Goal: Task Accomplishment & Management: Use online tool/utility

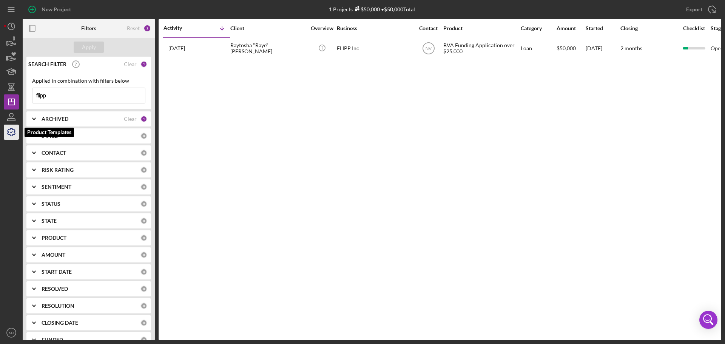
click at [9, 130] on icon "button" at bounding box center [12, 132] width 8 height 8
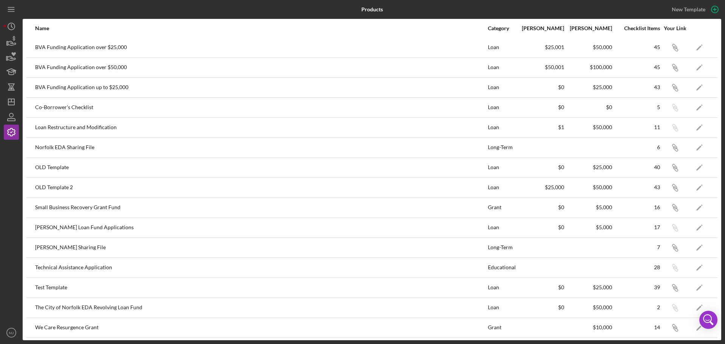
scroll to position [42, 0]
click at [692, 305] on icon "Icon/Edit" at bounding box center [699, 306] width 17 height 17
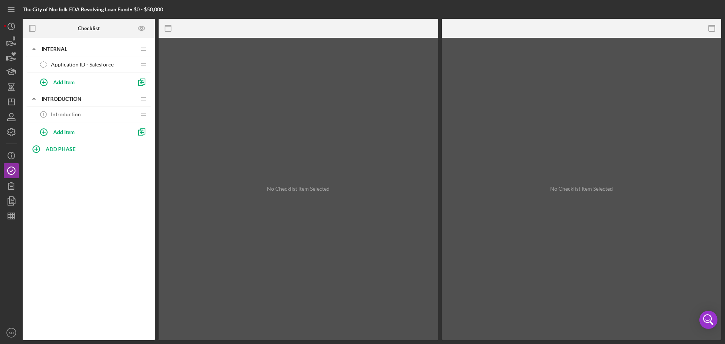
click at [63, 115] on span "Introduction" at bounding box center [66, 114] width 30 height 6
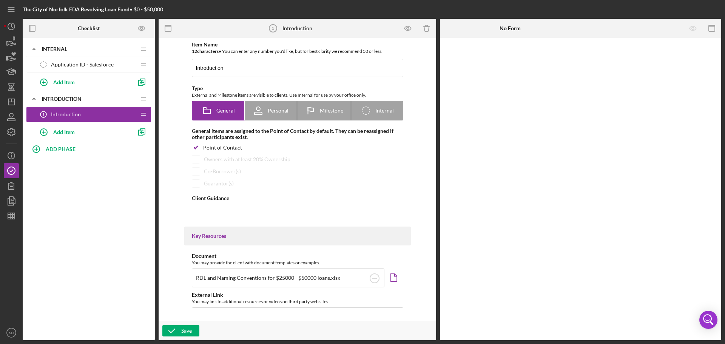
type textarea "<div>ADD NORFOLK PROGRAM DETAILS.</div> <div>&nbsp;</div> <div>&nbsp;</div> <di…"
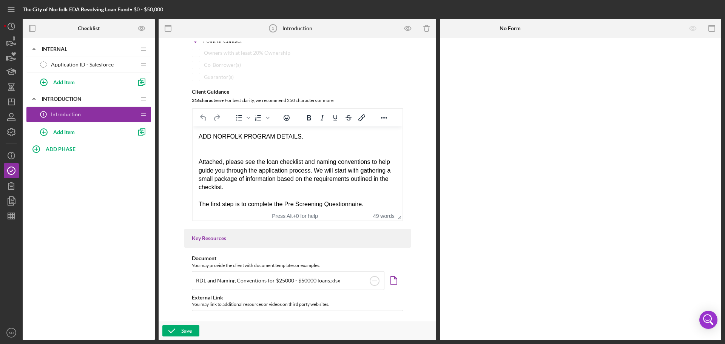
scroll to position [113, 0]
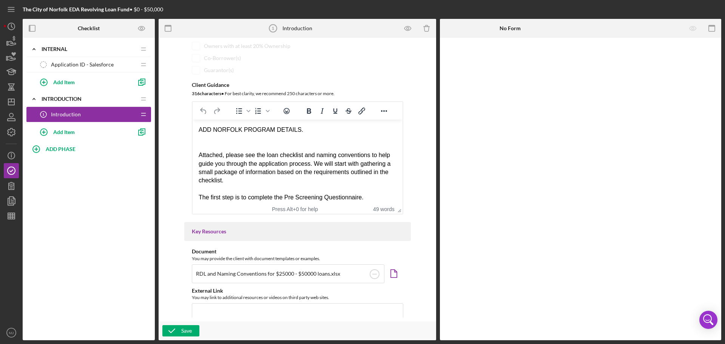
click at [298, 130] on div "ADD NORFOLK PROGRAM DETAILS." at bounding box center [297, 130] width 198 height 8
click at [324, 129] on div "ADD NORFOLK PROGRAM DETAILS and Requirments" at bounding box center [297, 130] width 198 height 8
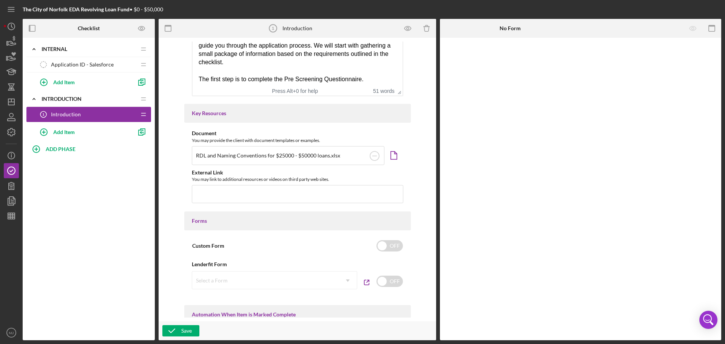
scroll to position [227, 0]
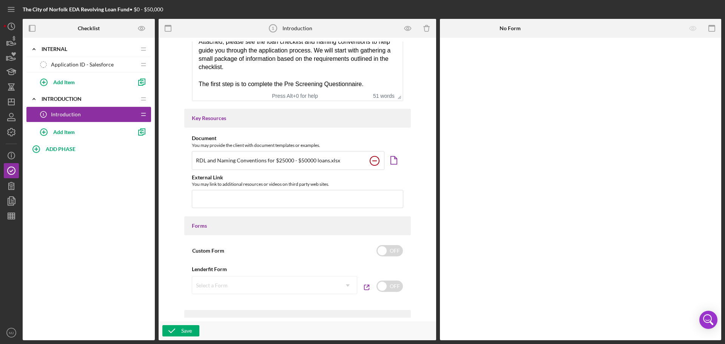
click at [376, 161] on circle at bounding box center [374, 160] width 9 height 9
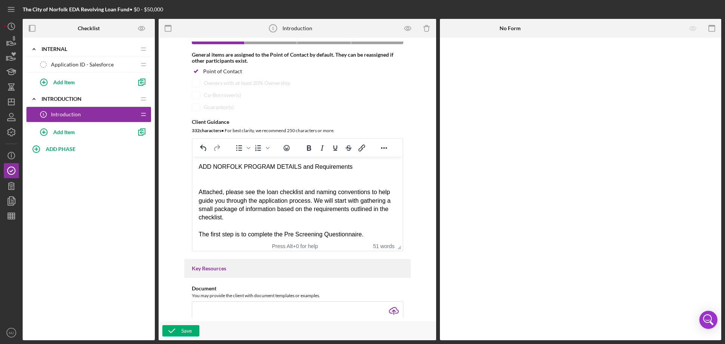
scroll to position [76, 0]
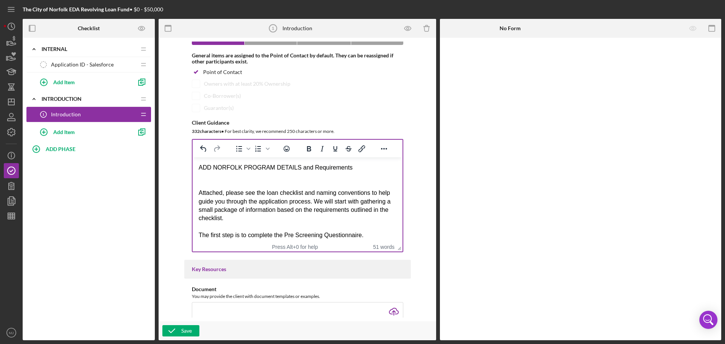
click at [354, 167] on div "ADD NORFOLK PROGRAM DETAILS and Requirements" at bounding box center [297, 168] width 198 height 8
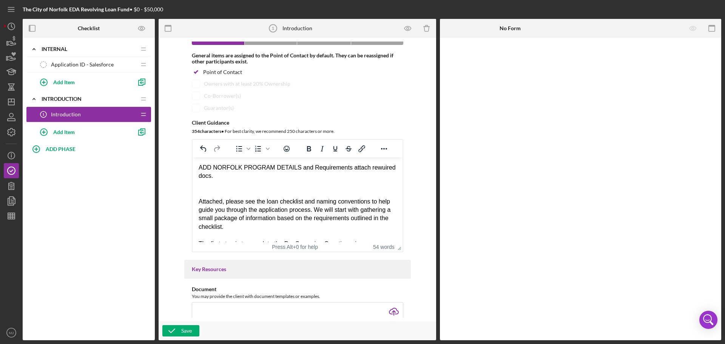
click at [371, 168] on div "ADD NORFOLK PROGRAM DETAILS and Requirements attach rewuired docs." at bounding box center [297, 172] width 198 height 17
drag, startPoint x: 294, startPoint y: 167, endPoint x: 321, endPoint y: 177, distance: 29.4
click at [321, 177] on div "ADD NORFOLK PROGRAM DETAILS and Requirements attach reuired docs." at bounding box center [297, 172] width 198 height 17
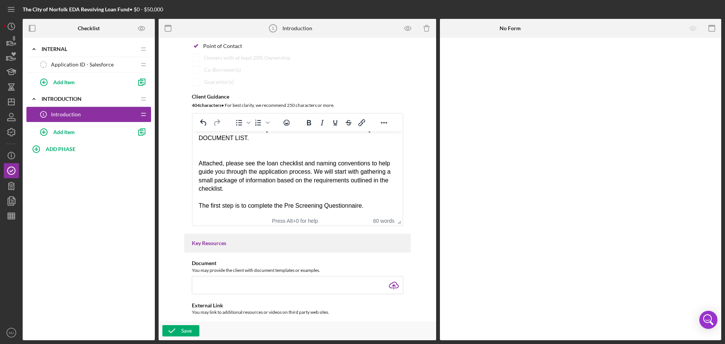
scroll to position [113, 0]
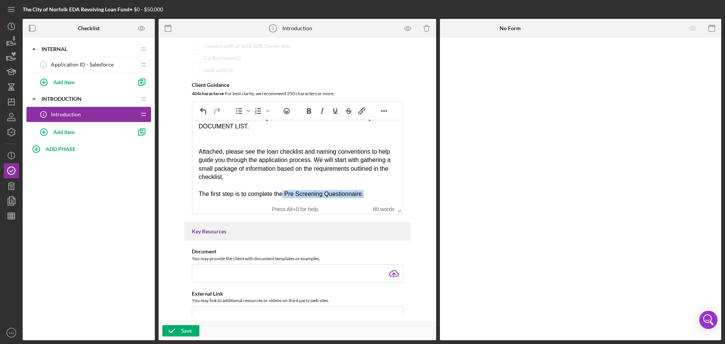
drag, startPoint x: 368, startPoint y: 194, endPoint x: 281, endPoint y: 195, distance: 86.1
click at [281, 195] on div "The first step is to complete the Pre Screening Questionnaire." at bounding box center [297, 194] width 198 height 8
click at [235, 194] on div "The first step is to complete the Business" at bounding box center [297, 194] width 198 height 8
click at [264, 201] on div "The first step after agreeeing to the program requirements is to complete the B…" at bounding box center [297, 198] width 198 height 17
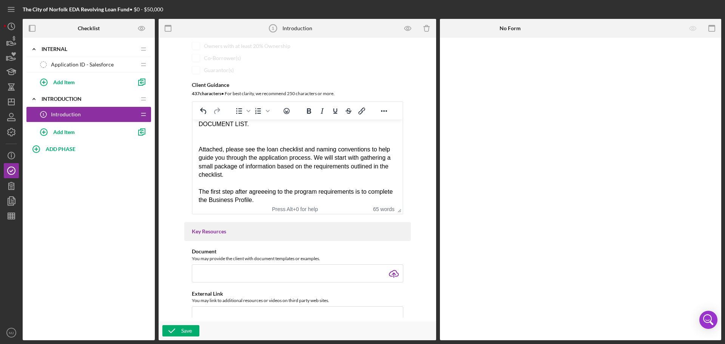
click at [271, 190] on div "The first step after agreeeing to the program requirements is to complete the B…" at bounding box center [297, 196] width 198 height 17
click at [258, 191] on div "The first step after agreeeing to the program requirements is to complete the B…" at bounding box center [297, 196] width 198 height 17
drag, startPoint x: 265, startPoint y: 192, endPoint x: 282, endPoint y: 193, distance: 17.4
click at [265, 192] on div "The first step after agreeeing to the program requirements is to complete the B…" at bounding box center [297, 196] width 198 height 17
click at [234, 190] on div "The first step after agreeing to the program requirements is to complete the Bu…" at bounding box center [297, 196] width 198 height 17
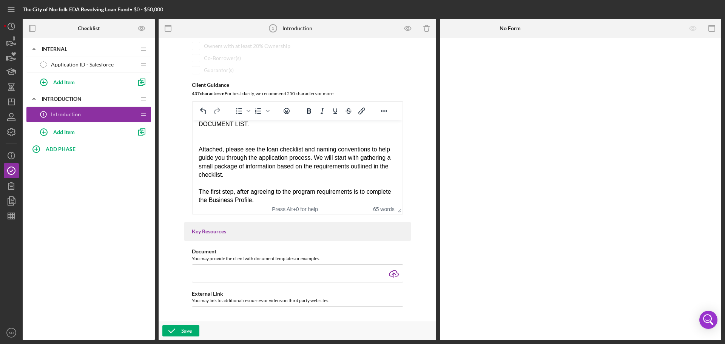
click at [352, 190] on div "The first step, after agreeing to the program requirements is to complete the B…" at bounding box center [297, 196] width 198 height 17
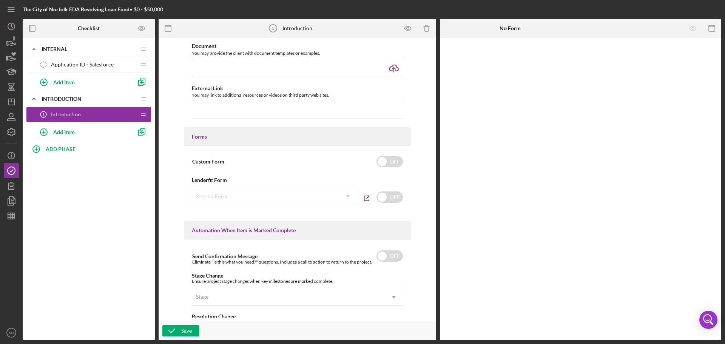
scroll to position [340, 0]
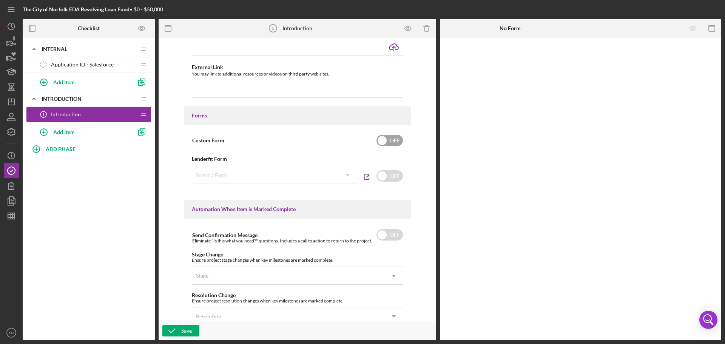
click at [390, 143] on input "checkbox" at bounding box center [390, 140] width 26 height 11
checkbox input "true"
click at [506, 60] on div "Add Form Element" at bounding box center [492, 58] width 44 height 15
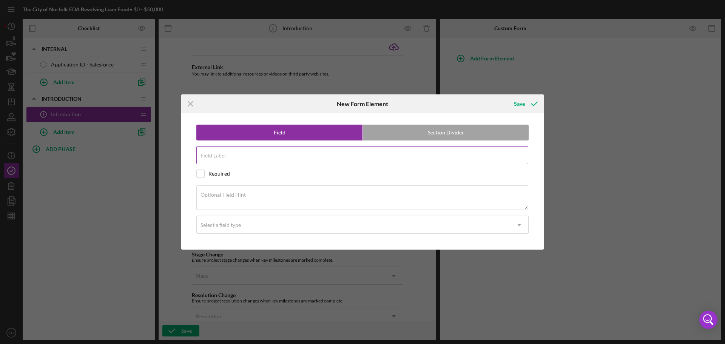
click at [239, 155] on div "Field Label" at bounding box center [362, 155] width 332 height 19
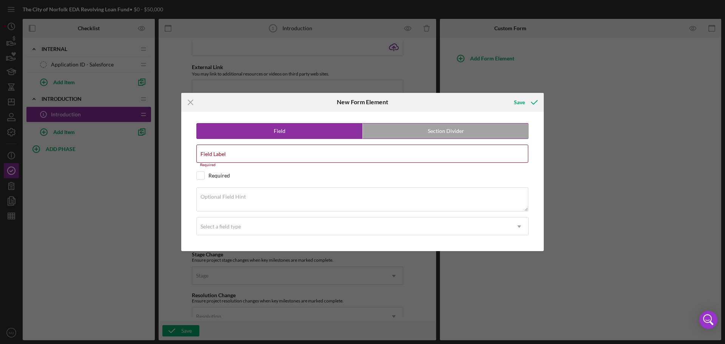
click at [402, 135] on label "Section Divider" at bounding box center [446, 131] width 166 height 15
radio input "false"
radio input "true"
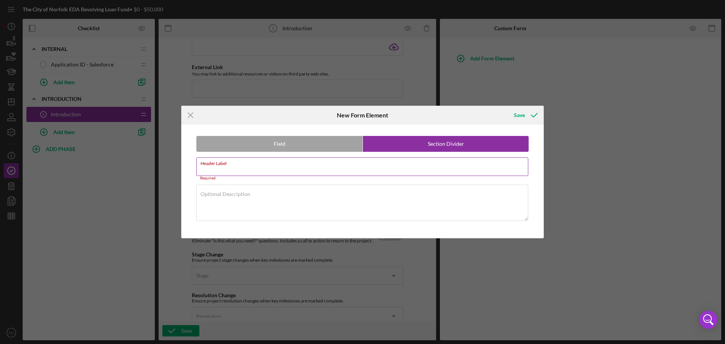
click at [276, 168] on input "Header Label" at bounding box center [362, 167] width 332 height 18
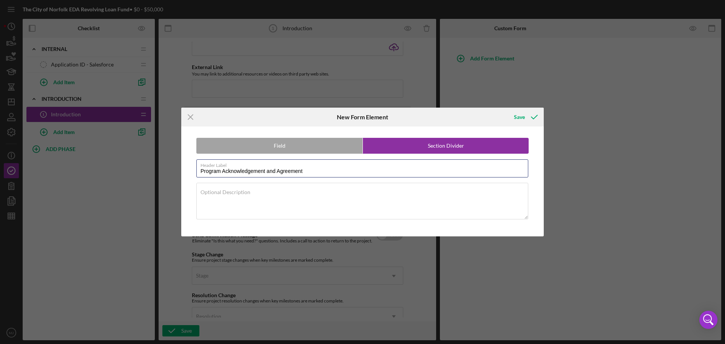
drag, startPoint x: 222, startPoint y: 172, endPoint x: 182, endPoint y: 171, distance: 39.7
click at [186, 172] on div "Field Section Divider Header Label Program Acknowledgement and Agreement Option…" at bounding box center [362, 182] width 355 height 110
drag, startPoint x: 286, startPoint y: 172, endPoint x: 244, endPoint y: 171, distance: 41.9
click at [244, 171] on input "Acknowledgement and Agreement" at bounding box center [362, 168] width 332 height 18
type input "Acknowledgement"
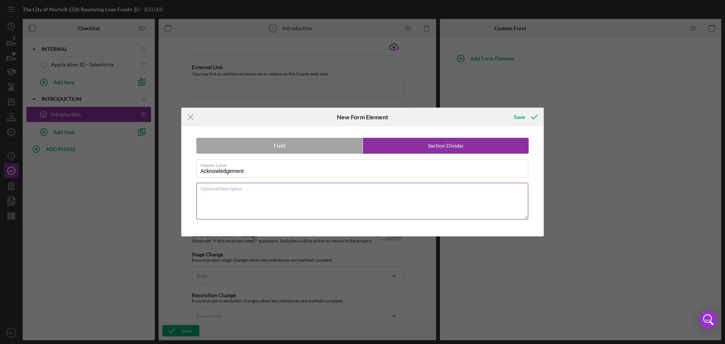
click at [261, 192] on div "Optional Description" at bounding box center [362, 201] width 332 height 37
paste textarea "By clicking the button below, you acknowledge that you have read and understood…"
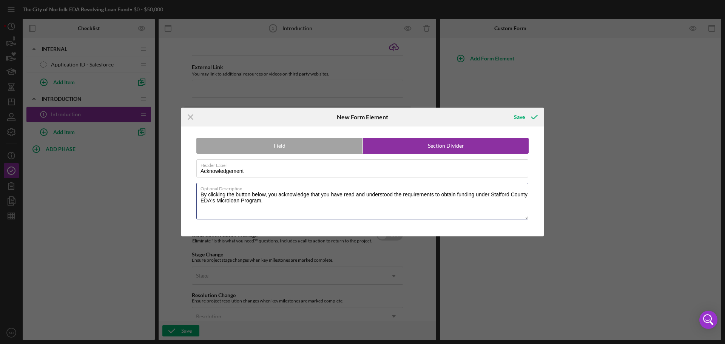
drag, startPoint x: 491, startPoint y: 195, endPoint x: 550, endPoint y: 208, distance: 60.4
click at [550, 208] on div "Icon/Menu Close New Form Element Save Field Section Divider Header Label Acknow…" at bounding box center [362, 172] width 725 height 344
type textarea "By clicking the button below, you acknowledge that you have read and understood…"
click at [527, 114] on icon "submit" at bounding box center [534, 117] width 19 height 19
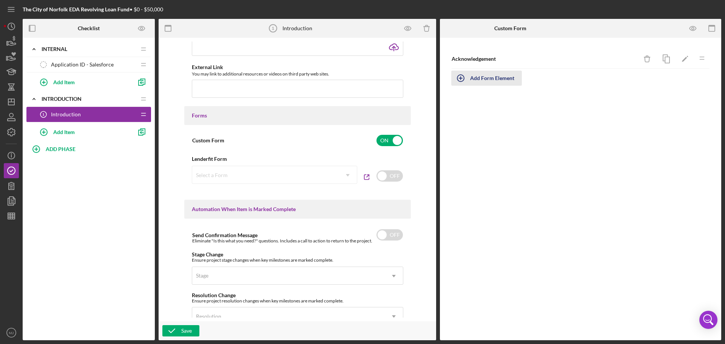
click at [497, 79] on div "Add Form Element" at bounding box center [492, 78] width 44 height 15
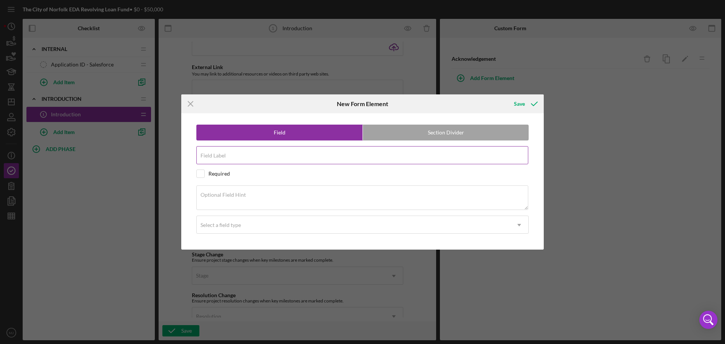
click at [248, 158] on input "Field Label" at bounding box center [362, 155] width 332 height 18
type input "A"
type input "I Agree"
click at [203, 174] on input "checkbox" at bounding box center [201, 174] width 8 height 8
checkbox input "true"
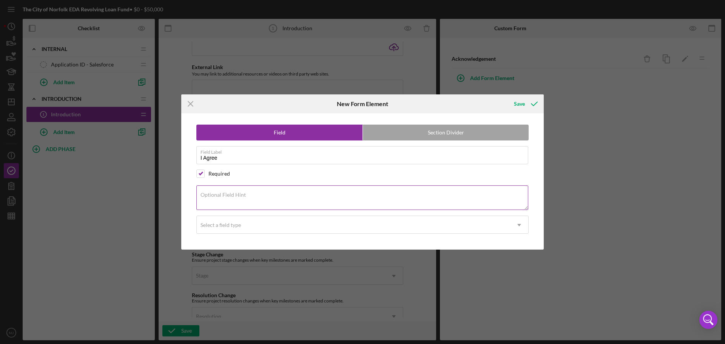
click at [220, 193] on label "Optional Field Hint" at bounding box center [223, 195] width 45 height 6
click at [220, 193] on textarea "Optional Field Hint" at bounding box center [362, 198] width 332 height 24
click at [228, 224] on div "Select a field type" at bounding box center [221, 225] width 40 height 6
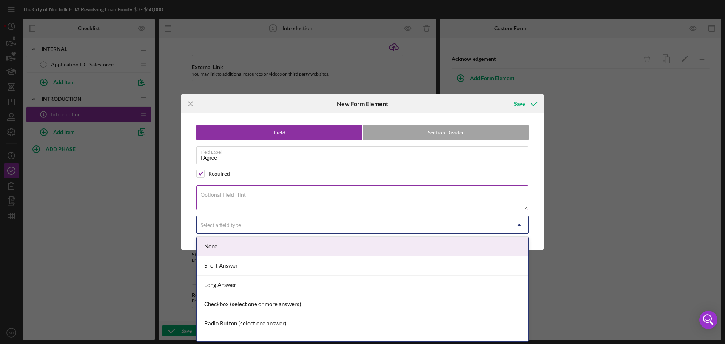
click at [229, 198] on textarea "Optional Field Hint" at bounding box center [362, 198] width 332 height 24
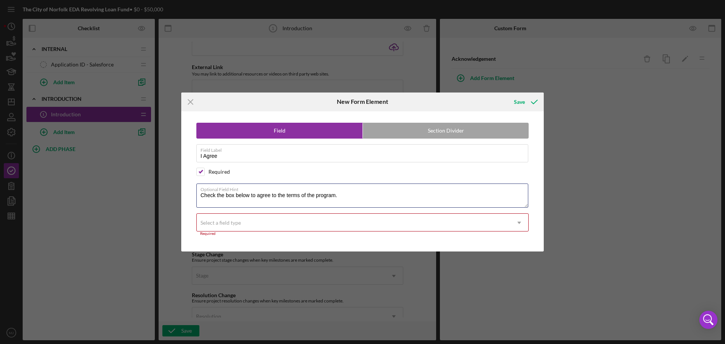
type textarea "Check the box below to agree to the terms of the program."
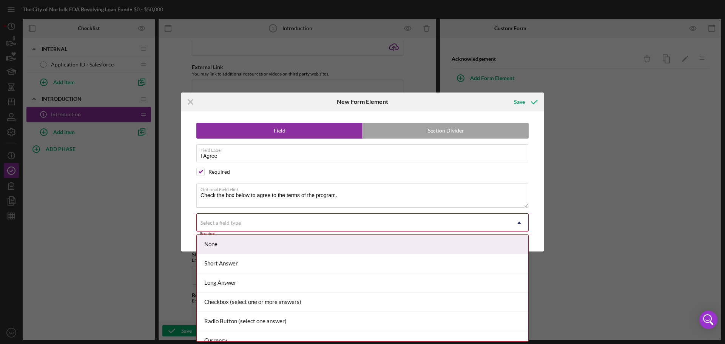
click at [231, 223] on div "Select a field type" at bounding box center [221, 223] width 40 height 6
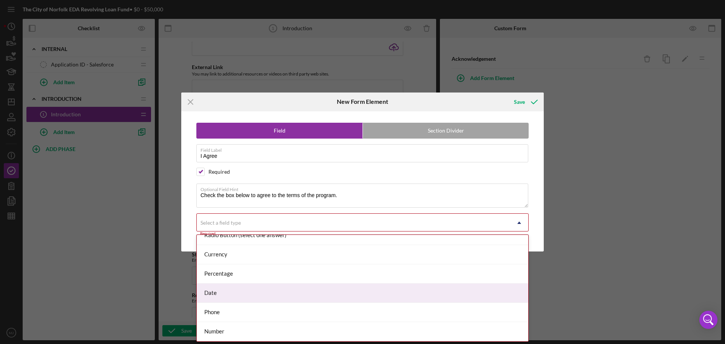
scroll to position [11, 0]
click at [235, 288] on div "Checkbox (select one or more answers)" at bounding box center [363, 291] width 332 height 19
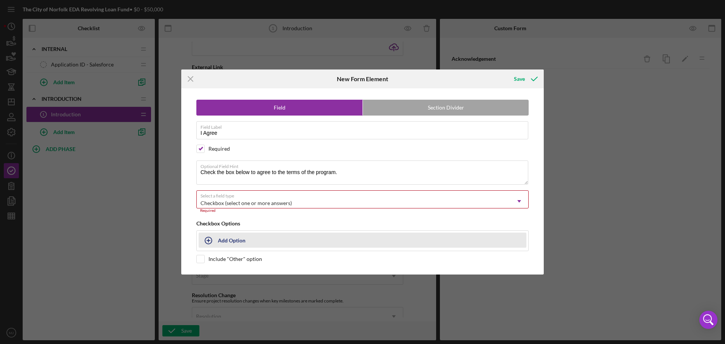
click at [209, 243] on icon "button" at bounding box center [208, 240] width 19 height 19
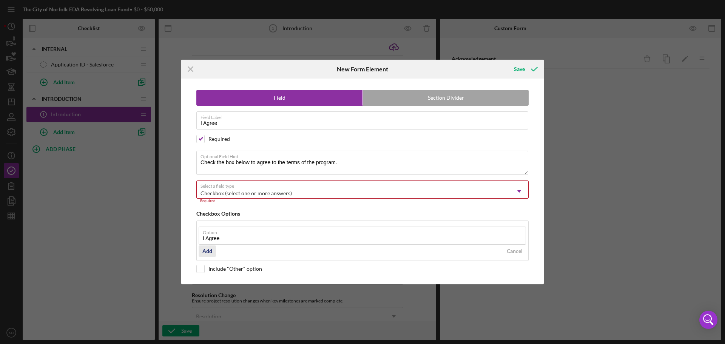
type input "I Agree"
click at [211, 250] on div "Add" at bounding box center [208, 251] width 10 height 11
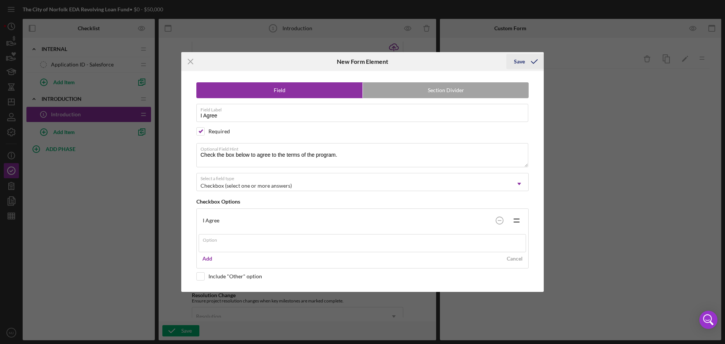
click at [531, 65] on icon "submit" at bounding box center [534, 61] width 19 height 19
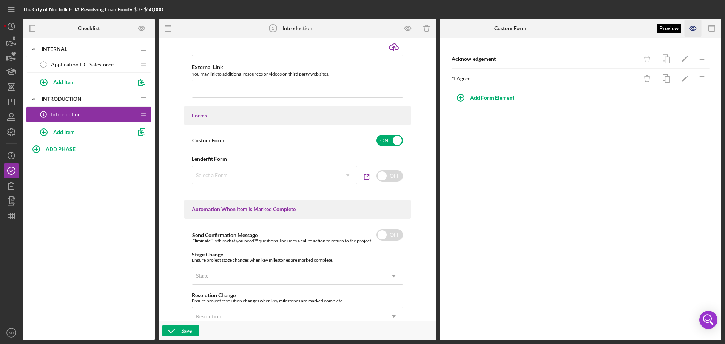
click at [688, 28] on icon "button" at bounding box center [693, 28] width 17 height 17
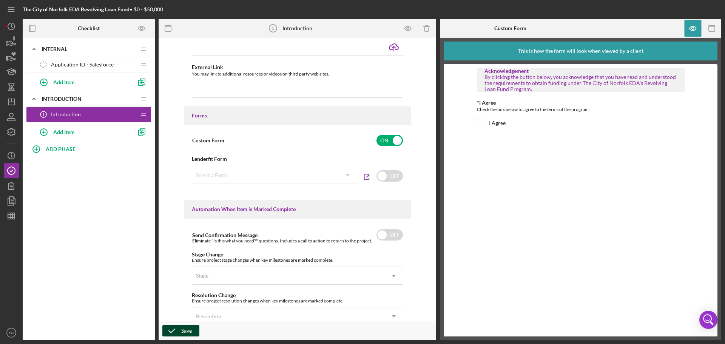
click at [184, 331] on div "Save" at bounding box center [186, 330] width 11 height 11
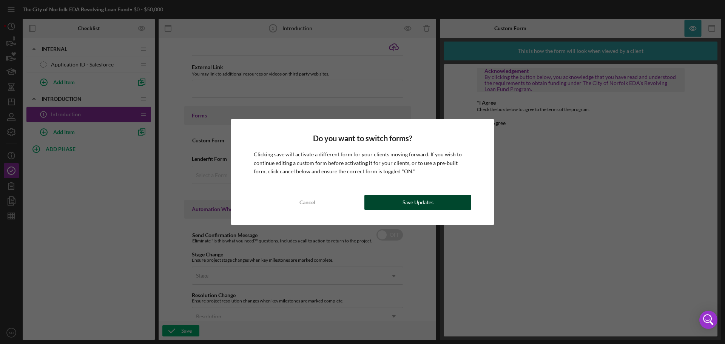
click at [428, 200] on div "Save Updates" at bounding box center [418, 202] width 31 height 15
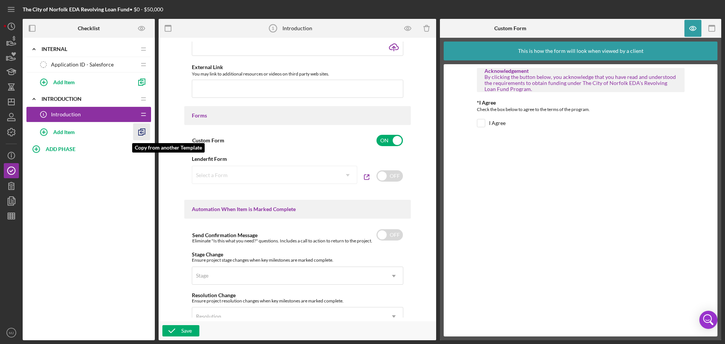
click at [139, 133] on icon "button" at bounding box center [141, 132] width 17 height 17
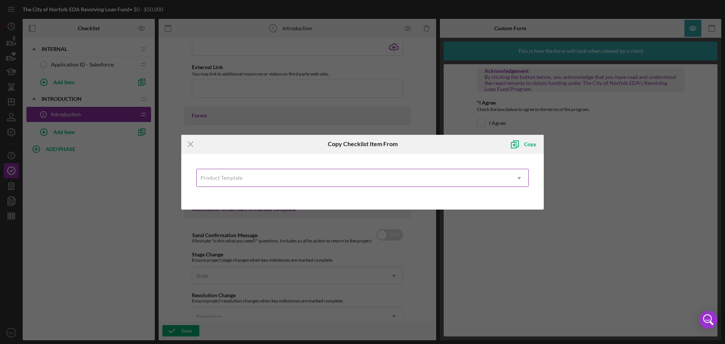
click at [224, 178] on div "Product Template" at bounding box center [222, 178] width 42 height 6
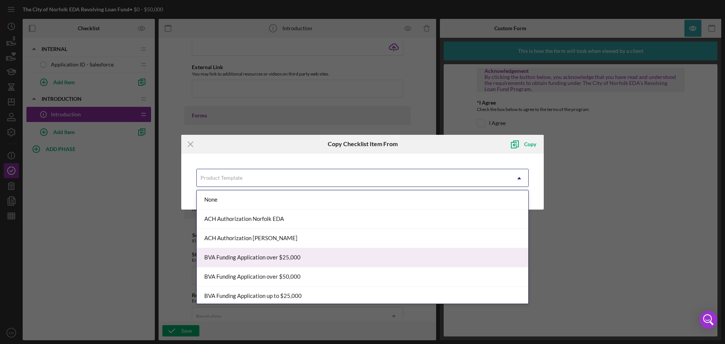
click at [237, 260] on div "BVA Funding Application over $25,000" at bounding box center [363, 257] width 332 height 19
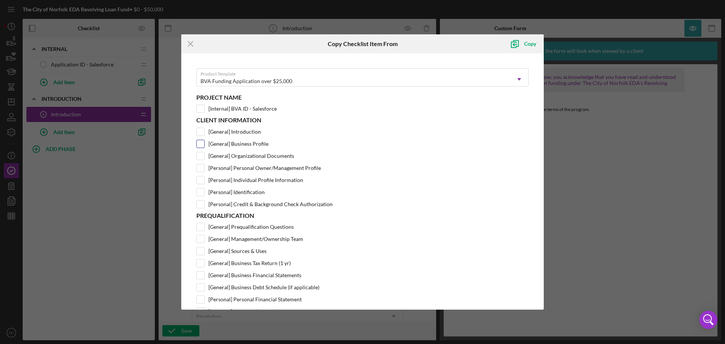
click at [202, 147] on input "[General] Business Profile" at bounding box center [201, 144] width 8 height 8
checkbox input "true"
click at [201, 155] on input "[General] Organizational Documents" at bounding box center [201, 156] width 8 height 8
checkbox input "true"
click at [200, 169] on input "[Personal] Personal Owner/Management Profile" at bounding box center [201, 168] width 8 height 8
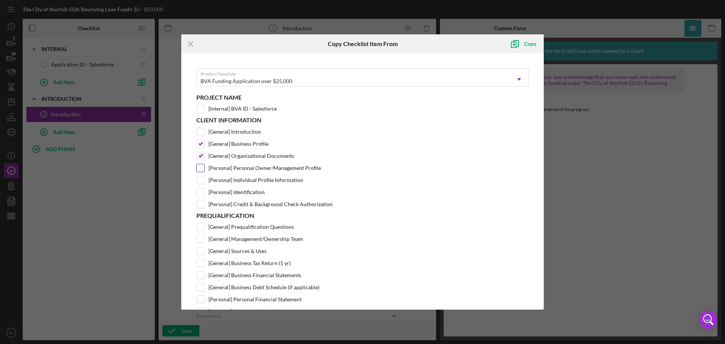
checkbox input "true"
click at [202, 180] on input "[Personal] Individual Profile Information" at bounding box center [201, 180] width 8 height 8
checkbox input "true"
click at [202, 192] on input "[Personal] Identification" at bounding box center [201, 193] width 8 height 8
checkbox input "true"
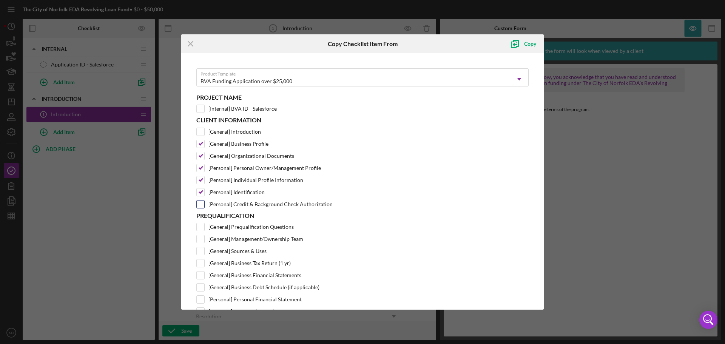
click at [200, 203] on input "[Personal] Credit & Background Check Authorization" at bounding box center [201, 205] width 8 height 8
checkbox input "true"
click at [521, 47] on icon "submit" at bounding box center [515, 43] width 19 height 19
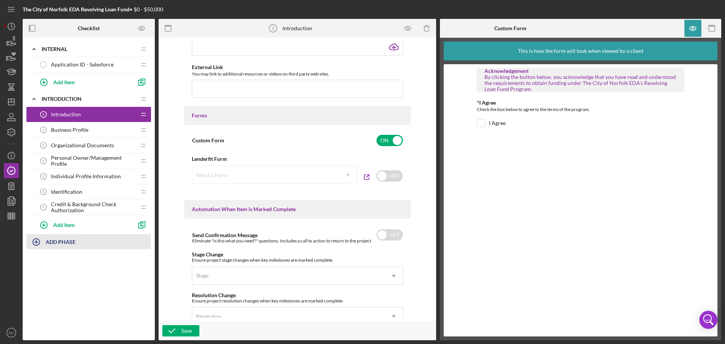
click at [60, 242] on b "ADD PHASE" at bounding box center [61, 242] width 30 height 6
type input "C"
type input "CLIENT INFORMATION"
click at [32, 263] on div "Add" at bounding box center [35, 262] width 10 height 11
drag, startPoint x: 75, startPoint y: 244, endPoint x: 78, endPoint y: 129, distance: 115.7
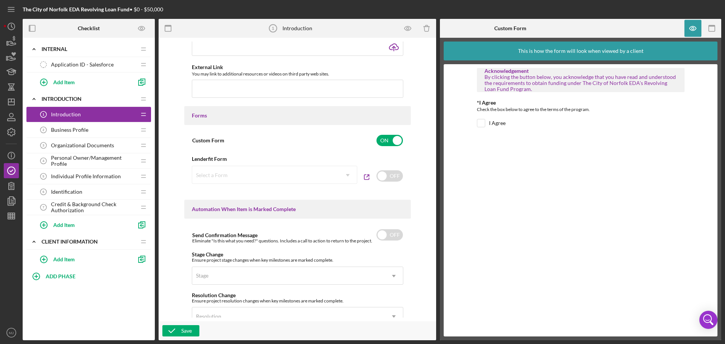
click at [78, 129] on div "Icon/Expander Internal Icon/Edit Icon/Drag Application ID - Salesforce Applicat…" at bounding box center [88, 155] width 125 height 227
drag, startPoint x: 65, startPoint y: 240, endPoint x: 66, endPoint y: 98, distance: 142.1
click at [66, 98] on div "Icon/Expander Internal Icon/Edit Icon/Drag Application ID - Salesforce Applicat…" at bounding box center [88, 155] width 125 height 227
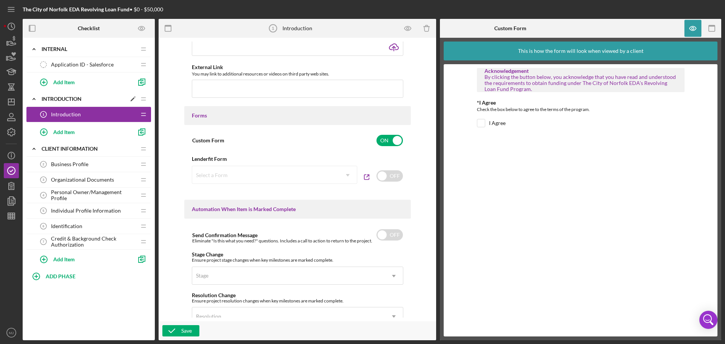
click at [129, 98] on icon "Icon/Edit" at bounding box center [133, 99] width 14 height 14
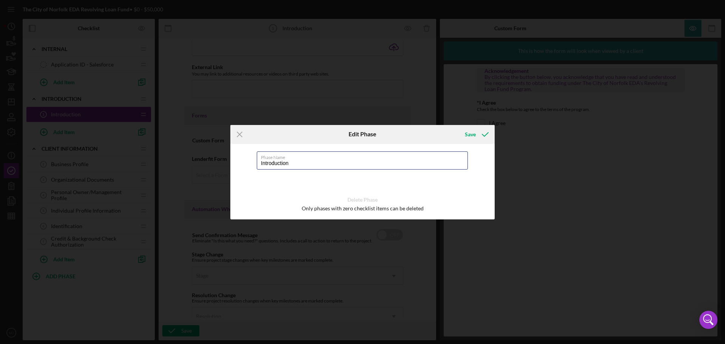
drag, startPoint x: 302, startPoint y: 163, endPoint x: 226, endPoint y: 162, distance: 76.0
click at [229, 164] on div "Icon/Menu Close Edit Phase Save Phase Name Introduction Delete Phase Only phase…" at bounding box center [362, 172] width 725 height 344
type input "a"
type input "A"
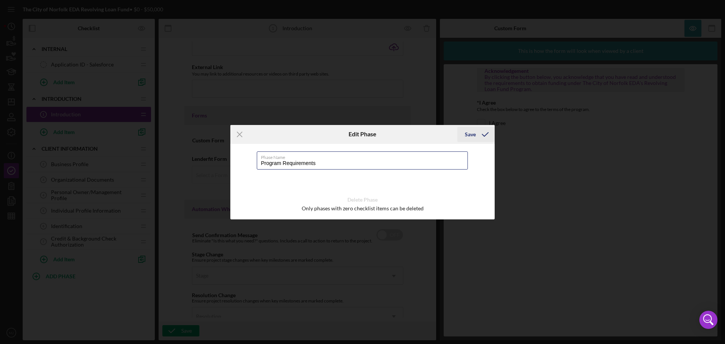
type input "Program Requirements"
click at [471, 135] on div "Save" at bounding box center [470, 134] width 11 height 15
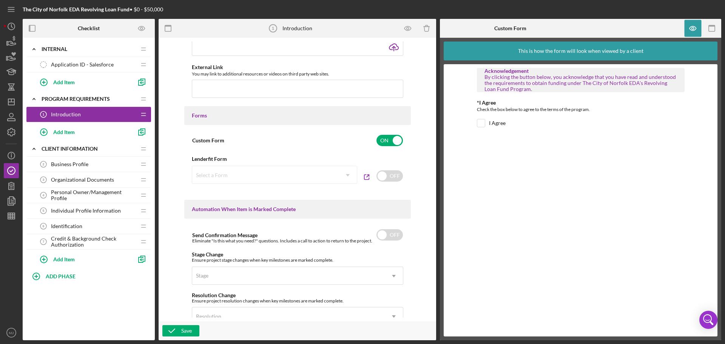
click at [80, 114] on span "Introduction" at bounding box center [66, 114] width 30 height 6
click at [132, 99] on polygon at bounding box center [133, 99] width 4 height 4
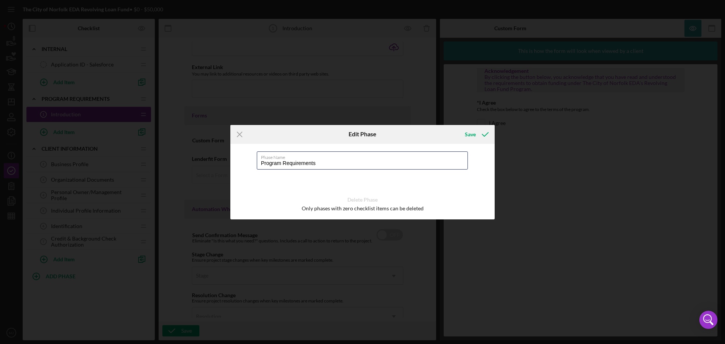
drag, startPoint x: 324, startPoint y: 164, endPoint x: 237, endPoint y: 165, distance: 86.5
click at [237, 165] on div "Phase Name Program Requirements Delete Phase Only phases with zero checklist it…" at bounding box center [362, 182] width 264 height 76
type input "Ac"
click at [237, 137] on icon "Icon/Menu Close" at bounding box center [239, 134] width 19 height 19
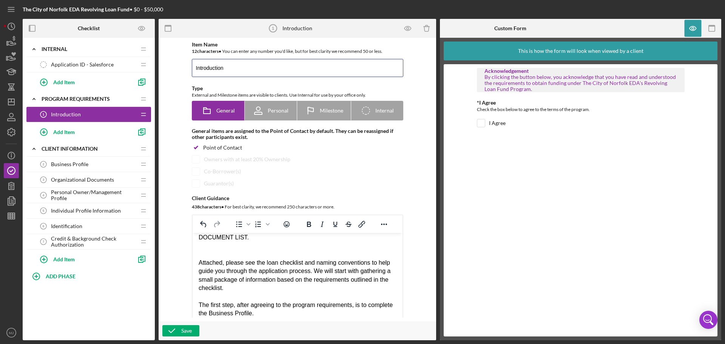
drag, startPoint x: 243, startPoint y: 72, endPoint x: 172, endPoint y: 69, distance: 71.5
click at [172, 69] on div "Item Name 12 character s • You can enter any number you'd like, but for best cl…" at bounding box center [297, 180] width 270 height 276
type input "Acknowledgement and Agreement"
click at [190, 331] on div "Save" at bounding box center [186, 330] width 11 height 11
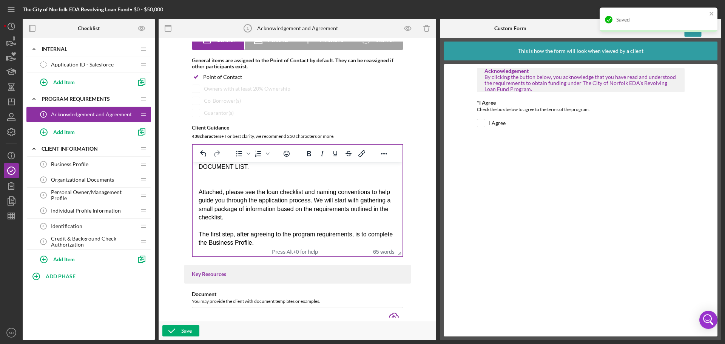
scroll to position [76, 0]
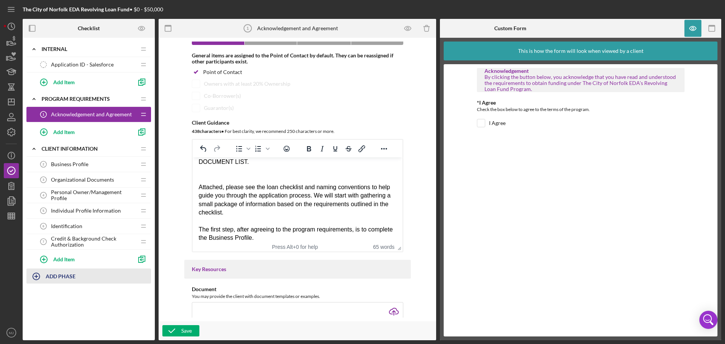
click at [53, 274] on b "ADD PHASE" at bounding box center [61, 276] width 30 height 6
type input "P"
type input "Prequalification"
click at [36, 298] on div "Add" at bounding box center [35, 296] width 10 height 11
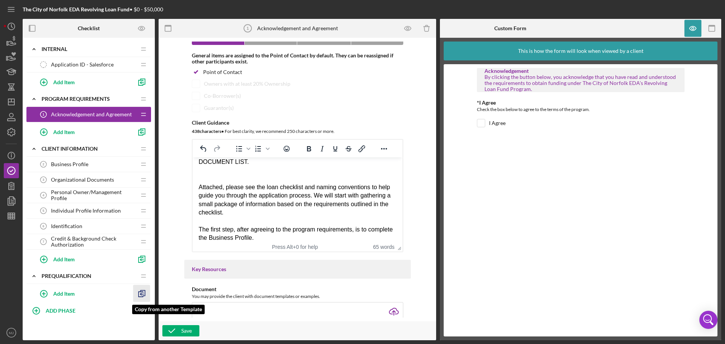
click at [144, 295] on icon "button" at bounding box center [141, 293] width 17 height 17
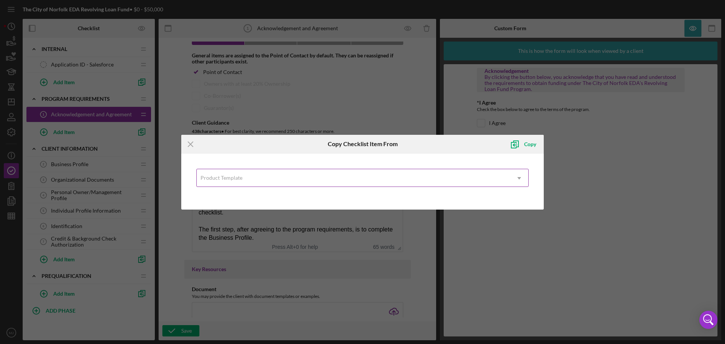
click at [283, 176] on div "Product Template" at bounding box center [354, 178] width 314 height 17
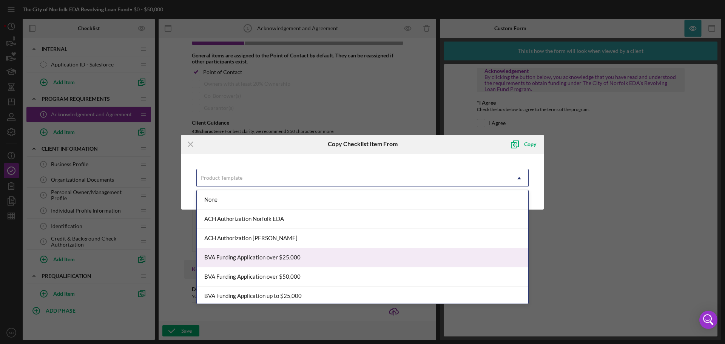
click at [274, 262] on div "BVA Funding Application over $25,000" at bounding box center [363, 257] width 332 height 19
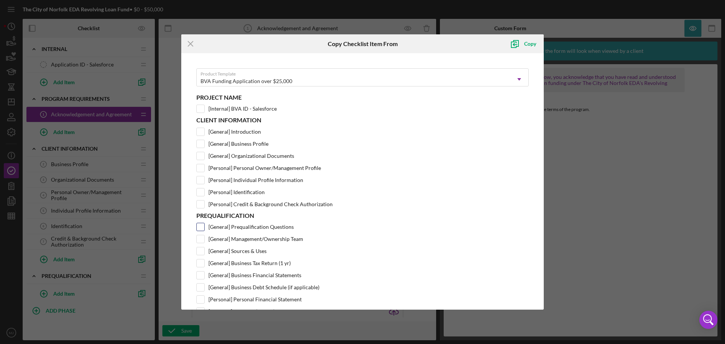
click at [201, 226] on input "[General] Prequalification Questions" at bounding box center [201, 227] width 8 height 8
checkbox input "true"
click at [204, 240] on input "[General] Management/Ownership Team" at bounding box center [201, 239] width 8 height 8
checkbox input "true"
click at [201, 246] on div "Prequalification [General] Prequalification Questions [General] Management/Owne…" at bounding box center [362, 306] width 332 height 188
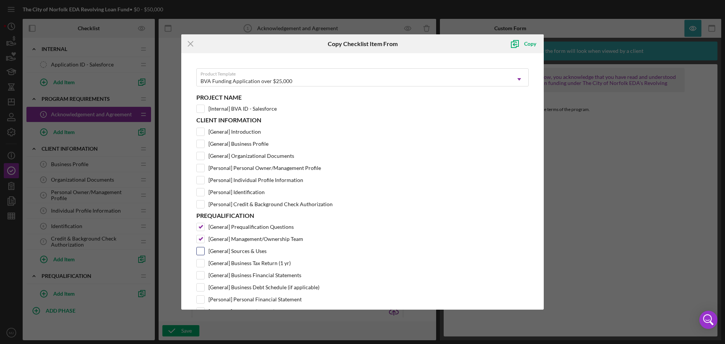
click at [201, 252] on input "[General] Sources & Uses" at bounding box center [201, 251] width 8 height 8
checkbox input "true"
click at [201, 261] on input "[General] Business Tax Return (1 yr)" at bounding box center [201, 264] width 8 height 8
checkbox input "true"
click at [201, 276] on input "[General] Business Financial Statements" at bounding box center [201, 276] width 8 height 8
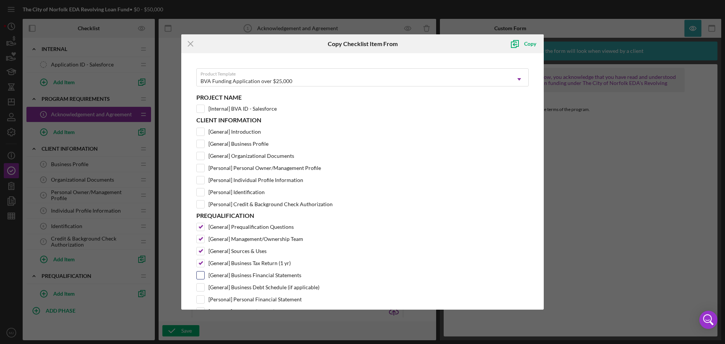
checkbox input "true"
click at [201, 287] on input "[General] Business Debt Schedule (if applicable)" at bounding box center [201, 288] width 8 height 8
checkbox input "true"
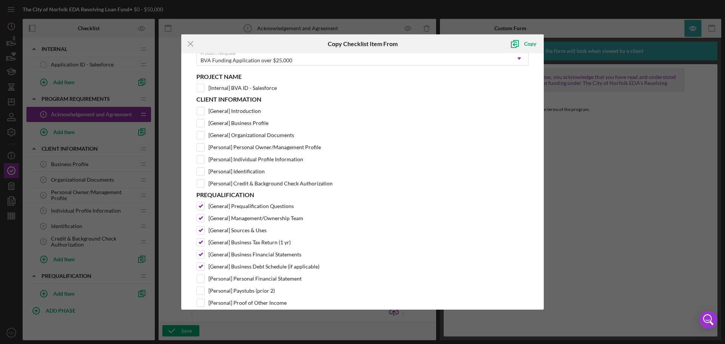
scroll to position [38, 0]
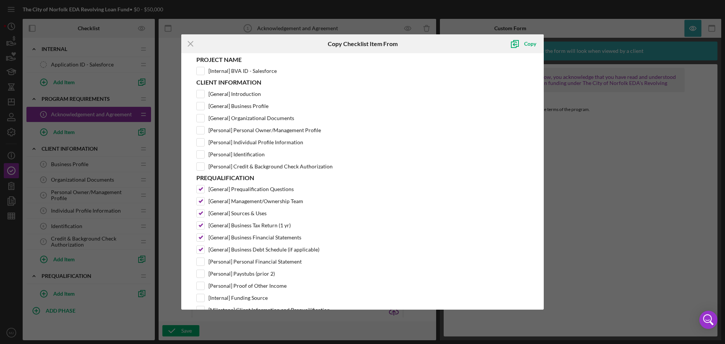
drag, startPoint x: 200, startPoint y: 262, endPoint x: 201, endPoint y: 268, distance: 6.2
click at [200, 261] on input "[Personal] Personal Financial Statement" at bounding box center [201, 262] width 8 height 8
checkbox input "true"
click at [200, 275] on input "[Personal] Paystubs (prior 2)" at bounding box center [201, 274] width 8 height 8
checkbox input "true"
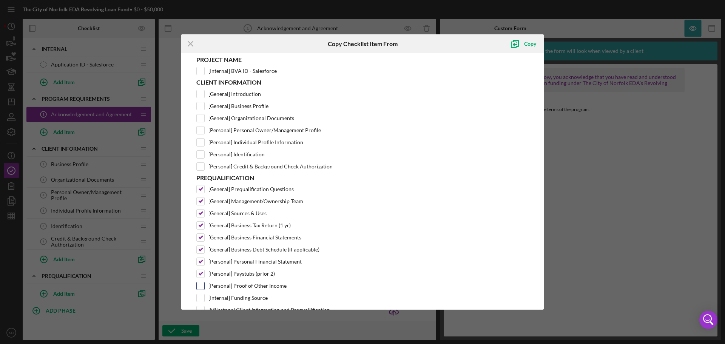
click at [202, 285] on input "[Personal] Proof of Other Income" at bounding box center [201, 286] width 8 height 8
checkbox input "true"
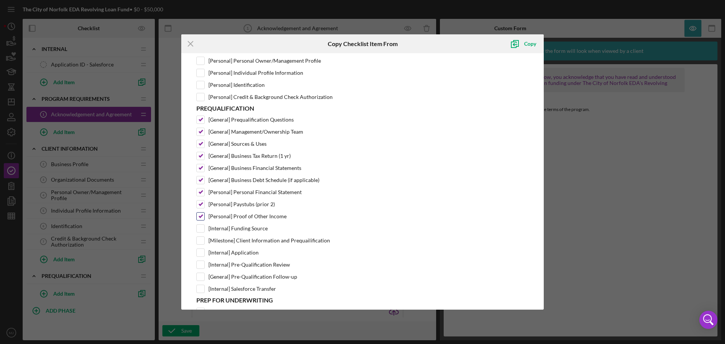
scroll to position [113, 0]
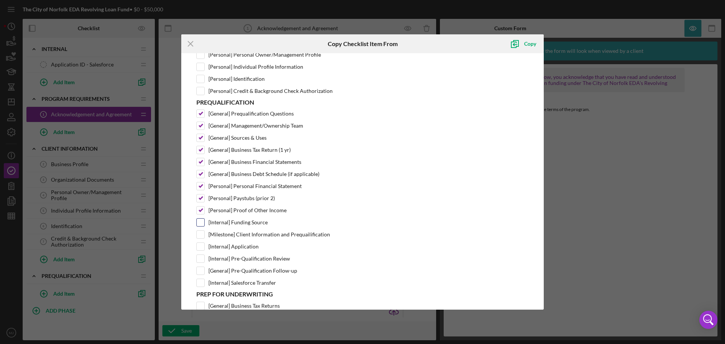
click at [199, 223] on input "[Internal] Funding Source" at bounding box center [201, 223] width 8 height 8
click at [198, 224] on input "[Internal] Funding Source" at bounding box center [201, 223] width 8 height 8
checkbox input "false"
click at [200, 235] on input "[Milestone] Client Information and Prequailification" at bounding box center [201, 235] width 8 height 8
checkbox input "true"
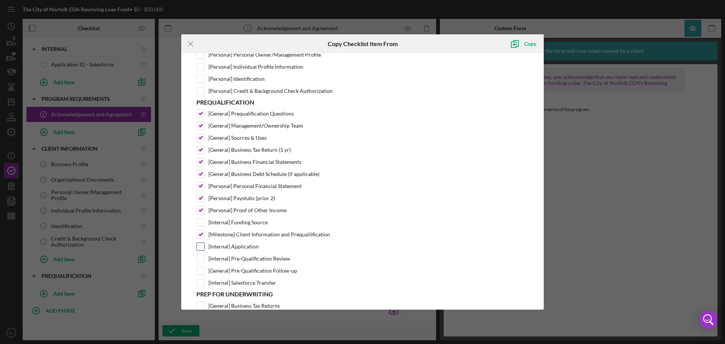
click at [200, 246] on input "[Internal] Application" at bounding box center [201, 247] width 8 height 8
checkbox input "true"
click at [202, 258] on input "[Internal] Pre-Qualification Review" at bounding box center [201, 259] width 8 height 8
checkbox input "true"
click at [201, 268] on input "[General] Pre-Qualification Follow-up" at bounding box center [201, 271] width 8 height 8
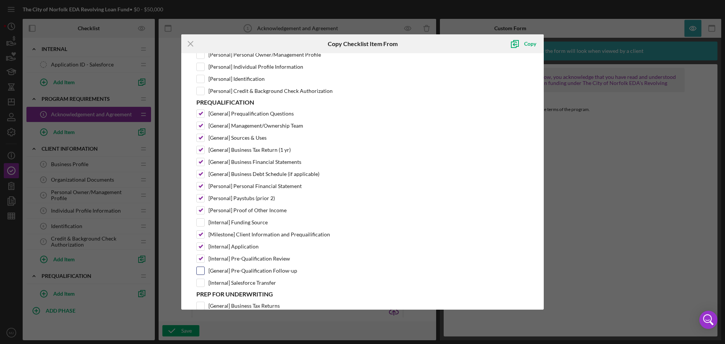
checkbox input "true"
click at [522, 44] on icon "submit" at bounding box center [515, 43] width 19 height 19
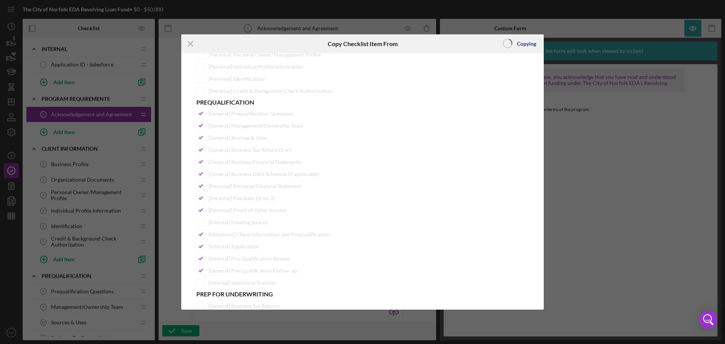
scroll to position [0, 0]
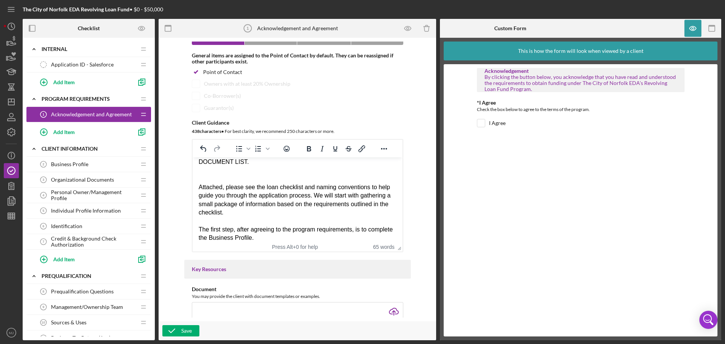
click at [84, 163] on span "Business Profile" at bounding box center [69, 164] width 37 height 6
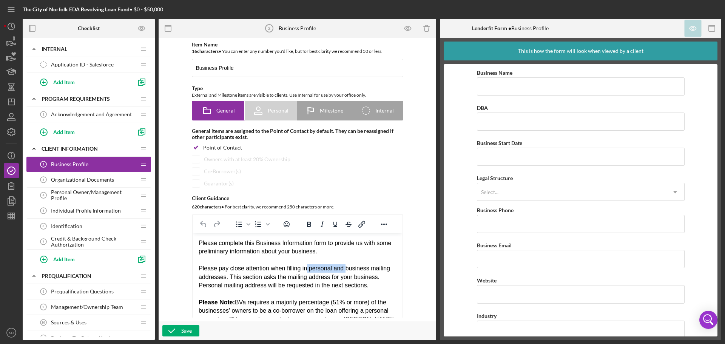
drag, startPoint x: 344, startPoint y: 268, endPoint x: 306, endPoint y: 270, distance: 37.5
click at [306, 270] on div "Please pay close attention when filling in personal and business mailing addres…" at bounding box center [297, 276] width 198 height 25
click at [331, 269] on div "Please pay close attention when filling in business mailing addresses. This sec…" at bounding box center [297, 276] width 198 height 25
click at [223, 278] on div "Please pay close attention when filling in business location and mailing addres…" at bounding box center [297, 276] width 198 height 25
click at [318, 277] on div "Please pay close attention when filling in business location and mailing addres…" at bounding box center [297, 276] width 198 height 25
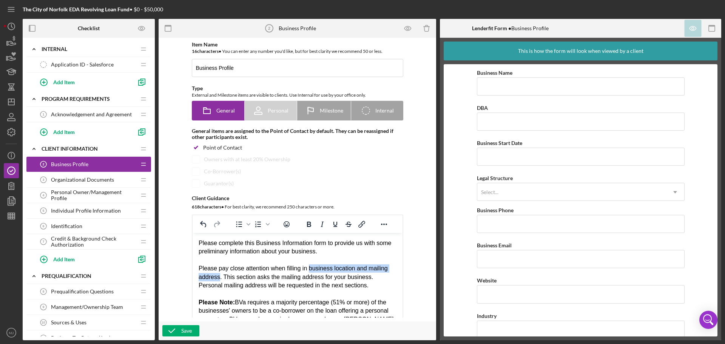
drag, startPoint x: 307, startPoint y: 268, endPoint x: 219, endPoint y: 277, distance: 88.9
click at [219, 277] on div "Please pay close attention when filling in business location and mailing addres…" at bounding box center [297, 276] width 198 height 25
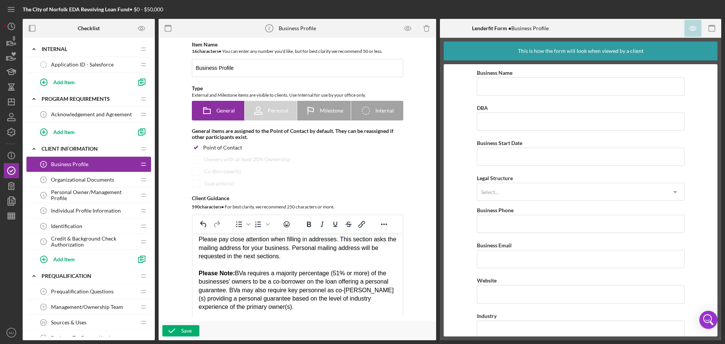
scroll to position [38, 0]
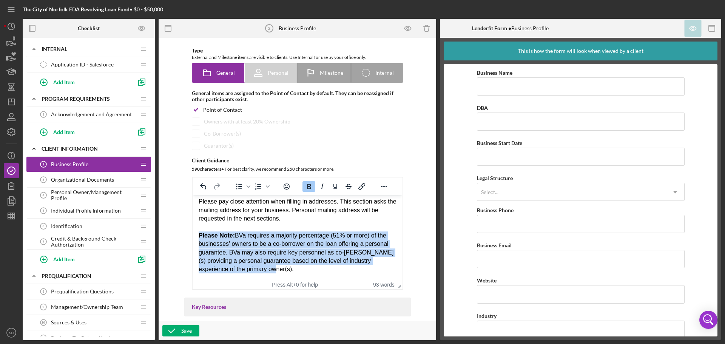
drag, startPoint x: 254, startPoint y: 271, endPoint x: 200, endPoint y: 236, distance: 64.4
click at [200, 236] on div "Please Note: BVa requires a majority percentage (51% or more) of the businesses…" at bounding box center [297, 253] width 198 height 42
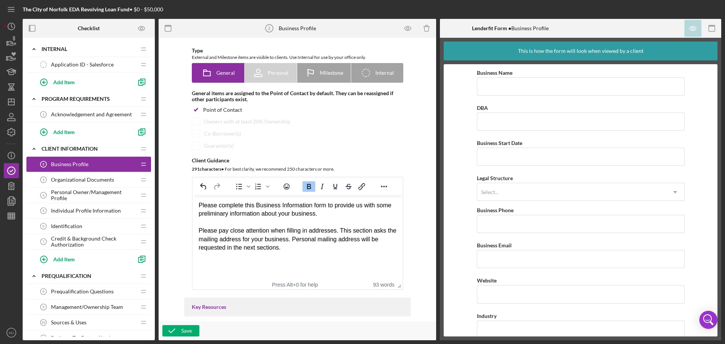
scroll to position [0, 0]
click at [195, 328] on button "Save" at bounding box center [180, 330] width 37 height 11
drag, startPoint x: 91, startPoint y: 68, endPoint x: 204, endPoint y: 184, distance: 161.6
click at [204, 184] on icon "Undo" at bounding box center [203, 186] width 9 height 9
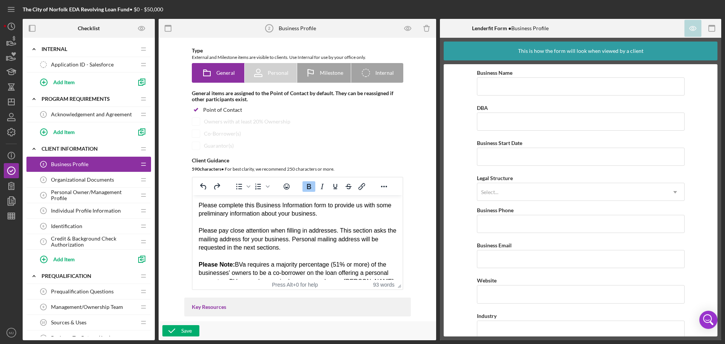
click at [269, 262] on div "Please Note: BVa requires a majority percentage (51% or more) of the businesses…" at bounding box center [297, 282] width 198 height 42
drag, startPoint x: 269, startPoint y: 263, endPoint x: 235, endPoint y: 264, distance: 34.0
click at [235, 264] on div "Please Note: BVa requires a majority percentage (51% or more) of the businesses…" at bounding box center [297, 282] width 198 height 42
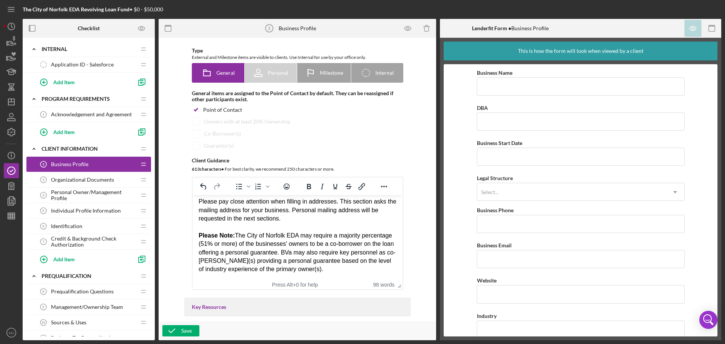
scroll to position [76, 0]
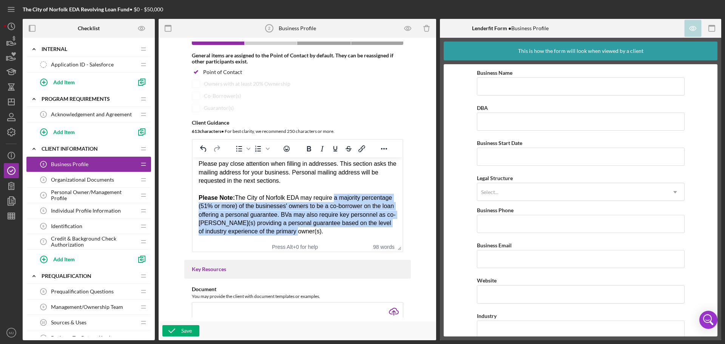
drag, startPoint x: 369, startPoint y: 230, endPoint x: 333, endPoint y: 199, distance: 47.2
click at [333, 199] on div "Please Note: The City of Norfolk EDA may require a majority percentage (51% or …" at bounding box center [297, 215] width 198 height 42
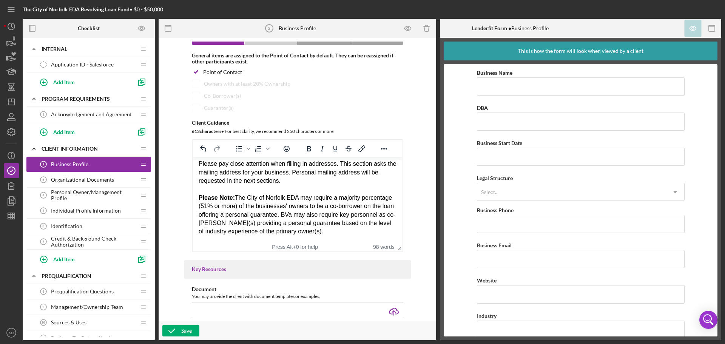
scroll to position [0, 0]
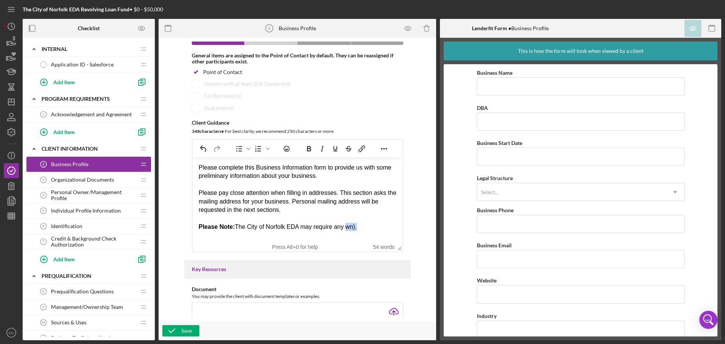
drag, startPoint x: 363, startPoint y: 227, endPoint x: 344, endPoint y: 227, distance: 18.9
click at [344, 227] on div "Please Note: The City of Norfolk EDA may require any wn)." at bounding box center [297, 227] width 198 height 8
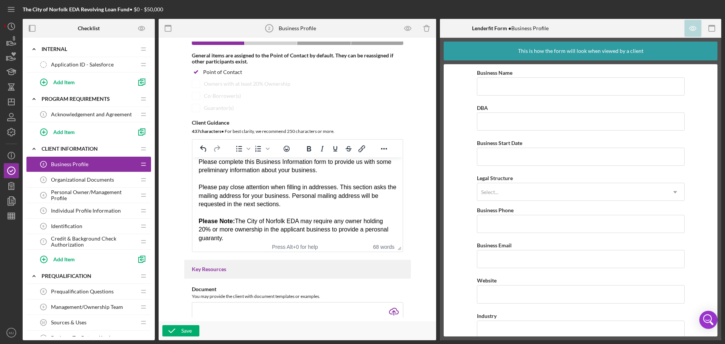
click at [379, 229] on div "Please Note: The City of Norfolk EDA may require any owner holding 20% or more …" at bounding box center [297, 229] width 198 height 25
click at [373, 229] on div "Please Note: The City of Norfolk EDA may require any owner holding 20% or more …" at bounding box center [297, 229] width 198 height 25
click at [184, 330] on div "Save" at bounding box center [186, 330] width 11 height 11
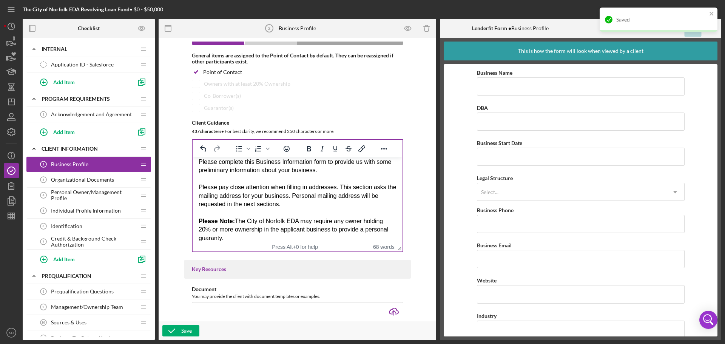
click at [296, 201] on div "Please pay close attention when filling in addresses. This section asks the mai…" at bounding box center [297, 195] width 198 height 25
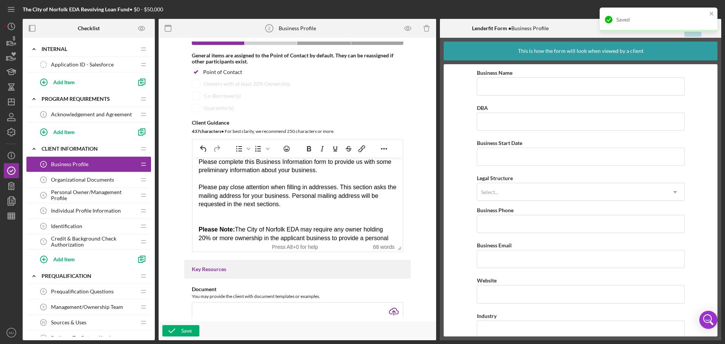
drag, startPoint x: 185, startPoint y: 325, endPoint x: 211, endPoint y: 318, distance: 26.8
click at [184, 325] on div "Save" at bounding box center [298, 331] width 278 height 19
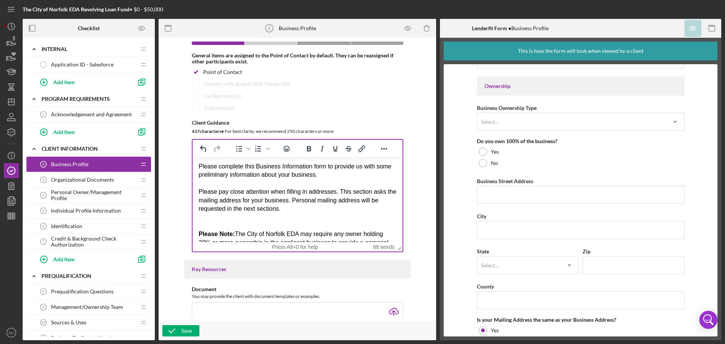
scroll to position [0, 0]
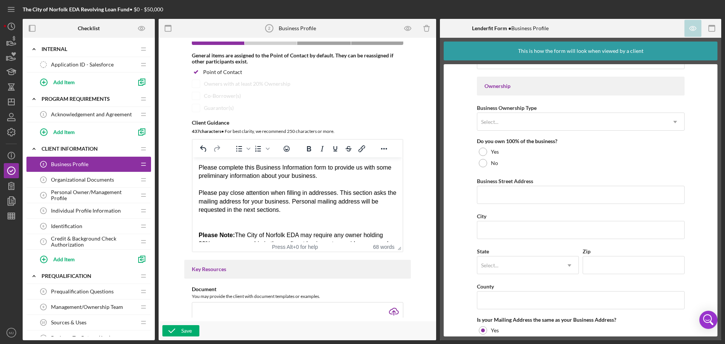
click at [334, 176] on div "Please complete this Business Information form to provide us with some prelimin…" at bounding box center [297, 172] width 198 height 17
click at [183, 328] on div "Save" at bounding box center [186, 330] width 11 height 11
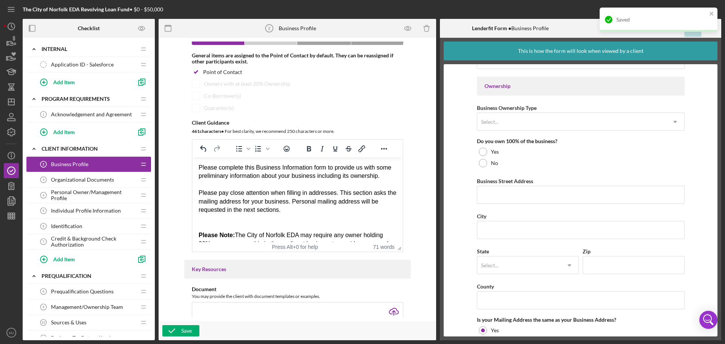
click at [107, 176] on div "Organizational Documents 3 Organizational Documents" at bounding box center [86, 179] width 100 height 15
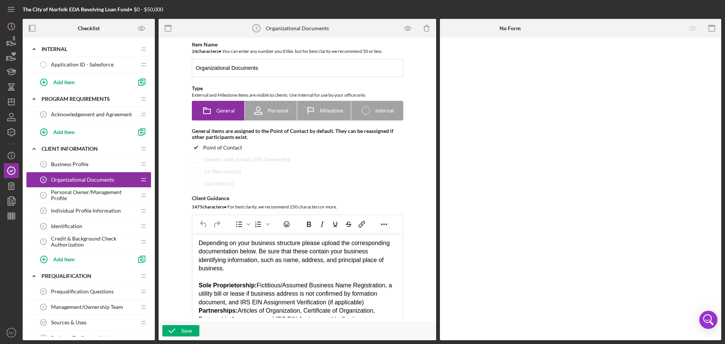
click at [97, 197] on span "Personal Owner/Management Profile" at bounding box center [93, 195] width 85 height 12
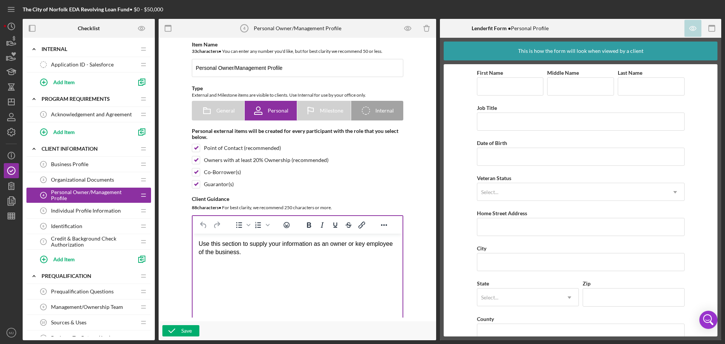
click at [247, 254] on div "Use this section to supply your information as an owner or key employee of the …" at bounding box center [297, 248] width 198 height 17
click at [112, 214] on span "Individual Profile Information" at bounding box center [86, 211] width 70 height 6
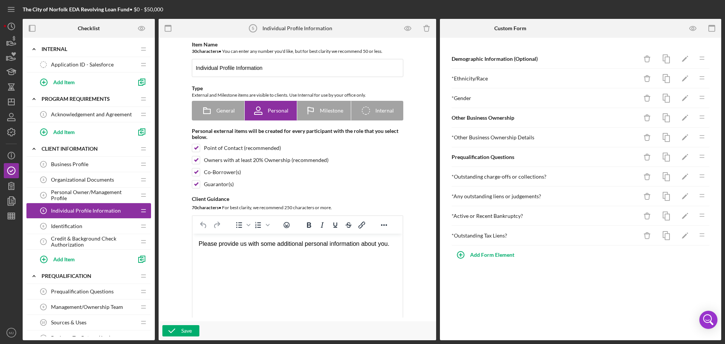
click at [88, 229] on div "Identification 6 Identification" at bounding box center [86, 226] width 100 height 15
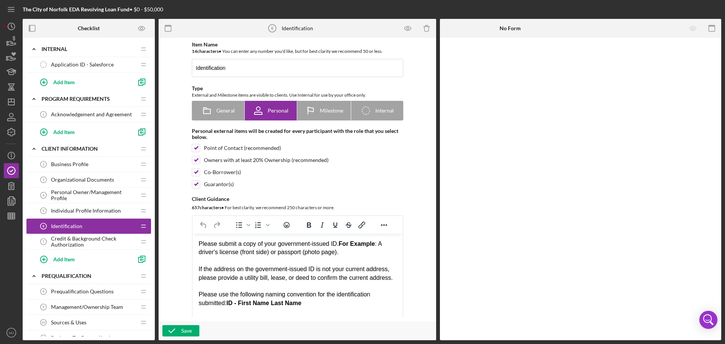
click at [76, 244] on span "Credit & Background Check Authorization" at bounding box center [93, 242] width 85 height 12
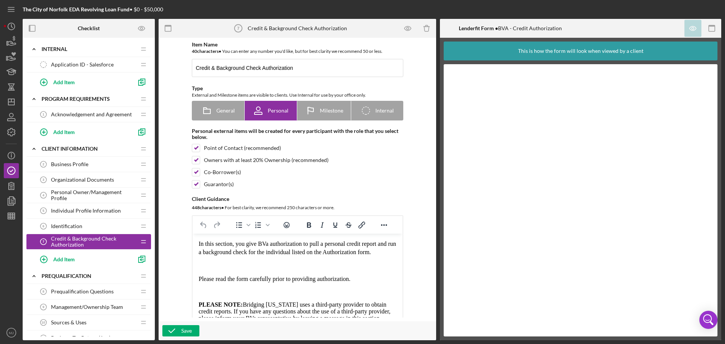
drag, startPoint x: 269, startPoint y: 244, endPoint x: 260, endPoint y: 240, distance: 10.3
click at [259, 240] on p "In this section, you give BVa authorization to pull a personal credit report an…" at bounding box center [297, 248] width 198 height 17
click at [266, 243] on span "In this section, you give BVa authorization to pull a personal credit report an…" at bounding box center [297, 248] width 198 height 15
drag, startPoint x: 266, startPoint y: 243, endPoint x: 261, endPoint y: 244, distance: 5.7
click at [261, 244] on span "In this section, you give BVa authorization to pull a personal credit report an…" at bounding box center [297, 248] width 198 height 15
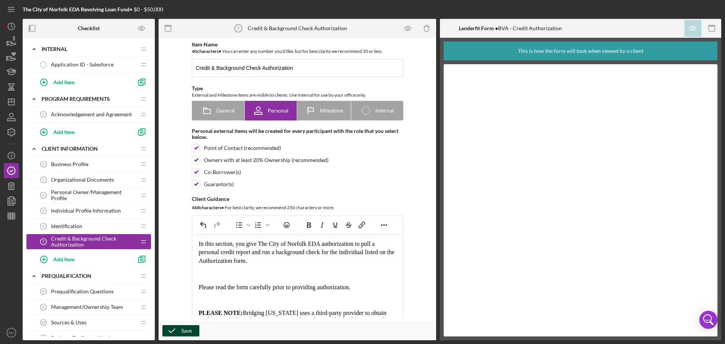
click at [184, 328] on div "Save" at bounding box center [186, 330] width 11 height 11
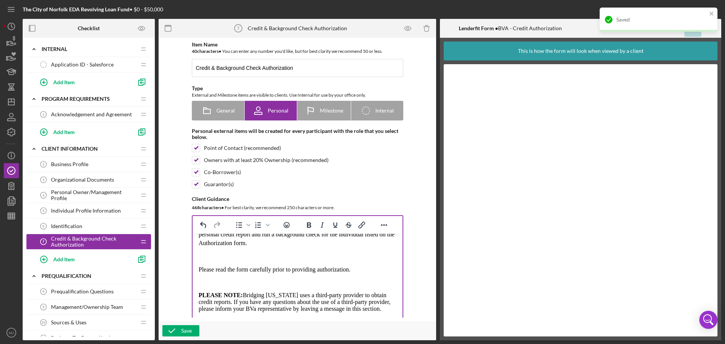
scroll to position [38, 0]
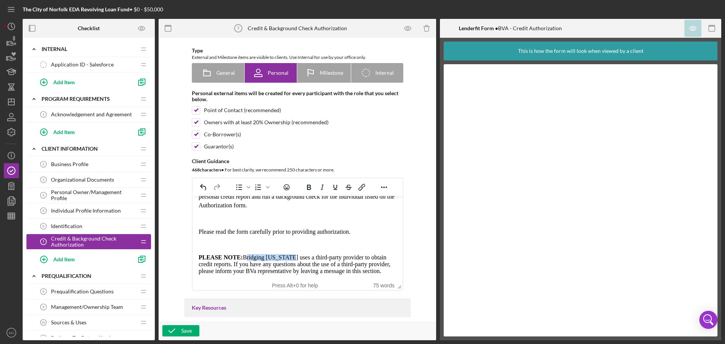
drag, startPoint x: 286, startPoint y: 255, endPoint x: 245, endPoint y: 255, distance: 40.8
click at [245, 255] on span "PLEASE NOTE: Bridging Virginia uses a third-party provider to obtain credit rep…" at bounding box center [294, 264] width 192 height 20
drag, startPoint x: 279, startPoint y: 273, endPoint x: 257, endPoint y: 264, distance: 23.8
click at [257, 264] on span "PLEASE NOTE: The City of Norfolk EDA uses a third-party provider to obtain cred…" at bounding box center [295, 264] width 195 height 20
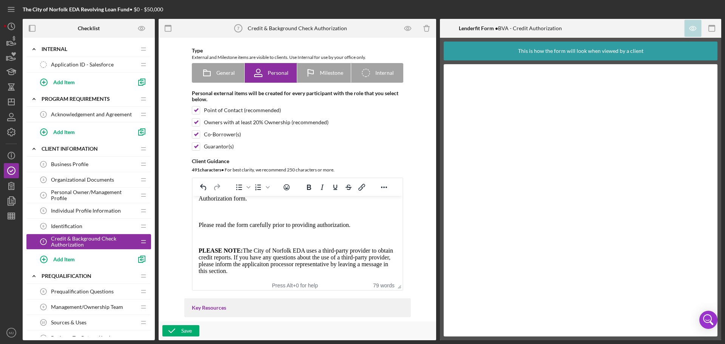
click at [281, 263] on span "PLEASE NOTE: The City of Norfolk EDA uses a third-party provider to obtain cred…" at bounding box center [295, 260] width 195 height 27
click at [189, 327] on div "Save" at bounding box center [186, 330] width 11 height 11
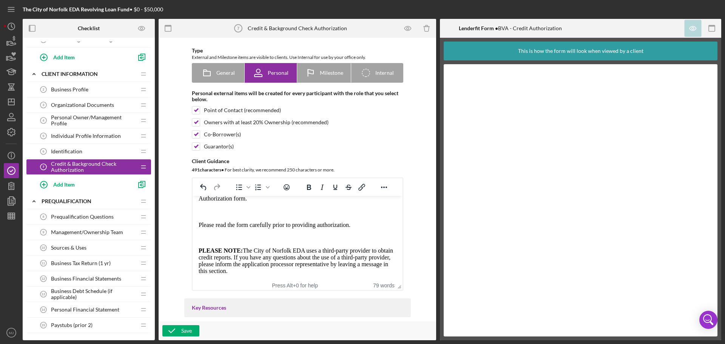
scroll to position [76, 0]
click at [89, 216] on span "Prequalification Questions" at bounding box center [82, 216] width 63 height 6
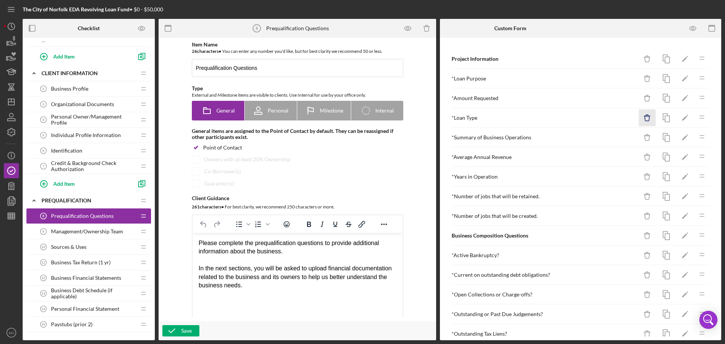
click at [645, 116] on line "button" at bounding box center [648, 116] width 6 height 0
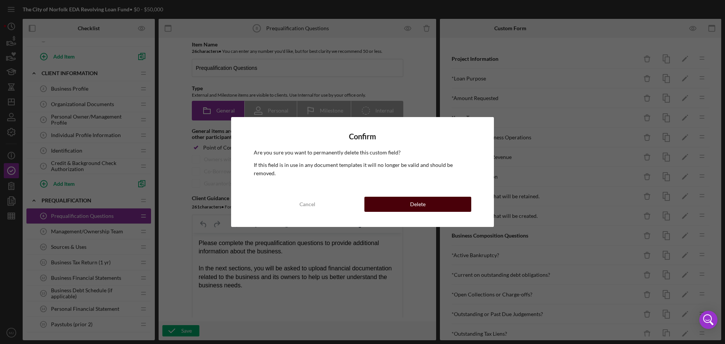
click at [445, 199] on button "Delete" at bounding box center [418, 204] width 107 height 15
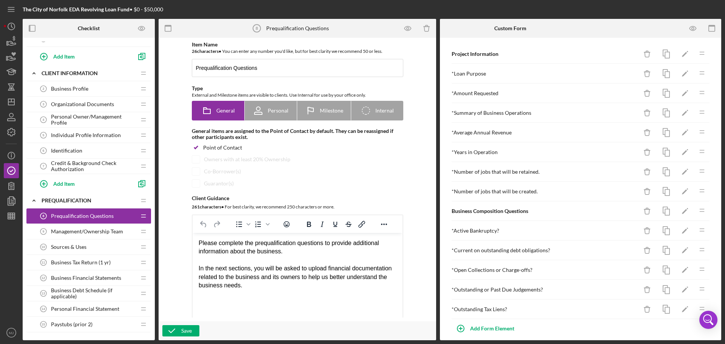
scroll to position [12, 0]
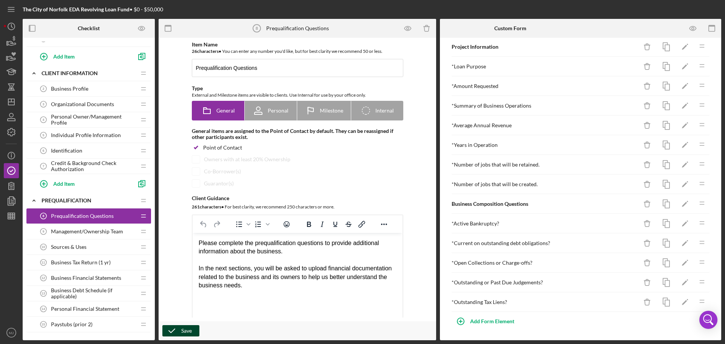
click at [185, 329] on div "Save" at bounding box center [186, 330] width 11 height 11
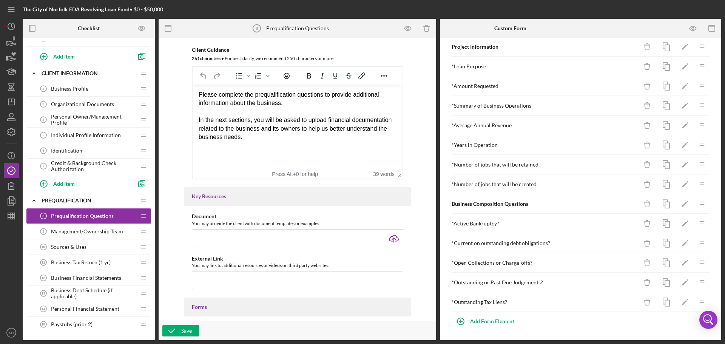
scroll to position [35, 0]
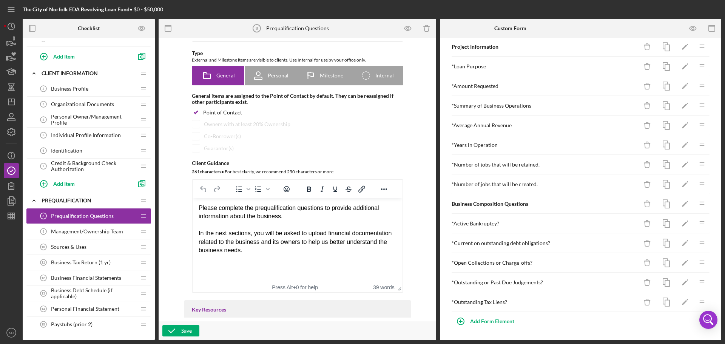
click at [603, 26] on div at bounding box center [651, 28] width 141 height 19
click at [694, 25] on icon "button" at bounding box center [693, 28] width 17 height 17
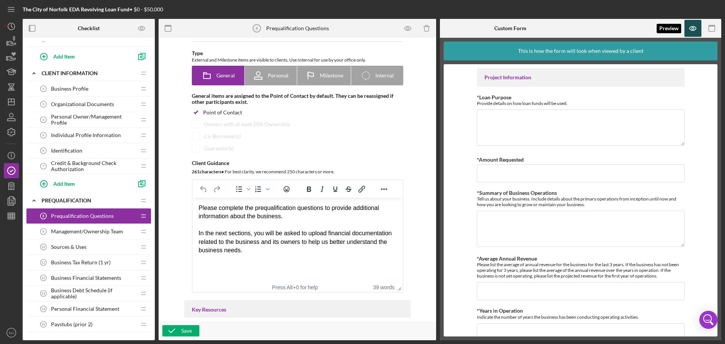
click at [694, 25] on icon "button" at bounding box center [693, 28] width 17 height 17
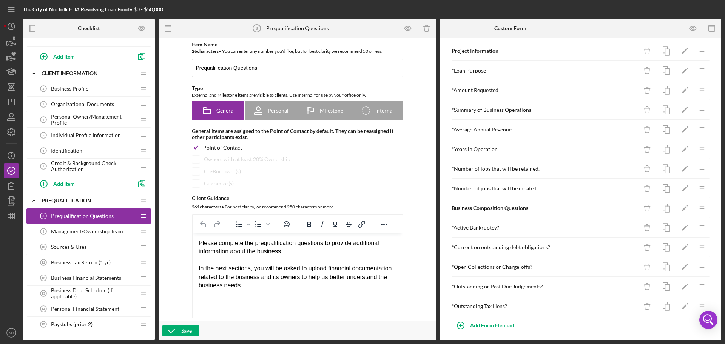
scroll to position [12, 0]
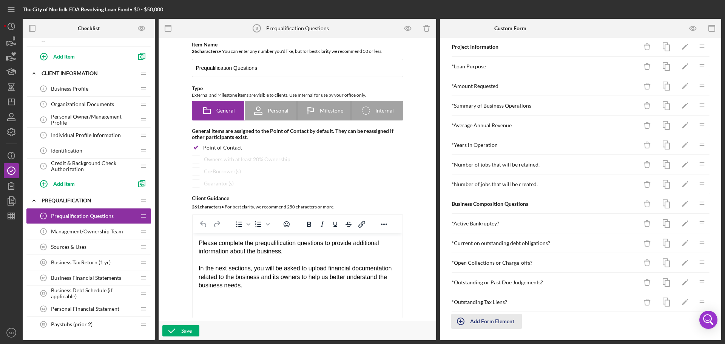
click at [501, 322] on div "Add Form Element" at bounding box center [492, 321] width 44 height 15
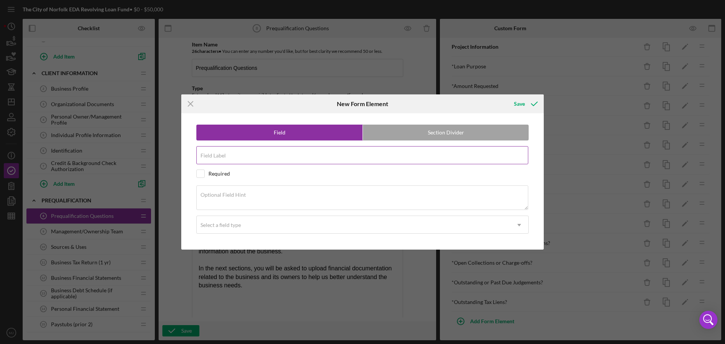
click at [225, 159] on label "Field Label" at bounding box center [213, 156] width 25 height 6
click at [225, 159] on input "Field Label" at bounding box center [362, 155] width 332 height 18
type input "SWAM Certified"
click at [200, 173] on input "checkbox" at bounding box center [201, 174] width 8 height 8
checkbox input "true"
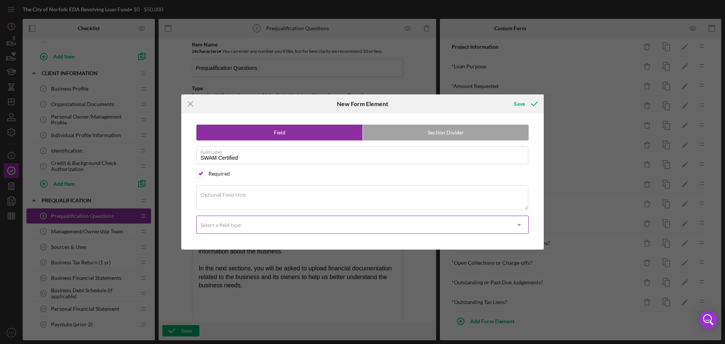
click at [232, 224] on div "Select a field type" at bounding box center [221, 225] width 40 height 6
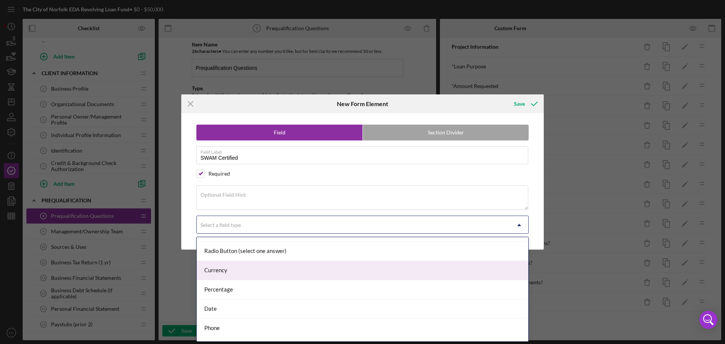
scroll to position [76, 0]
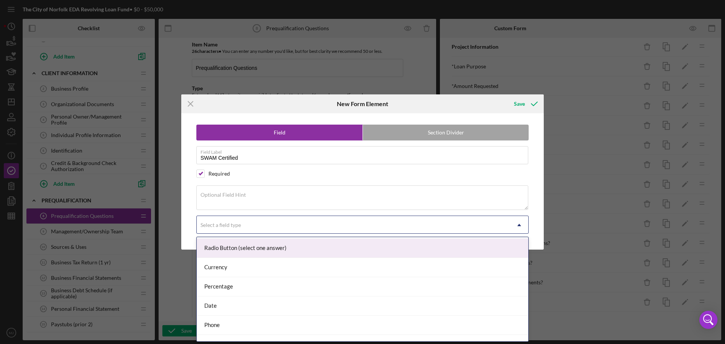
click at [238, 248] on div "Radio Button (select one answer)" at bounding box center [363, 248] width 332 height 19
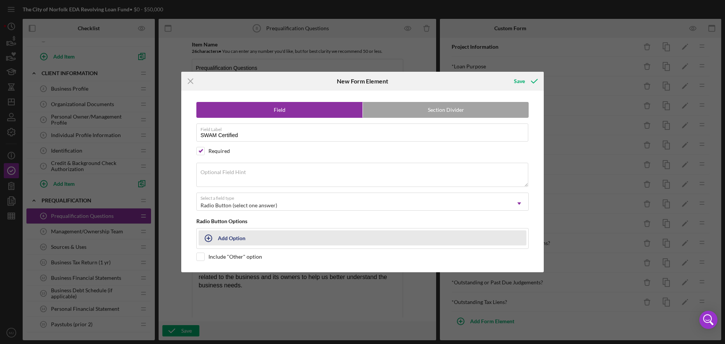
click at [209, 240] on icon "button" at bounding box center [208, 238] width 19 height 19
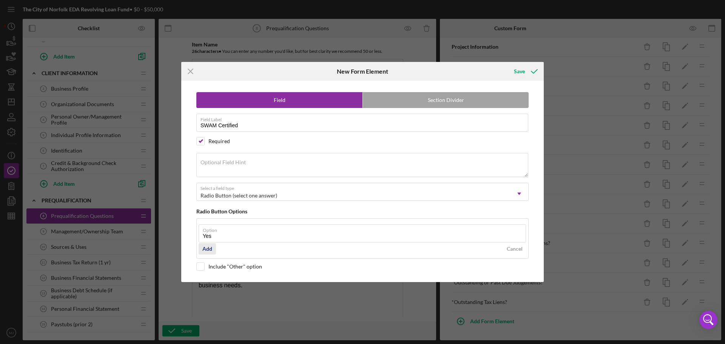
type input "Yes"
click at [208, 250] on div "Add" at bounding box center [208, 248] width 10 height 11
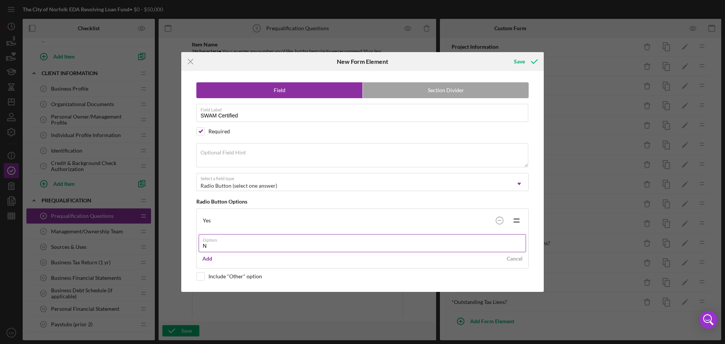
type input "No"
click at [275, 116] on div "Field Label SWAM Certified" at bounding box center [362, 113] width 332 height 19
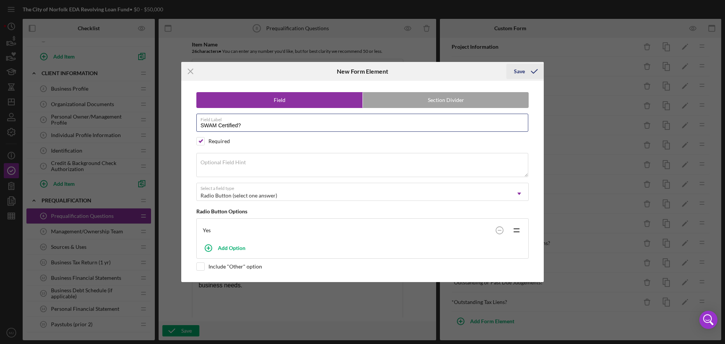
type input "SWAM Certified?"
click at [527, 71] on icon "submit" at bounding box center [534, 71] width 19 height 19
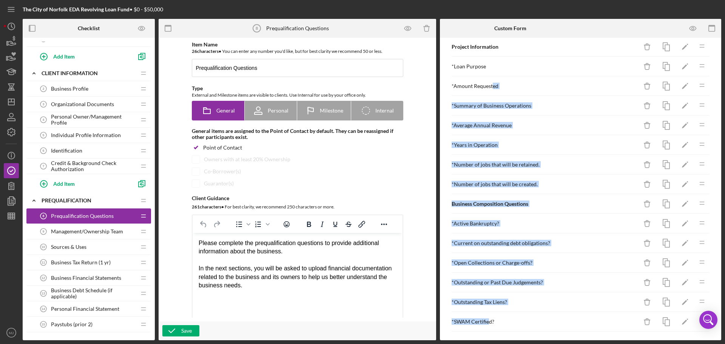
drag, startPoint x: 489, startPoint y: 322, endPoint x: 493, endPoint y: 82, distance: 240.7
click at [493, 82] on div "Project Information Icon/Delete Icon/Edit Icon/Drag * Loan Purpose Icon/Delete …" at bounding box center [580, 194] width 259 height 314
click at [475, 318] on div "* SWAM Certified? Icon/Delete Icon/Edit Icon/Drag" at bounding box center [580, 322] width 259 height 20
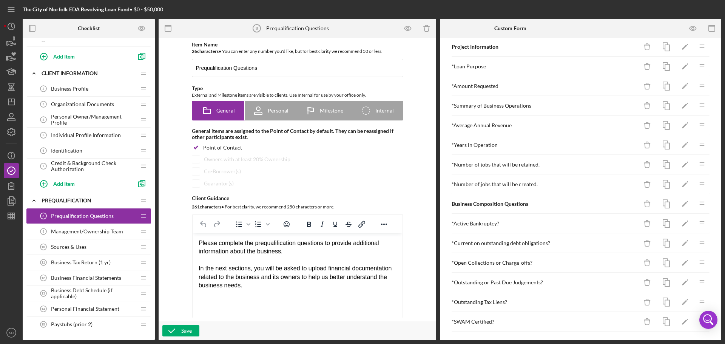
click at [696, 326] on icon "Icon/Drag" at bounding box center [702, 321] width 15 height 15
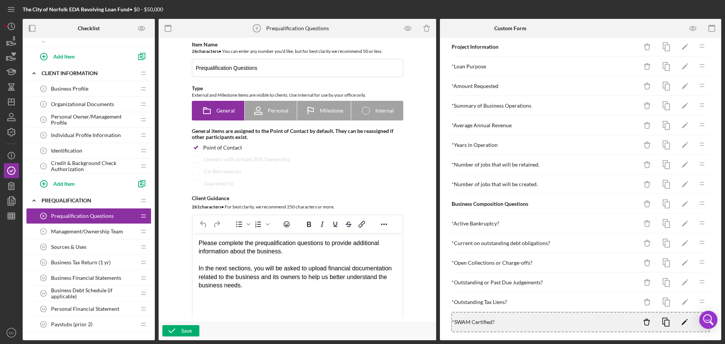
drag, startPoint x: 696, startPoint y: 326, endPoint x: 694, endPoint y: 321, distance: 5.3
click at [696, 325] on icon "Icon/Drag" at bounding box center [701, 321] width 15 height 15
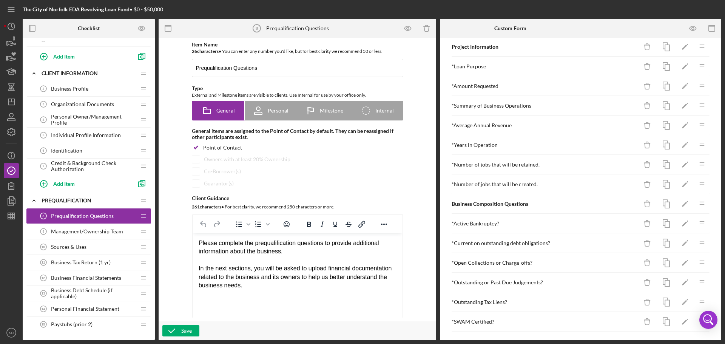
scroll to position [16, 0]
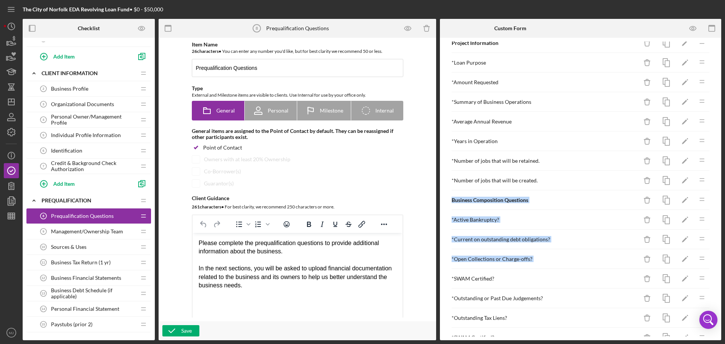
drag, startPoint x: 678, startPoint y: 241, endPoint x: 670, endPoint y: 171, distance: 71.1
click at [670, 171] on div "Project Information Icon/Delete Icon/Edit Icon/Drag * Loan Purpose Icon/Delete …" at bounding box center [580, 190] width 259 height 314
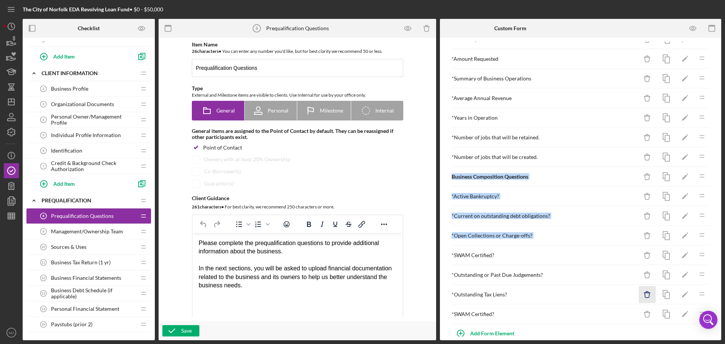
scroll to position [51, 0]
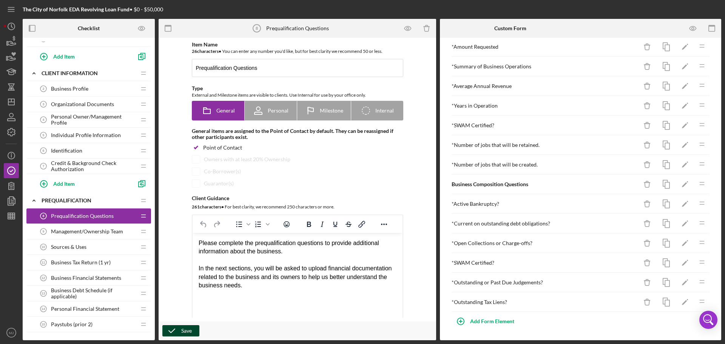
click at [196, 331] on button "Save" at bounding box center [180, 330] width 37 height 11
click at [640, 127] on icon "Icon/Delete" at bounding box center [647, 125] width 17 height 17
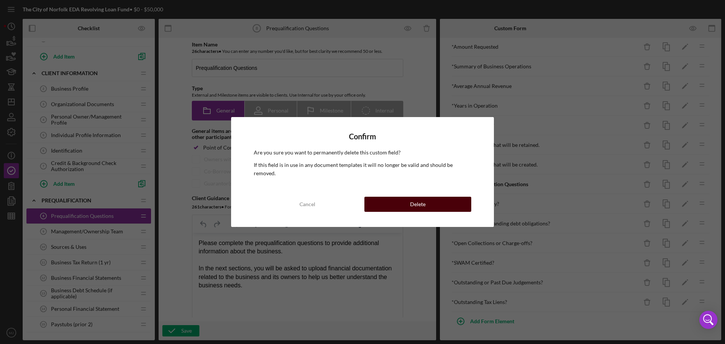
click at [401, 197] on button "Delete" at bounding box center [418, 204] width 107 height 15
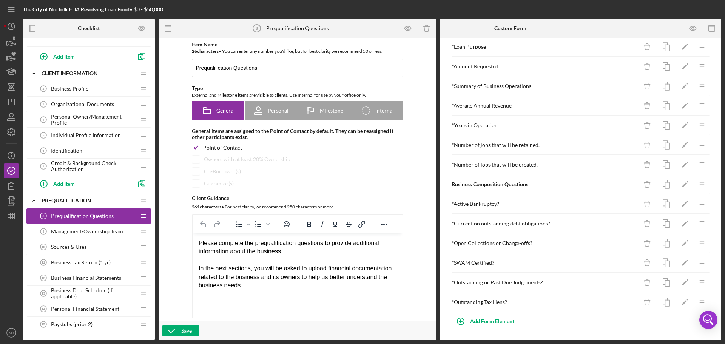
scroll to position [32, 0]
drag, startPoint x: 193, startPoint y: 327, endPoint x: 205, endPoint y: 330, distance: 11.6
click at [193, 327] on button "Save" at bounding box center [180, 330] width 37 height 11
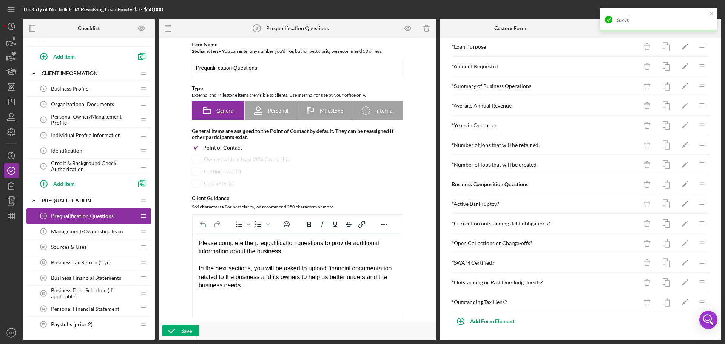
click at [180, 93] on div "Item Name 26 character s • You can enter any number you'd like, but for best cl…" at bounding box center [297, 180] width 270 height 276
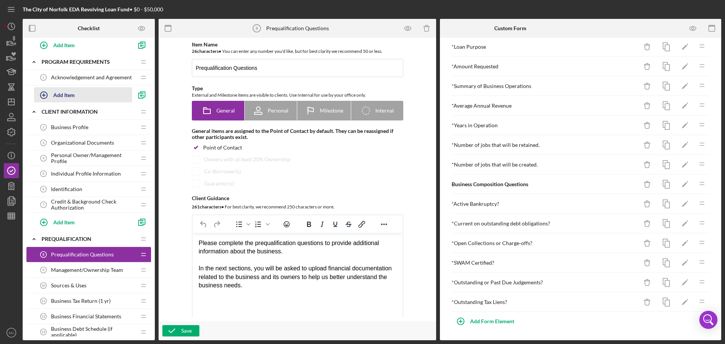
scroll to position [0, 0]
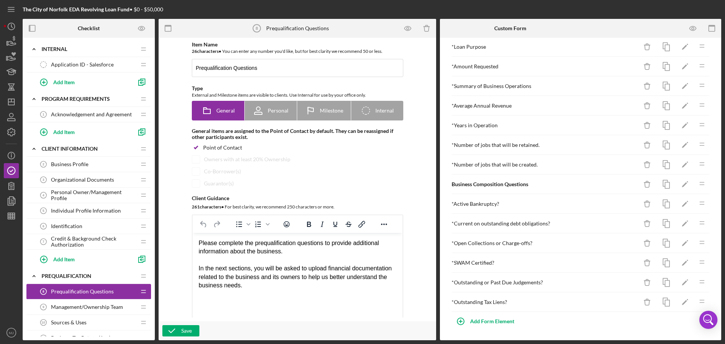
click at [87, 116] on span "Acknowledgement and Agreement" at bounding box center [91, 114] width 81 height 6
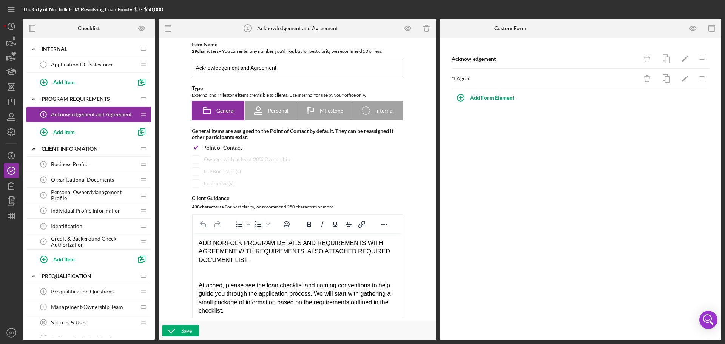
click at [340, 254] on div "ADD NORFOLK PROGRAM DETAILS AND REQUIREMENTS WITH AGREEMENT WITH REQUIREMENTS. …" at bounding box center [297, 251] width 198 height 25
click at [193, 327] on button "Save" at bounding box center [180, 330] width 37 height 11
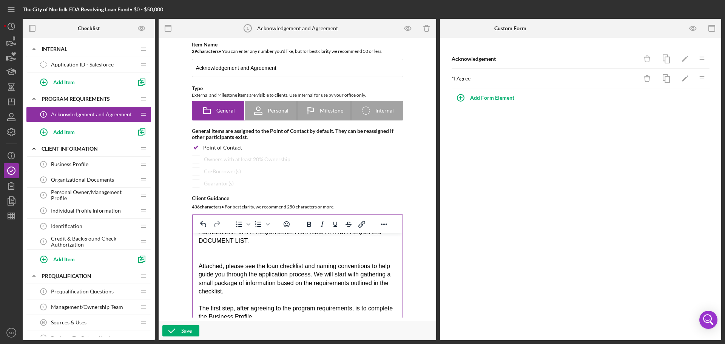
scroll to position [29, 0]
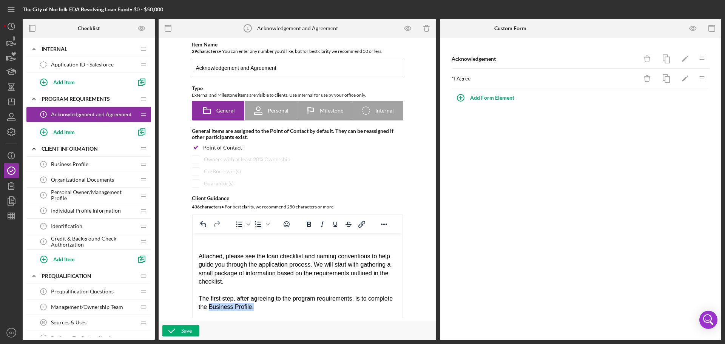
drag, startPoint x: 287, startPoint y: 305, endPoint x: 236, endPoint y: 305, distance: 51.0
click at [236, 305] on div "The first step, after agreeing to the program requirements, is to complete the …" at bounding box center [297, 303] width 198 height 17
click at [303, 309] on div "The first step, after agreeing to the program requirements, is to complete the …" at bounding box center [297, 303] width 198 height 17
click at [290, 308] on div "The first step, after agreeing to the program requirements, is to complete the …" at bounding box center [297, 303] width 198 height 17
click at [317, 308] on div "The first step, after agreeing to the program requirements, is to complete the …" at bounding box center [297, 303] width 198 height 17
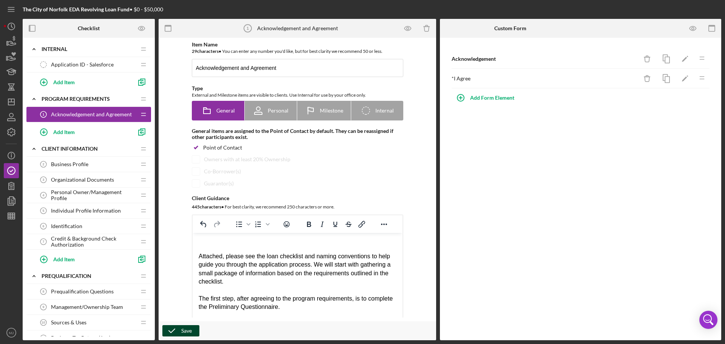
click at [181, 328] on icon "button" at bounding box center [171, 331] width 19 height 19
click at [315, 264] on div "Attached, please see the loan checklist and naming conventions to help guide yo…" at bounding box center [297, 269] width 198 height 34
click at [67, 132] on div "Add Item" at bounding box center [64, 132] width 22 height 14
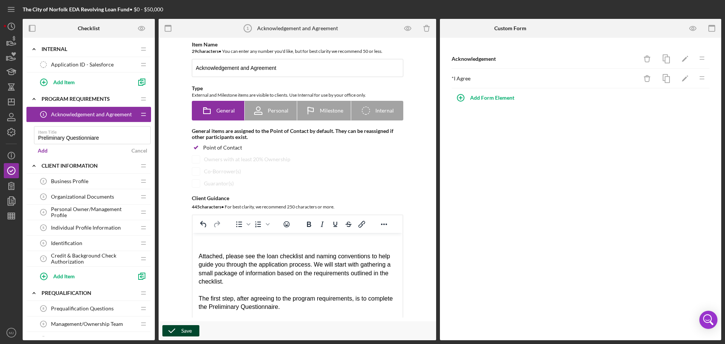
type input "Preliminary Questionniare"
click at [73, 156] on form "Item Title Preliminary Questionniare Add Cancel" at bounding box center [92, 140] width 117 height 36
click at [88, 138] on input "Preliminary Questionniare" at bounding box center [92, 135] width 117 height 18
click at [39, 150] on div "Add" at bounding box center [43, 150] width 10 height 11
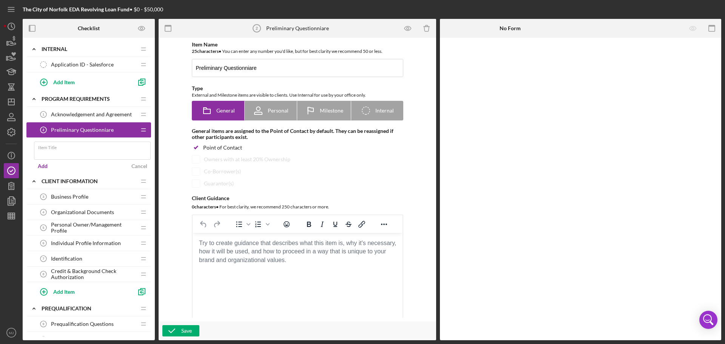
click at [107, 131] on span "Preliminary Questionniare" at bounding box center [82, 130] width 63 height 6
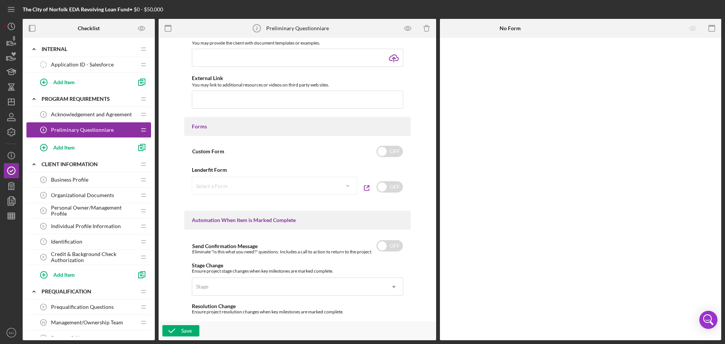
scroll to position [340, 0]
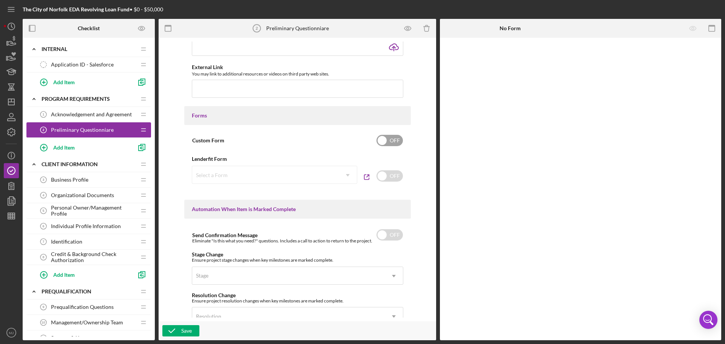
click at [391, 139] on input "checkbox" at bounding box center [390, 140] width 26 height 11
checkbox input "true"
click at [496, 55] on div "Add Form Element" at bounding box center [492, 58] width 44 height 15
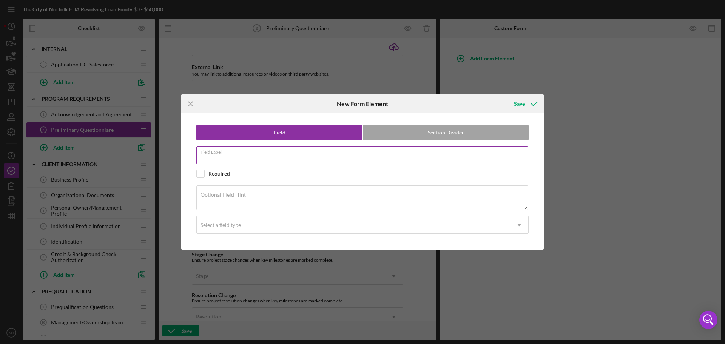
click at [284, 149] on div "Field Label" at bounding box center [362, 155] width 332 height 19
drag, startPoint x: 227, startPoint y: 160, endPoint x: 199, endPoint y: 161, distance: 28.0
click at [199, 161] on input "Do you c" at bounding box center [362, 155] width 332 height 18
paste input "urrently export any of your products/ services?"
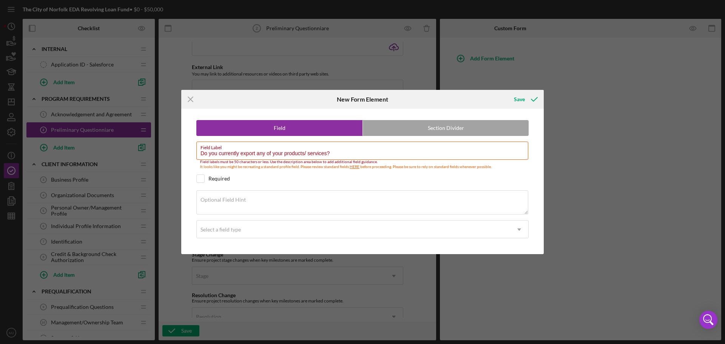
drag, startPoint x: 243, startPoint y: 152, endPoint x: 181, endPoint y: 155, distance: 61.7
click at [181, 155] on div "Icon/Menu Close New Form Element Save Field Section Divider Field Label Do you …" at bounding box center [362, 172] width 725 height 344
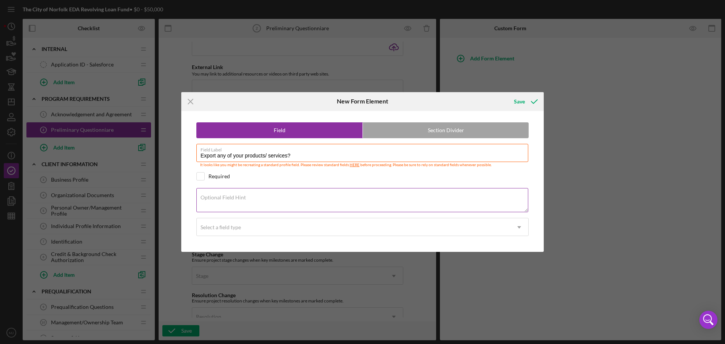
type input "Export any of your products/ services?"
click at [240, 198] on label "Optional Field Hint" at bounding box center [223, 198] width 45 height 6
click at [240, 198] on textarea "Optional Field Hint" at bounding box center [362, 200] width 332 height 24
paste textarea "Do you currently export any of your products/ services?"
drag, startPoint x: 288, startPoint y: 156, endPoint x: 195, endPoint y: 160, distance: 93.4
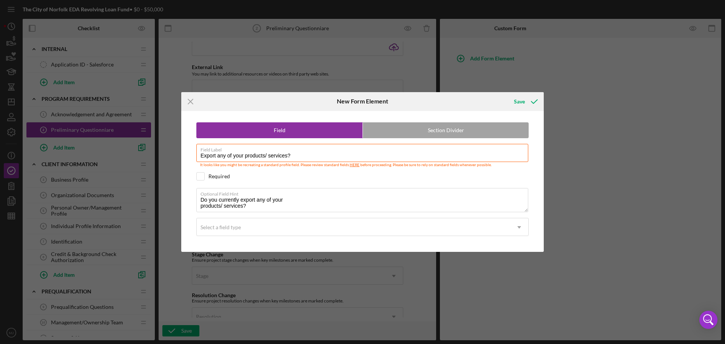
click at [196, 160] on div "Field Section Divider Field Label Export any of your products/ services? It loo…" at bounding box center [362, 181] width 355 height 141
click at [281, 161] on input "Export any of your products/ services?" at bounding box center [362, 153] width 332 height 18
click at [202, 206] on textarea "Do you currently export any of your products/ services?" at bounding box center [362, 200] width 332 height 24
type textarea "Do you currently export any of your products/ services?"
click at [196, 178] on div at bounding box center [200, 176] width 8 height 8
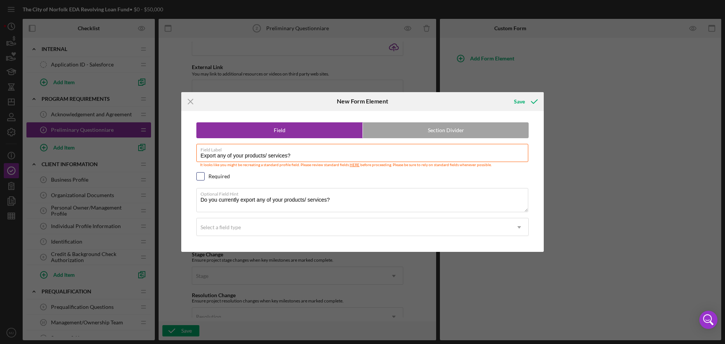
checkbox input "true"
click at [315, 156] on input "Export any of your products/ services?" at bounding box center [362, 153] width 332 height 18
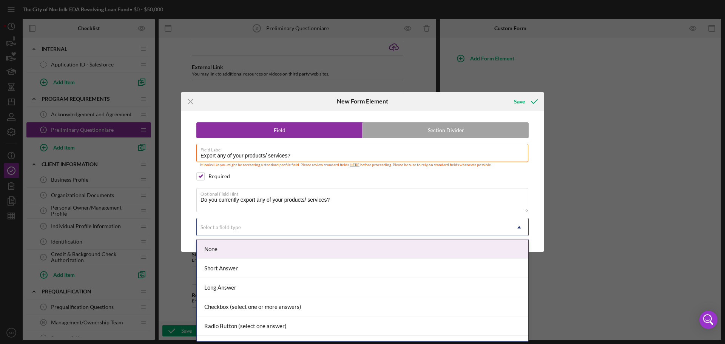
click at [251, 228] on div "Select a field type" at bounding box center [354, 227] width 314 height 17
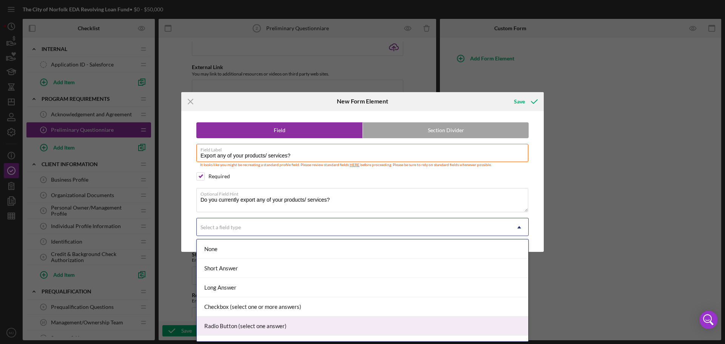
click at [228, 325] on div "Radio Button (select one answer)" at bounding box center [363, 326] width 332 height 19
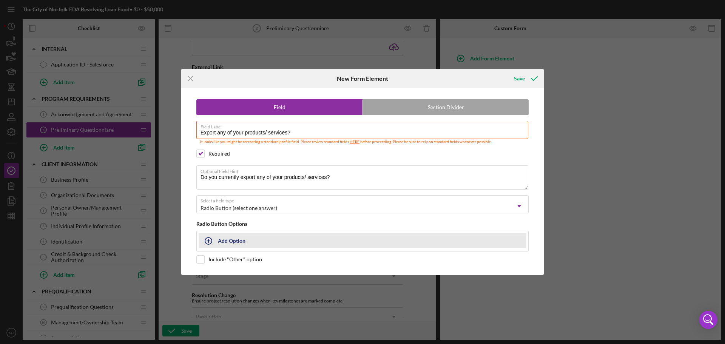
click at [212, 243] on icon "button" at bounding box center [208, 241] width 19 height 19
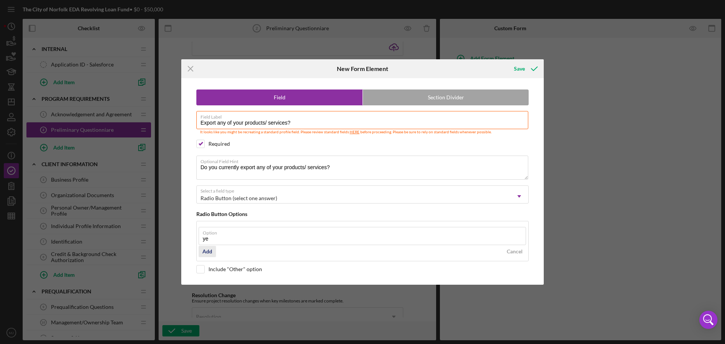
type input "y"
type input "Yes"
click at [209, 252] on div "Add" at bounding box center [208, 251] width 10 height 11
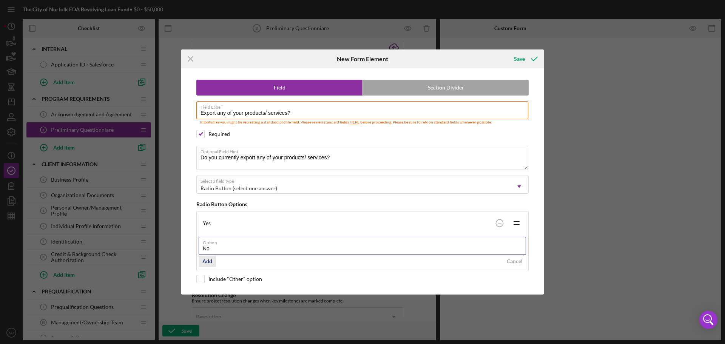
type input "No"
click at [207, 264] on div "Add" at bounding box center [208, 261] width 10 height 11
drag, startPoint x: 310, startPoint y: 105, endPoint x: 195, endPoint y: 110, distance: 115.0
click at [196, 110] on div "Field Section Divider Field Label Export any of your products/ services? It loo…" at bounding box center [362, 181] width 355 height 226
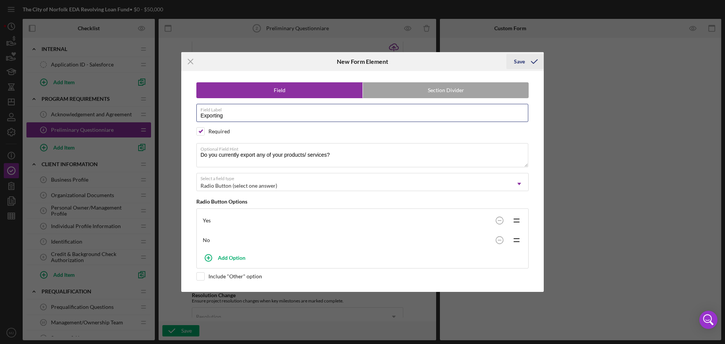
type input "Exporting"
click at [530, 61] on icon "submit" at bounding box center [534, 61] width 19 height 19
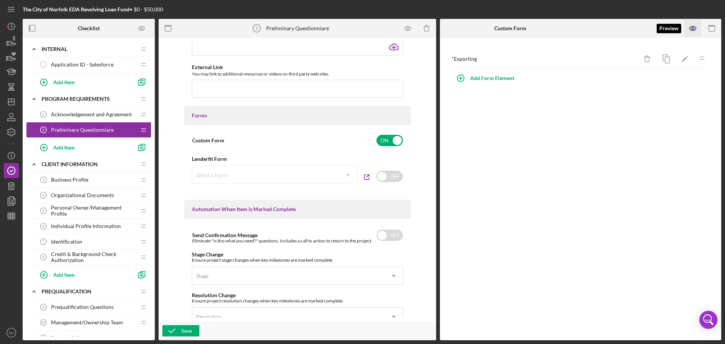
click at [691, 23] on icon "button" at bounding box center [693, 28] width 17 height 17
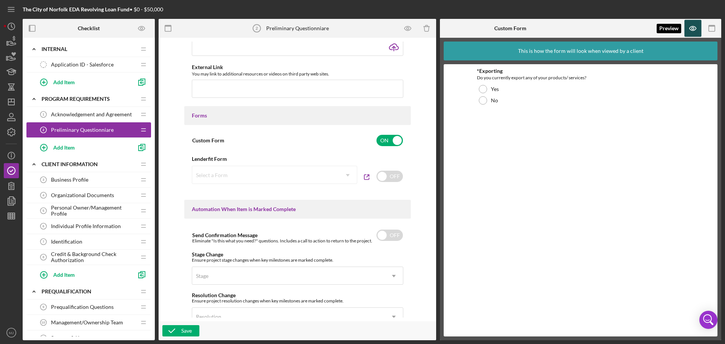
click at [692, 25] on icon "button" at bounding box center [693, 28] width 17 height 17
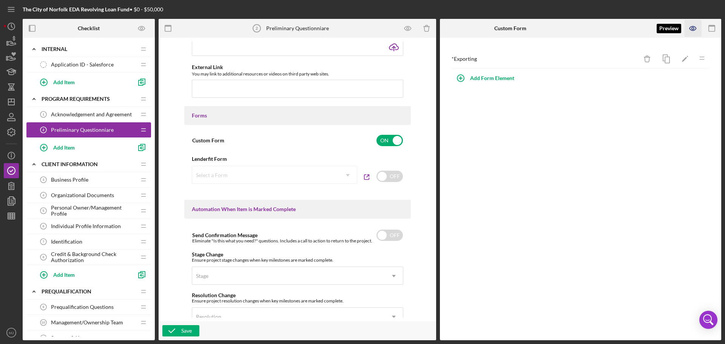
click at [695, 26] on icon "button" at bounding box center [693, 28] width 6 height 4
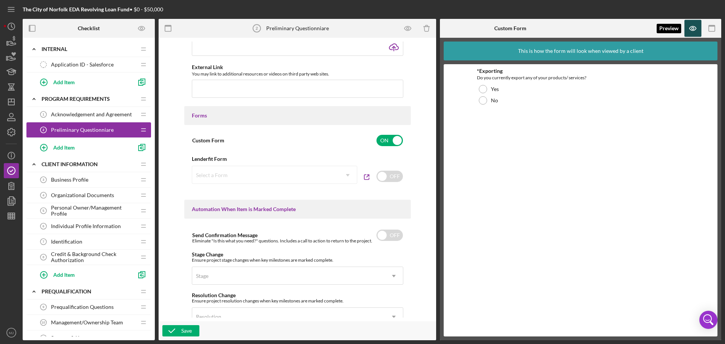
click at [695, 26] on icon "button" at bounding box center [693, 28] width 6 height 4
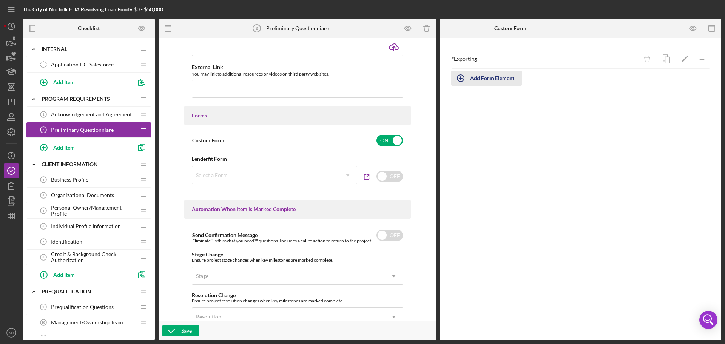
click at [493, 77] on div "Add Form Element" at bounding box center [492, 78] width 44 height 15
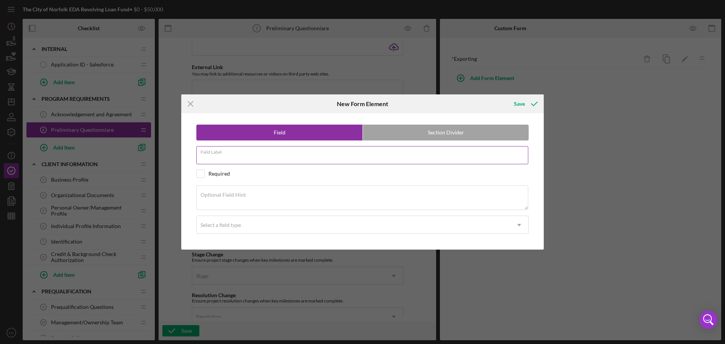
click at [258, 158] on input "Field Label" at bounding box center [362, 155] width 332 height 18
type input "P"
click at [233, 199] on textarea "Optional Field Hint" at bounding box center [362, 198] width 332 height 24
drag, startPoint x: 241, startPoint y: 158, endPoint x: 212, endPoint y: 158, distance: 29.5
click at [212, 158] on input "Key International Suppliers" at bounding box center [362, 155] width 332 height 18
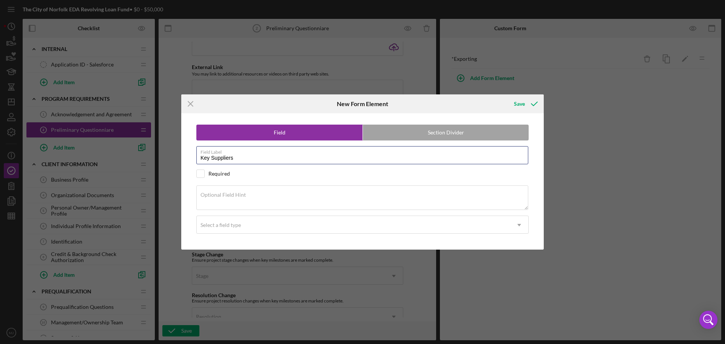
type input "Key Suppliers"
click at [232, 196] on label "Optional Field Hint" at bounding box center [223, 195] width 45 height 6
click at [232, 196] on textarea "Optional Field Hint" at bounding box center [362, 198] width 332 height 24
paste textarea "List your Key International and/or Domestic Major Suppliers"
click at [201, 204] on textarea "List your Key International and/or Domestic Major Suppliers" at bounding box center [362, 198] width 332 height 24
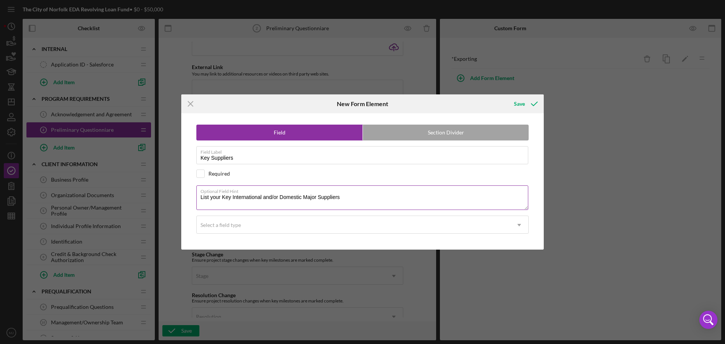
click at [361, 197] on textarea "List your Key International and/or Domestic Major Suppliers" at bounding box center [362, 198] width 332 height 24
click at [402, 196] on textarea "List your Key International and/or Domestic Major Suppliers. If the answer to t…" at bounding box center [362, 198] width 332 height 24
click at [423, 196] on textarea "List your Key International and/or Domestic Major Suppliers. If the answer to t…" at bounding box center [362, 198] width 332 height 24
click at [459, 197] on textarea "List your Key International and/or Domestic Major Suppliers. If the answer to t…" at bounding box center [362, 198] width 332 height 24
click at [466, 197] on textarea "List your Key International and/or Domestic Major Suppliers. If the answer to t…" at bounding box center [362, 198] width 332 height 24
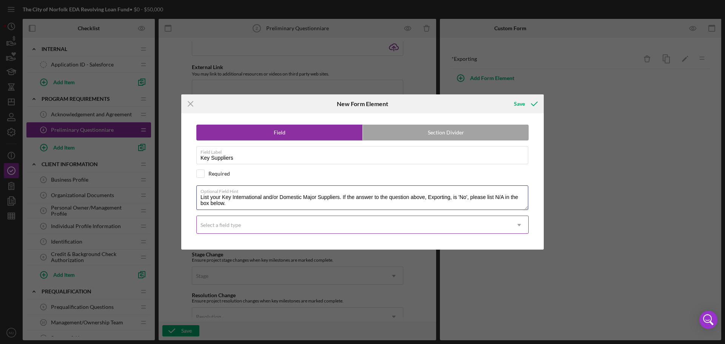
type textarea "List your Key International and/or Domestic Major Suppliers. If the answer to t…"
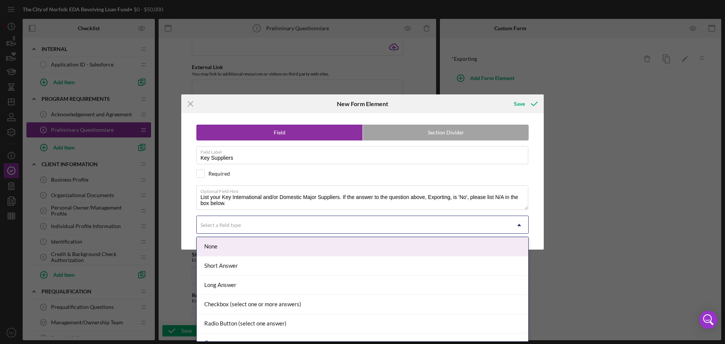
click at [255, 227] on div "Select a field type" at bounding box center [354, 224] width 314 height 17
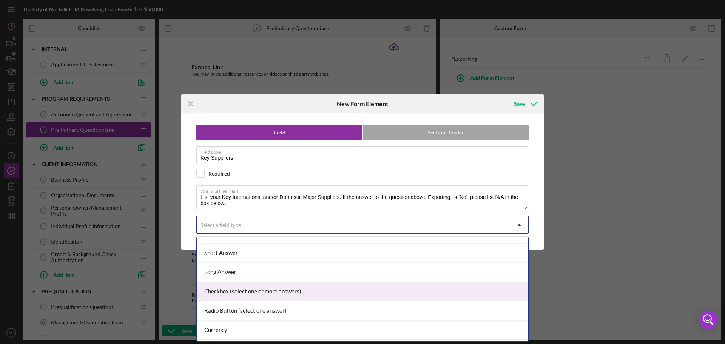
scroll to position [0, 0]
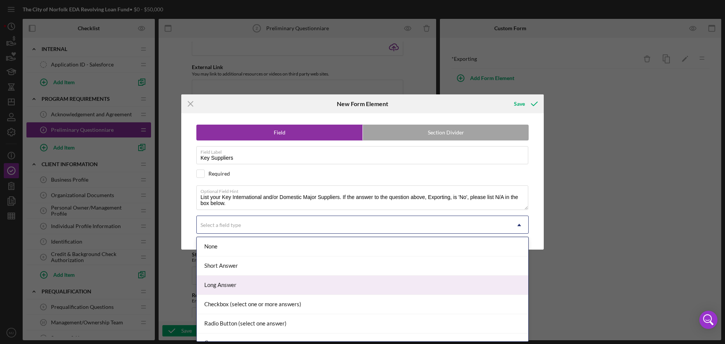
click at [231, 287] on div "Long Answer" at bounding box center [363, 285] width 332 height 19
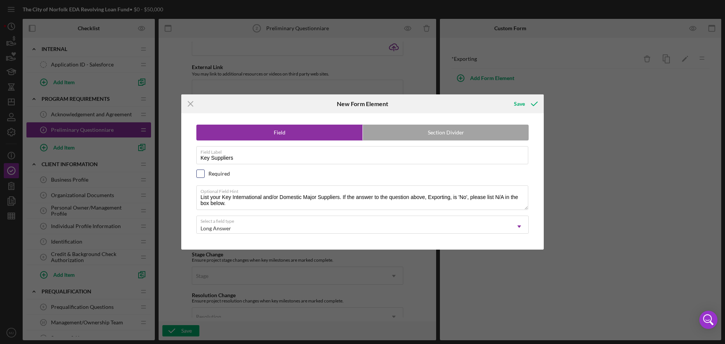
click at [201, 175] on input "checkbox" at bounding box center [201, 174] width 8 height 8
checkbox input "true"
click at [526, 106] on icon "submit" at bounding box center [534, 103] width 19 height 19
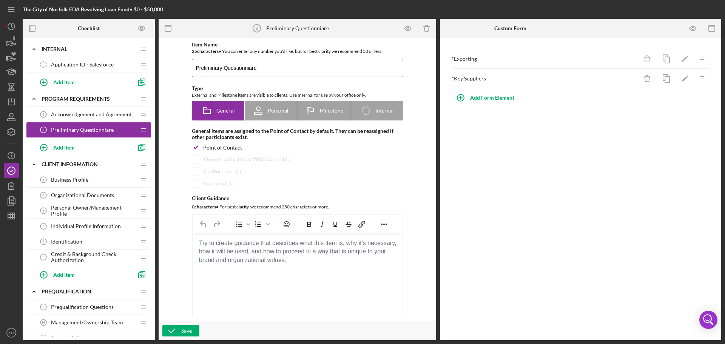
drag, startPoint x: 222, startPoint y: 67, endPoint x: 203, endPoint y: 68, distance: 19.3
click at [203, 68] on input "Preliminary Questionniare" at bounding box center [298, 68] width 212 height 18
click at [252, 69] on input "Prescreening Questionniare" at bounding box center [298, 68] width 212 height 18
type input "Prescreening Questionnaire"
click at [194, 331] on button "Save" at bounding box center [180, 330] width 37 height 11
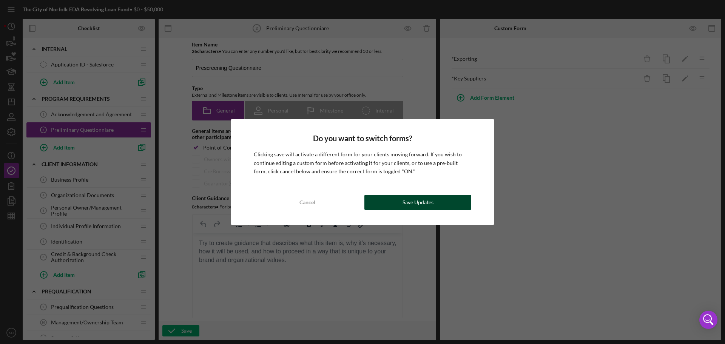
click at [458, 198] on button "Save Updates" at bounding box center [418, 202] width 107 height 15
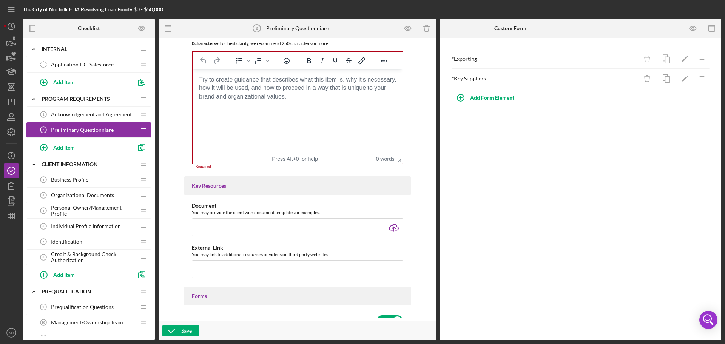
scroll to position [173, 0]
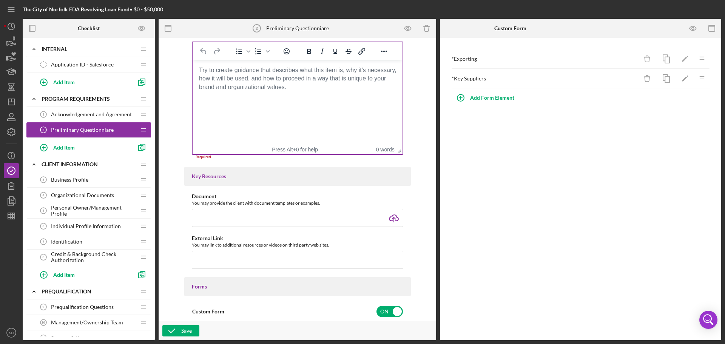
click at [232, 71] on body "Rich Text Area. Press ALT-0 for help." at bounding box center [297, 70] width 198 height 8
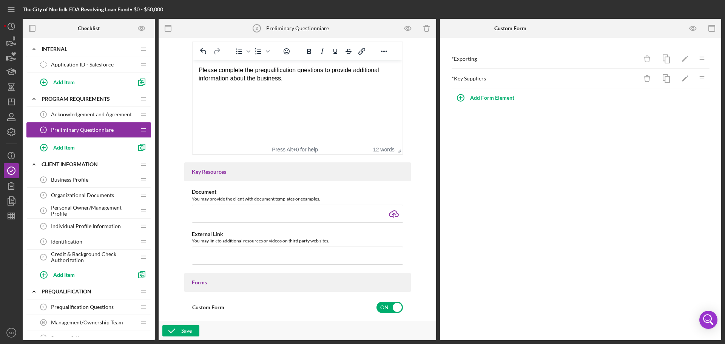
click at [297, 70] on div "Please complete the prequalification questions to provide additional informatio…" at bounding box center [297, 74] width 198 height 17
drag, startPoint x: 294, startPoint y: 70, endPoint x: 264, endPoint y: 72, distance: 30.3
click at [264, 72] on div "Please complete the prequalification questions to provide additional informatio…" at bounding box center [297, 74] width 198 height 17
click at [311, 89] on html "Please complete the preliminary questions to provide additional information abo…" at bounding box center [297, 74] width 210 height 29
click at [184, 331] on div "Save" at bounding box center [186, 330] width 11 height 11
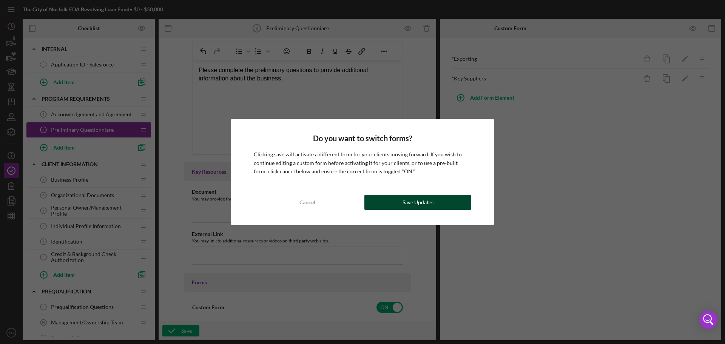
click at [400, 204] on button "Save Updates" at bounding box center [418, 202] width 107 height 15
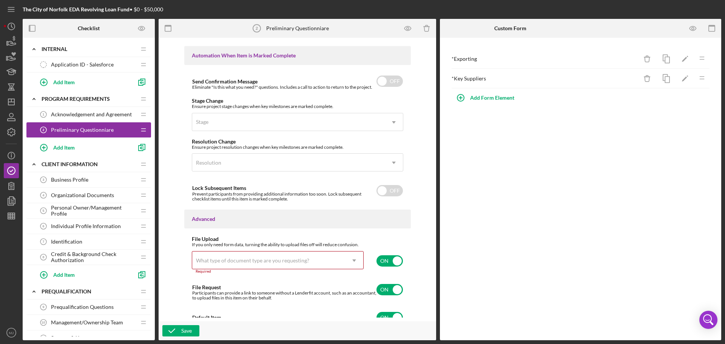
scroll to position [502, 0]
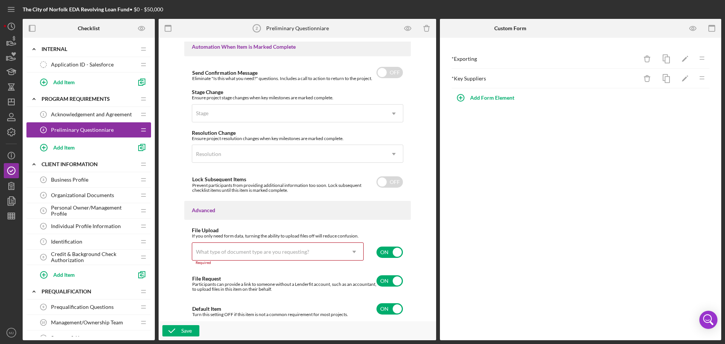
click at [301, 250] on div "What type of document type are you requesting?" at bounding box center [252, 252] width 113 height 6
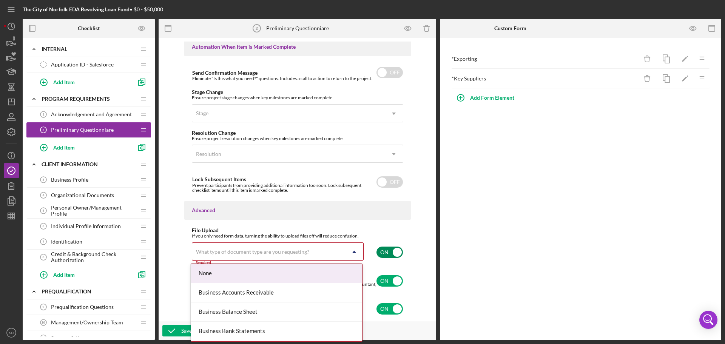
click at [383, 251] on input "checkbox" at bounding box center [390, 252] width 26 height 11
checkbox input "false"
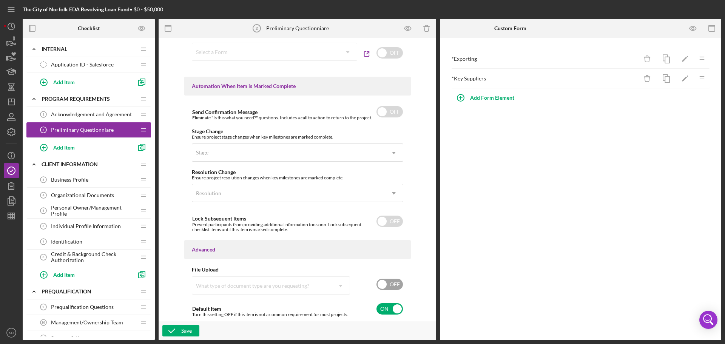
scroll to position [463, 0]
click at [177, 326] on icon "button" at bounding box center [171, 331] width 19 height 19
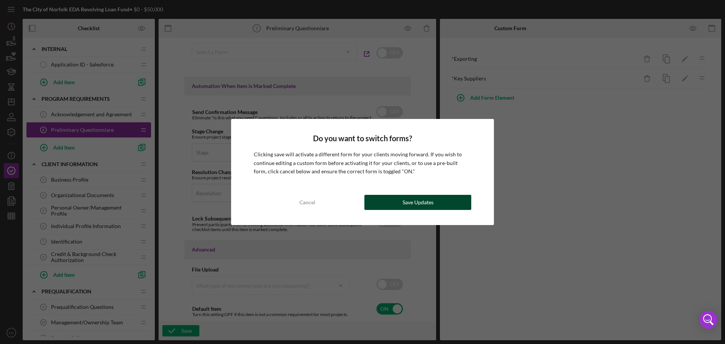
click at [407, 202] on div "Save Updates" at bounding box center [418, 202] width 31 height 15
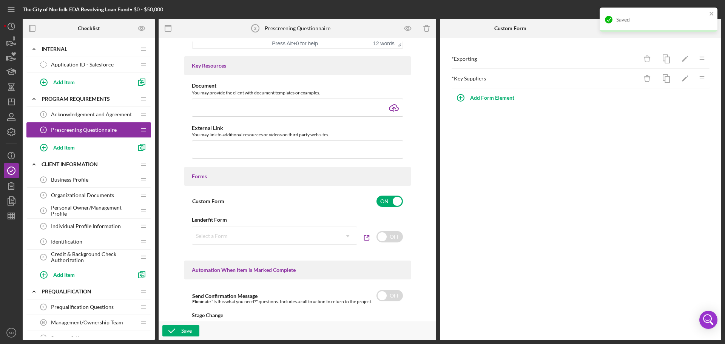
scroll to position [274, 0]
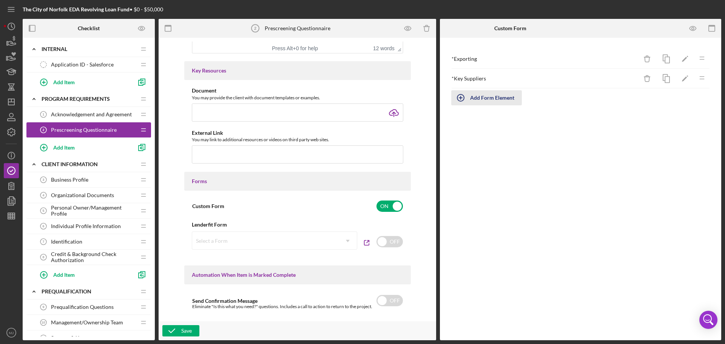
click at [505, 96] on div "Add Form Element" at bounding box center [492, 97] width 44 height 15
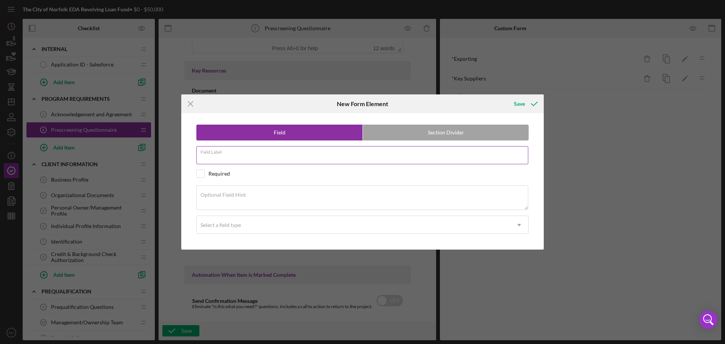
click at [373, 158] on input "Field Label" at bounding box center [362, 155] width 332 height 18
paste input "Summary of Business Operations"
type input "Summary of Business Operations"
click at [233, 198] on label "Optional Field Hint" at bounding box center [223, 195] width 45 height 6
click at [233, 198] on textarea "Optional Field Hint" at bounding box center [362, 198] width 332 height 24
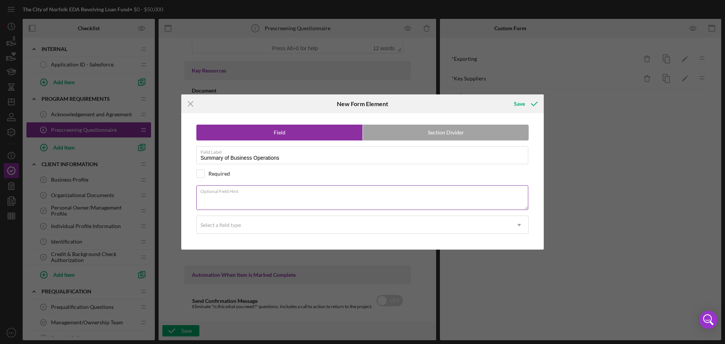
paste textarea "CarePatrol of [US_STATE][GEOGRAPHIC_DATA]/[GEOGRAPHIC_DATA] was established to …"
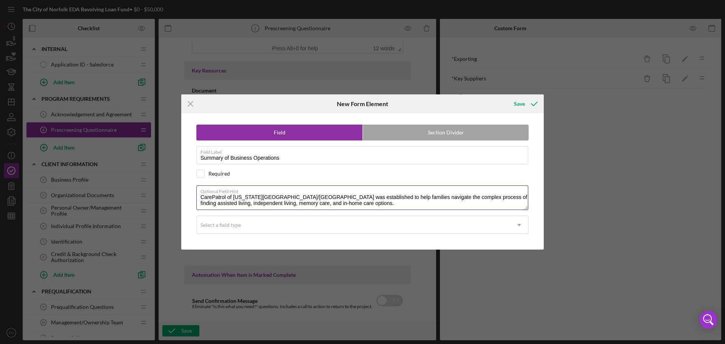
drag, startPoint x: 349, startPoint y: 202, endPoint x: 188, endPoint y: 193, distance: 161.9
click at [188, 193] on div "Field Section Divider Field Label Summary of Business Operations Required Optio…" at bounding box center [362, 181] width 355 height 136
paste textarea "Tell us about your business. Include details about the primary operations from …"
type textarea "Tell us about your business. Include details about the primary operations from …"
click at [201, 173] on input "checkbox" at bounding box center [201, 174] width 8 height 8
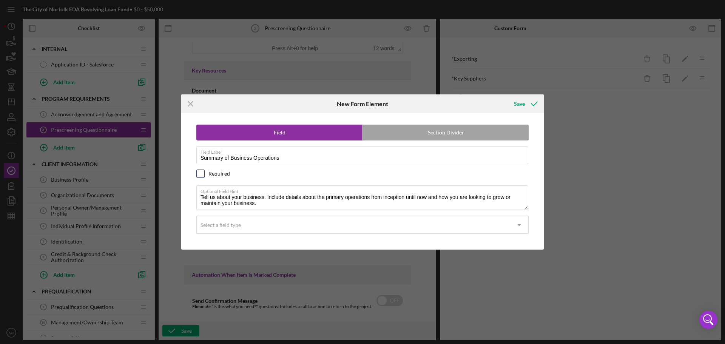
checkbox input "true"
click at [235, 227] on div "Select a field type" at bounding box center [221, 225] width 40 height 6
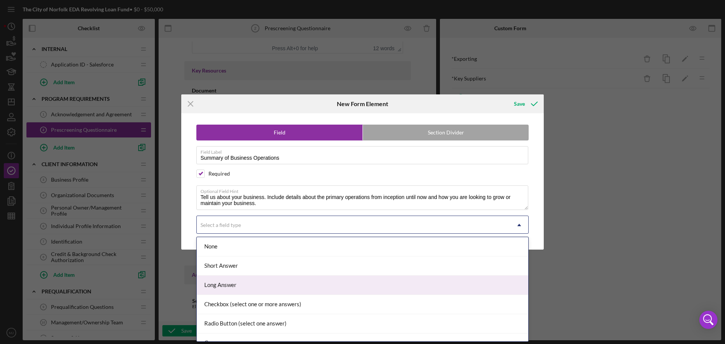
click at [234, 284] on div "Long Answer" at bounding box center [363, 285] width 332 height 19
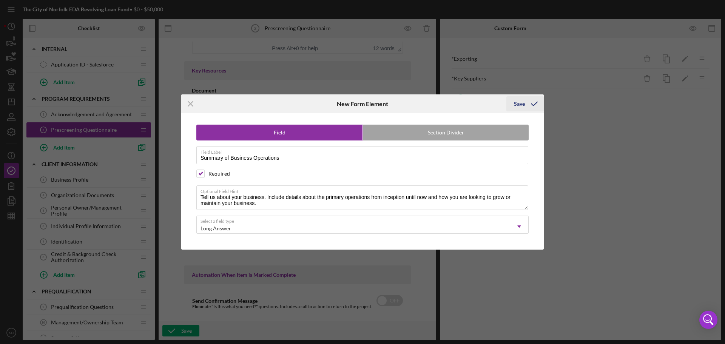
click at [519, 107] on div "Save" at bounding box center [519, 103] width 11 height 15
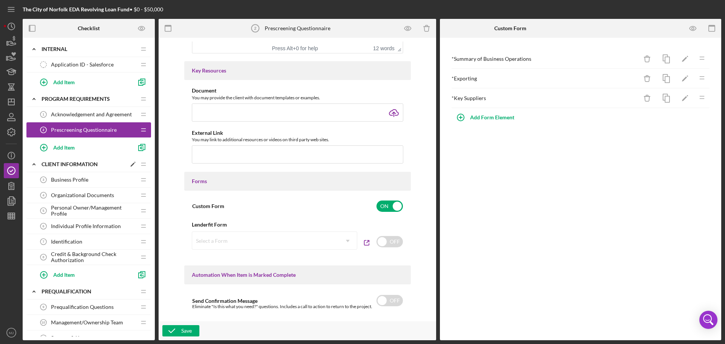
click at [92, 164] on div "CLIENT INFORMATION" at bounding box center [84, 164] width 85 height 6
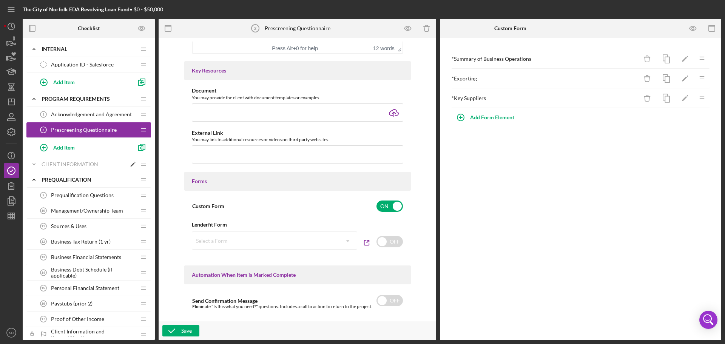
click at [92, 164] on div "CLIENT INFORMATION" at bounding box center [84, 164] width 85 height 6
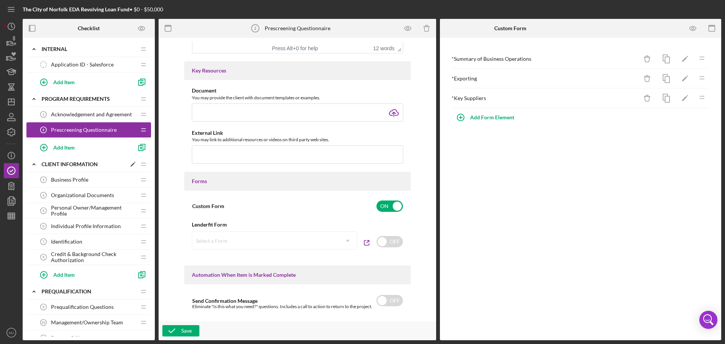
click at [131, 165] on polygon at bounding box center [133, 165] width 4 height 4
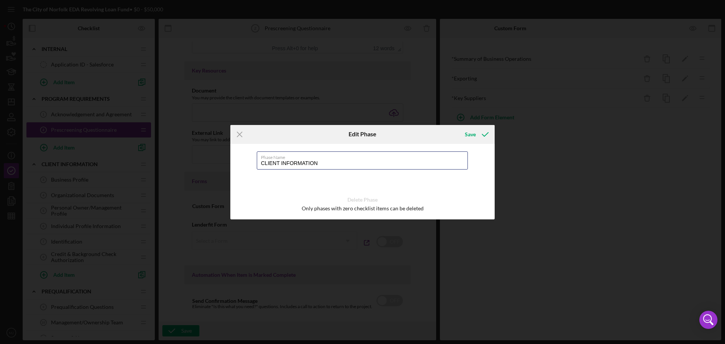
drag, startPoint x: 281, startPoint y: 162, endPoint x: 240, endPoint y: 163, distance: 41.2
click at [241, 164] on div "Phase Name CLIENT INFORMATION Delete Phase Only phases with zero checklist item…" at bounding box center [362, 182] width 264 height 76
type input "APPLICANT INFORMATION"
click at [483, 134] on icon "submit" at bounding box center [485, 134] width 19 height 19
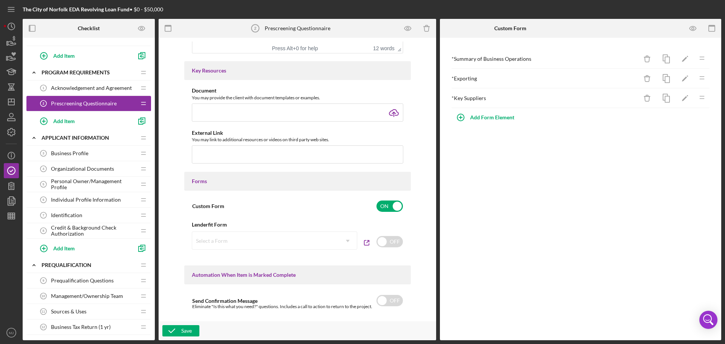
scroll to position [76, 0]
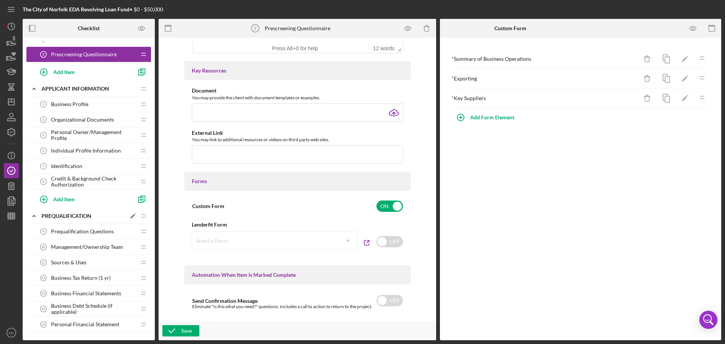
click at [130, 218] on icon "Icon/Edit" at bounding box center [133, 216] width 14 height 14
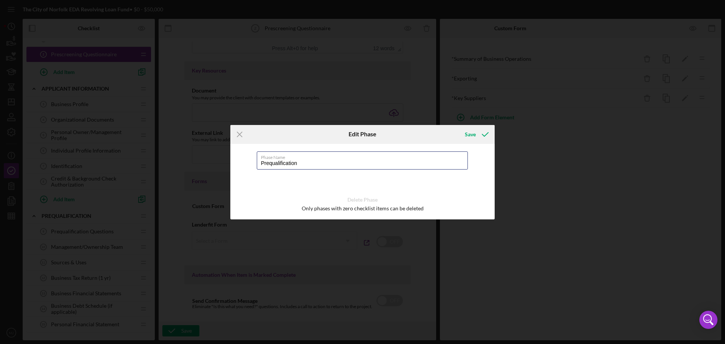
drag, startPoint x: 322, startPoint y: 165, endPoint x: 226, endPoint y: 166, distance: 96.7
click at [226, 166] on div "Icon/Menu Close Edit Phase Save Phase Name Prequalification Delete Phase Only p…" at bounding box center [362, 172] width 725 height 344
type input "p"
type input "PROJECT INFORMATION"
click at [479, 133] on icon "submit" at bounding box center [485, 134] width 19 height 19
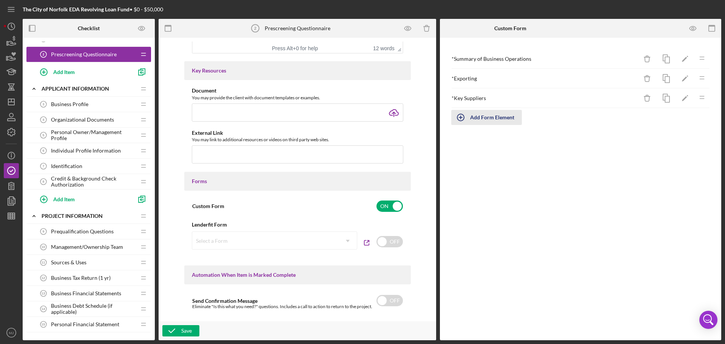
click at [499, 120] on div "Add Form Element" at bounding box center [492, 117] width 44 height 15
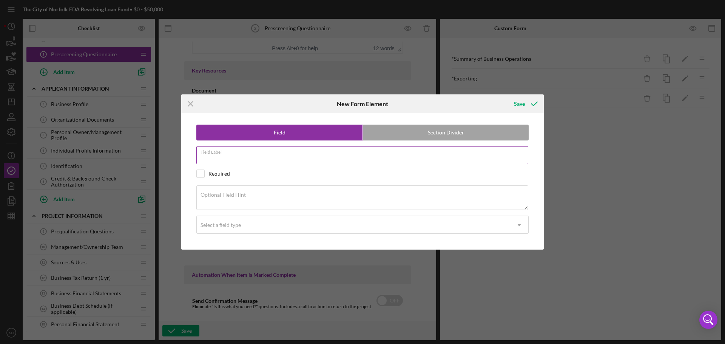
click at [317, 158] on input "Field Label" at bounding box center [362, 155] width 332 height 18
type input "a"
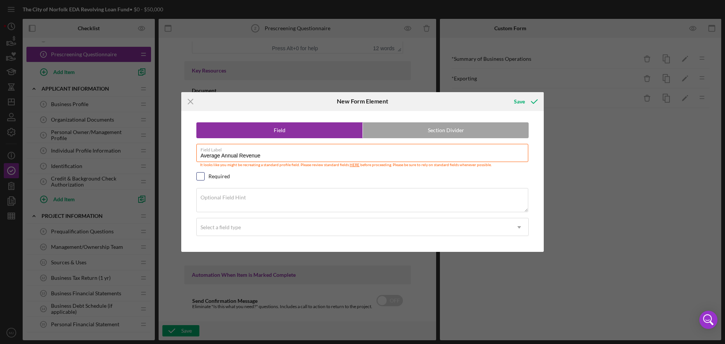
type input "Average Annual Revenue"
click at [198, 179] on input "checkbox" at bounding box center [201, 177] width 8 height 8
checkbox input "true"
click at [263, 194] on div "Optional Field Hint" at bounding box center [362, 200] width 332 height 25
paste textarea "Please list the average of annual revenue for the business for the last 3 years…"
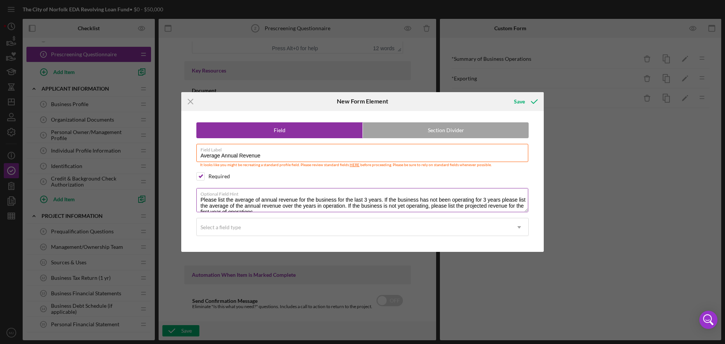
scroll to position [3, 0]
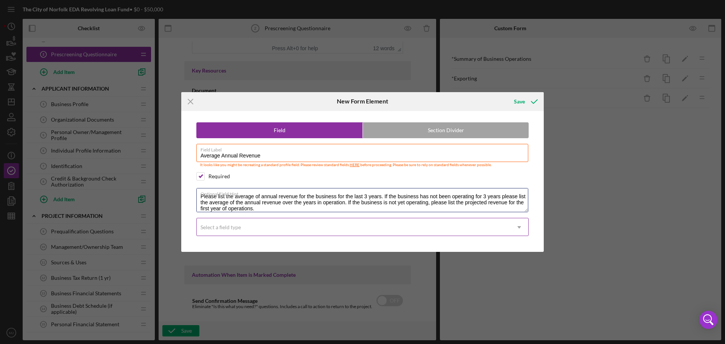
type textarea "Please list the average of annual revenue for the business for the last 3 years…"
click at [258, 229] on div "Select a field type" at bounding box center [354, 227] width 314 height 17
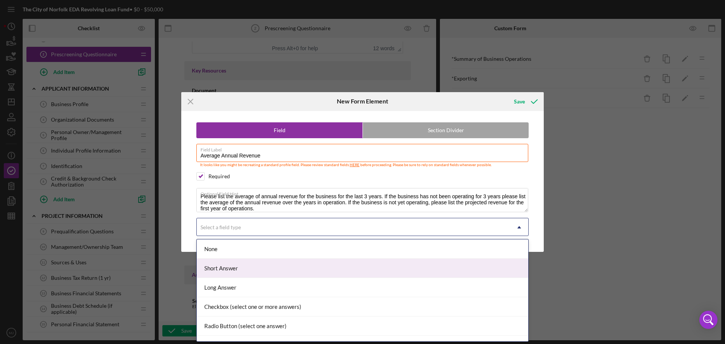
click at [236, 275] on div "Short Answer" at bounding box center [363, 268] width 332 height 19
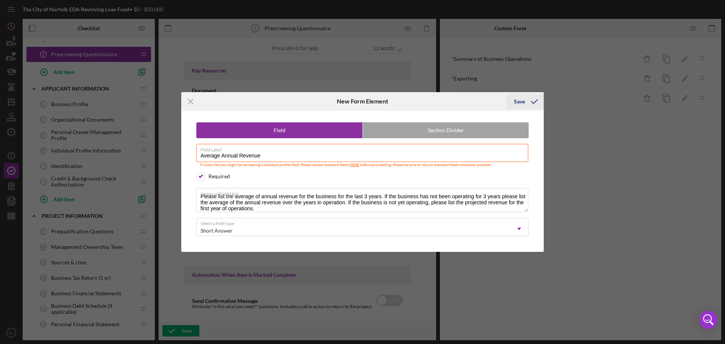
click at [529, 103] on icon "submit" at bounding box center [534, 101] width 19 height 19
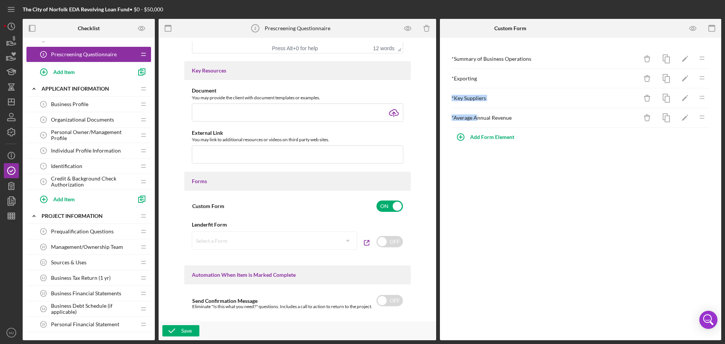
drag, startPoint x: 477, startPoint y: 119, endPoint x: 479, endPoint y: 71, distance: 48.4
click at [479, 71] on div "* Summary of Business Operations Icon/Delete Icon/Edit Icon/Drag * Exporting Ic…" at bounding box center [580, 88] width 259 height 79
click at [502, 135] on div "Add Form Element" at bounding box center [492, 137] width 44 height 15
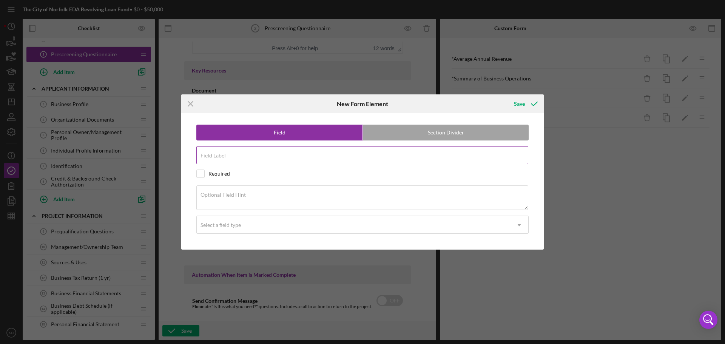
click at [221, 155] on label "Field Label" at bounding box center [213, 156] width 25 height 6
click at [221, 155] on input "Field Label" at bounding box center [362, 155] width 332 height 18
type input "Years in Operation"
click at [199, 173] on input "checkbox" at bounding box center [201, 174] width 8 height 8
checkbox input "true"
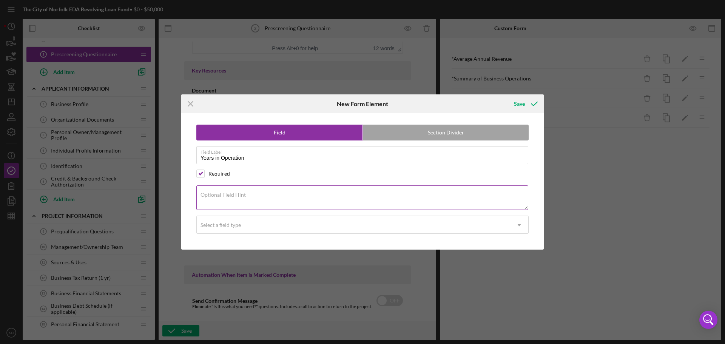
click at [240, 203] on textarea "Optional Field Hint" at bounding box center [362, 198] width 332 height 24
click at [263, 195] on div "Optional Field Hint" at bounding box center [362, 198] width 332 height 25
paste textarea "Indicate the number of years the business has been conducting operating activit…"
type textarea "Indicate the number of years the business has been conducting operating activit…"
click at [252, 226] on div "Select a field type" at bounding box center [354, 224] width 314 height 17
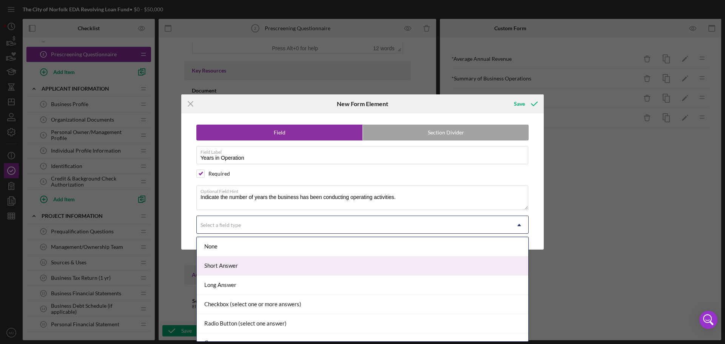
click at [221, 267] on div "Short Answer" at bounding box center [363, 266] width 332 height 19
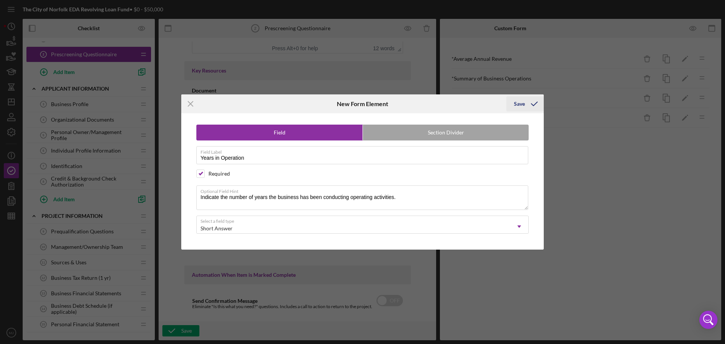
click at [517, 105] on div "Save" at bounding box center [519, 103] width 11 height 15
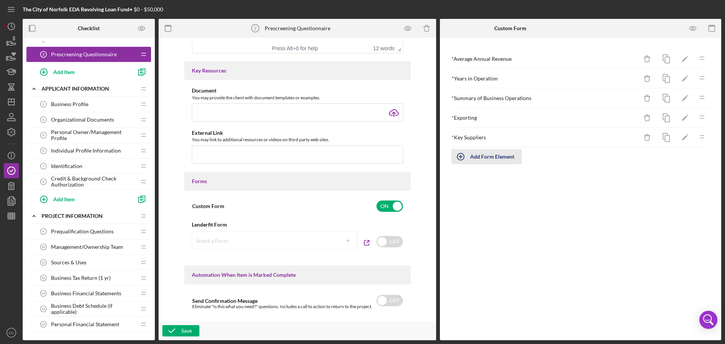
click at [484, 157] on div "Add Form Element" at bounding box center [492, 156] width 44 height 15
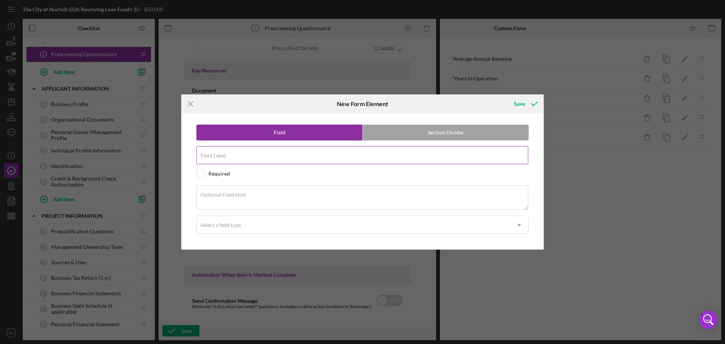
click at [224, 156] on label "Field Label" at bounding box center [213, 156] width 25 height 6
click at [224, 156] on input "Field Label" at bounding box center [362, 155] width 332 height 18
type input "a"
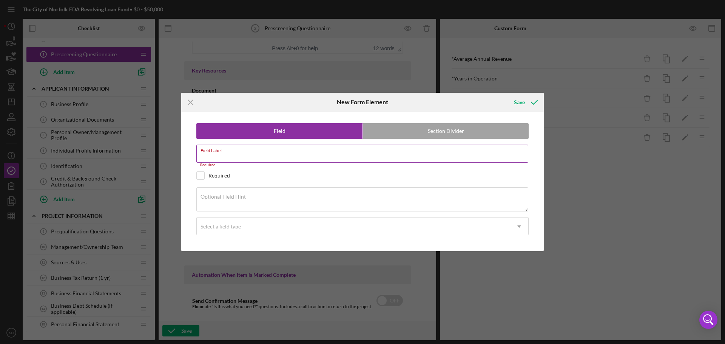
click at [215, 159] on input "Field Label" at bounding box center [362, 154] width 332 height 18
paste input "Active Bankruptcy?"
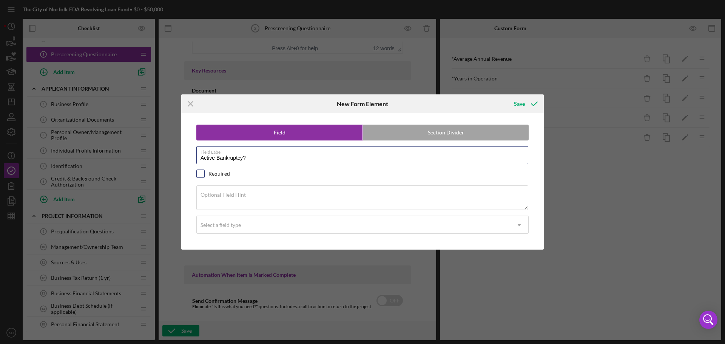
type input "Active Bankruptcy?"
click at [203, 176] on input "checkbox" at bounding box center [201, 174] width 8 height 8
checkbox input "true"
click at [220, 198] on textarea "Optional Field Hint" at bounding box center [362, 198] width 332 height 24
click at [225, 205] on textarea "Optional Field Hint" at bounding box center [362, 198] width 332 height 24
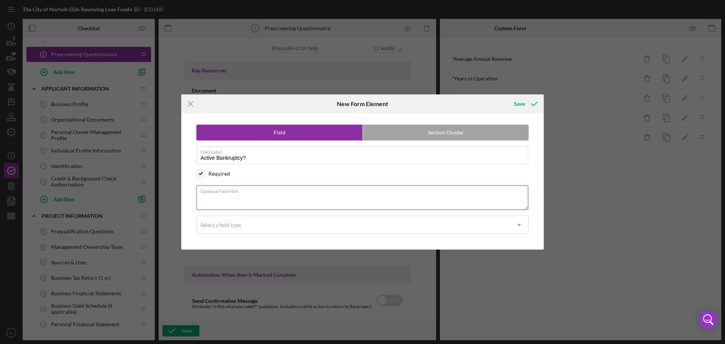
paste textarea "Is the business currently in Bankruptcy or in the process of filing Bankruptcy?"
type textarea "Is the business currently in Bankruptcy or in the process of filing Bankruptcy?"
click at [240, 220] on div "Select a field type" at bounding box center [354, 224] width 314 height 17
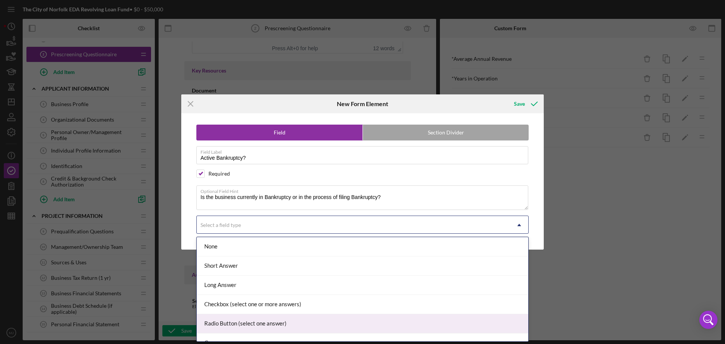
click at [224, 322] on div "Radio Button (select one answer)" at bounding box center [363, 323] width 332 height 19
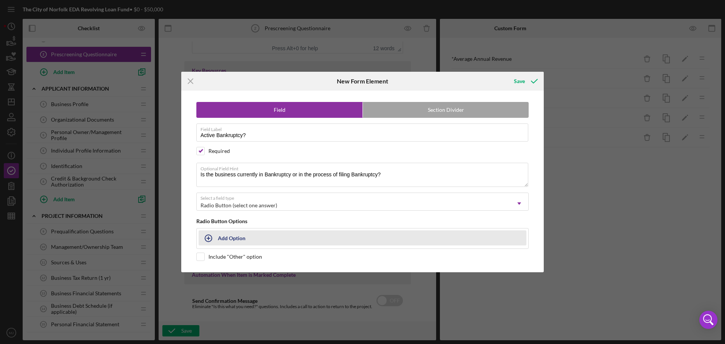
click at [209, 240] on icon "button" at bounding box center [208, 238] width 19 height 19
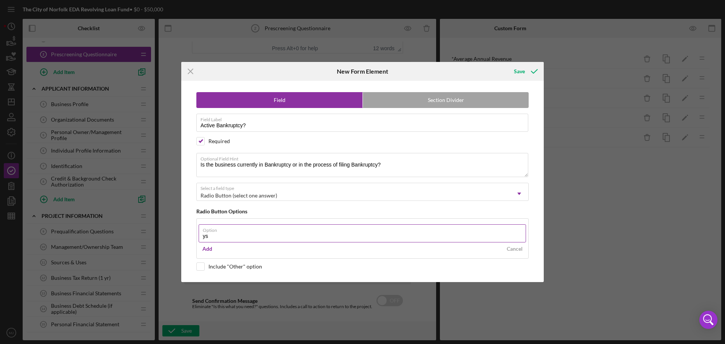
type input "y"
type input "Yes"
click at [209, 250] on div "Add" at bounding box center [208, 248] width 10 height 11
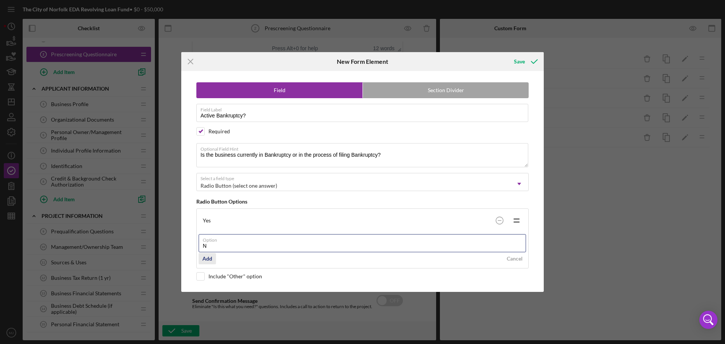
type input "No"
click at [526, 60] on div "Icon/Menu Close New Form Element Save Field Section Divider Field Label Active …" at bounding box center [362, 172] width 725 height 344
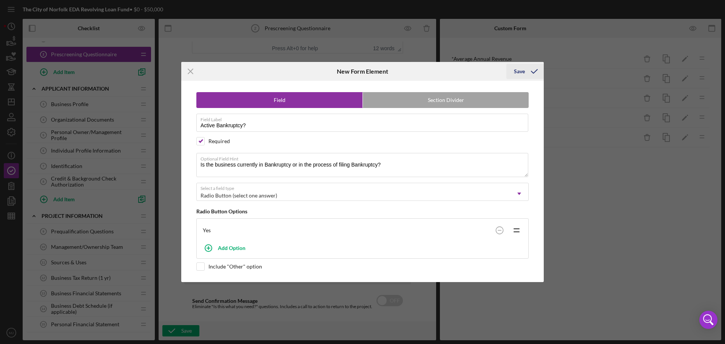
click at [526, 72] on icon "submit" at bounding box center [534, 71] width 19 height 19
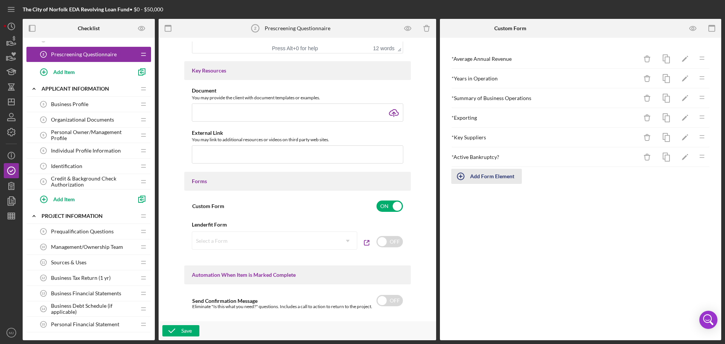
click at [493, 177] on div "Add Form Element" at bounding box center [492, 176] width 44 height 15
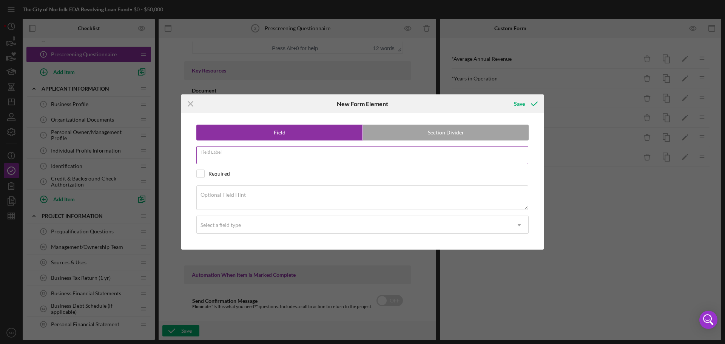
click at [255, 154] on div "Field Label" at bounding box center [362, 155] width 332 height 19
paste input "*Current on outstanding debt obligations?"
type input "*Current on outstanding debt obligations?"
click at [201, 176] on input "checkbox" at bounding box center [201, 174] width 8 height 8
checkbox input "true"
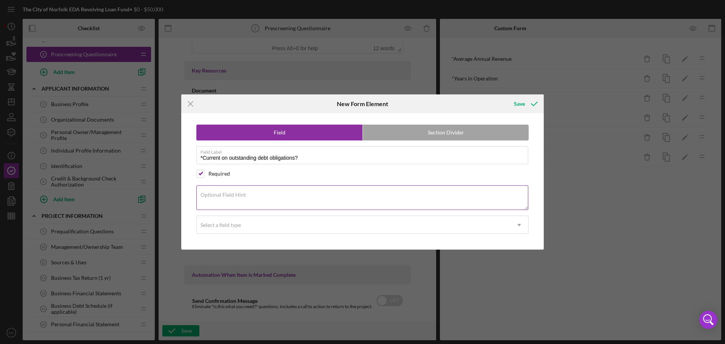
click at [227, 194] on label "Optional Field Hint" at bounding box center [223, 195] width 45 height 6
click at [227, 194] on textarea "Optional Field Hint" at bounding box center [362, 198] width 332 height 24
paste textarea "Is the business current on all outstanding debt obligations that may be listed …"
type textarea "Is the business current on all outstanding debt obligations that may be listed …"
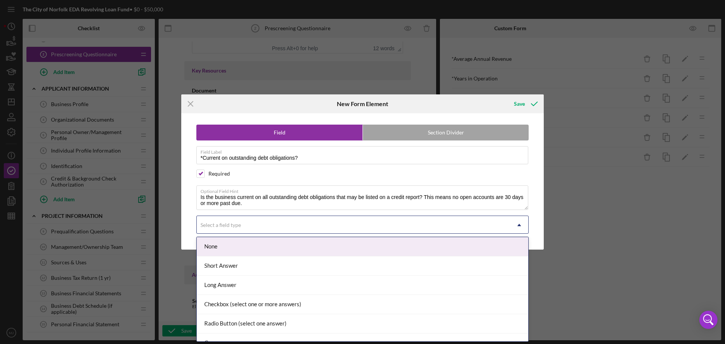
click at [322, 229] on div "Select a field type" at bounding box center [354, 224] width 314 height 17
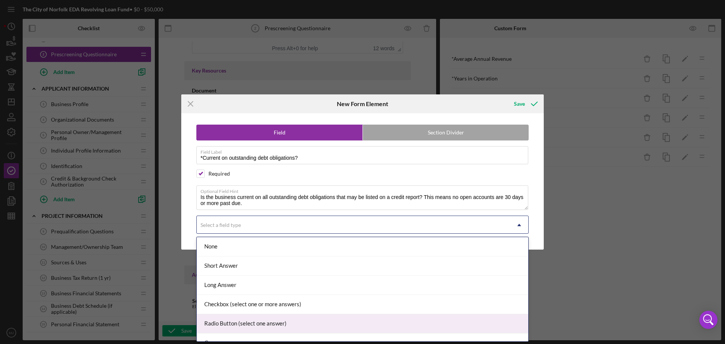
click at [237, 324] on div "Radio Button (select one answer)" at bounding box center [363, 323] width 332 height 19
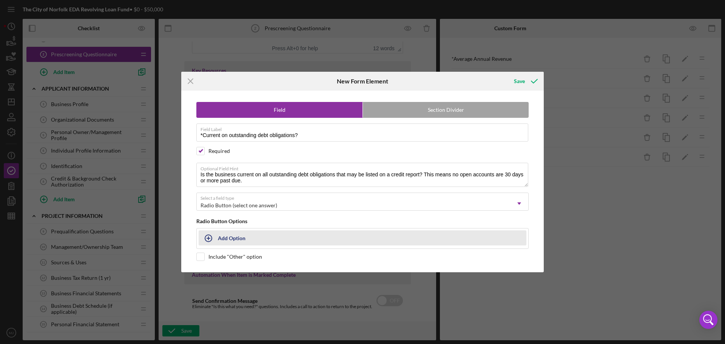
click at [207, 237] on button "Add Option" at bounding box center [363, 237] width 328 height 15
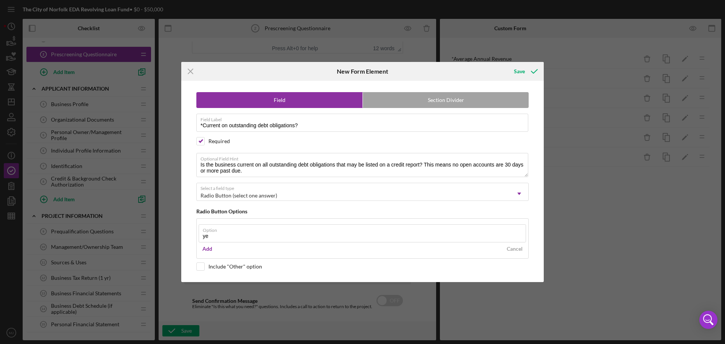
type input "y"
type input "Yes"
click at [209, 249] on div "Add" at bounding box center [208, 248] width 10 height 11
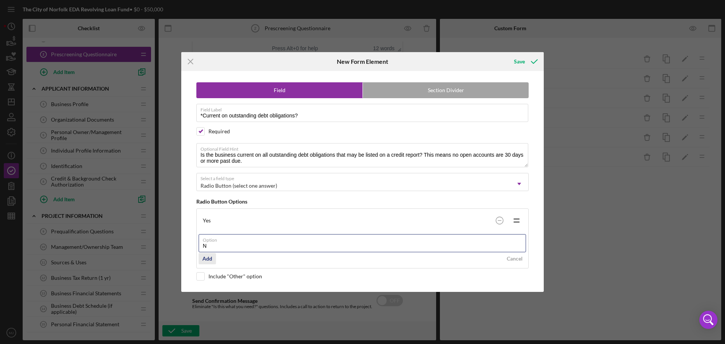
type input "No"
click at [524, 58] on div "Icon/Menu Close New Form Element Save Field Section Divider Field Label *Curren…" at bounding box center [362, 172] width 725 height 344
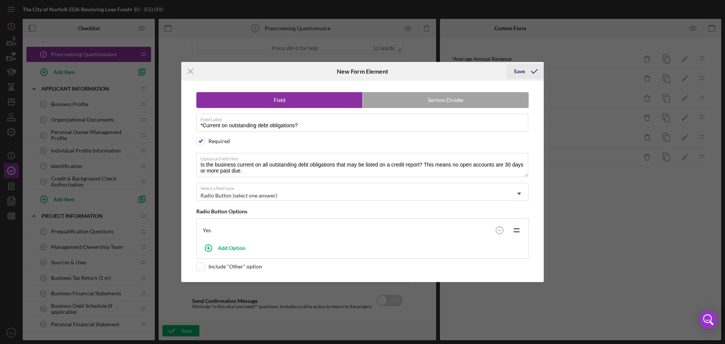
click at [523, 71] on div "Save" at bounding box center [519, 71] width 11 height 15
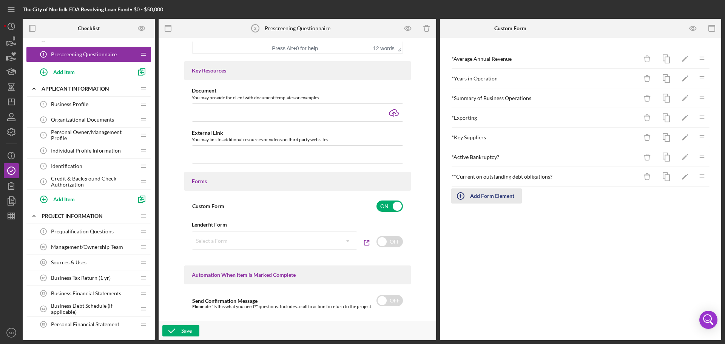
click at [500, 198] on div "Add Form Element" at bounding box center [492, 196] width 44 height 15
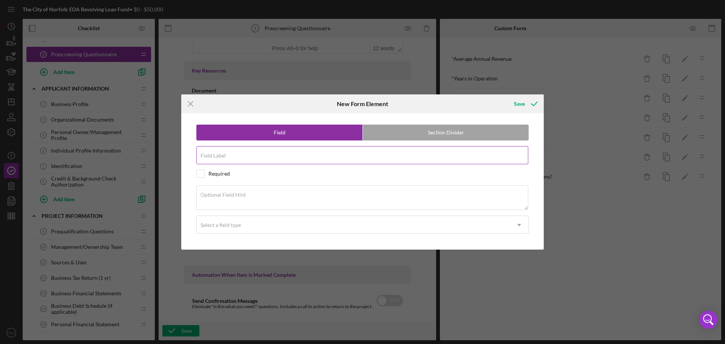
click at [218, 154] on label "Field Label" at bounding box center [213, 156] width 25 height 6
click at [218, 154] on input "Field Label" at bounding box center [362, 155] width 332 height 18
click at [228, 161] on input "Open C" at bounding box center [362, 155] width 332 height 18
type input "Open Collections and Charge-Offs?"
click at [215, 173] on div "Required" at bounding box center [220, 174] width 22 height 6
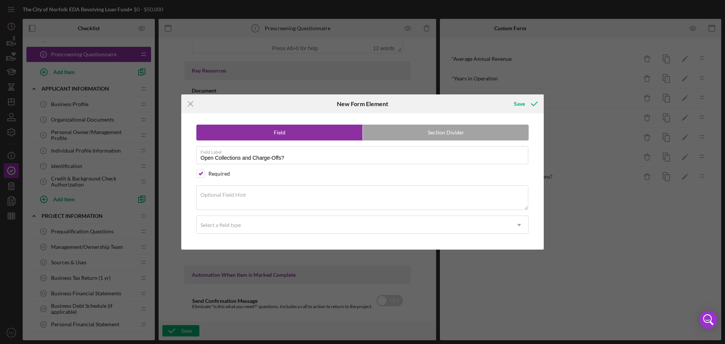
click at [450, 170] on div "Required" at bounding box center [362, 174] width 332 height 8
checkbox input "false"
click at [258, 195] on textarea "Optional Field Hint" at bounding box center [362, 198] width 332 height 24
paste textarea "Does the business have any open collections or charge-offs that may or may not …"
type textarea "Does the business have any open collections or charge-offs that may or may not …"
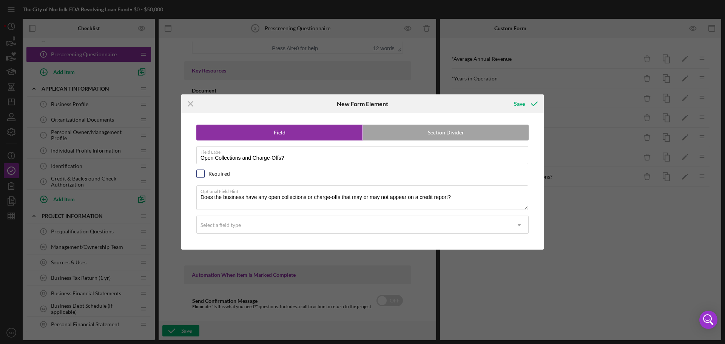
click at [203, 173] on input "checkbox" at bounding box center [201, 174] width 8 height 8
checkbox input "true"
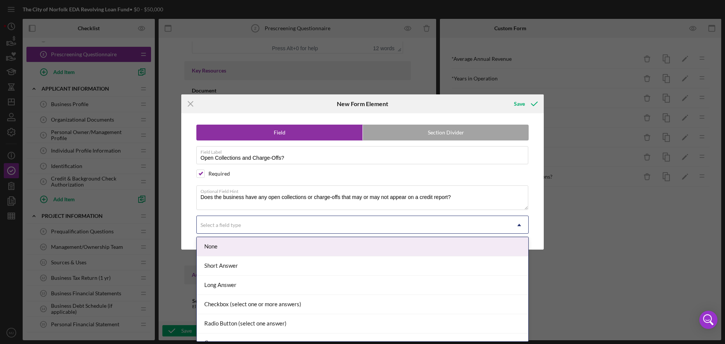
click at [235, 226] on div "Select a field type" at bounding box center [221, 225] width 40 height 6
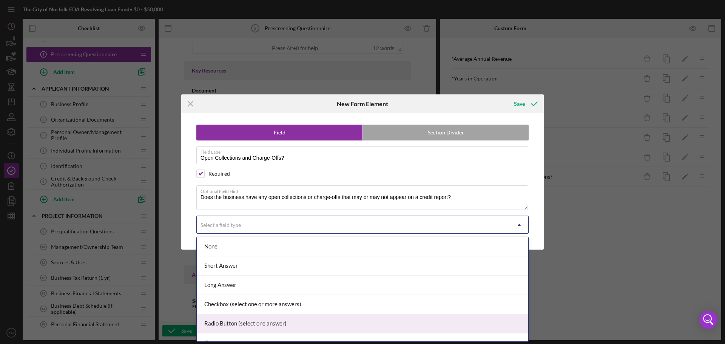
click at [248, 322] on div "Radio Button (select one answer)" at bounding box center [363, 323] width 332 height 19
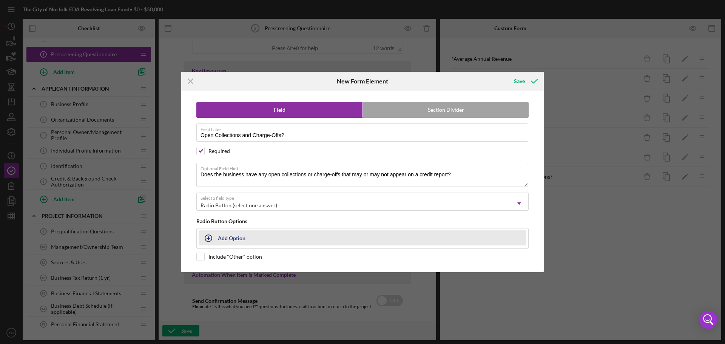
click at [225, 240] on div "Add Option" at bounding box center [232, 238] width 28 height 14
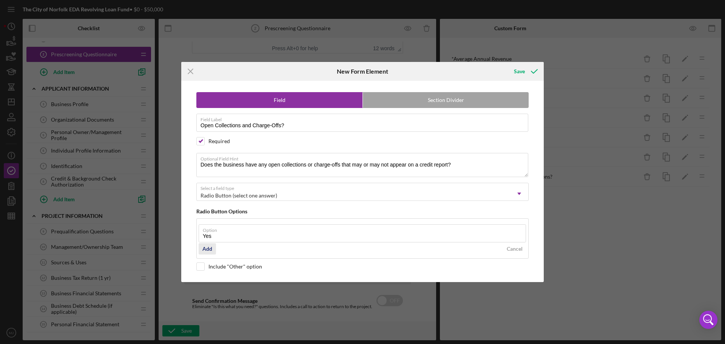
type input "Yes"
click at [209, 250] on div "Add" at bounding box center [208, 248] width 10 height 11
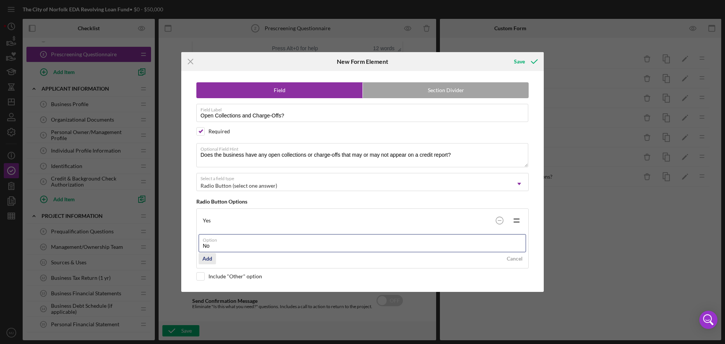
type input "No"
click at [209, 258] on div "Add" at bounding box center [208, 258] width 10 height 11
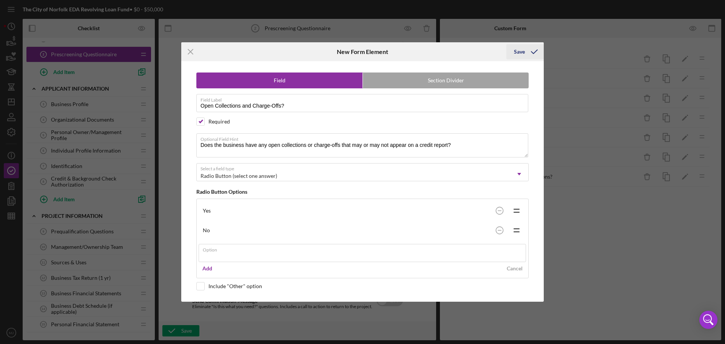
click at [531, 56] on icon "submit" at bounding box center [534, 51] width 19 height 19
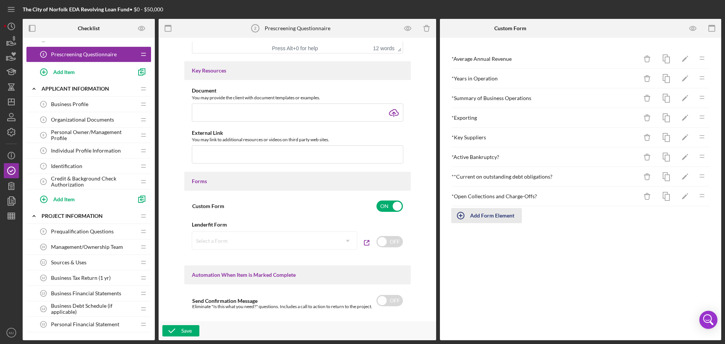
click at [494, 215] on div "Add Form Element" at bounding box center [492, 215] width 44 height 15
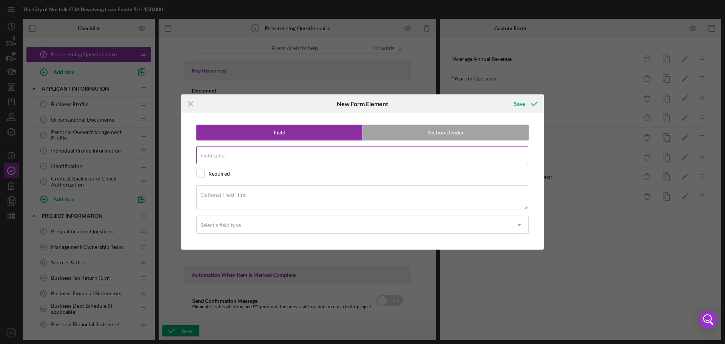
click at [233, 152] on div "Field Label" at bounding box center [362, 155] width 332 height 19
paste input "*Outstanding or Past Due Judgements?"
type input "*Outstanding or Past Due Judgements?"
click at [203, 174] on input "checkbox" at bounding box center [201, 174] width 8 height 8
checkbox input "true"
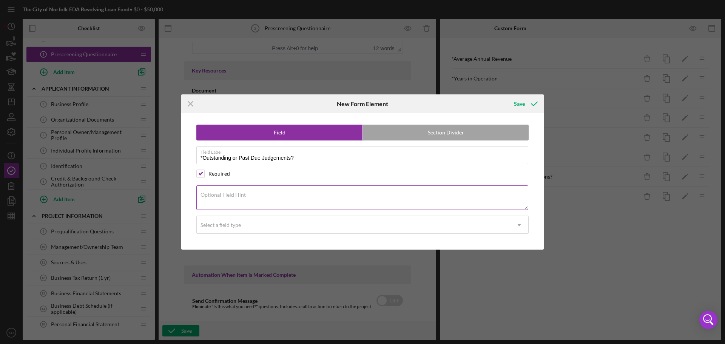
click at [232, 193] on label "Optional Field Hint" at bounding box center [223, 195] width 45 height 6
click at [232, 193] on textarea "Optional Field Hint" at bounding box center [362, 198] width 332 height 24
paste textarea "Does the businesse have any outstanding or past due judgement? This includes co…"
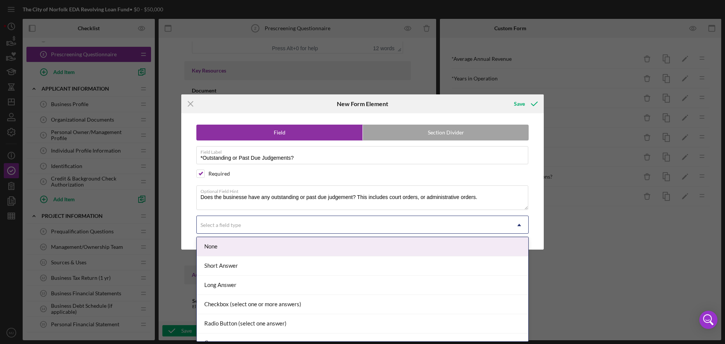
click at [231, 228] on div "Select a field type" at bounding box center [354, 224] width 314 height 17
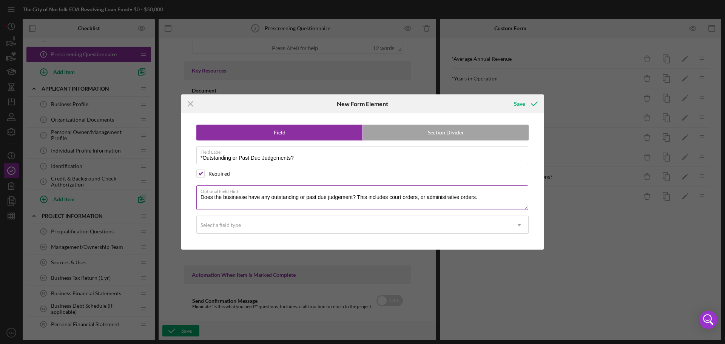
click at [248, 195] on textarea "Does the businesse have any outstanding or past due judgement? This includes co…" at bounding box center [362, 198] width 332 height 24
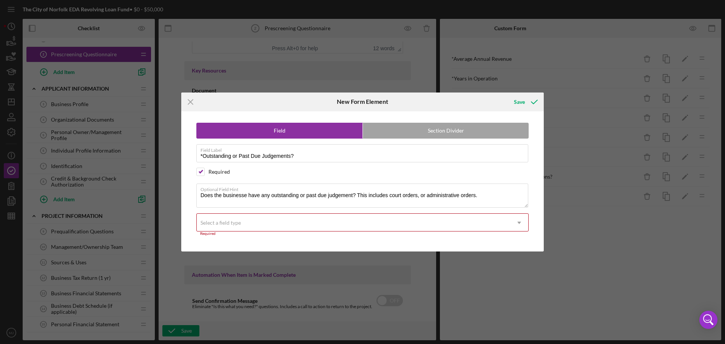
click at [255, 224] on div "Select a field type" at bounding box center [354, 222] width 314 height 17
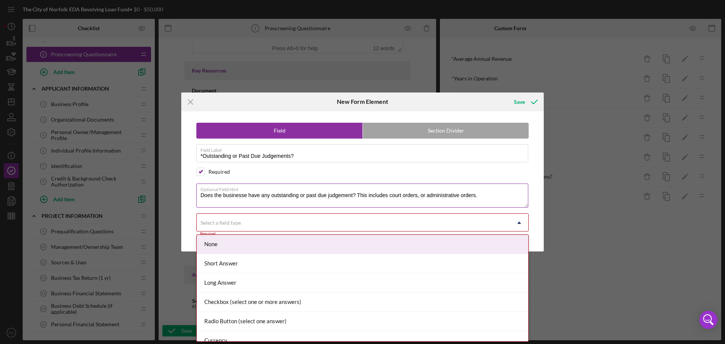
click at [247, 196] on textarea "Does the businesse have any outstanding or past due judgement? This includes co…" at bounding box center [362, 196] width 332 height 24
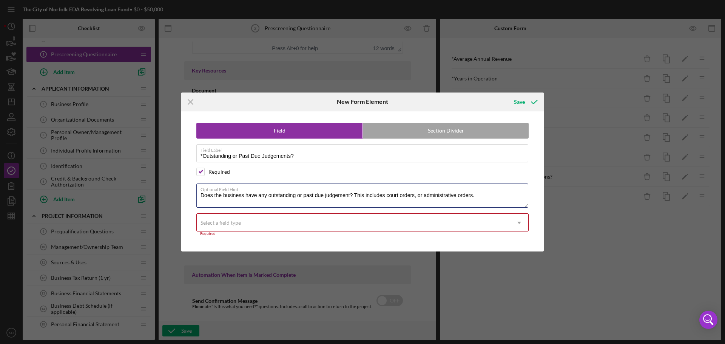
type textarea "Does the business have any outstanding or past due judgement? This includes cou…"
click at [255, 221] on div "Select a field type" at bounding box center [354, 222] width 314 height 17
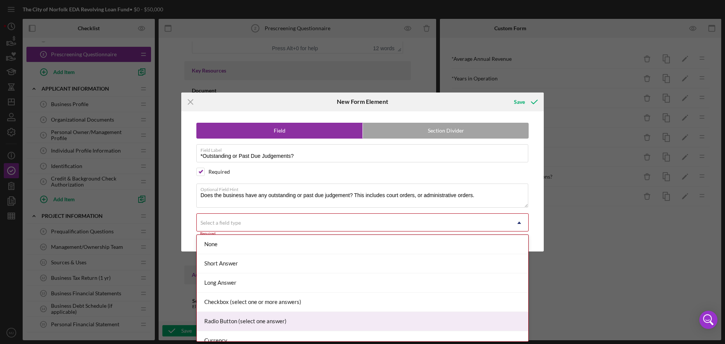
click at [240, 318] on div "Radio Button (select one answer)" at bounding box center [363, 321] width 332 height 19
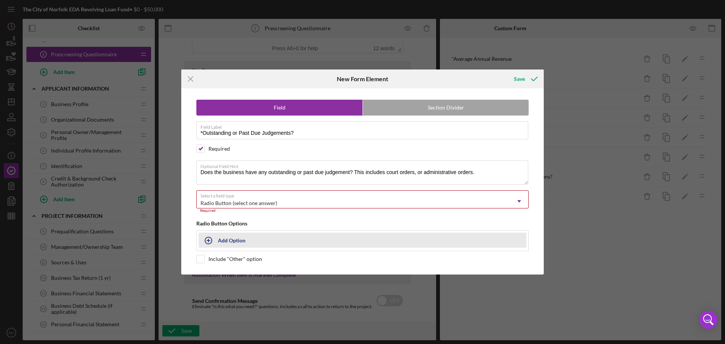
click at [239, 240] on div "Add Option" at bounding box center [232, 240] width 28 height 14
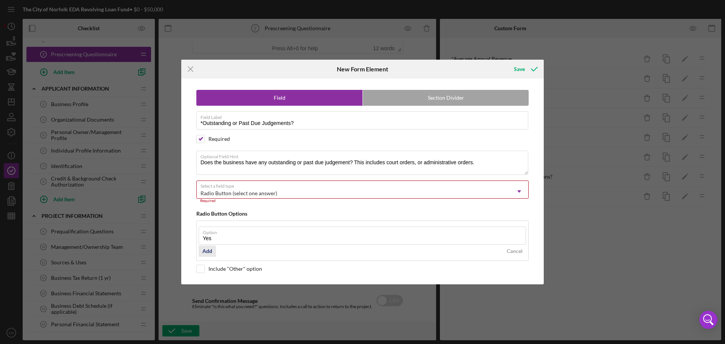
type input "Yes"
click at [209, 252] on div "Add" at bounding box center [208, 251] width 10 height 11
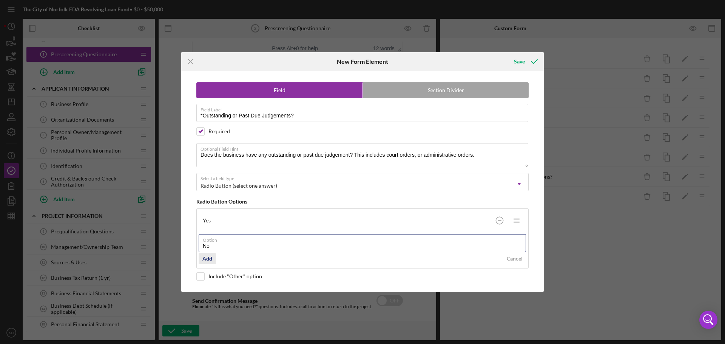
type input "No"
click at [210, 261] on div "Add" at bounding box center [208, 258] width 10 height 11
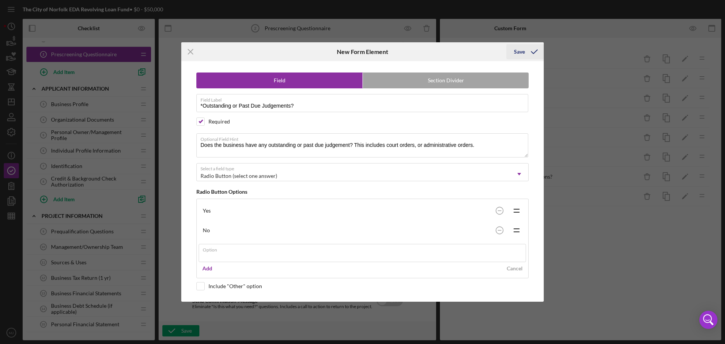
click at [533, 56] on icon "submit" at bounding box center [534, 51] width 19 height 19
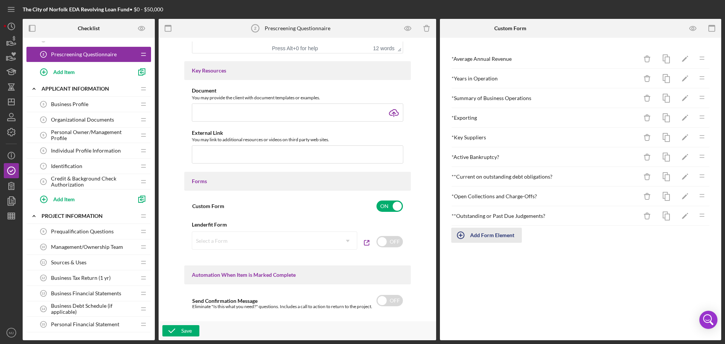
click at [480, 233] on div "Add Form Element" at bounding box center [492, 235] width 44 height 15
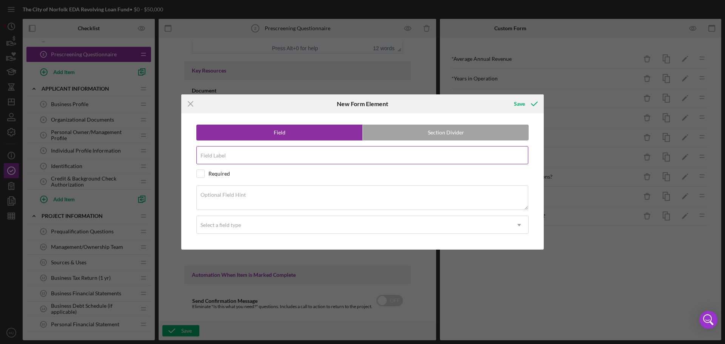
click at [247, 159] on input "Field Label" at bounding box center [362, 155] width 332 height 18
paste input "Does your company have any loans due to or from any related entity, principles,…"
type input "Does your company have any loans due to or from any related entity, principles,…"
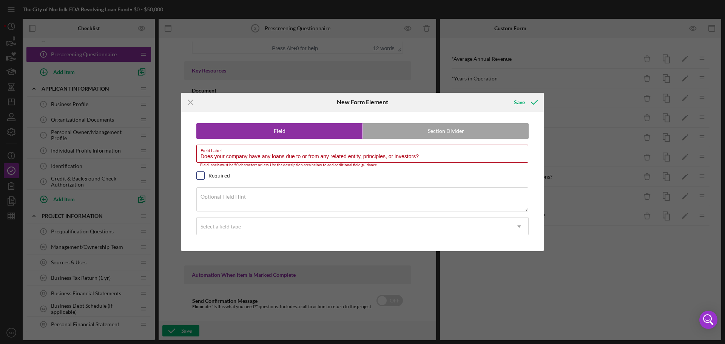
click at [204, 173] on input "checkbox" at bounding box center [201, 176] width 8 height 8
checkbox input "true"
click at [279, 199] on textarea "Optional Field Hint" at bounding box center [362, 199] width 332 height 24
paste textarea "Does your company have any loans due to or from any related entity, principles,…"
click at [200, 203] on textarea "Does your company have any loans due to or from any related entity, principles,…" at bounding box center [362, 199] width 332 height 24
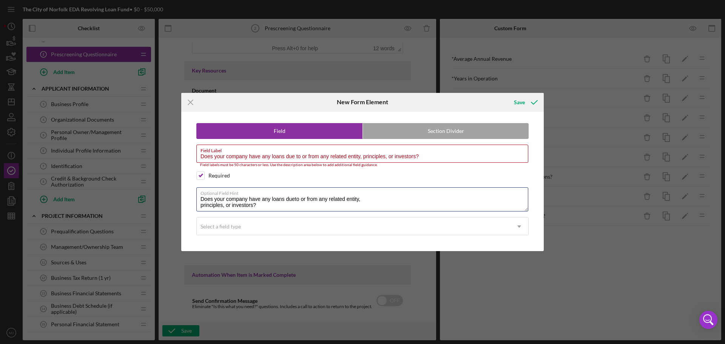
scroll to position [0, 0]
click at [201, 206] on textarea "Does your company have any loans due to or from any related entity, principles,…" at bounding box center [362, 199] width 332 height 24
type textarea "Does your company have any loans due to or from any related entity, principles,…"
drag, startPoint x: 423, startPoint y: 157, endPoint x: 194, endPoint y: 176, distance: 229.4
click at [193, 179] on div "Field Section Divider Field Label Does your company have any loans due to or fr…" at bounding box center [362, 182] width 355 height 140
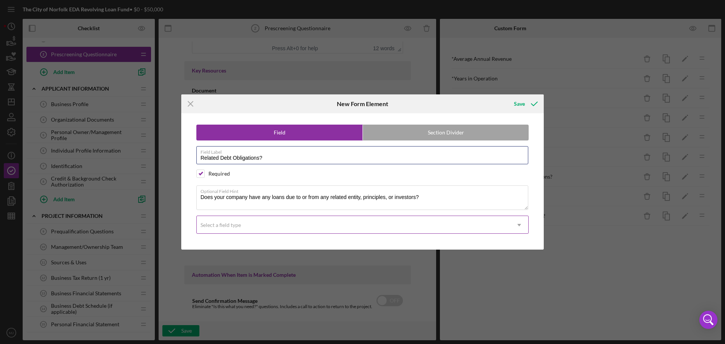
type input "Related Debt Obligations?"
click at [220, 224] on div "Select a field type" at bounding box center [221, 225] width 40 height 6
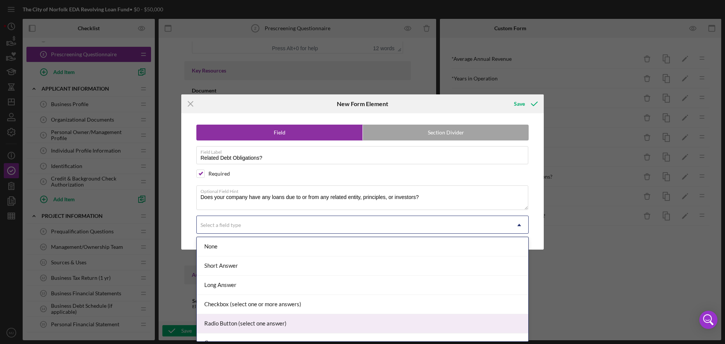
click at [229, 320] on div "Radio Button (select one answer)" at bounding box center [363, 323] width 332 height 19
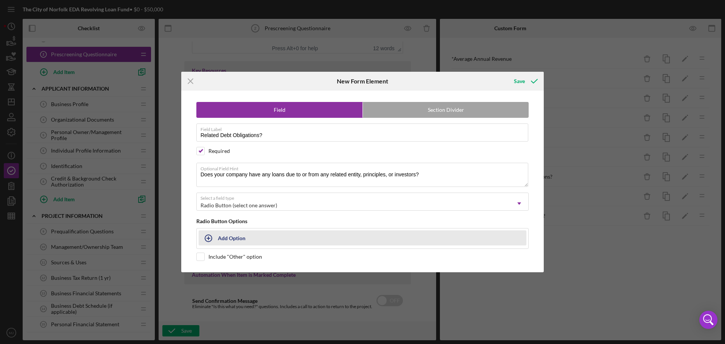
click at [231, 239] on div "Add Option" at bounding box center [232, 238] width 28 height 14
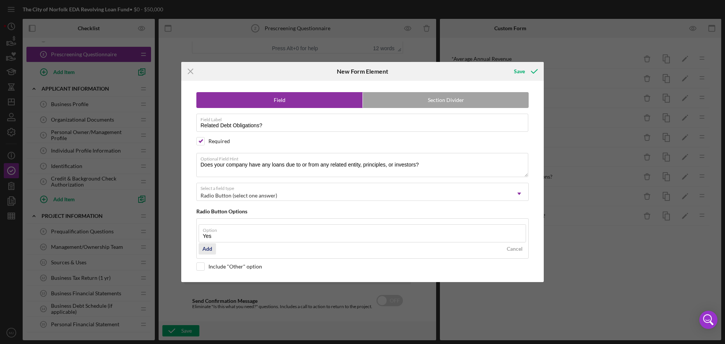
type input "Yes"
click at [211, 248] on div "Add" at bounding box center [208, 248] width 10 height 11
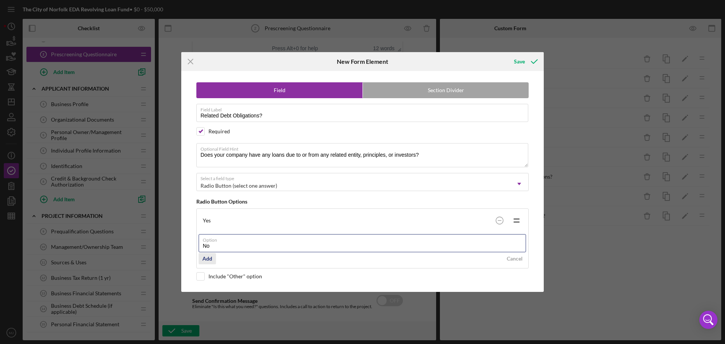
type input "No"
click at [211, 261] on div "Add" at bounding box center [208, 258] width 10 height 11
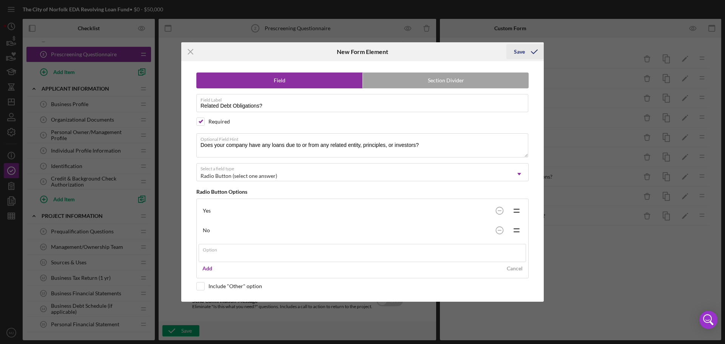
click at [518, 56] on div "Save" at bounding box center [519, 51] width 11 height 15
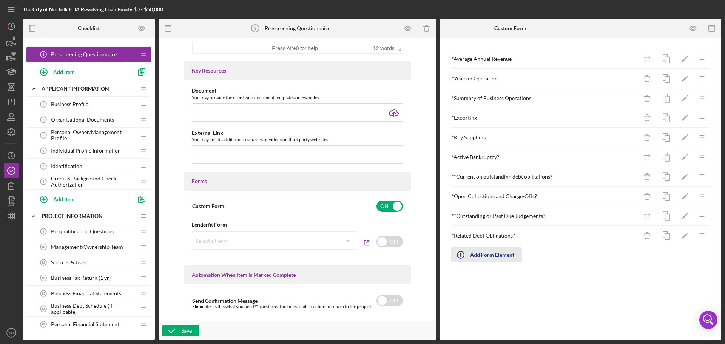
click at [483, 255] on div "Add Form Element" at bounding box center [492, 254] width 44 height 15
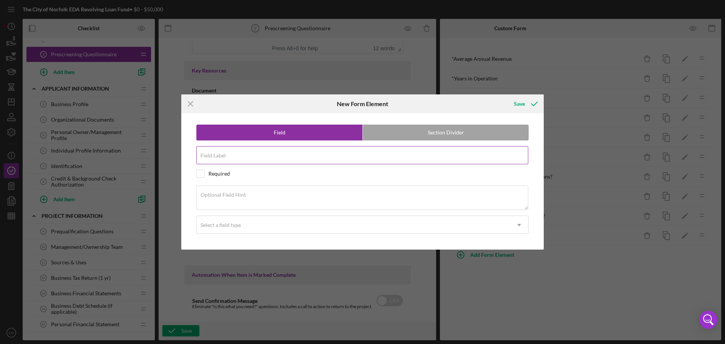
click at [437, 147] on input "Field Label" at bounding box center [362, 155] width 332 height 18
type input "D"
type input "Insurance"
click at [199, 174] on input "checkbox" at bounding box center [201, 174] width 8 height 8
checkbox input "true"
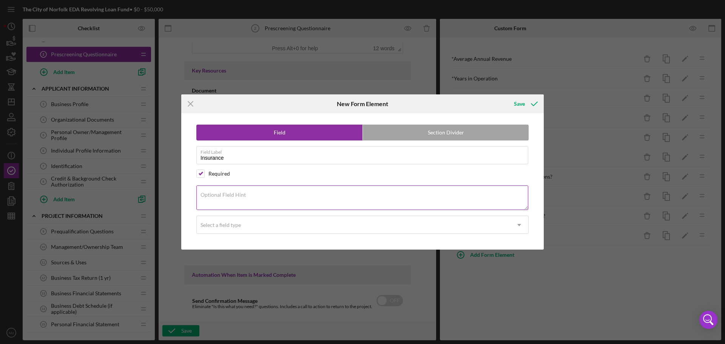
click at [229, 198] on label "Optional Field Hint" at bounding box center [223, 195] width 45 height 6
click at [229, 198] on textarea "Optional Field Hint" at bounding box center [362, 198] width 332 height 24
click at [216, 196] on label "Optional Field Hint" at bounding box center [223, 195] width 45 height 6
click at [216, 196] on textarea "Optional Field Hint" at bounding box center [362, 198] width 332 height 24
paste textarea "Does your company have Business Interruption Insurance Coverage?"
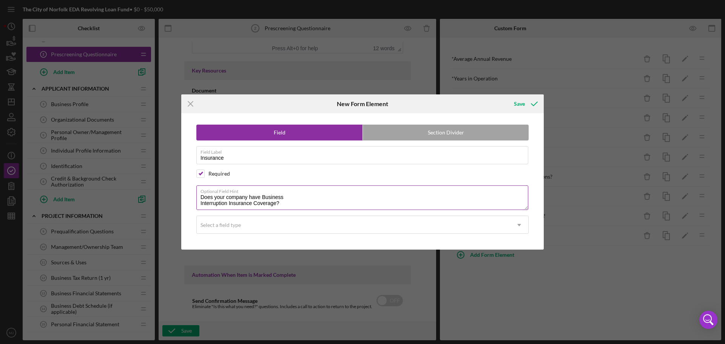
click at [199, 202] on textarea "Does your company have Business Interruption Insurance Coverage?" at bounding box center [362, 198] width 332 height 24
drag, startPoint x: 213, startPoint y: 197, endPoint x: 260, endPoint y: 193, distance: 47.0
click at [260, 193] on div "Optional Field Hint Does your company have Business Interruption Insurance Cove…" at bounding box center [362, 198] width 332 height 25
drag, startPoint x: 467, startPoint y: 196, endPoint x: 350, endPoint y: 196, distance: 116.4
click at [350, 196] on textarea "Does the business have insurance including, Business Liability, Business Interr…" at bounding box center [362, 198] width 332 height 24
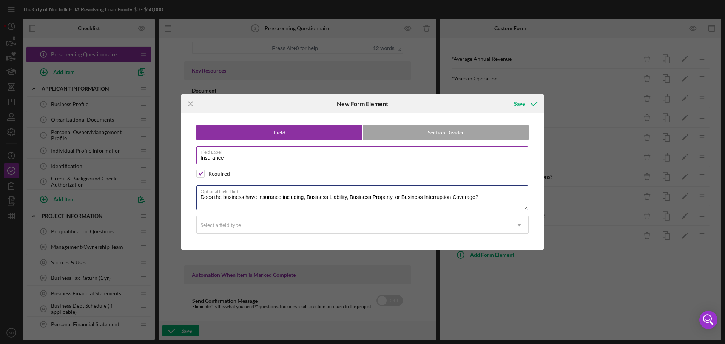
type textarea "Does the business have insurance including, Business Liability, Business Proper…"
click at [265, 158] on input "Insurance" at bounding box center [362, 155] width 332 height 18
type input "Insurance?"
click at [198, 198] on textarea "Does the business have insurance including, Business Liability, Business Proper…" at bounding box center [362, 198] width 332 height 24
drag, startPoint x: 348, startPoint y: 196, endPoint x: 272, endPoint y: 200, distance: 76.4
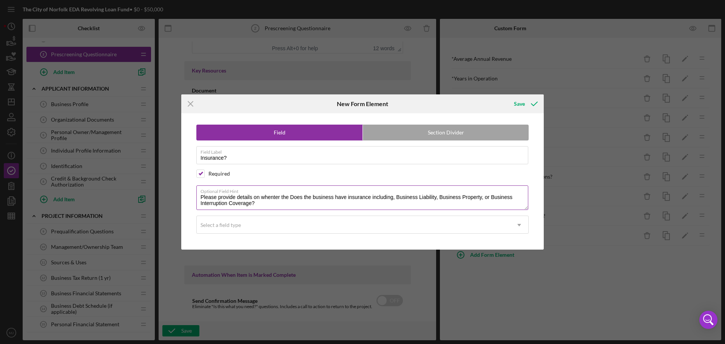
click at [272, 200] on textarea "Please provide details on whenter the Does the business have insurance includin…" at bounding box center [362, 198] width 332 height 24
type textarea "Please provide details on whether the business has insurance including, Busines…"
click at [323, 232] on div "Select a field type" at bounding box center [354, 224] width 314 height 17
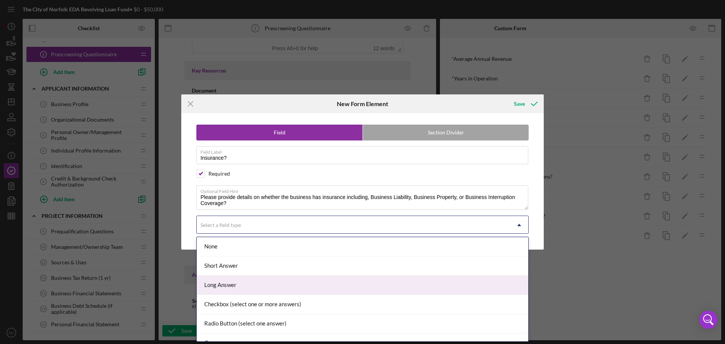
click at [225, 289] on div "Long Answer" at bounding box center [363, 285] width 332 height 19
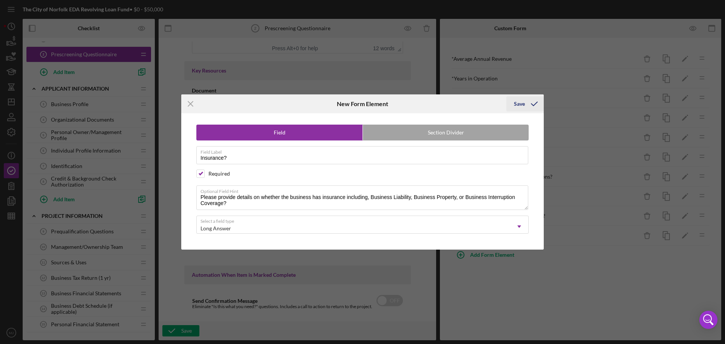
click at [517, 103] on div "Save" at bounding box center [519, 103] width 11 height 15
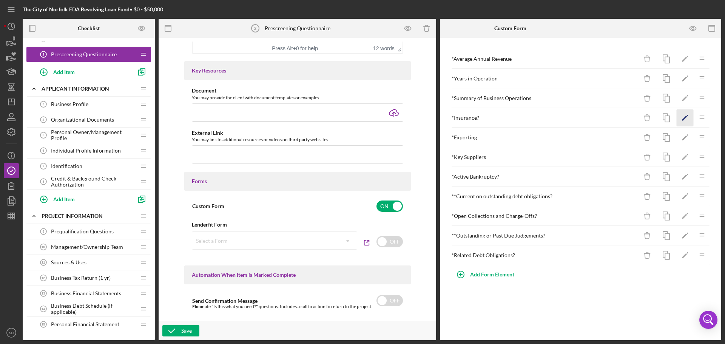
click at [686, 118] on icon "Icon/Edit" at bounding box center [685, 118] width 17 height 17
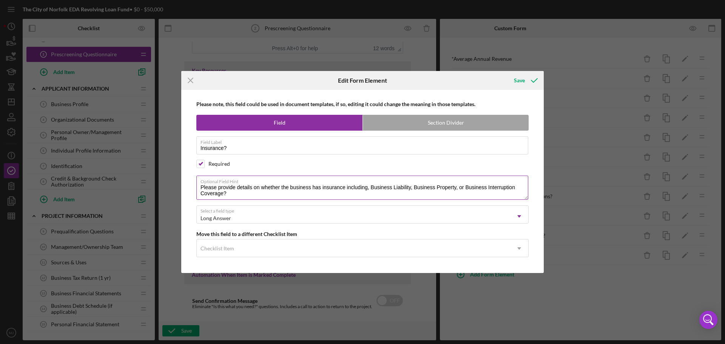
click at [346, 186] on textarea "Please provide details on whether the business has insurance including, Busines…" at bounding box center [362, 188] width 332 height 24
type textarea "Please provide details on whether the business has insurance including, Busines…"
click at [518, 83] on div "Save" at bounding box center [519, 80] width 11 height 15
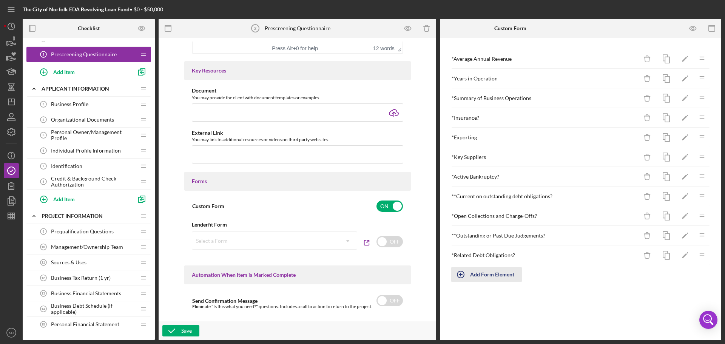
click at [476, 271] on div "Add Form Element" at bounding box center [492, 274] width 44 height 15
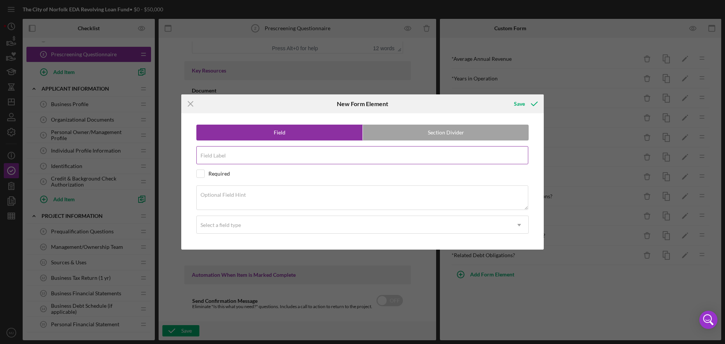
click at [236, 159] on input "Field Label" at bounding box center [362, 155] width 332 height 18
type input "f"
type input "Financial Institution Relationships"
click at [205, 173] on div "Required" at bounding box center [362, 174] width 332 height 8
checkbox input "true"
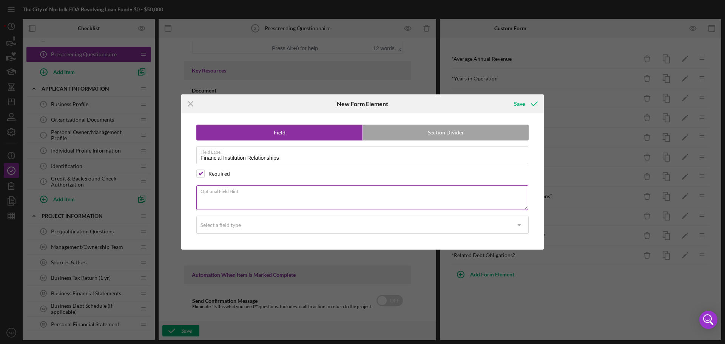
click at [261, 198] on textarea "Optional Field Hint" at bounding box center [362, 198] width 332 height 24
paste textarea "Is your financial institution assisting with your working capital needs and/or …"
click at [201, 201] on textarea "Is your financial institution assisting with your working capital needs and/or …" at bounding box center [362, 198] width 332 height 24
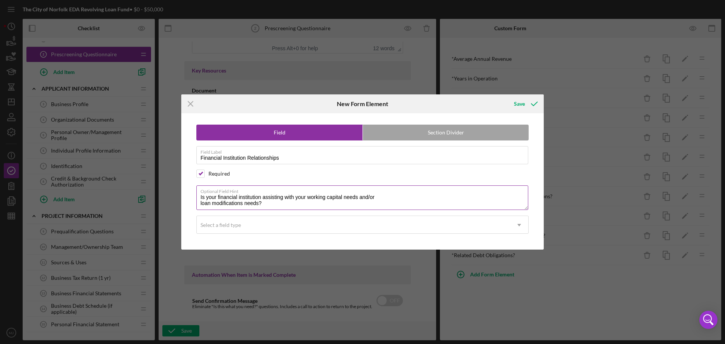
click at [199, 205] on textarea "Is your financial institution assisting with your working capital needs and/or …" at bounding box center [362, 198] width 332 height 24
click at [275, 228] on div "Select a field type" at bounding box center [354, 224] width 314 height 17
click at [329, 186] on textarea "Is your financial institution assisting with your working capital needs and/or …" at bounding box center [362, 198] width 332 height 24
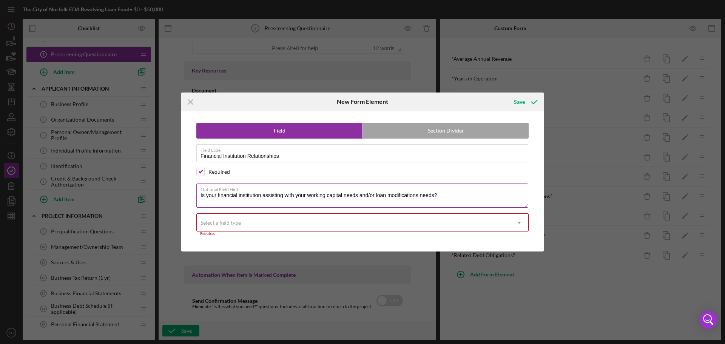
click at [307, 193] on textarea "Is your financial institution assisting with your working capital needs and/or …" at bounding box center [362, 196] width 332 height 24
drag, startPoint x: 325, startPoint y: 197, endPoint x: 308, endPoint y: 195, distance: 16.7
click at [308, 195] on textarea "Is your financial institution assisting with your working capital needs and/or …" at bounding box center [362, 196] width 332 height 24
drag, startPoint x: 449, startPoint y: 196, endPoint x: 357, endPoint y: 199, distance: 91.5
click at [357, 199] on textarea "Is your financial institution assisting with your current capital needs and/or …" at bounding box center [362, 196] width 332 height 24
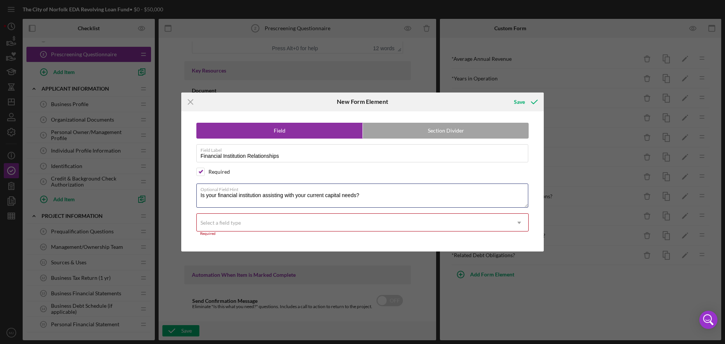
type textarea "Is your financial institution assisting with your current capital needs?"
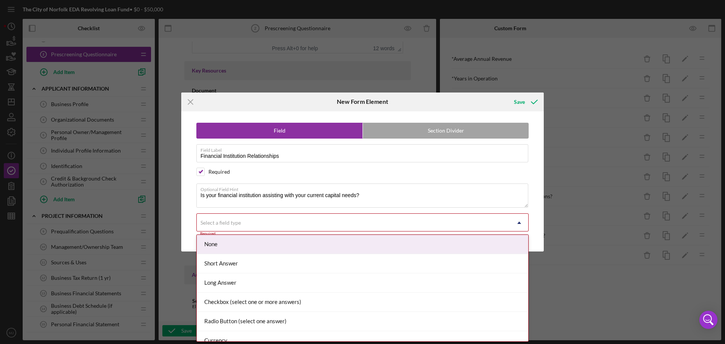
click at [320, 227] on div "Select a field type" at bounding box center [354, 222] width 314 height 17
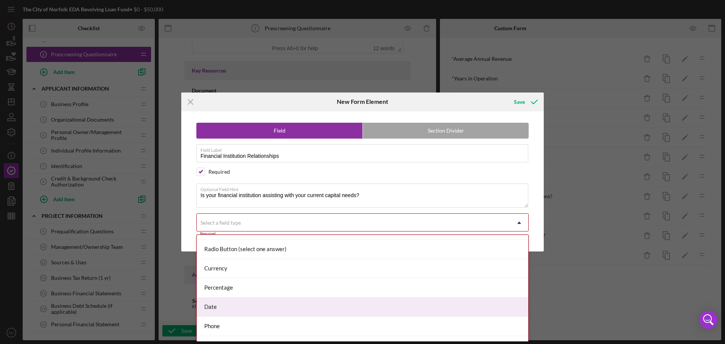
scroll to position [48, 0]
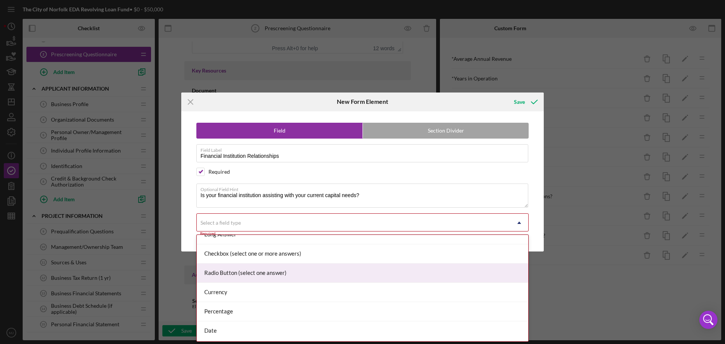
click at [256, 274] on div "Radio Button (select one answer)" at bounding box center [363, 273] width 332 height 19
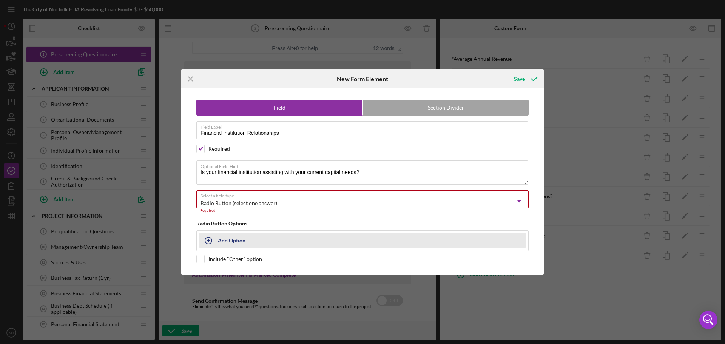
click at [226, 241] on div "Add Option" at bounding box center [232, 240] width 28 height 14
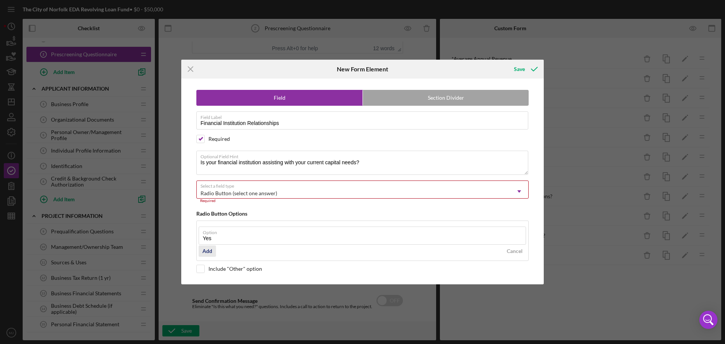
type input "Yes"
click at [207, 249] on div "Add" at bounding box center [208, 251] width 10 height 11
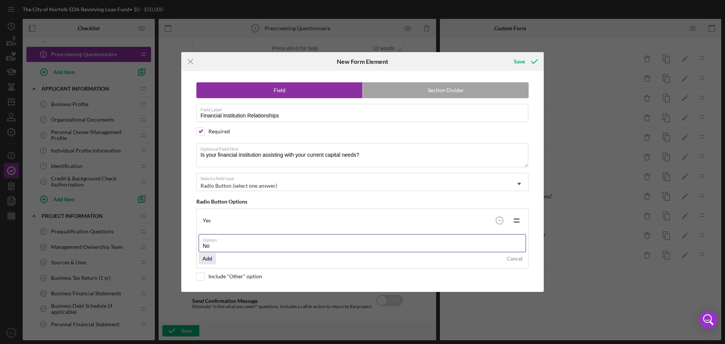
type input "No"
click at [209, 260] on div "Add" at bounding box center [208, 258] width 10 height 11
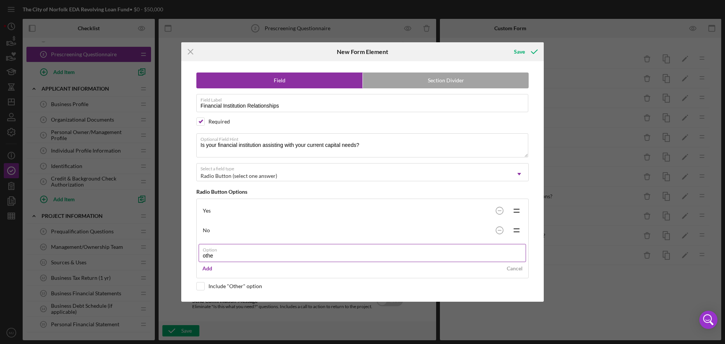
type input "other"
click at [228, 257] on input "other" at bounding box center [363, 253] width 328 height 18
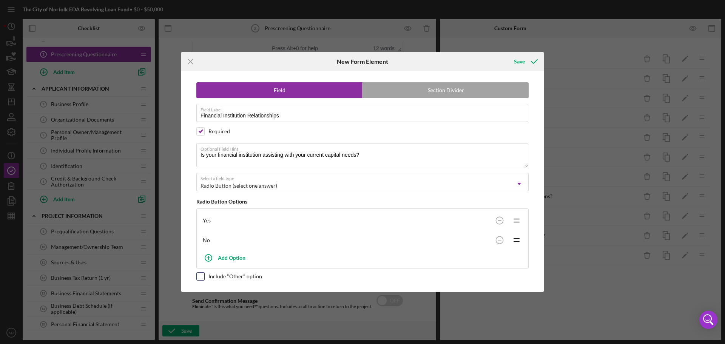
click at [198, 288] on div "Field Section Divider Field Label Financial Institution Relationships Required …" at bounding box center [362, 181] width 355 height 221
click at [200, 277] on input "checkbox" at bounding box center [201, 277] width 8 height 8
checkbox input "true"
click at [514, 62] on button "Save" at bounding box center [525, 61] width 37 height 15
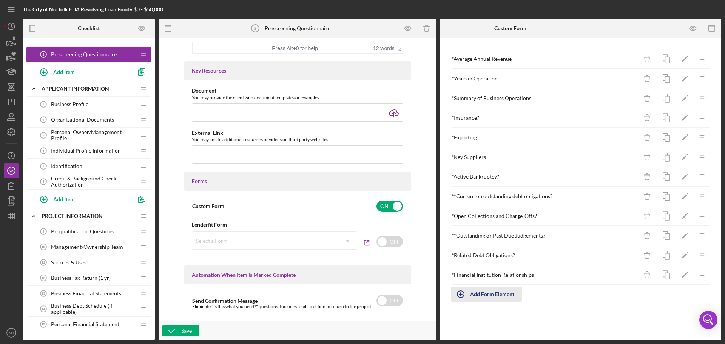
click at [495, 297] on div "Add Form Element" at bounding box center [492, 294] width 44 height 15
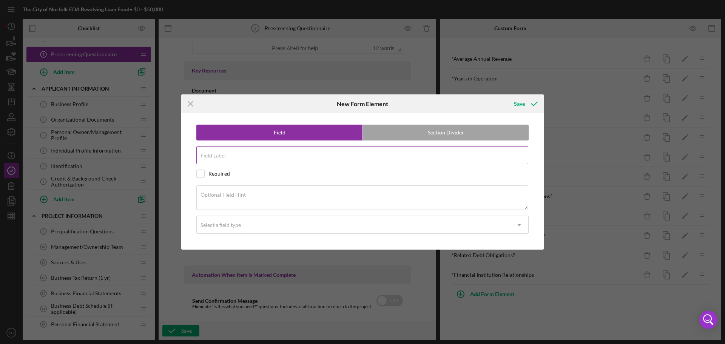
click at [251, 165] on div "Field Label" at bounding box center [362, 155] width 332 height 19
click at [251, 156] on input "Field Label" at bounding box center [362, 155] width 332 height 18
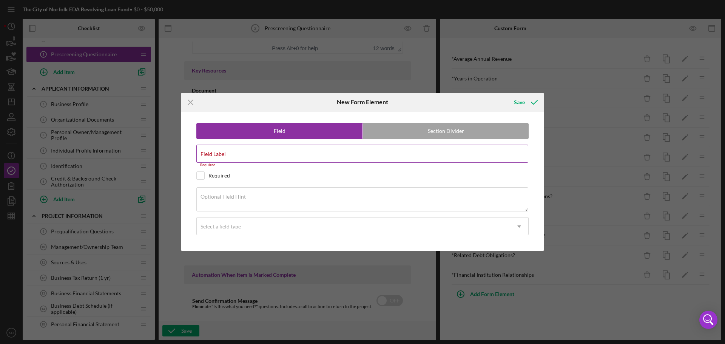
click at [477, 148] on div "Field Label Required" at bounding box center [362, 156] width 332 height 23
paste input "o “Have you received other City of Norfolk grant or loan funding?”"
type input "o “Have you received other City of Norfolk grant or loan funding?”"
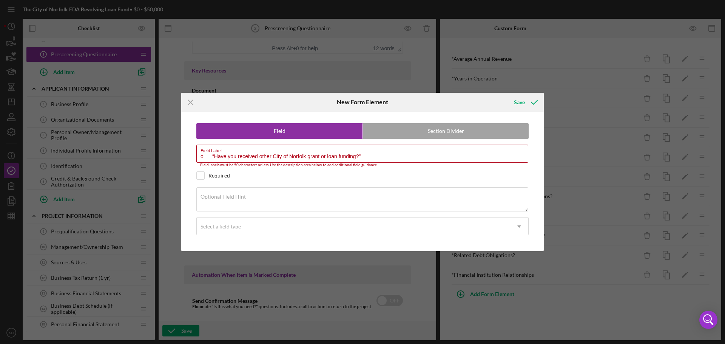
drag, startPoint x: 366, startPoint y: 157, endPoint x: 193, endPoint y: 156, distance: 173.0
click at [193, 156] on div "Field Section Divider Field Label o “Have you received other City of Norfolk gr…" at bounding box center [362, 182] width 355 height 140
click at [241, 200] on label "Optional Field Hint" at bounding box center [223, 197] width 45 height 6
click at [241, 200] on textarea "Optional Field Hint" at bounding box center [362, 199] width 332 height 24
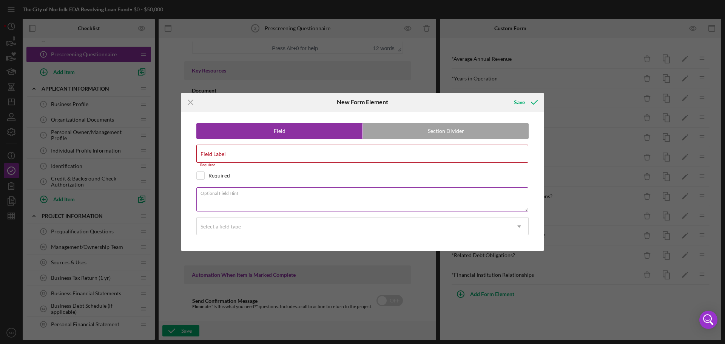
paste textarea "o “Have you received other City of Norfolk grant or loan funding?”"
drag, startPoint x: 214, startPoint y: 198, endPoint x: 186, endPoint y: 200, distance: 28.4
click at [186, 200] on div "Field Section Divider Field Label Required Required Optional Field Hint o “Have…" at bounding box center [362, 182] width 355 height 140
click at [362, 195] on label "Optional Field Hint" at bounding box center [365, 192] width 328 height 8
click at [362, 195] on textarea "Have you received other City of Norfolk grant or loan funding?”" at bounding box center [362, 199] width 332 height 24
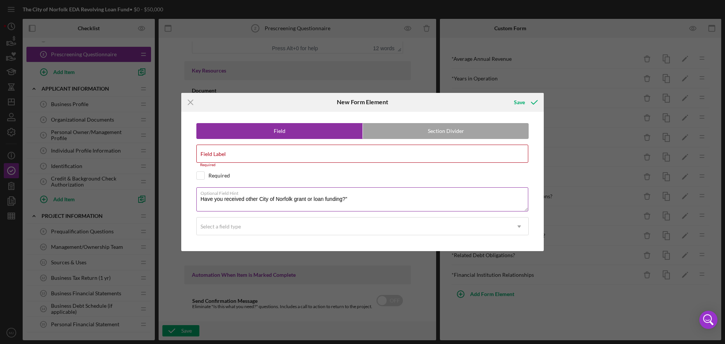
click at [353, 197] on textarea "Have you received other City of Norfolk grant or loan funding?”" at bounding box center [362, 199] width 332 height 24
type textarea "Have you received other City of Norfolk grant or loan funding?"
click at [214, 174] on div "Required" at bounding box center [220, 176] width 22 height 6
checkbox input "true"
click at [225, 154] on label "Field Label" at bounding box center [213, 154] width 25 height 6
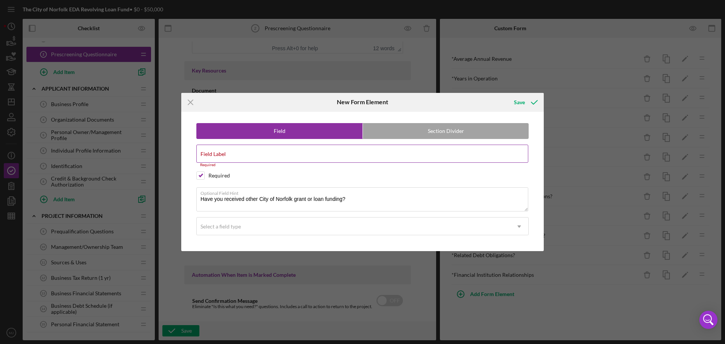
click at [225, 154] on input "Field Label" at bounding box center [362, 154] width 332 height 18
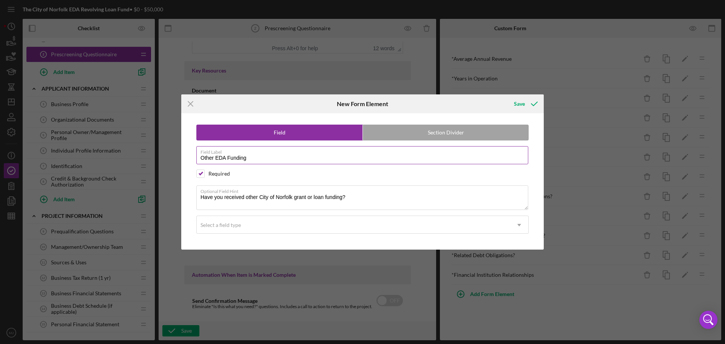
drag, startPoint x: 252, startPoint y: 158, endPoint x: 214, endPoint y: 161, distance: 38.6
click at [214, 161] on input "Other EDA Funding" at bounding box center [362, 155] width 332 height 18
type input "Other Program Funding"
click at [214, 221] on div "Select a field type" at bounding box center [354, 224] width 314 height 17
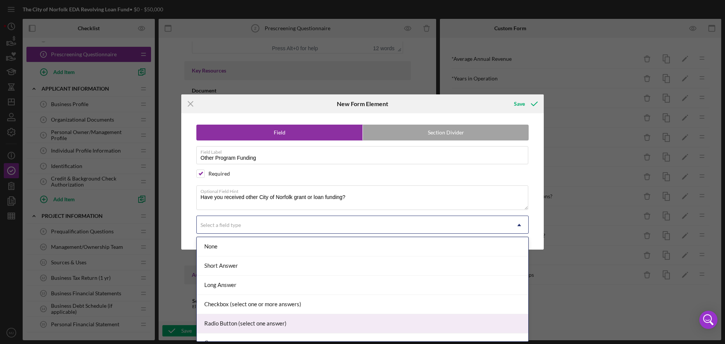
click at [239, 324] on div "Radio Button (select one answer)" at bounding box center [363, 323] width 332 height 19
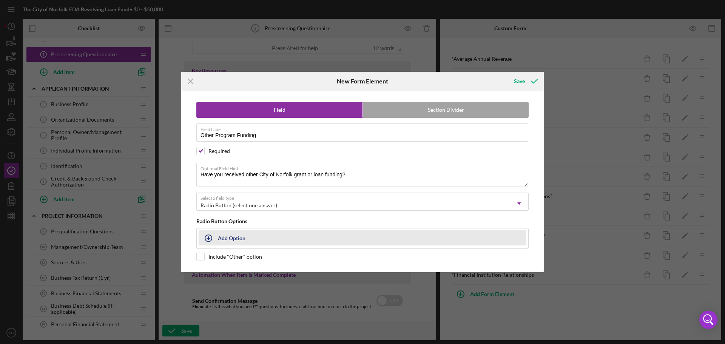
click at [230, 235] on div "Add Option" at bounding box center [232, 238] width 28 height 14
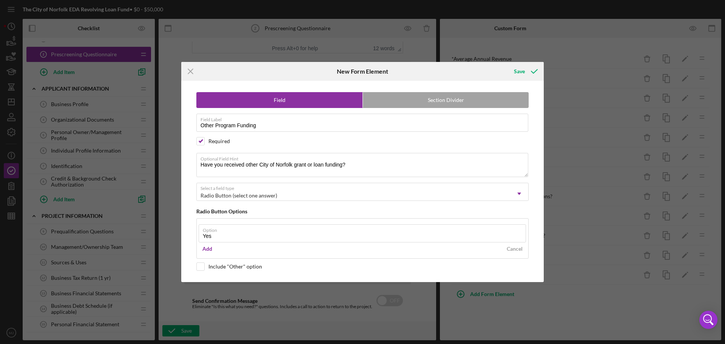
type input "Yes"
click at [436, 210] on div "Field Section Divider Field Label Other Program Funding Required Optional Field…" at bounding box center [362, 181] width 355 height 201
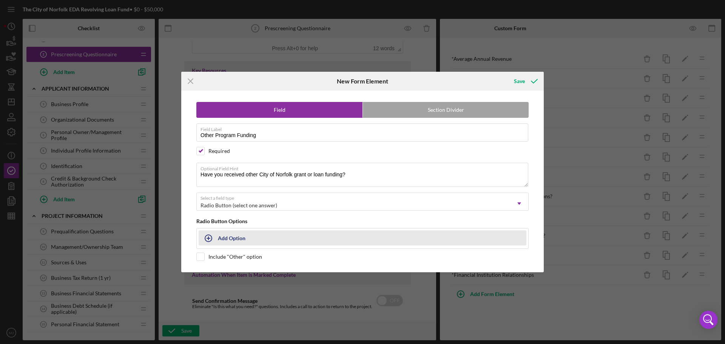
click at [221, 240] on button "Add Option" at bounding box center [363, 237] width 328 height 15
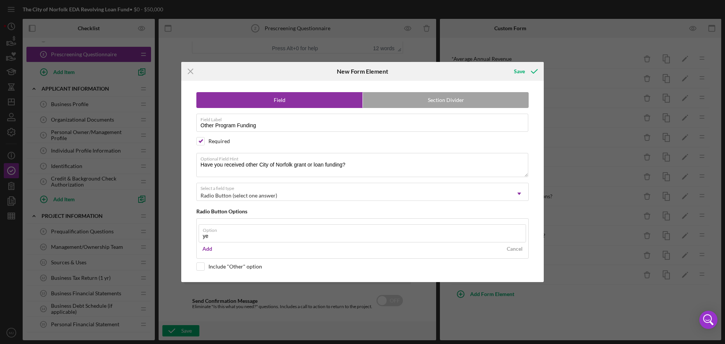
type input "y"
type input "Yes"
click at [212, 247] on div "Add" at bounding box center [208, 248] width 10 height 11
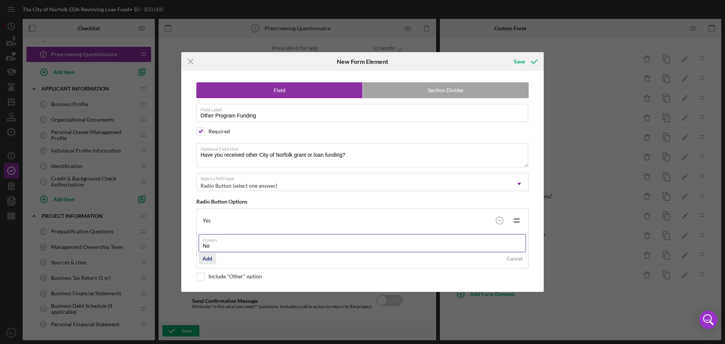
type input "No"
click at [208, 259] on div "Add" at bounding box center [208, 258] width 10 height 11
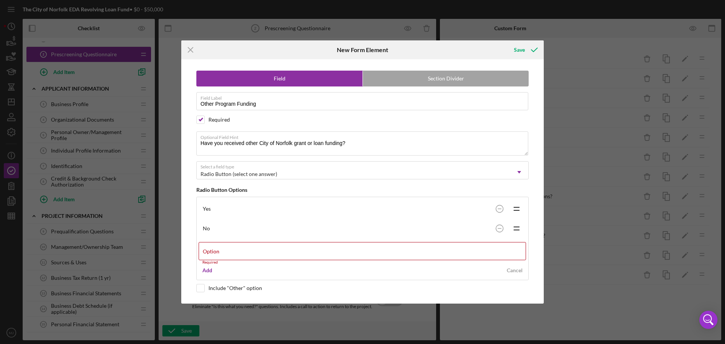
click at [462, 227] on div "Yes Icon/Drag No Icon/Drag" at bounding box center [363, 218] width 328 height 39
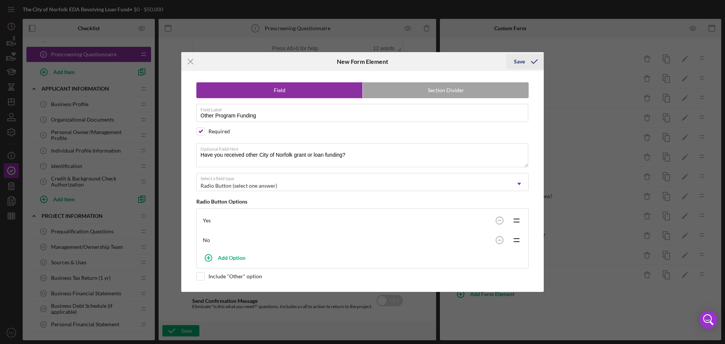
click at [521, 62] on div "Save" at bounding box center [519, 61] width 11 height 15
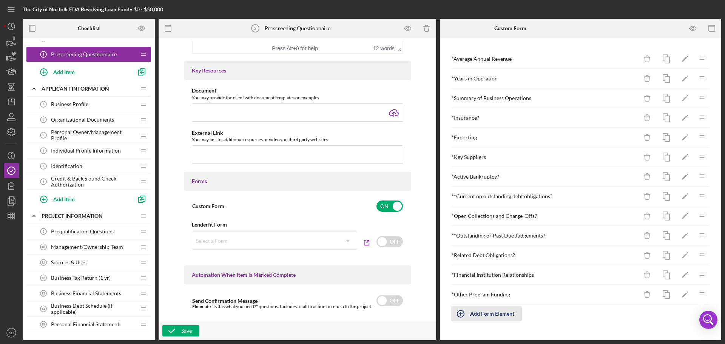
click at [501, 314] on div "Add Form Element" at bounding box center [492, 313] width 44 height 15
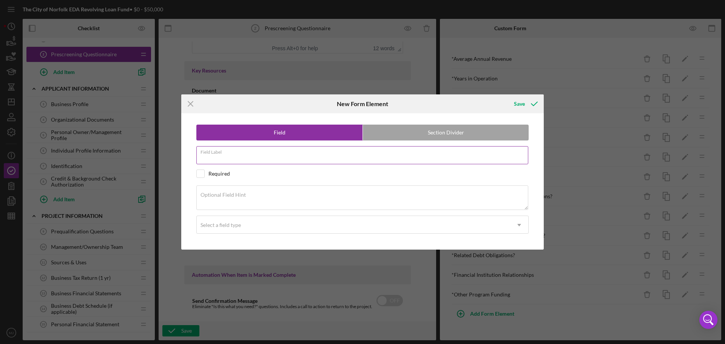
click at [266, 157] on input "Field Label" at bounding box center [362, 155] width 332 height 18
type input "o"
type input "O"
type input "Program Funding Details"
click at [493, 194] on div "Optional Field Hint" at bounding box center [362, 198] width 332 height 25
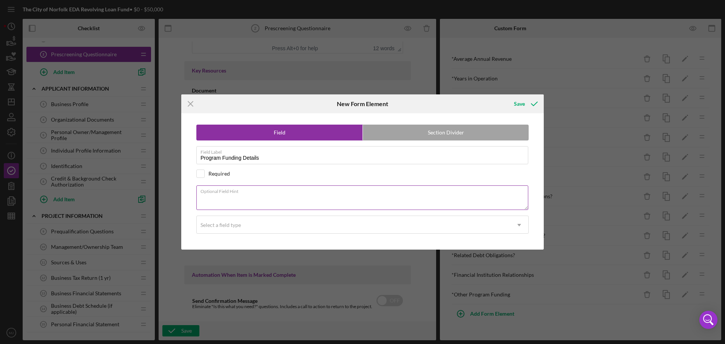
paste textarea "o “Please list what other City of Norfolk grant or loan funding you have receiv…"
type textarea "o “Please list what other City of Norfolk grant or loan funding you have receiv…"
click at [201, 171] on input "checkbox" at bounding box center [201, 174] width 8 height 8
checkbox input "true"
drag, startPoint x: 216, startPoint y: 196, endPoint x: 179, endPoint y: 197, distance: 36.3
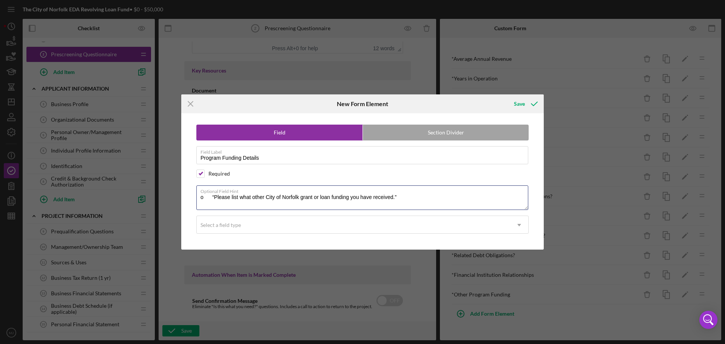
click at [179, 197] on div "Icon/Menu Close New Form Element Save Field Section Divider Field Label Program…" at bounding box center [362, 172] width 725 height 344
click at [396, 197] on textarea "Please list what other City of Norfolk grant or loan funding you have received.”" at bounding box center [362, 198] width 332 height 24
type textarea "Please list what other City of Norfolk grant or loan funding you have received.…"
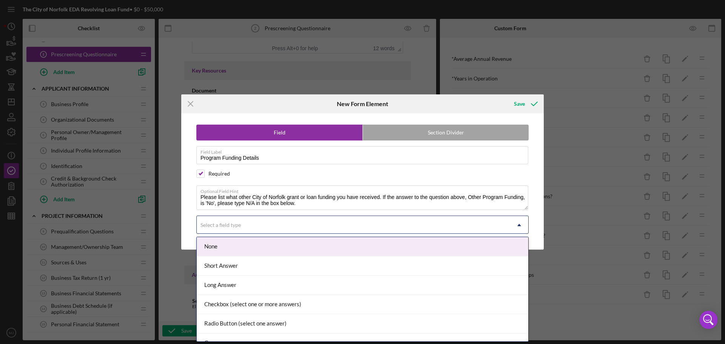
click at [290, 225] on div "Select a field type" at bounding box center [354, 224] width 314 height 17
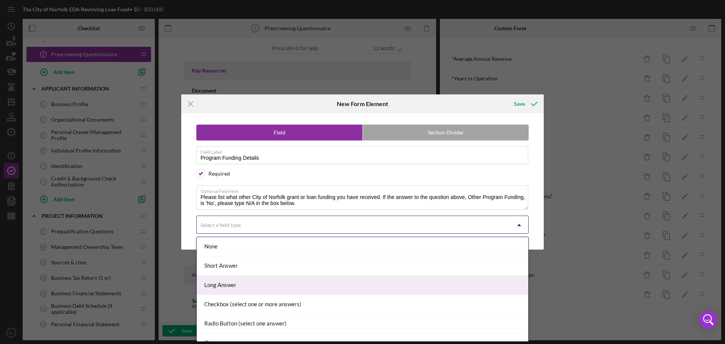
click at [223, 284] on div "Long Answer" at bounding box center [363, 285] width 332 height 19
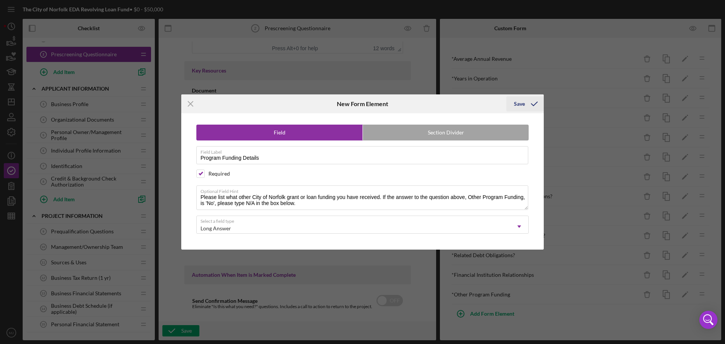
click at [519, 107] on div "Save" at bounding box center [519, 103] width 11 height 15
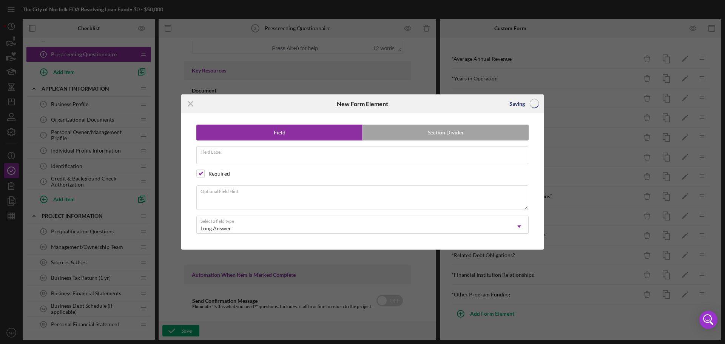
scroll to position [5, 0]
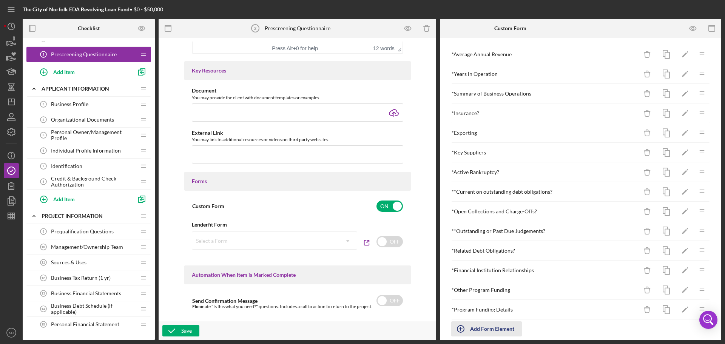
click at [481, 330] on div "Add Form Element" at bounding box center [492, 329] width 44 height 15
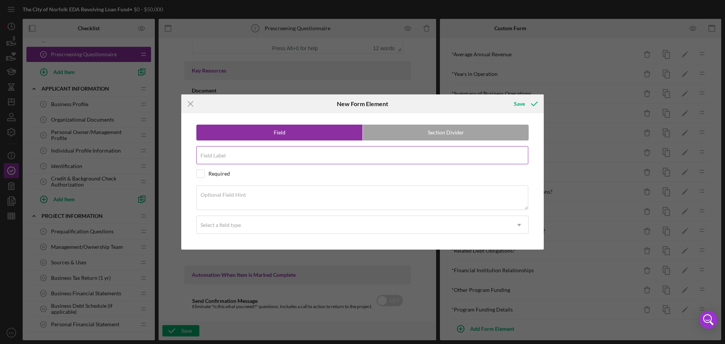
click at [234, 153] on div "Field Label" at bounding box center [362, 155] width 332 height 19
type input "Other Program Funding Status"
click at [202, 175] on input "checkbox" at bounding box center [201, 174] width 8 height 8
checkbox input "true"
click at [489, 99] on div "Save" at bounding box center [483, 103] width 121 height 19
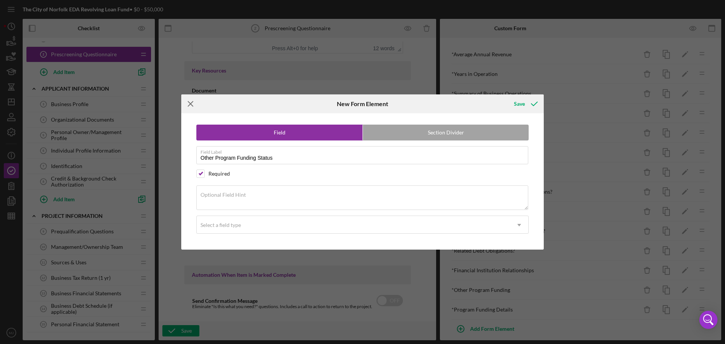
click at [190, 103] on line at bounding box center [190, 104] width 5 height 5
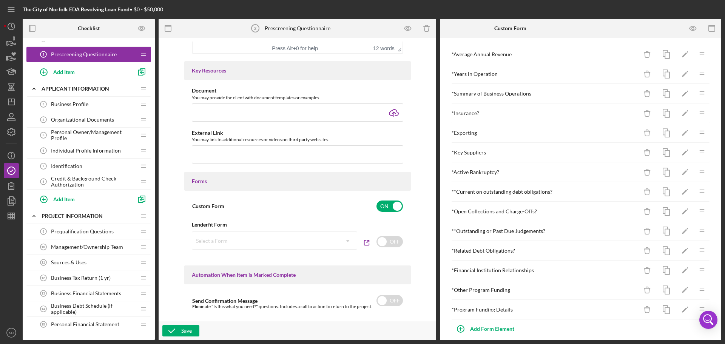
click at [184, 325] on div "Save" at bounding box center [298, 331] width 278 height 19
click at [176, 333] on icon "button" at bounding box center [171, 331] width 19 height 19
click at [682, 265] on icon "Icon/Edit" at bounding box center [685, 270] width 17 height 17
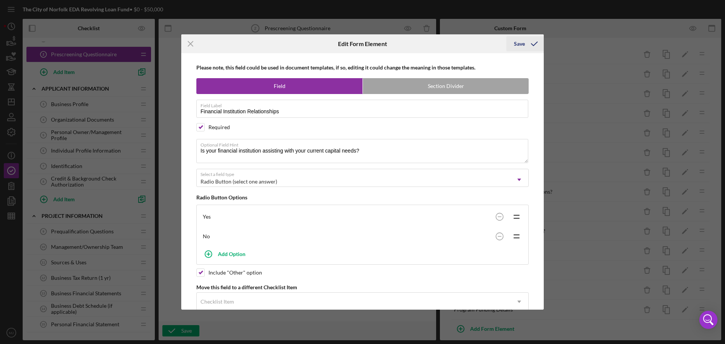
click at [528, 43] on icon "submit" at bounding box center [534, 43] width 19 height 19
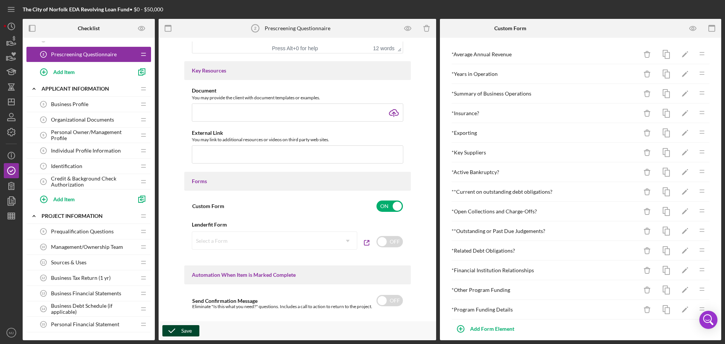
click at [188, 329] on div "Save" at bounding box center [186, 330] width 11 height 11
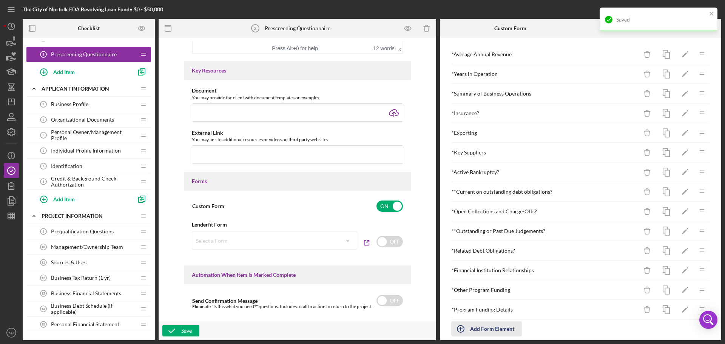
click at [512, 332] on div "Add Form Element" at bounding box center [492, 329] width 44 height 15
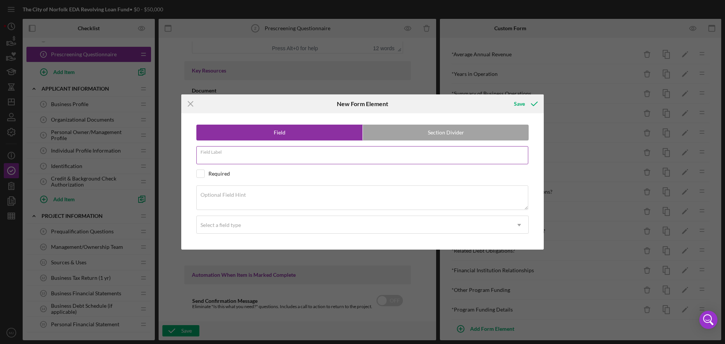
click at [215, 160] on input "Field Label" at bounding box center [362, 155] width 332 height 18
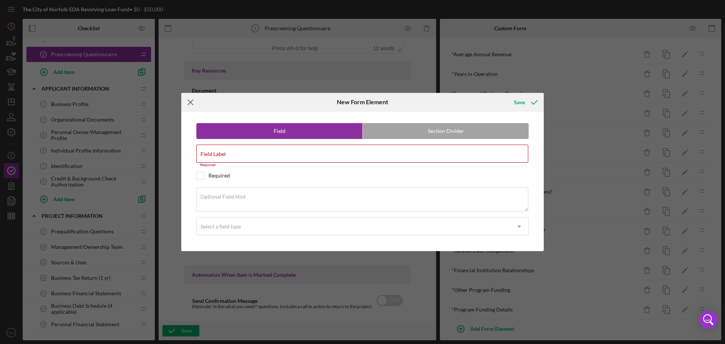
click at [187, 108] on icon "Icon/Menu Close" at bounding box center [190, 102] width 19 height 19
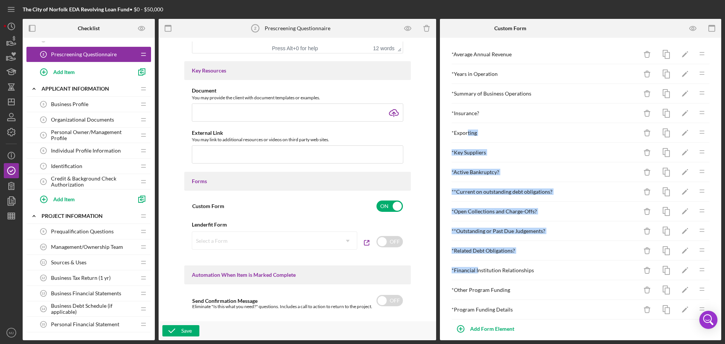
drag, startPoint x: 477, startPoint y: 271, endPoint x: 468, endPoint y: 126, distance: 144.6
click at [468, 126] on div "* Average Annual Revenue Icon/Delete Icon/Edit Icon/Drag * Years in Operation I…" at bounding box center [580, 182] width 259 height 275
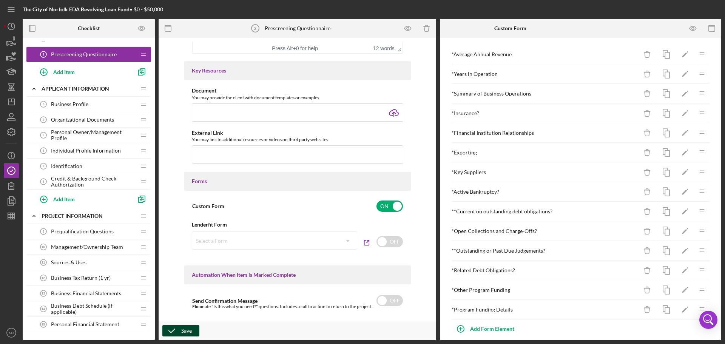
click at [184, 331] on div "Save" at bounding box center [186, 330] width 11 height 11
click at [182, 327] on div "Save" at bounding box center [186, 330] width 11 height 11
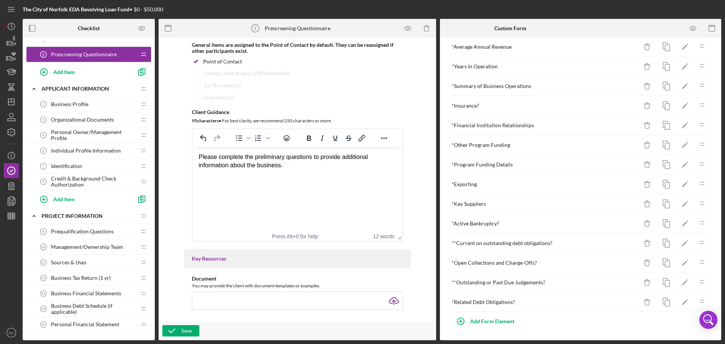
scroll to position [85, 0]
drag, startPoint x: 229, startPoint y: 167, endPoint x: 311, endPoint y: 157, distance: 82.2
click at [311, 157] on div "Please complete the preliminary questions to provide additional information abo…" at bounding box center [297, 162] width 198 height 17
click at [183, 328] on div "Save" at bounding box center [186, 330] width 11 height 11
click at [77, 232] on span "Prequalification Questions" at bounding box center [82, 232] width 63 height 6
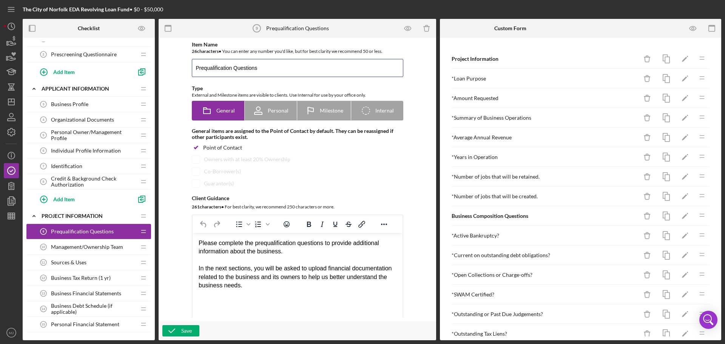
drag, startPoint x: 267, startPoint y: 68, endPoint x: 186, endPoint y: 70, distance: 80.9
click at [186, 70] on div "Item Name 26 character s • You can enter any number you'd like, but for best cl…" at bounding box center [297, 185] width 227 height 286
type input "Project Information"
click at [183, 328] on div "Save" at bounding box center [186, 330] width 11 height 11
click at [79, 55] on span "Prescreening Questionnaire" at bounding box center [84, 54] width 66 height 6
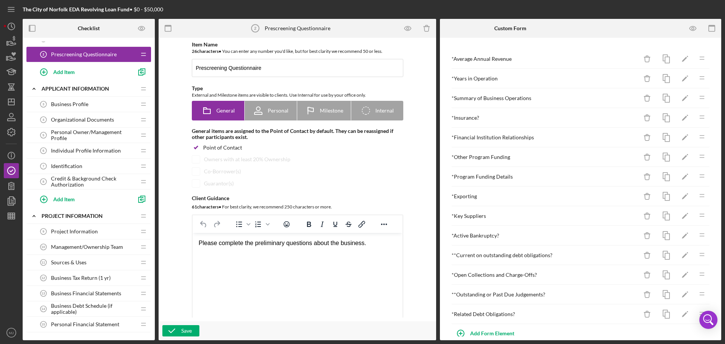
click at [68, 234] on span "Project Information" at bounding box center [74, 232] width 47 height 6
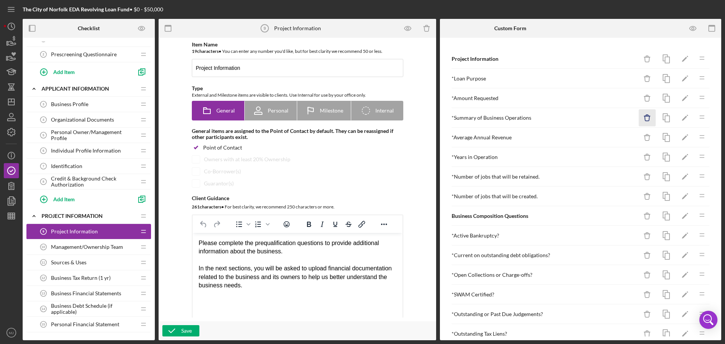
click at [646, 119] on icon "Icon/Delete" at bounding box center [647, 118] width 17 height 17
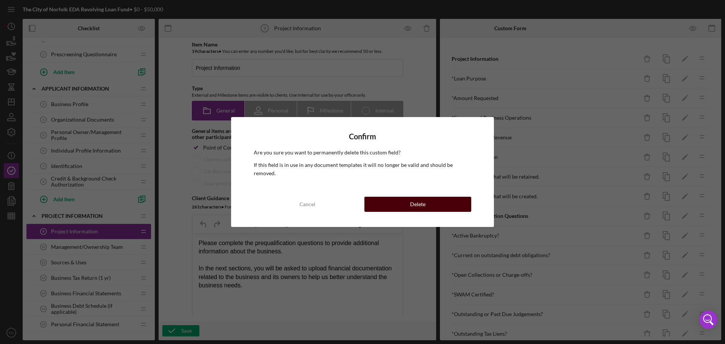
click at [427, 200] on button "Delete" at bounding box center [418, 204] width 107 height 15
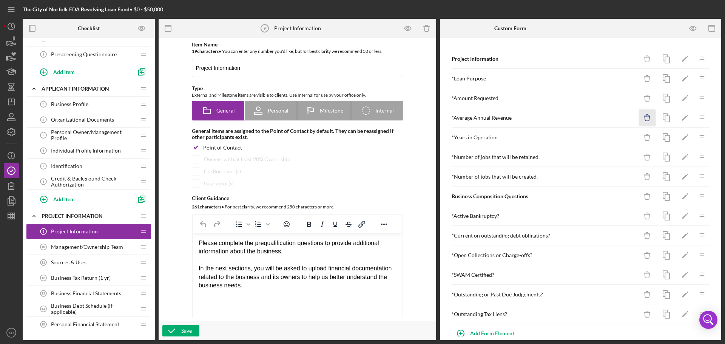
click at [643, 117] on icon "Icon/Delete" at bounding box center [647, 118] width 17 height 17
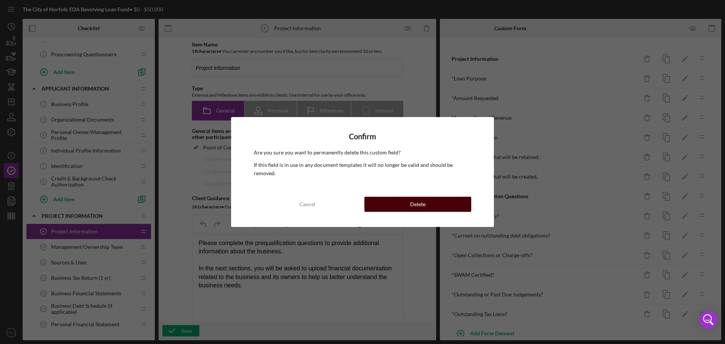
click at [404, 203] on button "Delete" at bounding box center [418, 204] width 107 height 15
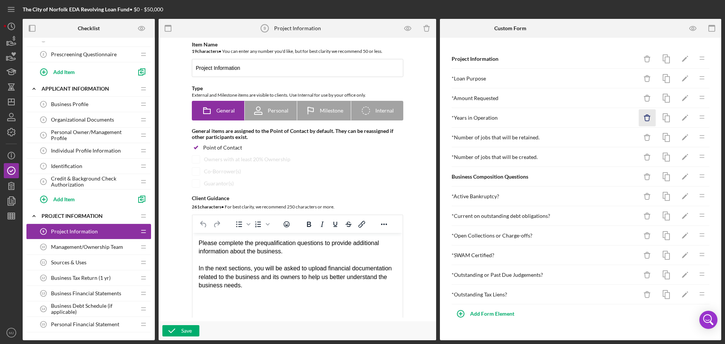
click at [648, 119] on icon "Icon/Delete" at bounding box center [647, 118] width 17 height 17
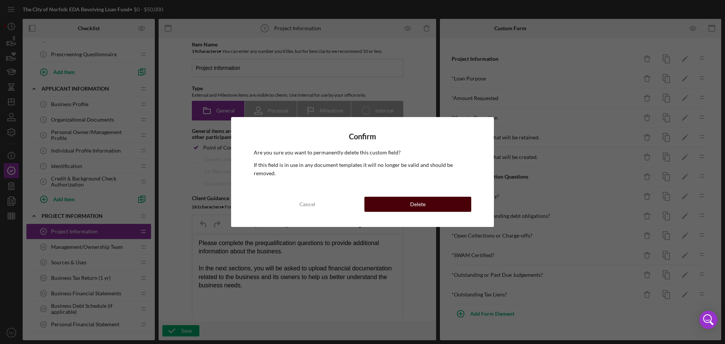
click at [400, 201] on button "Delete" at bounding box center [418, 204] width 107 height 15
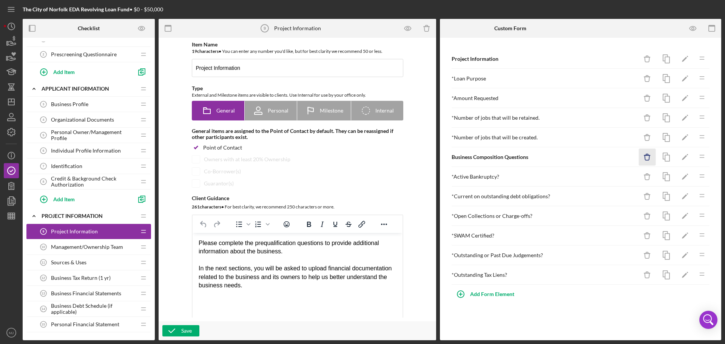
click at [646, 157] on icon "Icon/Delete" at bounding box center [647, 157] width 17 height 17
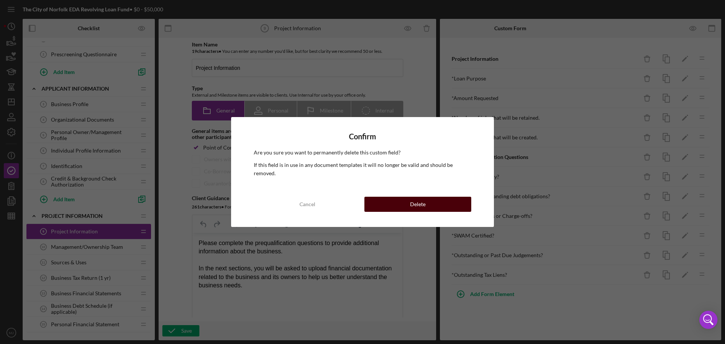
click at [432, 200] on button "Delete" at bounding box center [418, 204] width 107 height 15
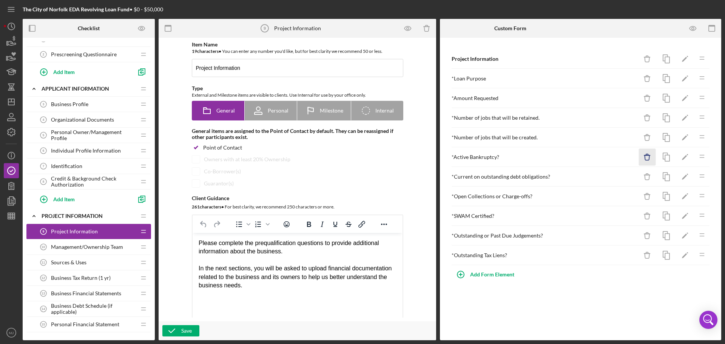
click at [649, 157] on icon "Icon/Delete" at bounding box center [647, 157] width 17 height 17
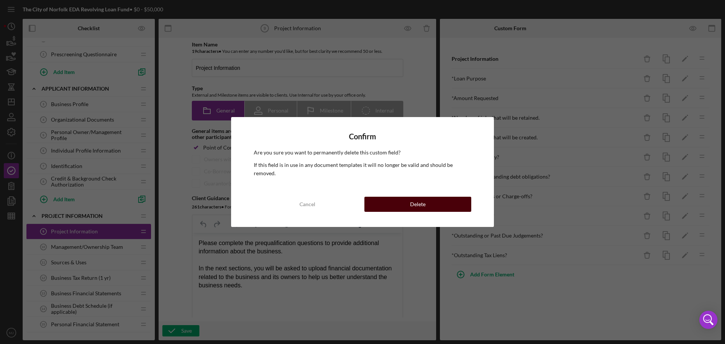
click at [416, 203] on div "Delete" at bounding box center [417, 204] width 15 height 15
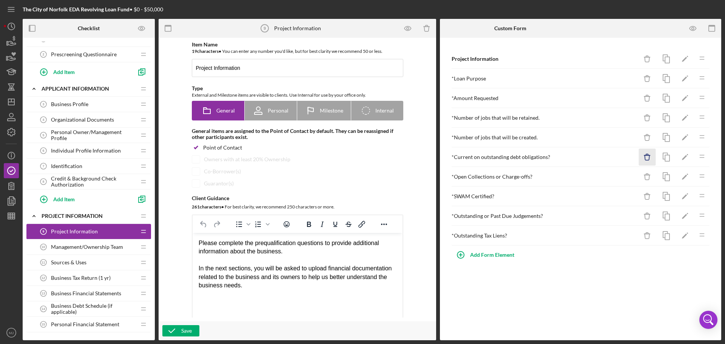
click at [646, 156] on icon "Icon/Delete" at bounding box center [647, 157] width 17 height 17
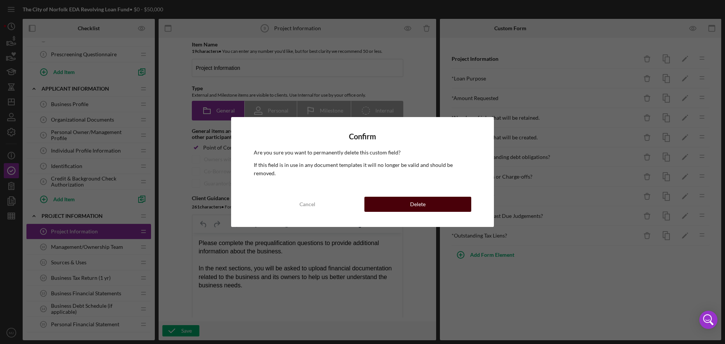
click at [425, 201] on div "Delete" at bounding box center [417, 204] width 15 height 15
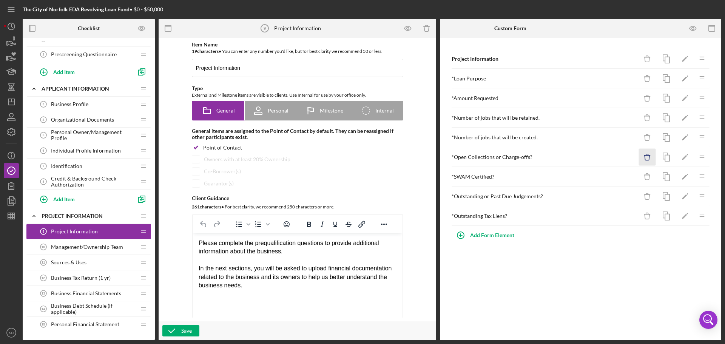
click at [651, 158] on icon "Icon/Delete" at bounding box center [647, 157] width 17 height 17
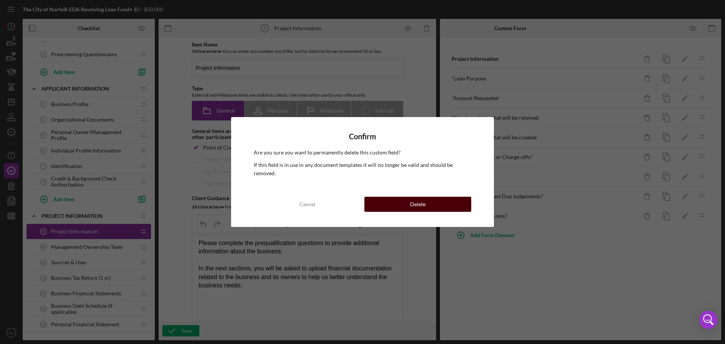
click at [442, 201] on button "Delete" at bounding box center [418, 204] width 107 height 15
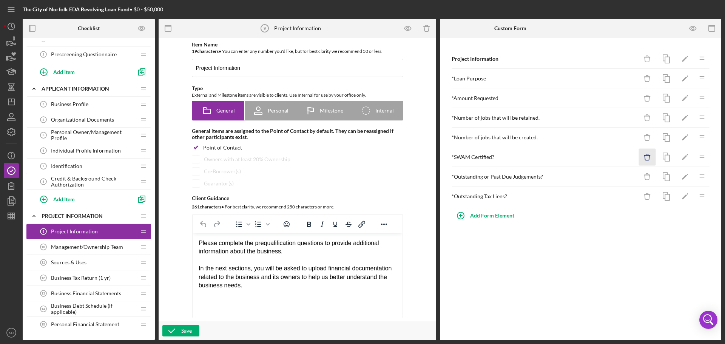
click at [648, 156] on icon "Icon/Delete" at bounding box center [647, 157] width 17 height 17
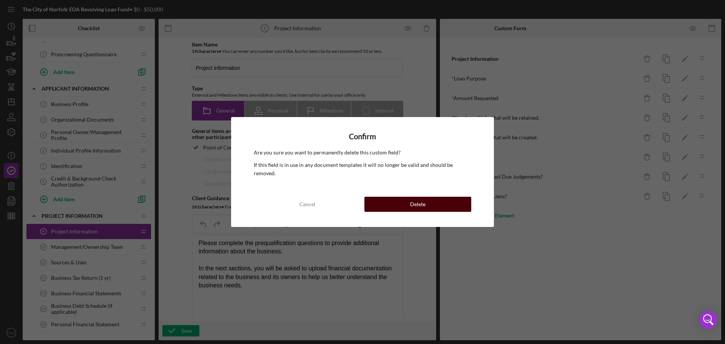
click at [423, 203] on div "Delete" at bounding box center [417, 204] width 15 height 15
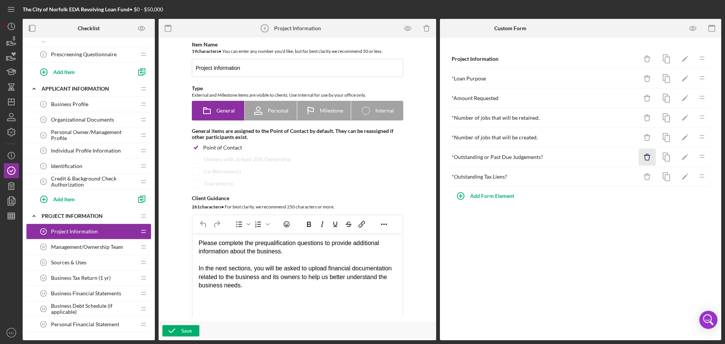
click at [646, 158] on icon "Icon/Delete" at bounding box center [647, 157] width 17 height 17
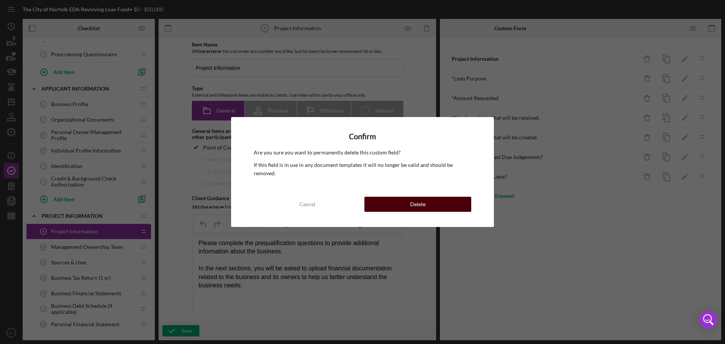
click at [427, 204] on button "Delete" at bounding box center [418, 204] width 107 height 15
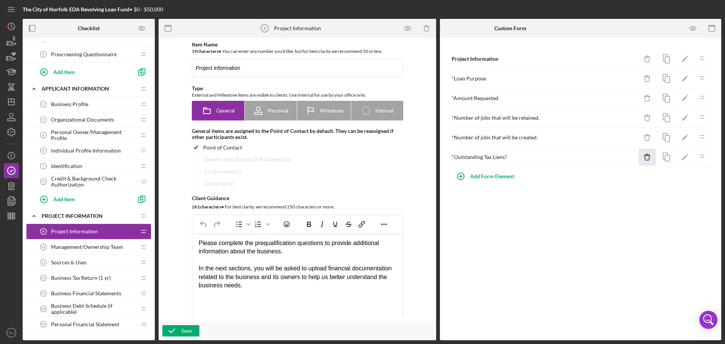
click at [651, 157] on icon "Icon/Delete" at bounding box center [647, 157] width 17 height 17
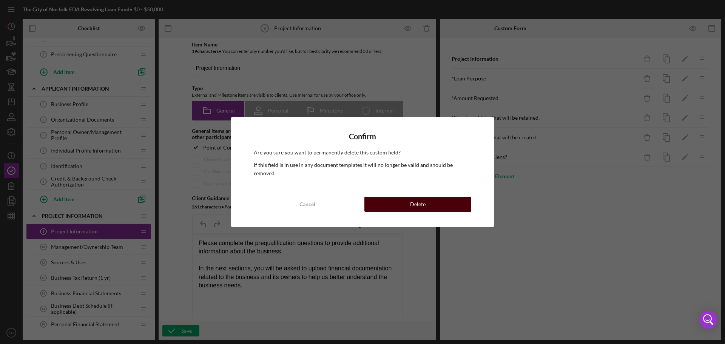
click at [423, 206] on div "Delete" at bounding box center [417, 204] width 15 height 15
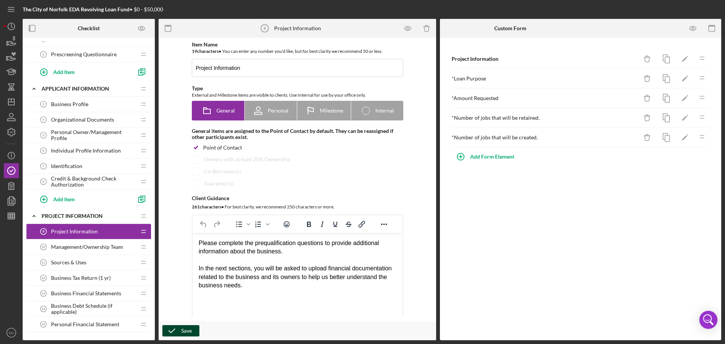
click at [179, 327] on icon "button" at bounding box center [171, 331] width 19 height 19
drag, startPoint x: 252, startPoint y: 243, endPoint x: 257, endPoint y: 244, distance: 4.3
click at [257, 244] on div "Please complete the prequalification questions to provide additional informatio…" at bounding box center [297, 247] width 198 height 17
click at [252, 244] on div "Please complete the prequalification questions to provide additional informatio…" at bounding box center [297, 247] width 198 height 17
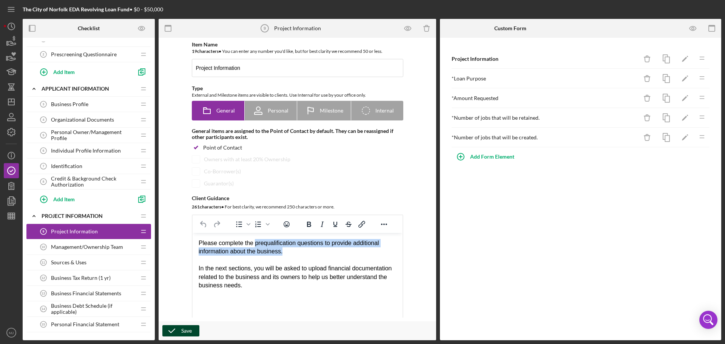
drag, startPoint x: 254, startPoint y: 244, endPoint x: 316, endPoint y: 248, distance: 62.1
click at [316, 248] on div "Please complete the prequalification questions to provide additional informatio…" at bounding box center [297, 247] width 198 height 17
click at [301, 248] on div "Please complete the prequalification questions to provide additional informatio…" at bounding box center [297, 247] width 198 height 17
drag, startPoint x: 298, startPoint y: 241, endPoint x: 261, endPoint y: 243, distance: 37.1
click at [261, 243] on div "Please complete the prequalification questions to provide additional informatio…" at bounding box center [297, 247] width 198 height 17
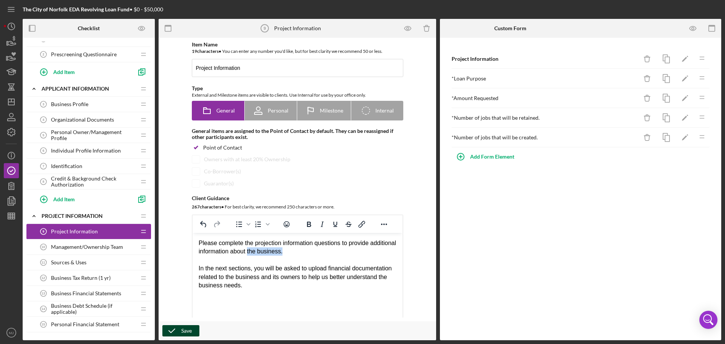
drag, startPoint x: 322, startPoint y: 252, endPoint x: 276, endPoint y: 252, distance: 45.3
click at [276, 252] on div "Please complete the projection information questions to provide additional info…" at bounding box center [297, 247] width 198 height 17
click at [181, 332] on button "Save" at bounding box center [180, 330] width 37 height 11
click at [73, 138] on span "Personal Owner/Management Profile" at bounding box center [93, 135] width 85 height 12
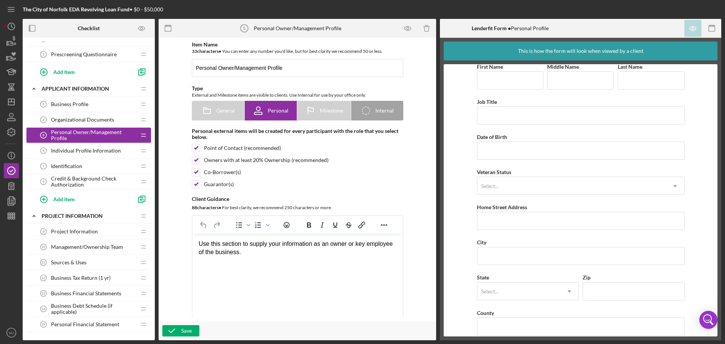
scroll to position [17, 0]
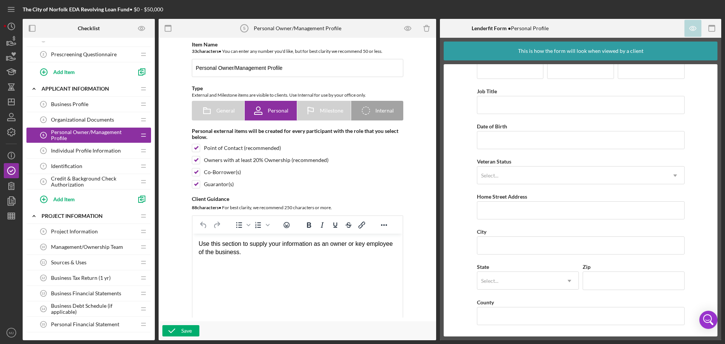
click at [108, 156] on div "Individual Profile Information 6 Individual Profile Information" at bounding box center [86, 150] width 100 height 15
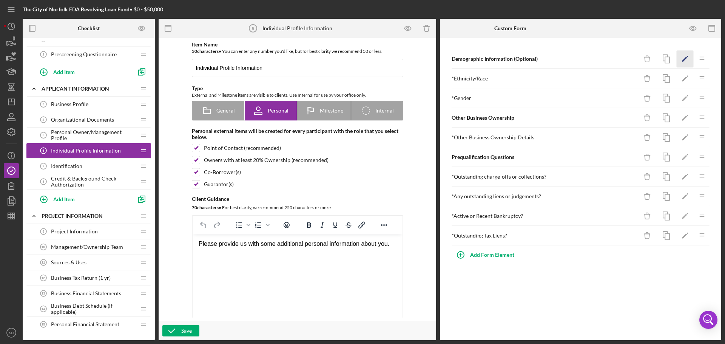
click at [685, 62] on icon "Icon/Edit" at bounding box center [685, 59] width 17 height 17
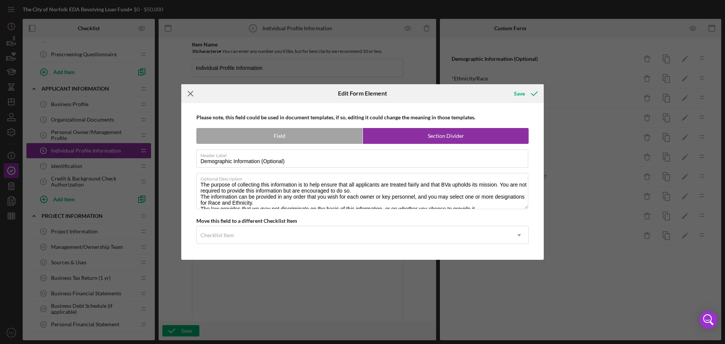
click at [191, 95] on icon "Icon/Menu Close" at bounding box center [190, 93] width 19 height 19
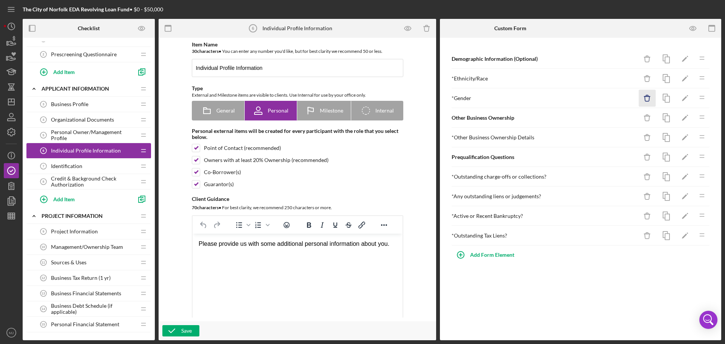
click at [644, 96] on icon "Icon/Delete" at bounding box center [647, 98] width 17 height 17
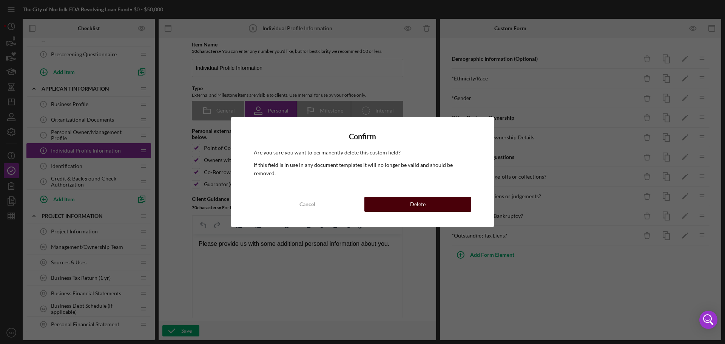
click at [422, 203] on div "Delete" at bounding box center [417, 204] width 15 height 15
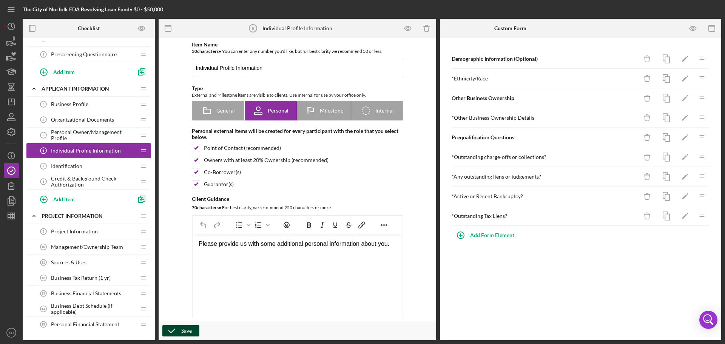
click at [186, 325] on div "Save" at bounding box center [186, 330] width 11 height 11
click at [491, 233] on div "Add Form Element" at bounding box center [492, 235] width 44 height 15
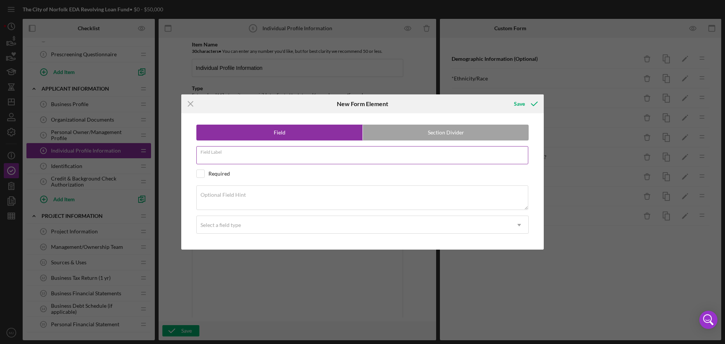
click at [263, 156] on input "Field Label" at bounding box center [362, 155] width 332 height 18
type input "Employement"
click at [235, 198] on label "Optional Field Hint" at bounding box center [223, 195] width 45 height 6
click at [235, 198] on textarea "Optional Field Hint" at bounding box center [362, 198] width 332 height 24
paste textarea "Are you employed by the US Government or the City of Norfolk?"
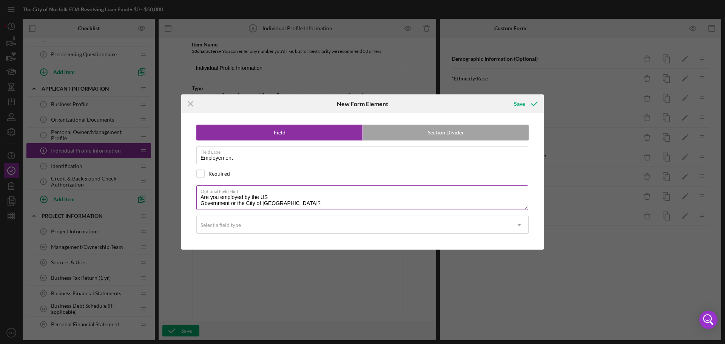
scroll to position [3, 0]
click at [201, 202] on textarea "Are you employed by the US Government or the City of Norfolk?" at bounding box center [362, 198] width 332 height 24
type textarea "Are you employed by the US Government or the City of Norfolk?"
click at [198, 174] on input "checkbox" at bounding box center [201, 174] width 8 height 8
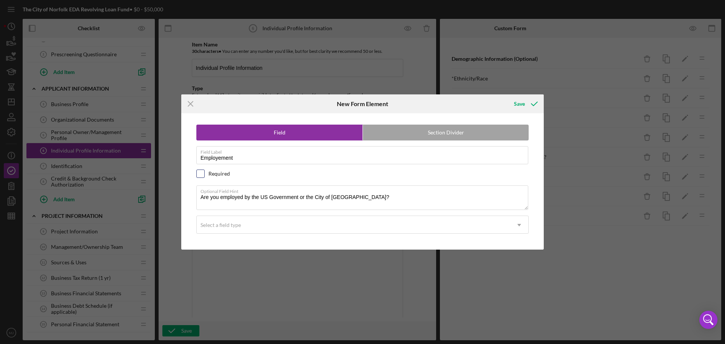
checkbox input "true"
click at [226, 226] on div "Select a field type" at bounding box center [221, 225] width 40 height 6
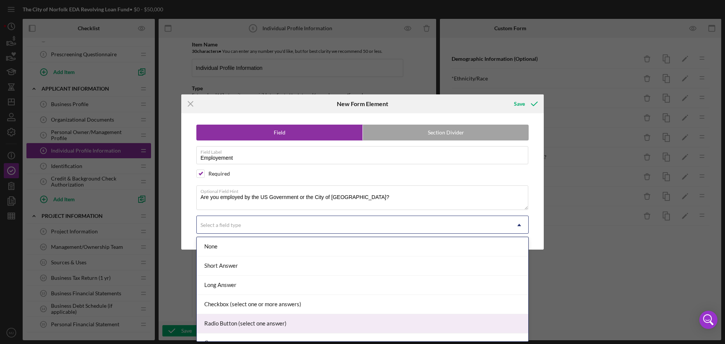
click at [233, 323] on div "Radio Button (select one answer)" at bounding box center [363, 323] width 332 height 19
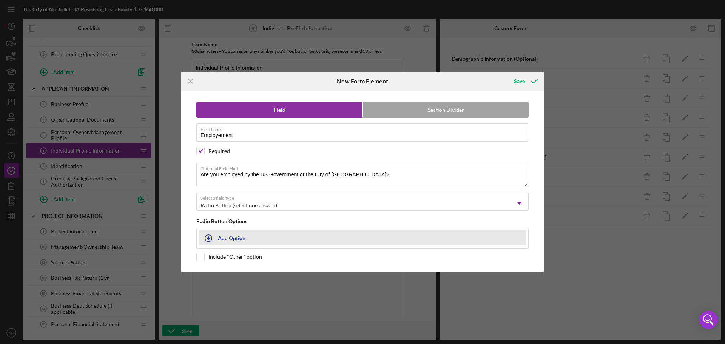
click at [227, 239] on div "Add Option" at bounding box center [232, 238] width 28 height 14
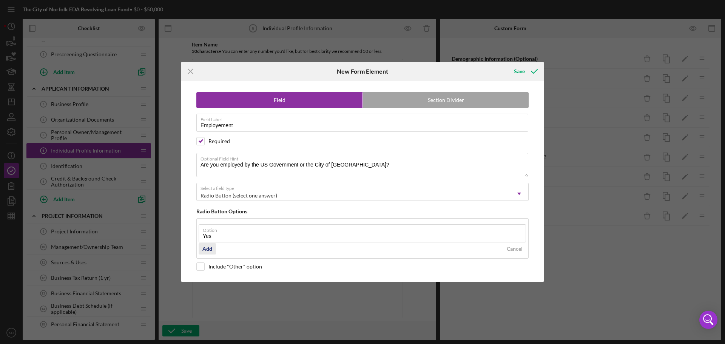
type input "Yes"
click at [208, 248] on div "Add" at bounding box center [208, 248] width 10 height 11
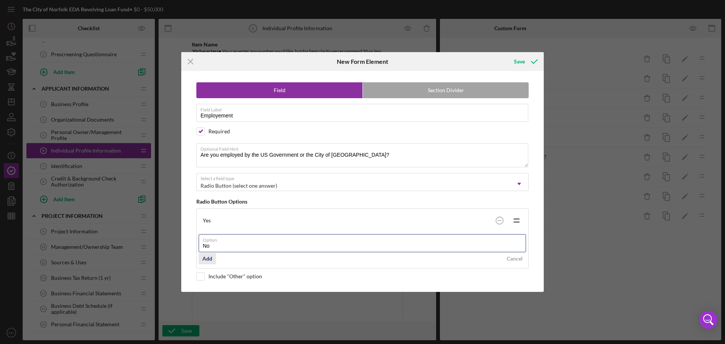
type input "No"
click at [206, 262] on div "Add" at bounding box center [208, 258] width 10 height 11
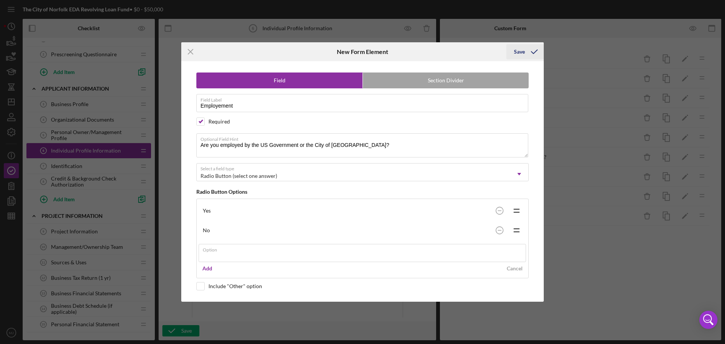
click at [533, 50] on div "Icon/Menu Close New Form Element Save Field Section Divider Field Label Employe…" at bounding box center [362, 172] width 725 height 344
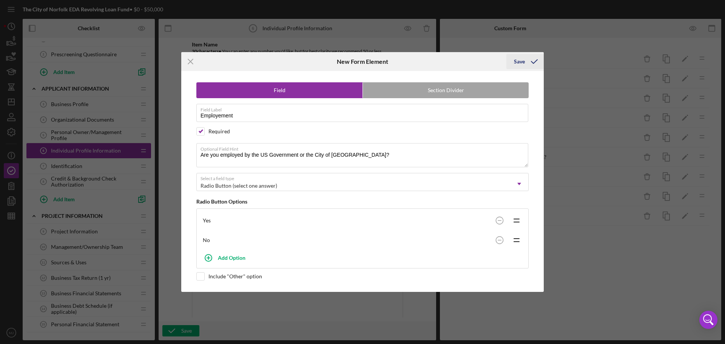
click at [523, 63] on div "Save" at bounding box center [519, 61] width 11 height 15
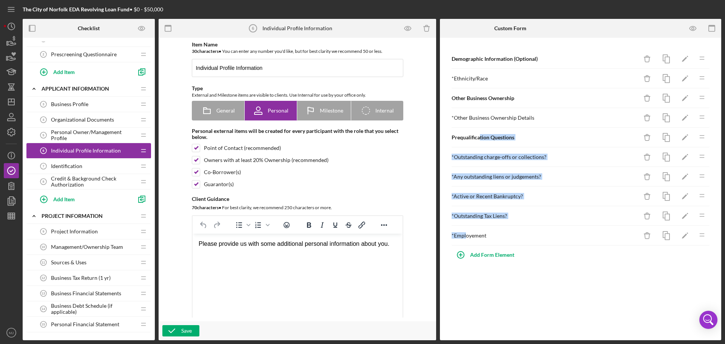
drag, startPoint x: 466, startPoint y: 235, endPoint x: 479, endPoint y: 137, distance: 98.3
click at [479, 137] on div "Demographic Information (Optional) Icon/Delete Icon/Edit Icon/Drag * Ethnicity/…" at bounding box center [580, 147] width 259 height 196
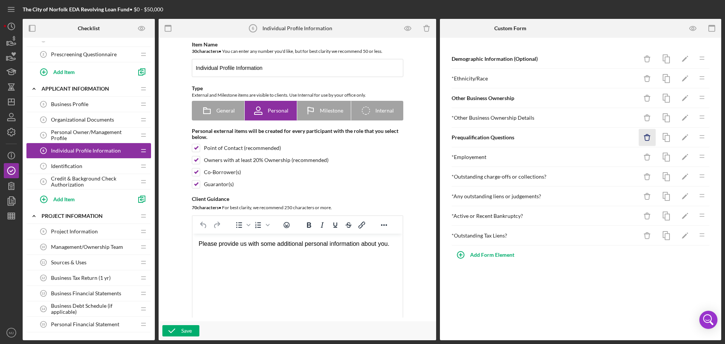
click at [648, 138] on icon "Icon/Delete" at bounding box center [647, 137] width 17 height 17
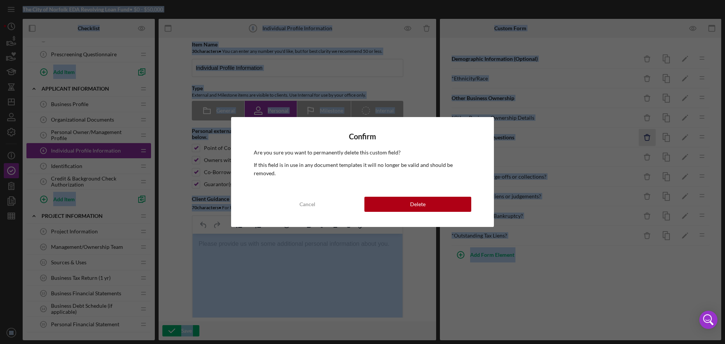
click at [648, 138] on div "Confirm Are you sure you want to permanently delete this custom field? If this …" at bounding box center [362, 172] width 725 height 344
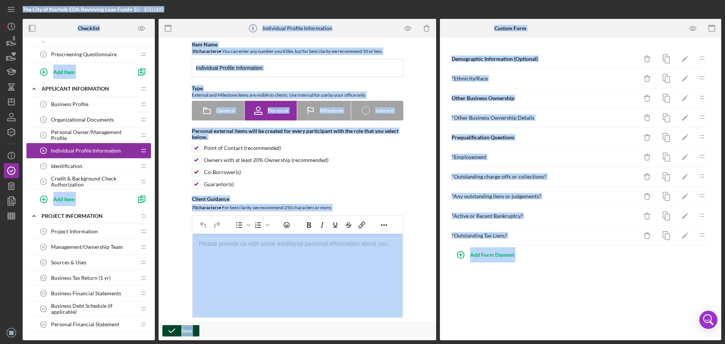
click at [178, 332] on icon "button" at bounding box center [171, 331] width 19 height 19
click at [495, 255] on div "Add Form Element" at bounding box center [492, 254] width 44 height 15
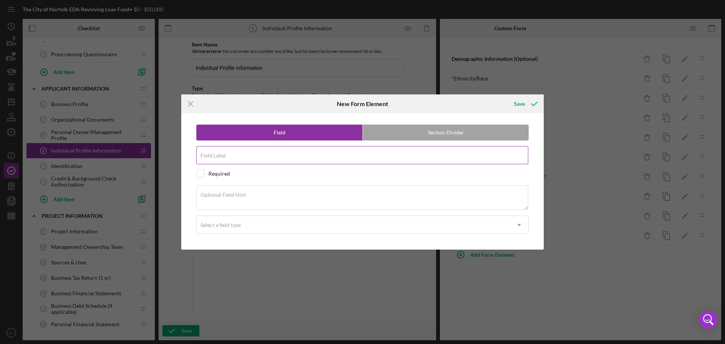
click at [255, 158] on input "Field Label" at bounding box center [362, 155] width 332 height 18
type input "Are you a U.S. Cittizen?"
click at [213, 176] on div "Required" at bounding box center [220, 174] width 22 height 6
checkbox input "true"
click at [237, 228] on div "Select a field type" at bounding box center [354, 224] width 314 height 17
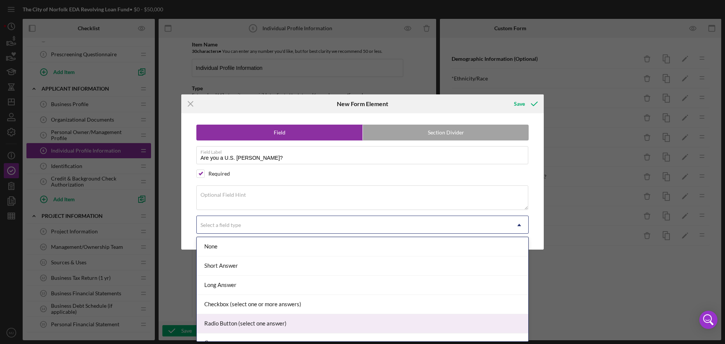
click at [237, 327] on div "Radio Button (select one answer)" at bounding box center [363, 323] width 332 height 19
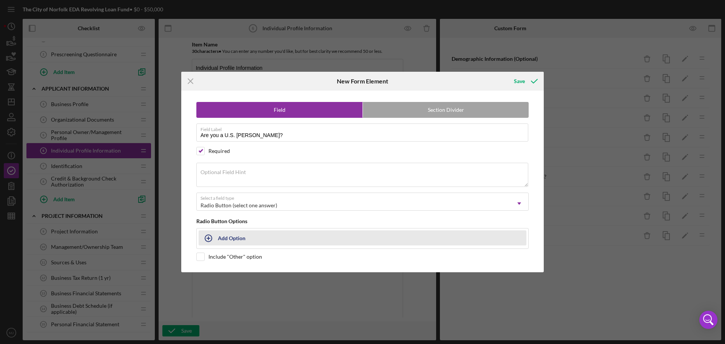
click at [218, 241] on icon "button" at bounding box center [208, 238] width 19 height 19
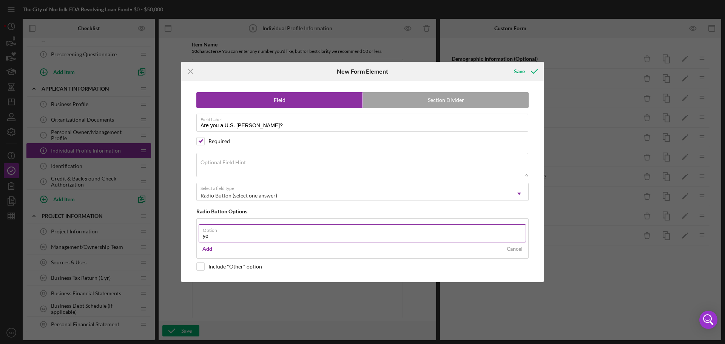
type input "y"
type input "Yes"
click at [206, 249] on div "Add" at bounding box center [208, 248] width 10 height 11
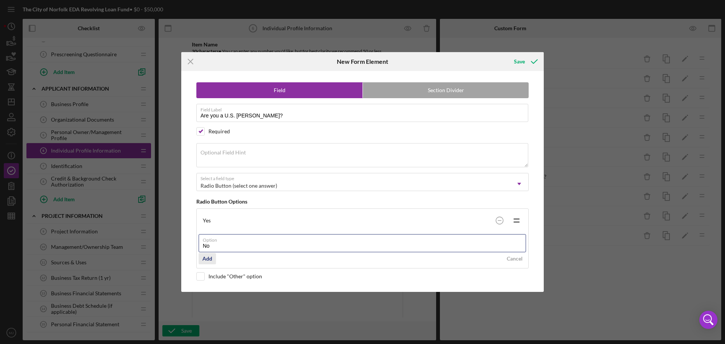
type input "No"
click at [210, 258] on div "Add" at bounding box center [208, 258] width 10 height 11
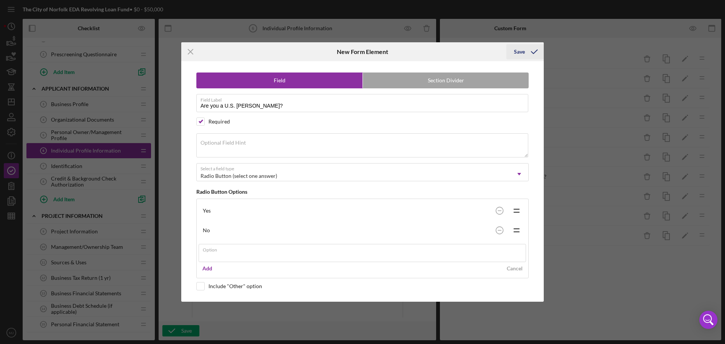
click at [530, 49] on div "Icon/Menu Close New Form Element Save Field Section Divider Field Label Are you…" at bounding box center [362, 172] width 725 height 344
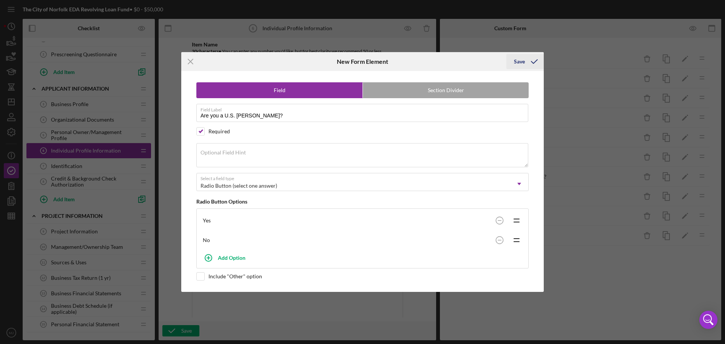
click at [516, 63] on div "Save" at bounding box center [519, 61] width 11 height 15
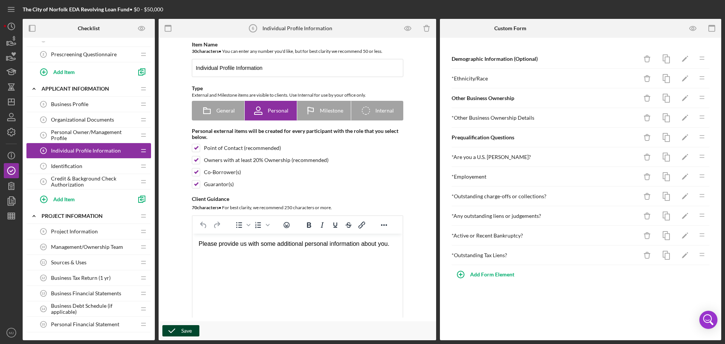
click at [185, 332] on div "Save" at bounding box center [186, 330] width 11 height 11
click at [483, 278] on div "Add Form Element" at bounding box center [492, 274] width 44 height 15
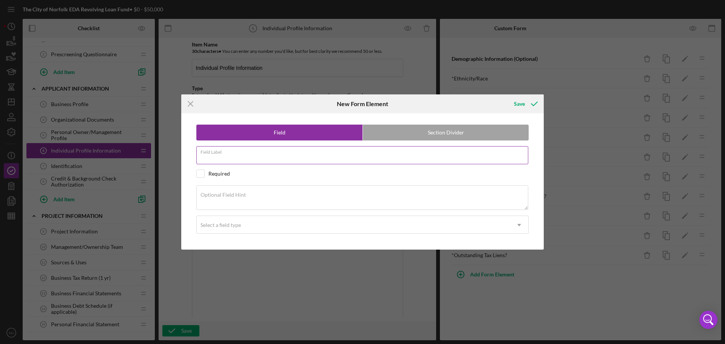
click at [232, 153] on div "Field Label" at bounding box center [362, 155] width 332 height 19
type input "s"
type input "Is your spouse a U.S. Citizen?"
click at [222, 174] on div "Required" at bounding box center [220, 174] width 22 height 6
checkbox input "true"
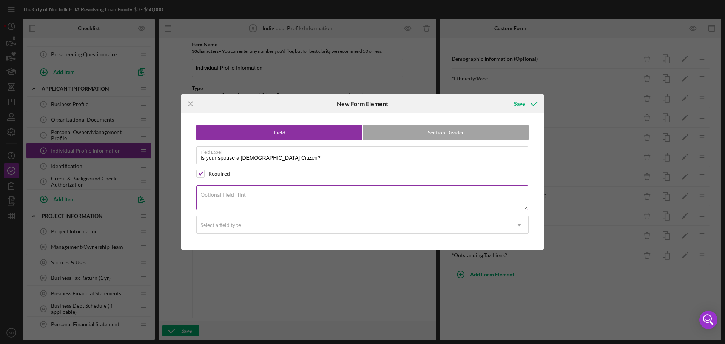
click at [231, 203] on textarea "Optional Field Hint" at bounding box center [362, 198] width 332 height 24
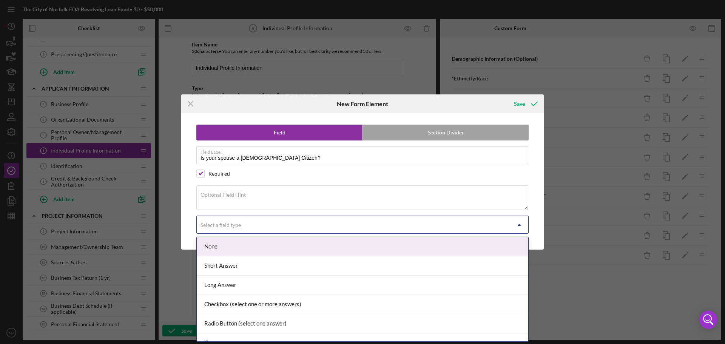
click at [229, 226] on div "Select a field type" at bounding box center [221, 225] width 40 height 6
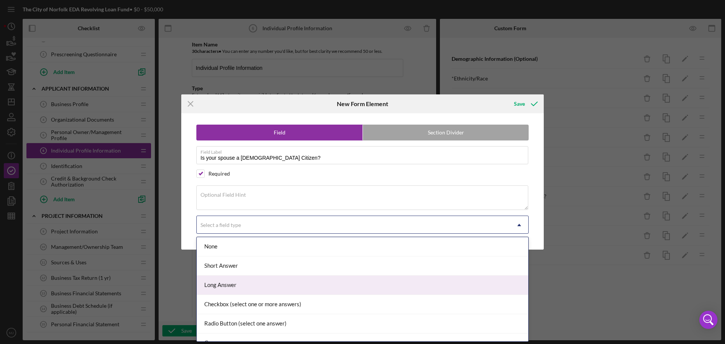
scroll to position [38, 0]
click at [234, 287] on div "Radio Button (select one answer)" at bounding box center [363, 286] width 332 height 19
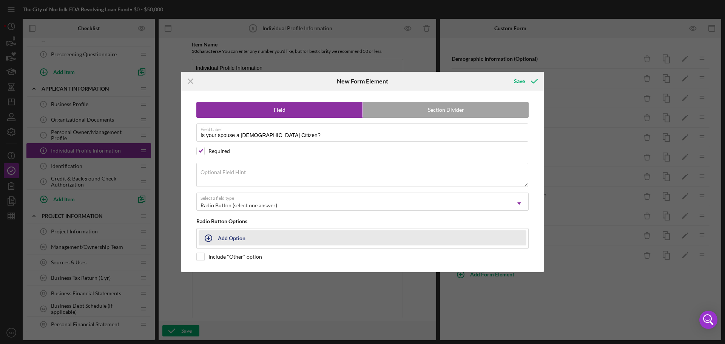
click at [213, 243] on icon "button" at bounding box center [208, 238] width 19 height 19
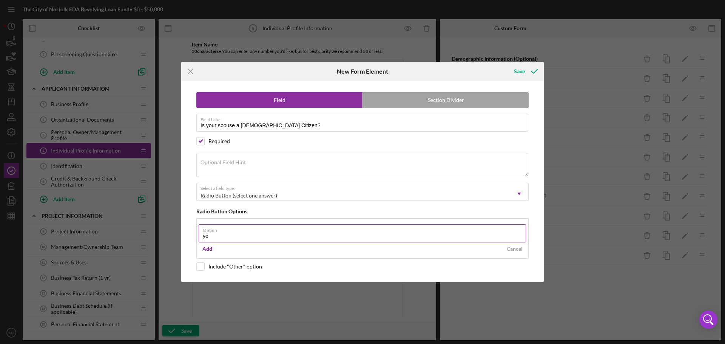
type input "y"
type input "Yes"
click at [206, 247] on div "Add" at bounding box center [208, 248] width 10 height 11
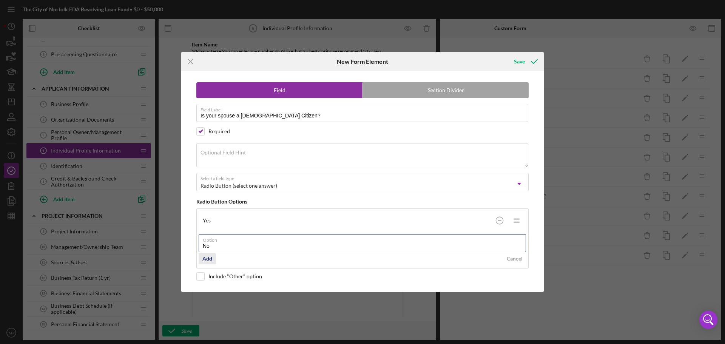
type input "No"
click at [209, 258] on div "Add" at bounding box center [208, 258] width 10 height 11
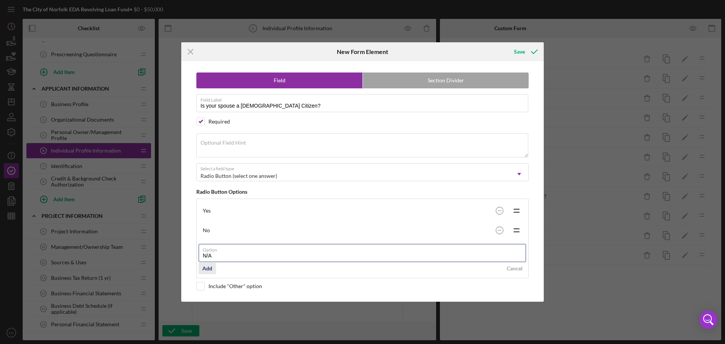
type input "N/A"
click at [210, 269] on div "Add" at bounding box center [208, 268] width 10 height 11
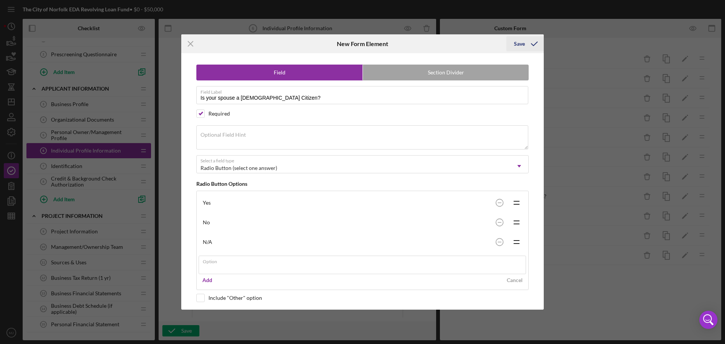
click at [533, 43] on div "Save" at bounding box center [525, 43] width 37 height 19
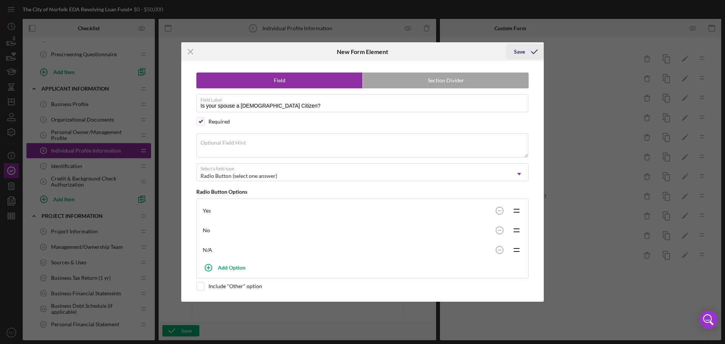
click at [515, 56] on div "Save" at bounding box center [519, 51] width 11 height 15
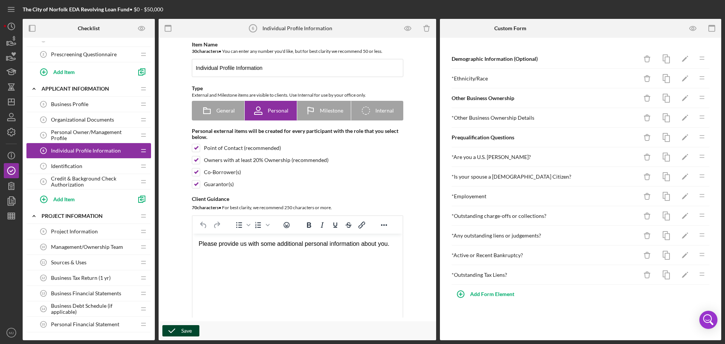
click at [188, 328] on div "Save" at bounding box center [186, 330] width 11 height 11
click at [502, 292] on div "Add Form Element" at bounding box center [492, 294] width 44 height 15
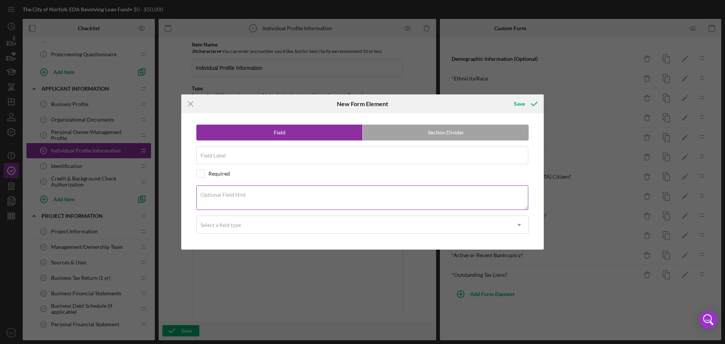
drag, startPoint x: 221, startPoint y: 208, endPoint x: 224, endPoint y: 197, distance: 10.9
click at [223, 203] on textarea "Optional Field Hint" at bounding box center [362, 198] width 332 height 24
click at [224, 197] on textarea "Optional Field Hint" at bounding box center [362, 198] width 332 height 24
paste textarea "Are you presently under indictment, on parole, or probation?"
click at [201, 204] on textarea "Are you presently under indictment, on parole, or probation?" at bounding box center [362, 198] width 332 height 24
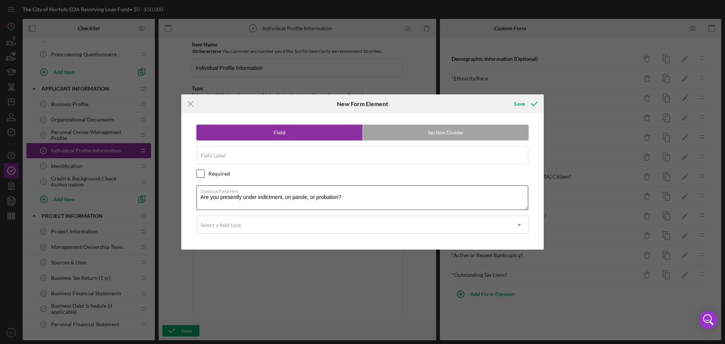
type textarea "Are you presently under indictment, on parole, or probation?"
click at [203, 171] on input "checkbox" at bounding box center [201, 174] width 8 height 8
checkbox input "true"
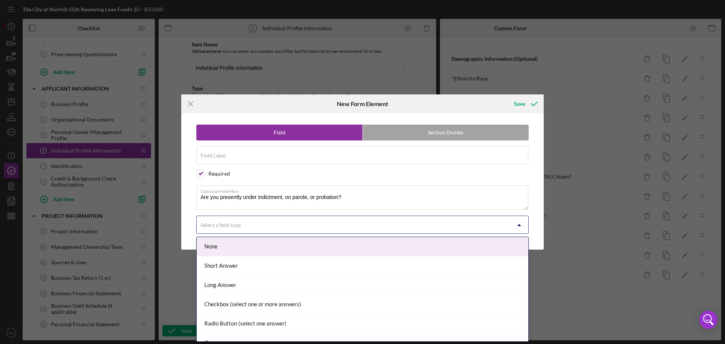
click at [252, 225] on div "Select a field type" at bounding box center [354, 224] width 314 height 17
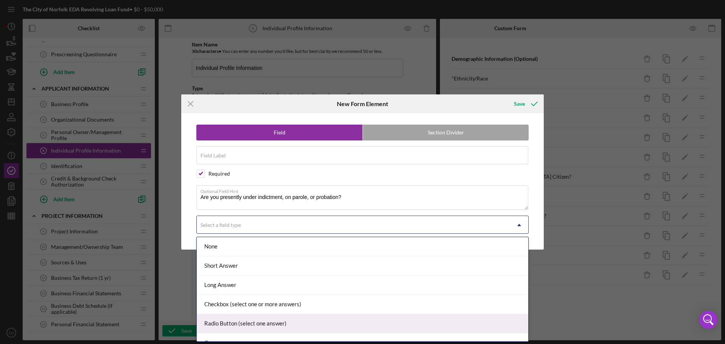
click at [231, 319] on div "Radio Button (select one answer)" at bounding box center [363, 323] width 332 height 19
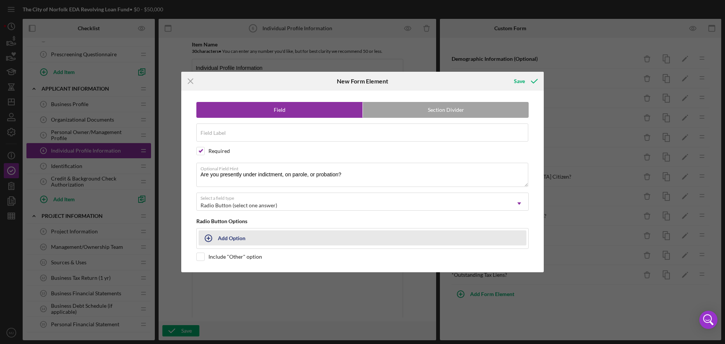
click at [222, 239] on button "Add Option" at bounding box center [363, 237] width 328 height 15
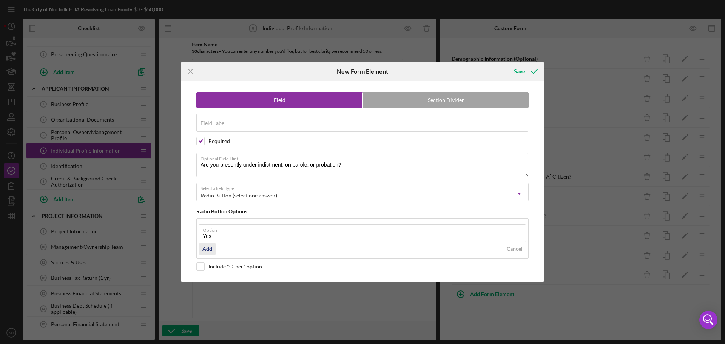
type input "Yes"
click at [206, 251] on div "Add" at bounding box center [208, 248] width 10 height 11
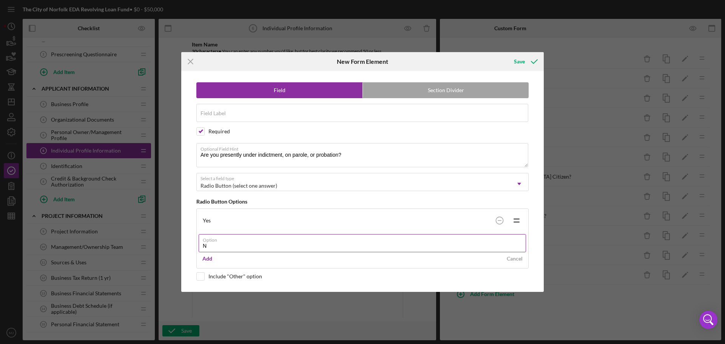
type input "No"
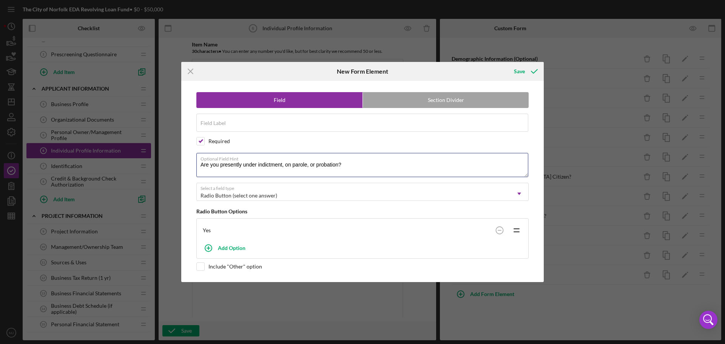
drag, startPoint x: 347, startPoint y: 155, endPoint x: 186, endPoint y: 164, distance: 161.2
click at [186, 164] on div "Field Section Divider Field Label Required Required Optional Field Hint Are you…" at bounding box center [362, 181] width 355 height 201
click at [305, 120] on div "Field Label Required" at bounding box center [362, 123] width 332 height 19
paste input "Personal Legal History"
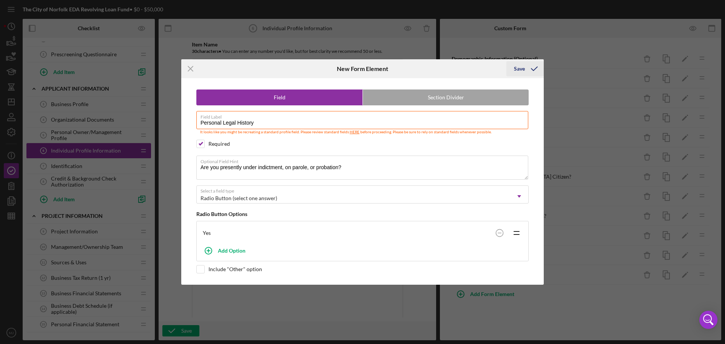
type input "Personal Legal History"
click at [529, 70] on icon "submit" at bounding box center [534, 68] width 19 height 19
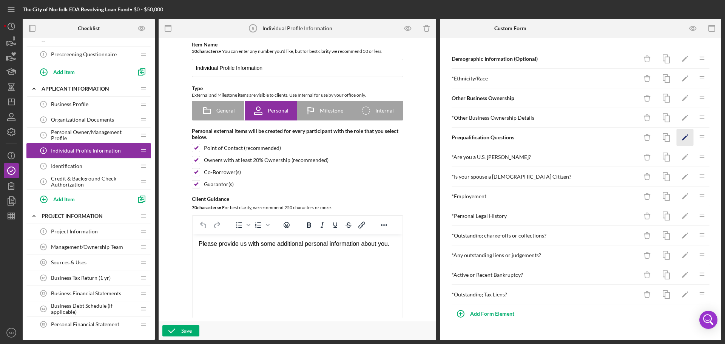
click at [689, 136] on icon "Icon/Edit" at bounding box center [685, 137] width 17 height 17
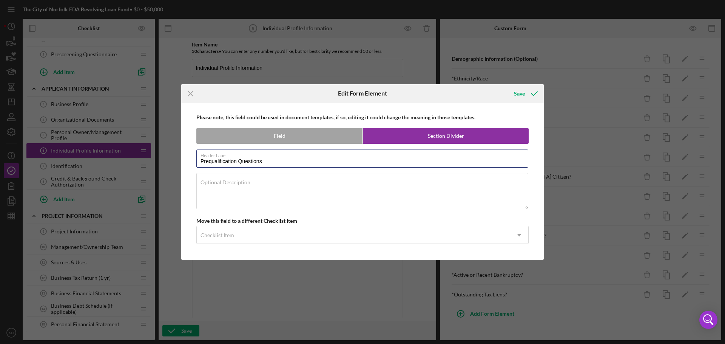
drag, startPoint x: 269, startPoint y: 161, endPoint x: 169, endPoint y: 161, distance: 100.9
click at [168, 167] on div "Icon/Menu Close Edit Form Element Save Please note, this field could be used in…" at bounding box center [362, 172] width 725 height 344
type input "Personal History"
click at [520, 93] on div "Save" at bounding box center [519, 93] width 11 height 15
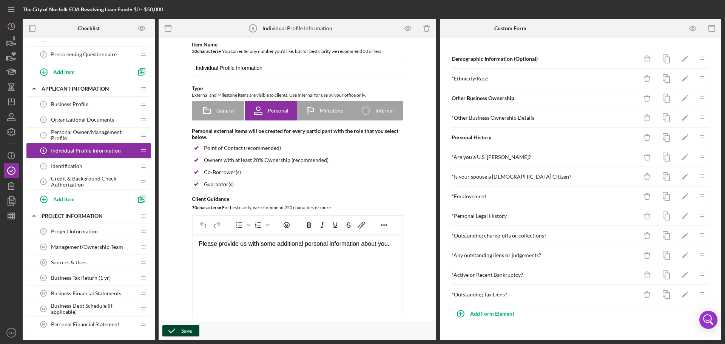
click at [184, 329] on div "Save" at bounding box center [186, 330] width 11 height 11
click at [682, 215] on icon "Icon/Edit" at bounding box center [685, 216] width 17 height 17
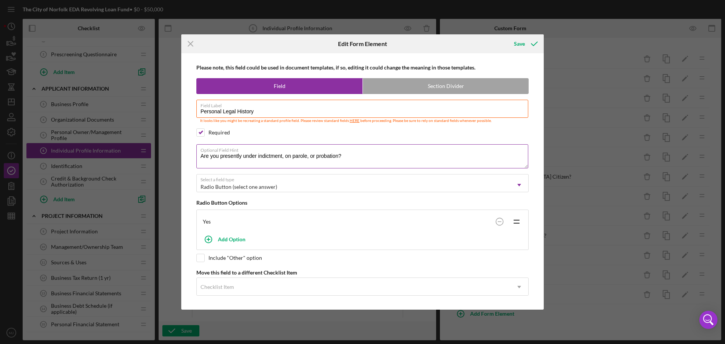
click at [356, 157] on textarea "Are you presently under indictment, on parole, or probation?" at bounding box center [362, 156] width 332 height 24
drag, startPoint x: 435, startPoint y: 156, endPoint x: 501, endPoint y: 156, distance: 65.4
click at [501, 156] on textarea "Are you presently under indictment, on parole, or probation? If yes, please pro…" at bounding box center [362, 156] width 332 height 24
click at [225, 162] on textarea "Are you presently under indictment, on parole, or probation? If yes, please pro…" at bounding box center [362, 156] width 332 height 24
click at [207, 162] on textarea "Are you presently under indictment, on parole, or probation? If yes, please pro…" at bounding box center [362, 156] width 332 height 24
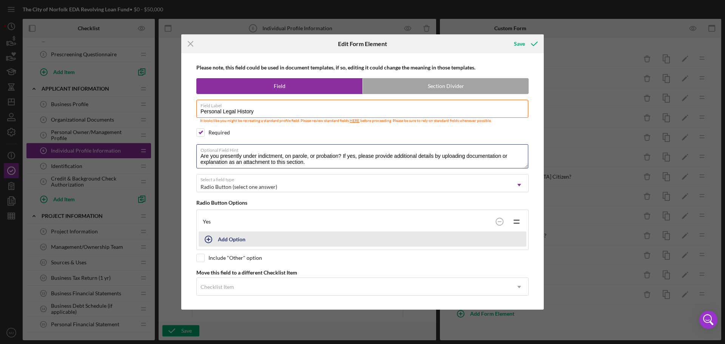
type textarea "Are you presently under indictment, on parole, or probation? If yes, please pro…"
click at [210, 240] on icon "button" at bounding box center [208, 239] width 19 height 19
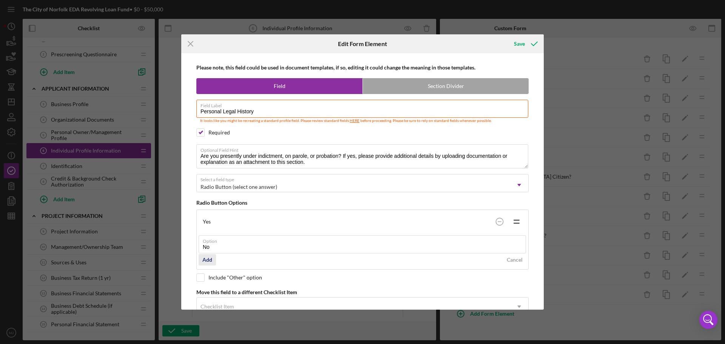
type input "No"
click at [205, 263] on div "Add" at bounding box center [208, 259] width 10 height 11
click at [525, 46] on div "Save" at bounding box center [519, 43] width 11 height 15
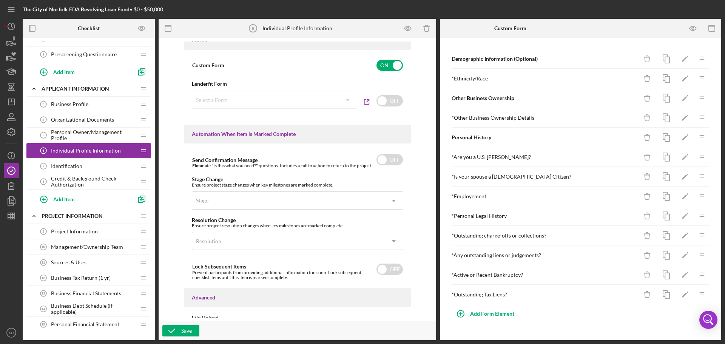
scroll to position [464, 0]
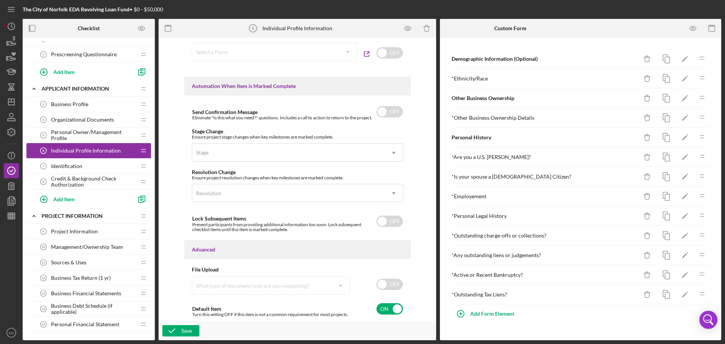
click at [395, 281] on input "checkbox" at bounding box center [390, 284] width 26 height 11
checkbox input "true"
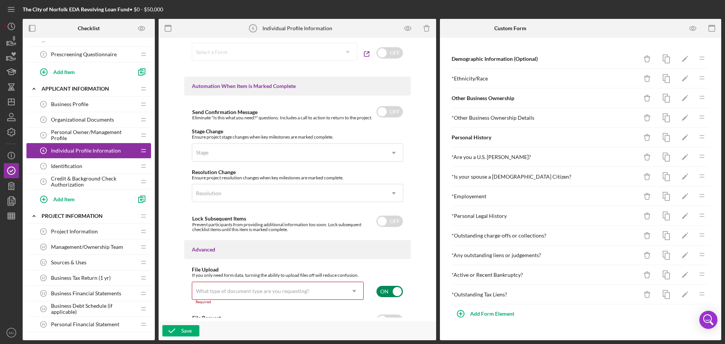
click at [221, 298] on div "What type of document type are you requesting?" at bounding box center [268, 291] width 153 height 17
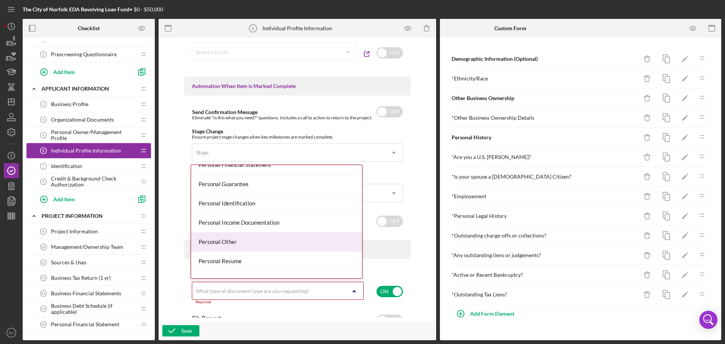
scroll to position [529, 0]
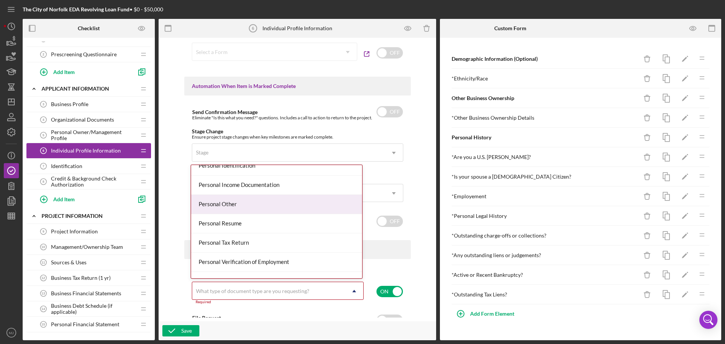
click at [210, 208] on div "Personal Other" at bounding box center [276, 204] width 171 height 19
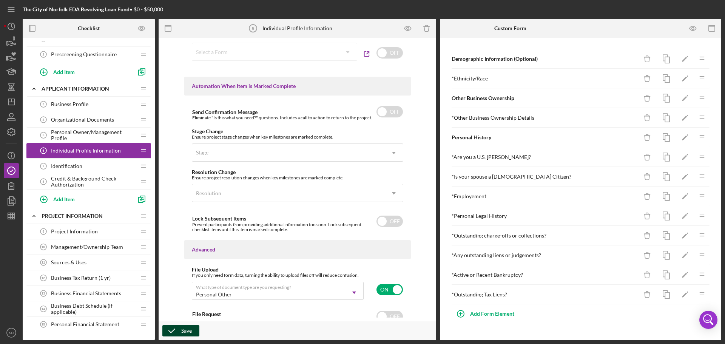
click at [185, 329] on div "Save" at bounding box center [186, 330] width 11 height 11
click at [690, 27] on icon "button" at bounding box center [693, 28] width 17 height 17
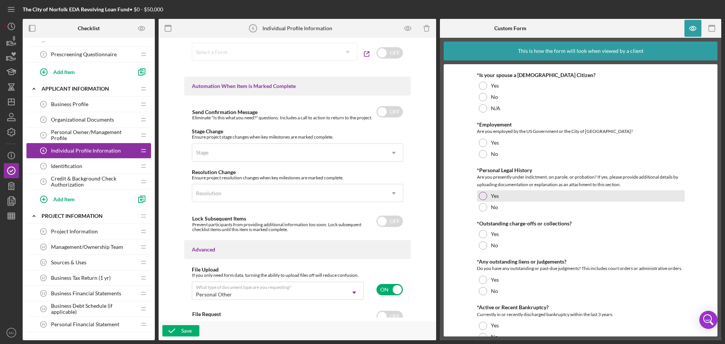
scroll to position [440, 0]
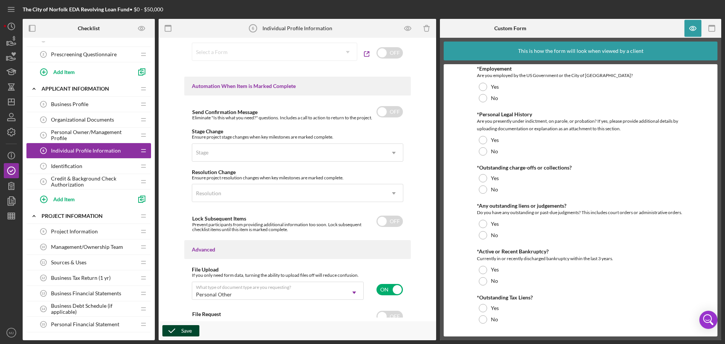
click at [176, 328] on icon "button" at bounding box center [171, 331] width 19 height 19
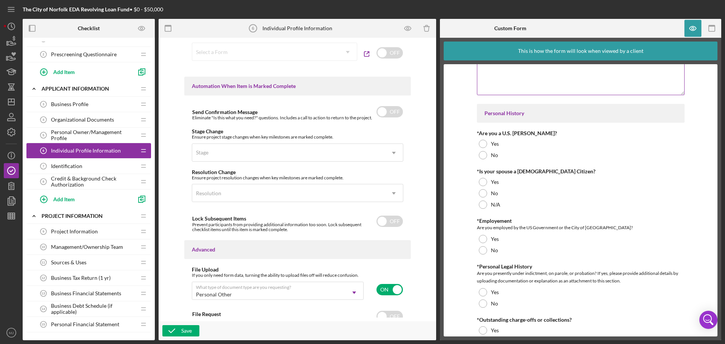
scroll to position [251, 0]
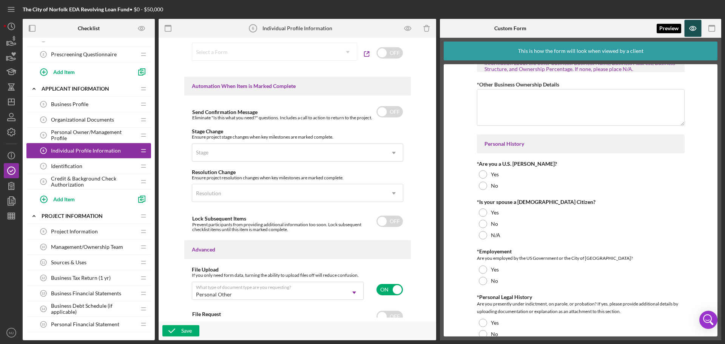
click at [688, 29] on icon "button" at bounding box center [693, 28] width 17 height 17
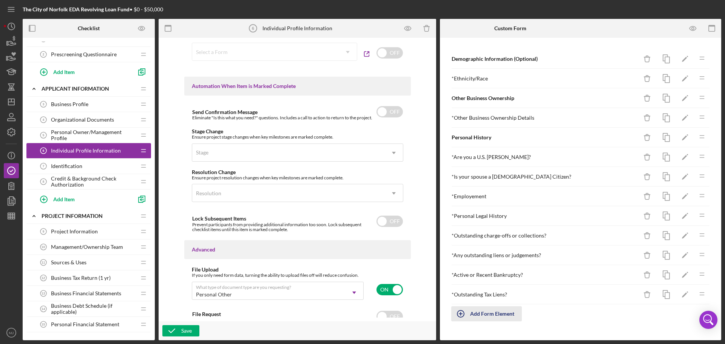
click at [484, 311] on div "Add Form Element" at bounding box center [492, 313] width 44 height 15
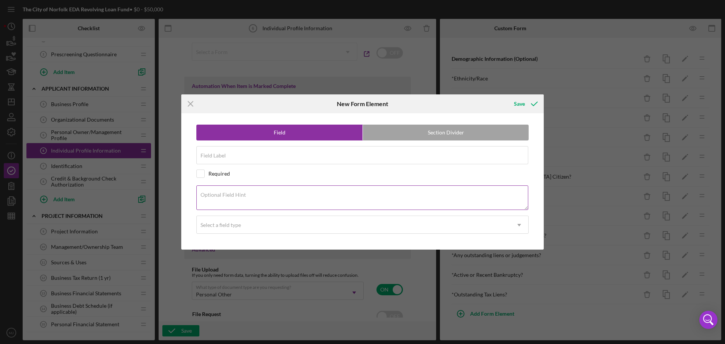
click at [212, 199] on textarea "Optional Field Hint" at bounding box center [362, 198] width 332 height 24
click at [216, 157] on label "Field Label" at bounding box center [213, 156] width 25 height 6
click at [216, 157] on input "Field Label" at bounding box center [362, 155] width 332 height 18
click at [214, 195] on label "Optional Field Hint" at bounding box center [223, 195] width 45 height 6
click at [214, 195] on textarea "Optional Field Hint" at bounding box center [362, 198] width 332 height 24
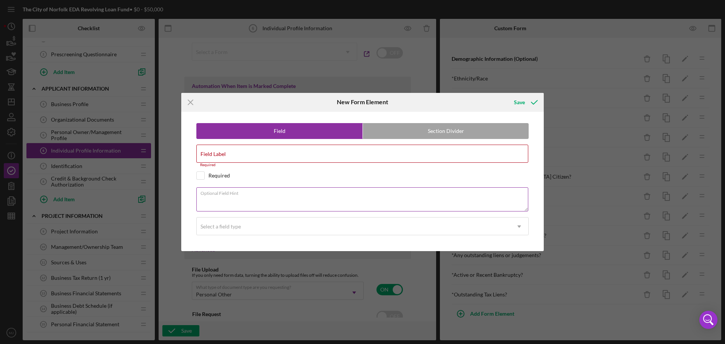
paste textarea "Have you ever been charged with or arrested for any criminal offense other than…"
click at [201, 203] on textarea "Have you ever been charged with or arrested for any criminal offense other than…" at bounding box center [362, 199] width 332 height 24
click at [201, 205] on textarea "Have you ever been charged with or arrested for any criminal offense other than…" at bounding box center [362, 199] width 332 height 24
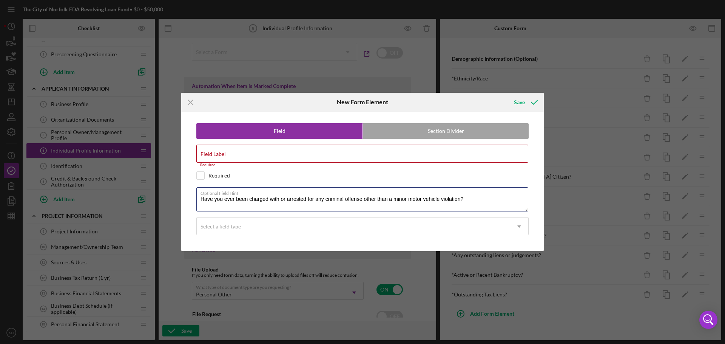
type textarea "Have you ever been charged with or arrested for any criminal offense other than…"
click at [236, 156] on input "Field Label" at bounding box center [362, 154] width 332 height 18
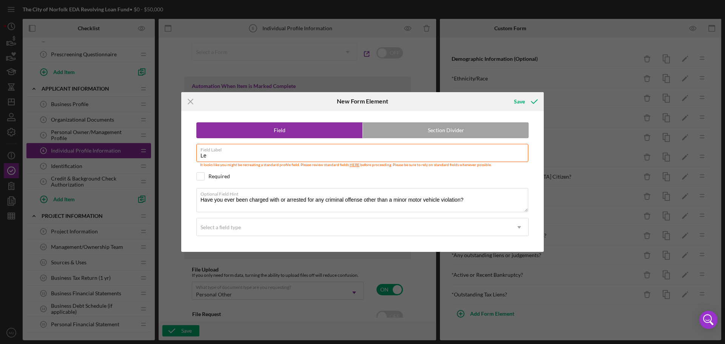
type input "L"
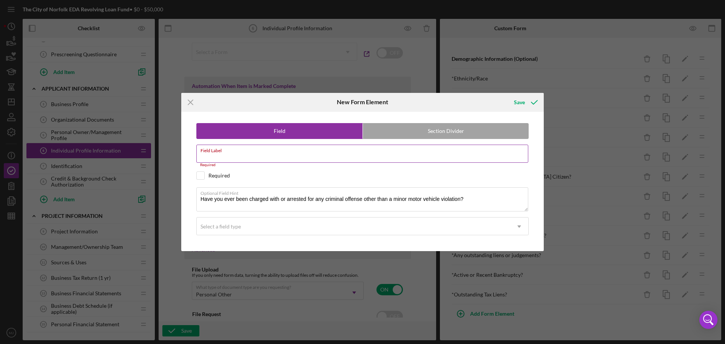
click at [215, 148] on div "Field Label Required" at bounding box center [362, 156] width 332 height 23
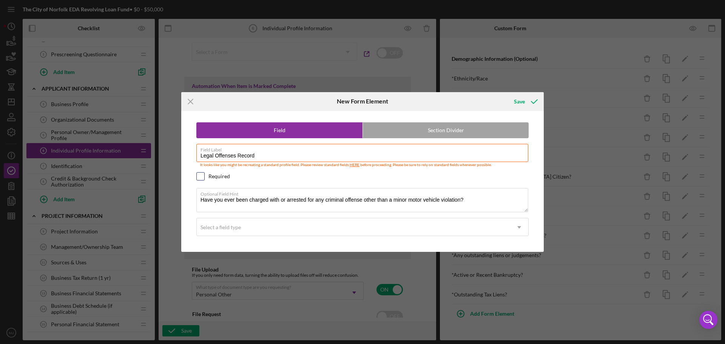
type input "Legal Offenses Record"
click at [203, 178] on input "checkbox" at bounding box center [201, 177] width 8 height 8
checkbox input "true"
click at [245, 228] on div "Select a field type" at bounding box center [354, 227] width 314 height 17
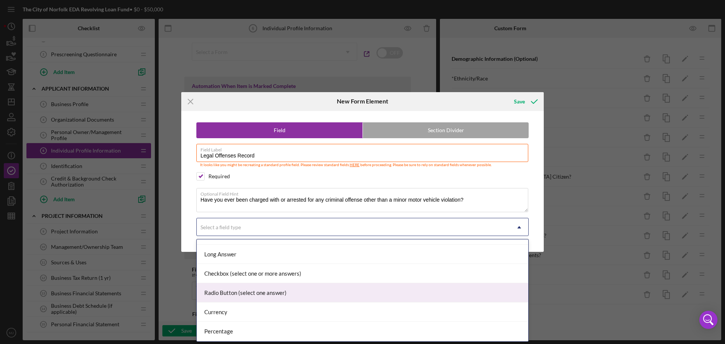
scroll to position [76, 0]
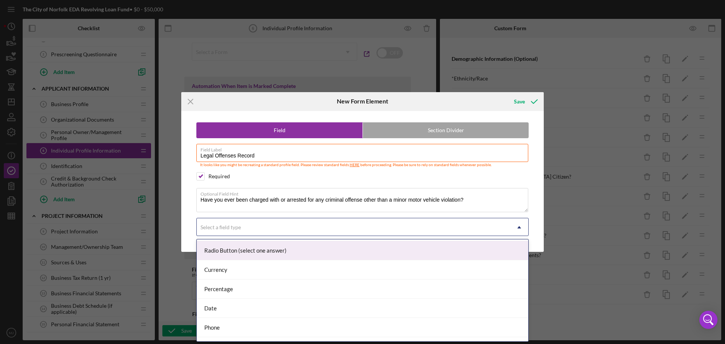
click at [244, 252] on div "Radio Button (select one answer)" at bounding box center [363, 250] width 332 height 19
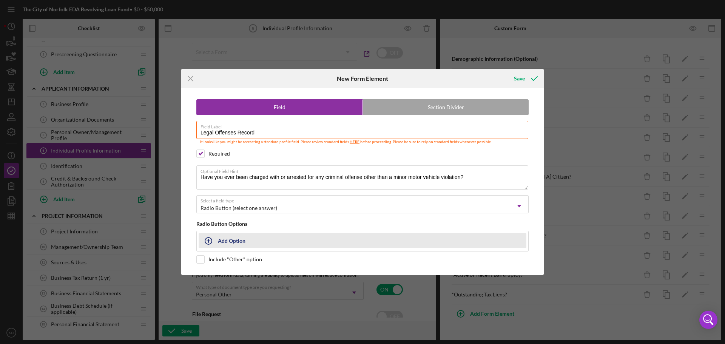
click at [206, 244] on div "Add Option" at bounding box center [362, 241] width 332 height 21
click at [206, 242] on div "Add Option" at bounding box center [362, 241] width 332 height 21
click at [208, 241] on icon "button" at bounding box center [208, 241] width 19 height 19
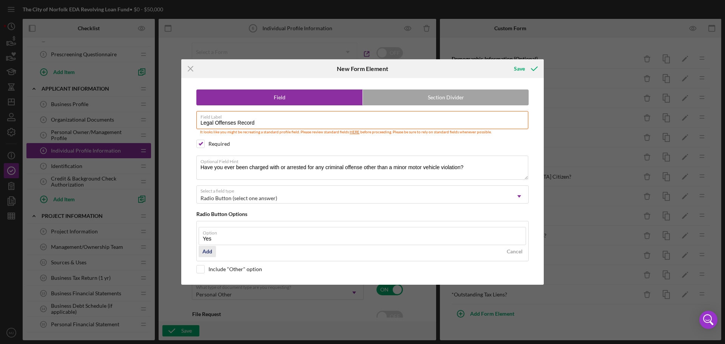
type input "Yes"
click at [207, 252] on div "Add" at bounding box center [208, 251] width 10 height 11
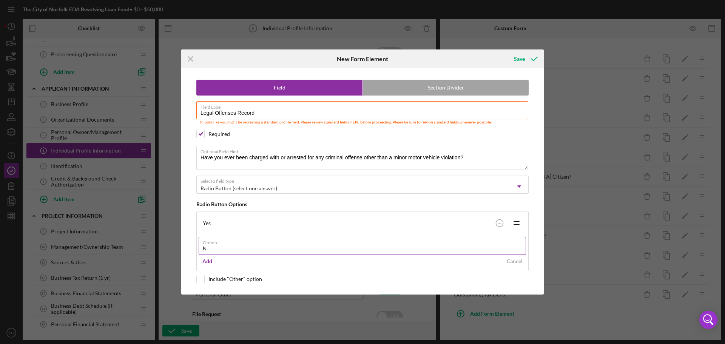
type input "No"
click at [528, 64] on icon "submit" at bounding box center [534, 58] width 19 height 19
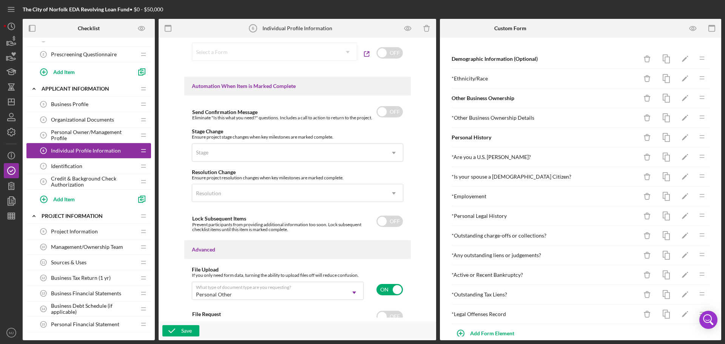
scroll to position [5, 0]
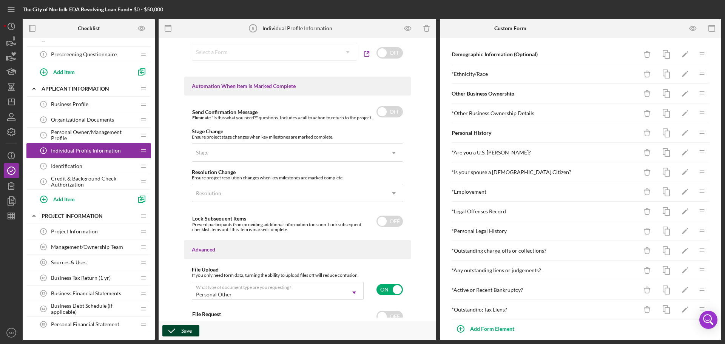
click at [176, 331] on icon "button" at bounding box center [171, 331] width 19 height 19
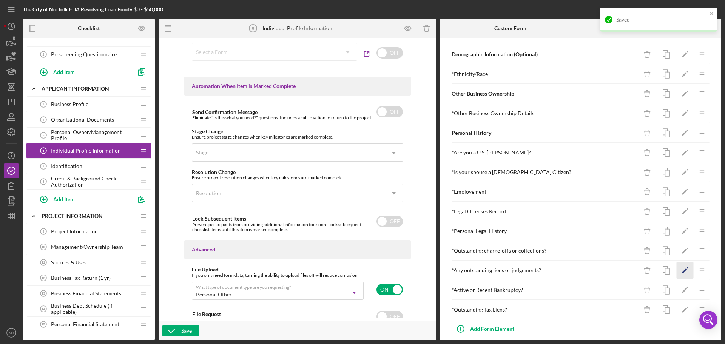
click at [680, 268] on icon "Icon/Edit" at bounding box center [685, 270] width 17 height 17
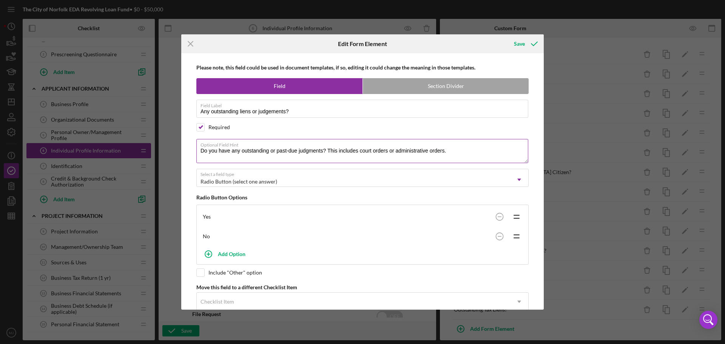
click at [274, 152] on textarea "Do you have any outstanding or past-due judgments? This includes court orders o…" at bounding box center [362, 151] width 332 height 24
click at [281, 151] on textarea "Do you have any outstanding or past-due judgments? This includes court orders o…" at bounding box center [362, 151] width 332 height 24
click at [318, 149] on textarea "Do you have any outstanding, past-due judgments? This includes court orders or …" at bounding box center [362, 151] width 332 height 24
type textarea "Do you have any outstanding, past-due judgments, or lawsuits? This includes cou…"
click at [519, 48] on div "Save" at bounding box center [519, 43] width 11 height 15
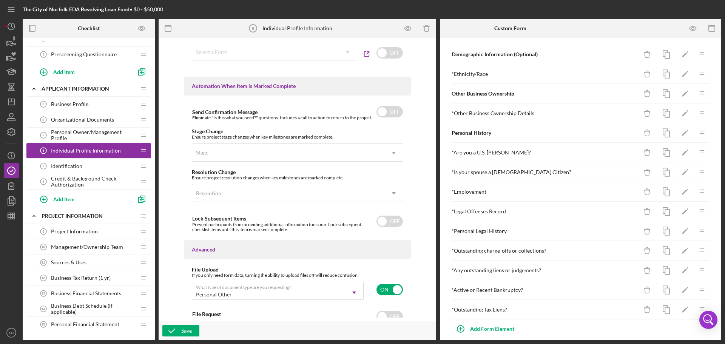
click at [77, 54] on span "Prescreening Questionnaire" at bounding box center [84, 54] width 66 height 6
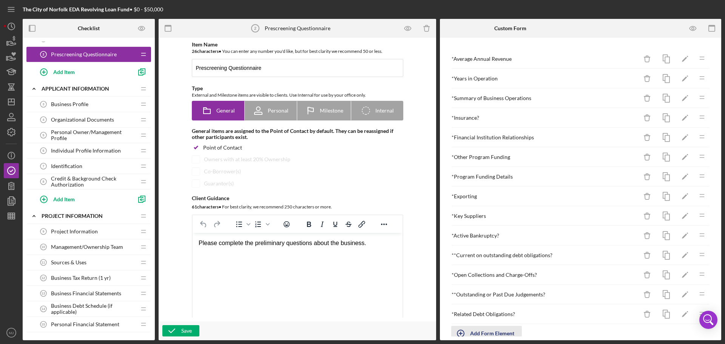
click at [506, 332] on div "Add Form Element" at bounding box center [492, 333] width 44 height 15
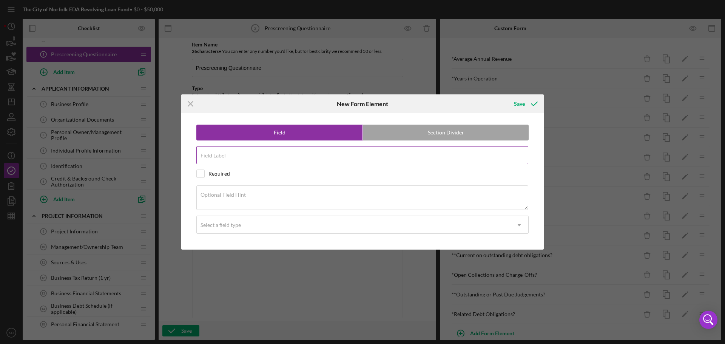
click at [228, 155] on div "Field Label" at bounding box center [362, 155] width 332 height 19
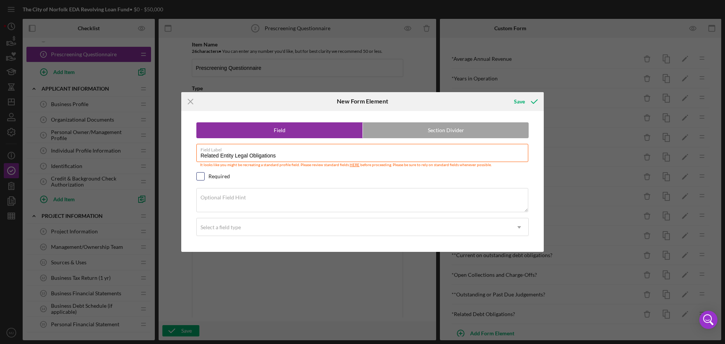
type input "Related Entity Legal Obligations"
click at [198, 176] on input "checkbox" at bounding box center [201, 177] width 8 height 8
checkbox input "true"
click at [230, 199] on label "Optional Field Hint" at bounding box center [223, 198] width 45 height 6
click at [230, 199] on textarea "Optional Field Hint" at bounding box center [362, 200] width 332 height 24
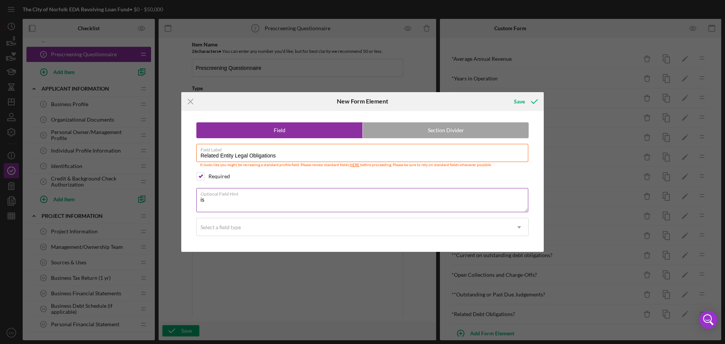
type textarea "i"
type textarea "Are any related entities involved in any pending lawsuits?"
click at [257, 230] on div "Select a field type" at bounding box center [354, 227] width 314 height 17
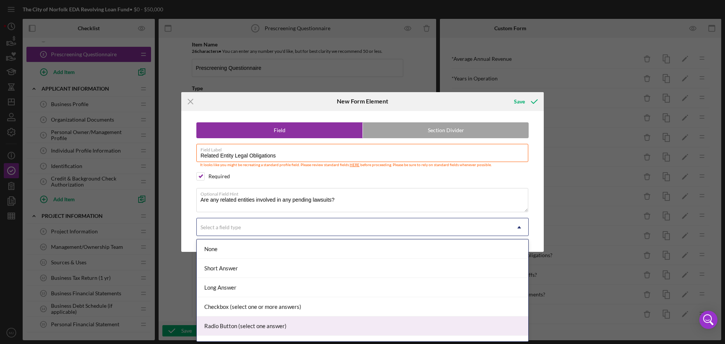
click at [230, 330] on div "Radio Button (select one answer)" at bounding box center [363, 326] width 332 height 19
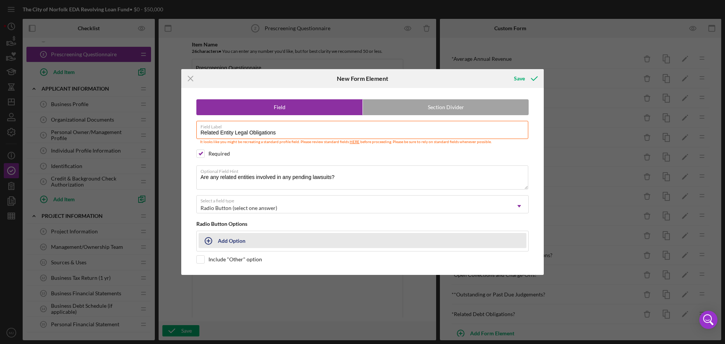
click at [220, 246] on button "Add Option" at bounding box center [363, 240] width 328 height 15
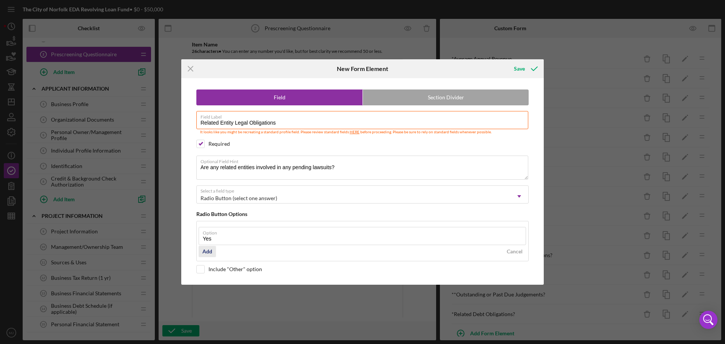
click at [205, 254] on div "Add" at bounding box center [208, 251] width 10 height 11
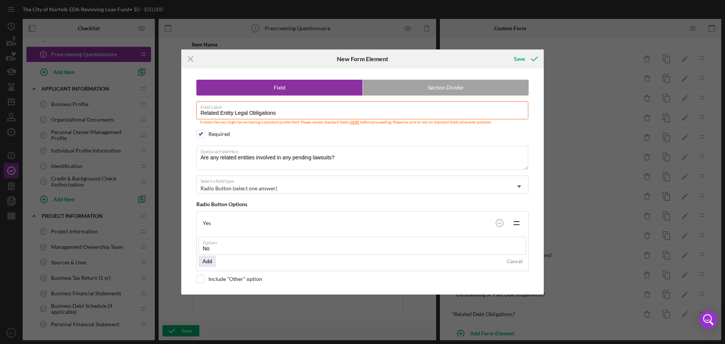
click at [209, 261] on div "Add" at bounding box center [208, 261] width 10 height 11
click at [528, 53] on icon "submit" at bounding box center [534, 58] width 19 height 19
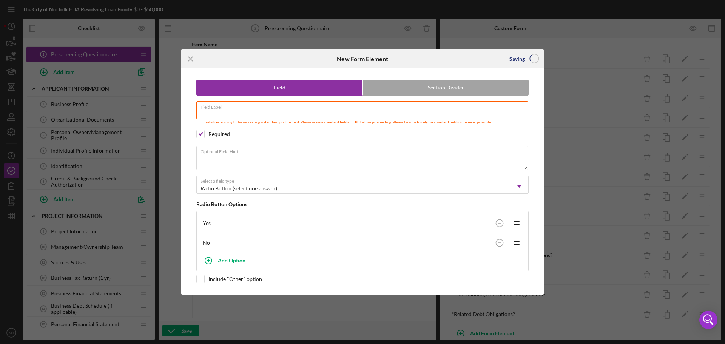
scroll to position [32, 0]
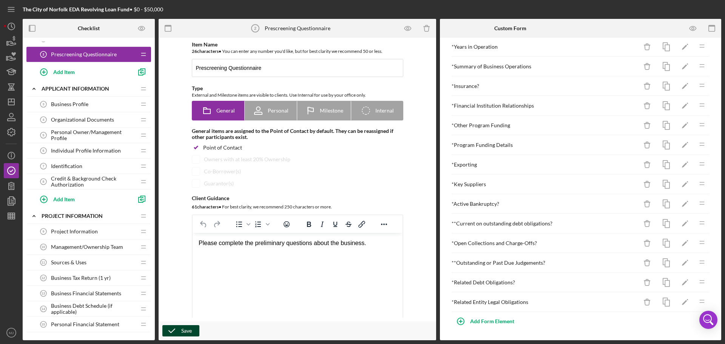
click at [172, 329] on icon "button" at bounding box center [171, 331] width 19 height 19
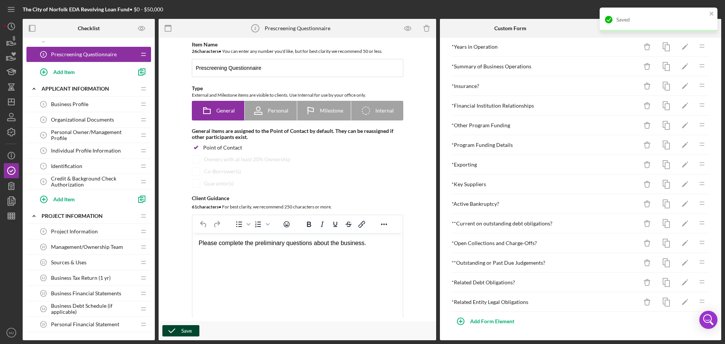
click at [78, 231] on span "Project Information" at bounding box center [74, 232] width 47 height 6
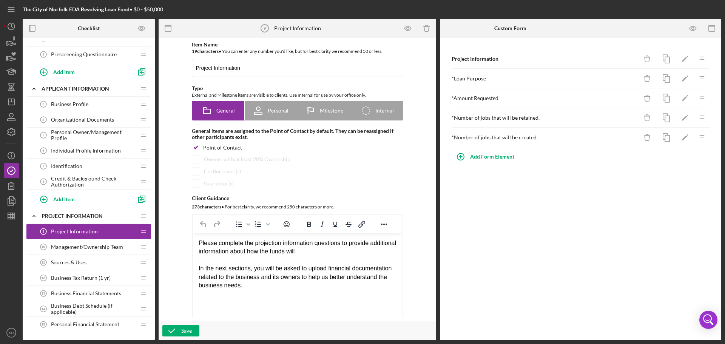
click at [72, 149] on span "Individual Profile Information" at bounding box center [86, 151] width 70 height 6
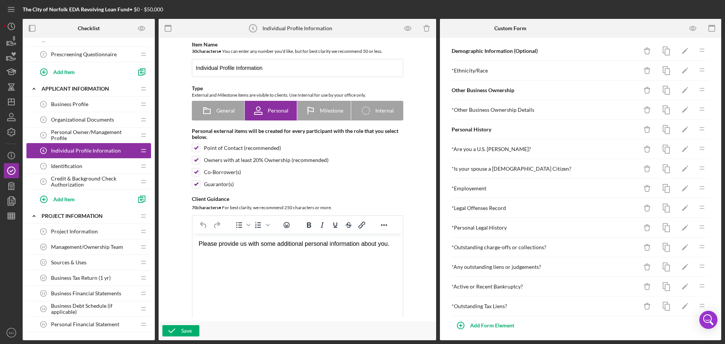
scroll to position [12, 0]
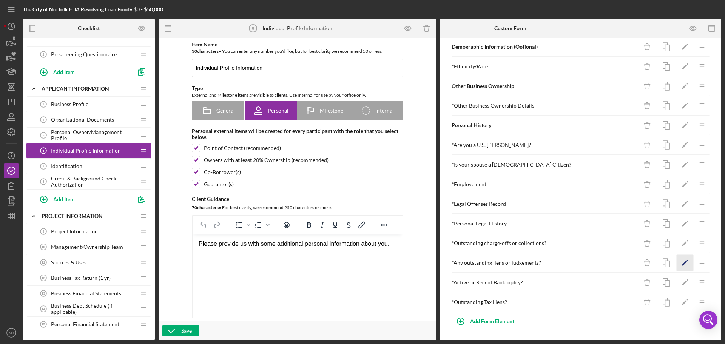
click at [681, 264] on icon "Icon/Edit" at bounding box center [685, 263] width 17 height 17
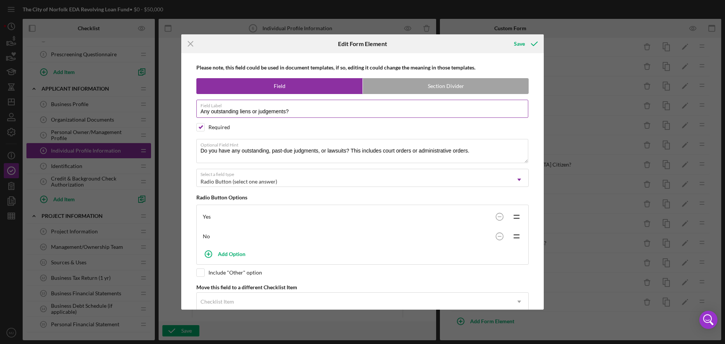
click at [255, 112] on input "Any outstanding liens or judgements?" at bounding box center [362, 109] width 332 height 18
click at [257, 111] on input "Any outstanding liens or judgements?" at bounding box center [362, 109] width 332 height 18
click at [281, 112] on input "Any outstanding liens, judgements?" at bounding box center [362, 109] width 332 height 18
click at [293, 115] on input "Any outstanding liens, judgements, or Lawsuits?" at bounding box center [362, 109] width 332 height 18
click at [519, 47] on div "Save" at bounding box center [519, 43] width 11 height 15
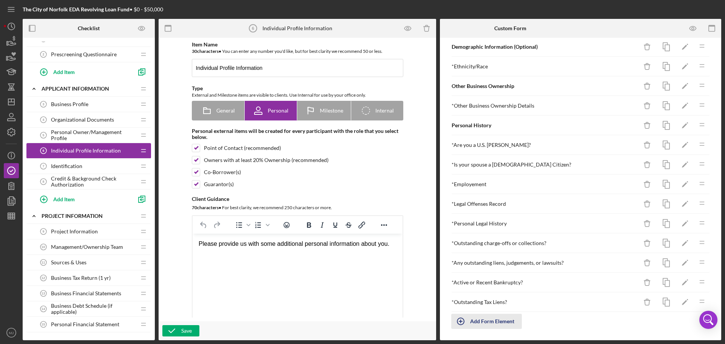
click at [480, 318] on div "Add Form Element" at bounding box center [492, 321] width 44 height 15
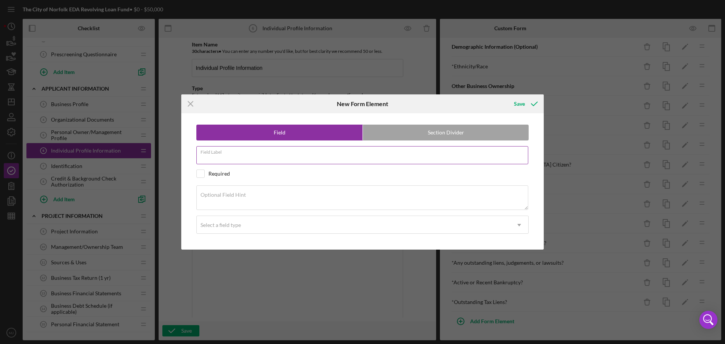
click at [238, 153] on div "Field Label" at bounding box center [362, 155] width 332 height 19
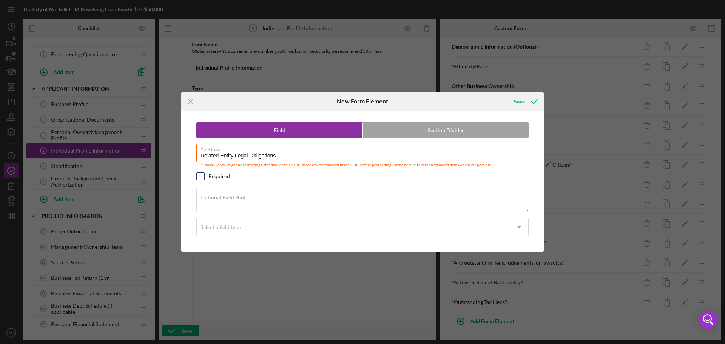
click at [200, 177] on input "checkbox" at bounding box center [201, 177] width 8 height 8
click at [223, 197] on label "Optional Field Hint" at bounding box center [223, 198] width 45 height 6
click at [223, 197] on textarea "Optional Field Hint" at bounding box center [362, 200] width 332 height 24
click at [224, 226] on div "Select a field type" at bounding box center [221, 227] width 40 height 6
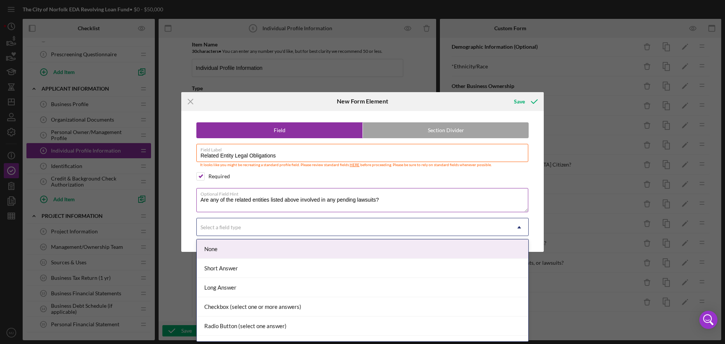
click at [426, 205] on textarea "Are any of the related entities listed above involved in any pending lawsuits?" at bounding box center [362, 200] width 332 height 24
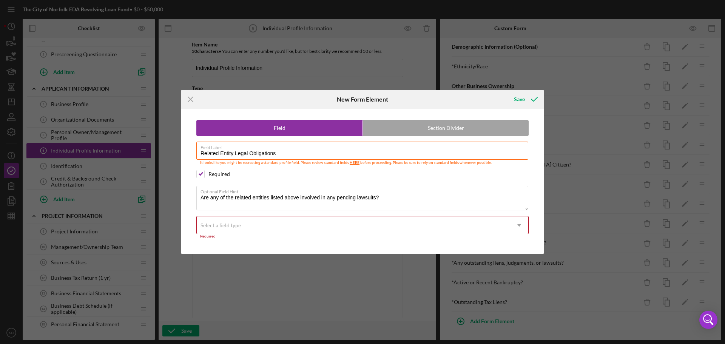
click at [410, 230] on div "Select a field type" at bounding box center [354, 225] width 314 height 17
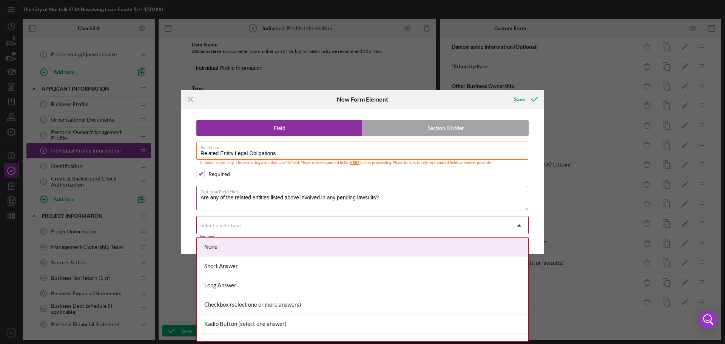
click at [358, 187] on label "Optional Field Hint" at bounding box center [365, 190] width 328 height 8
click at [358, 187] on textarea "Are any of the related entities listed above involved in any pending lawsuits?" at bounding box center [362, 198] width 332 height 24
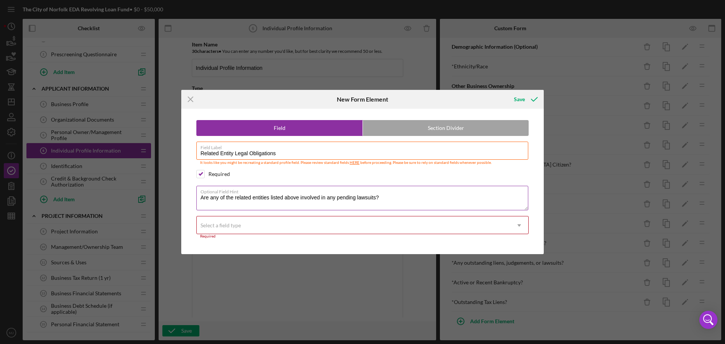
drag, startPoint x: 299, startPoint y: 195, endPoint x: 304, endPoint y: 196, distance: 5.0
click at [300, 196] on textarea "Are any of the related entities listed above involved in any pending lawsuits?" at bounding box center [362, 198] width 332 height 24
click at [407, 195] on label "Optional Field Hint" at bounding box center [365, 190] width 328 height 8
click at [407, 195] on textarea "Are any of the related entities listed above, involved in any pending lawsuits?" at bounding box center [362, 198] width 332 height 24
drag, startPoint x: 407, startPoint y: 195, endPoint x: 411, endPoint y: 192, distance: 4.9
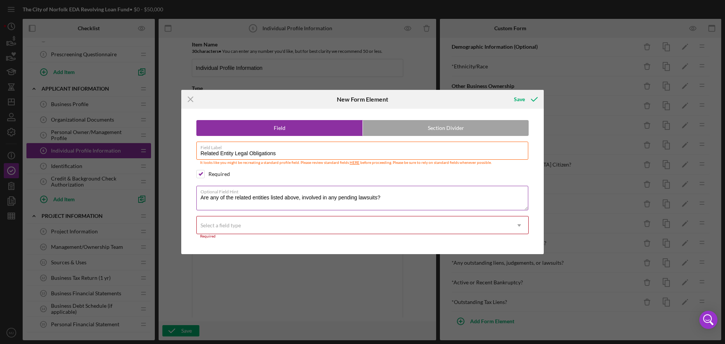
click at [411, 192] on label "Optional Field Hint" at bounding box center [365, 190] width 328 height 8
click at [411, 192] on textarea "Are any of the related entities listed above, involved in any pending lawsuits?" at bounding box center [362, 198] width 332 height 24
click at [404, 201] on textarea "Are any of the related entities listed above, involved in any pending lawsuits?" at bounding box center [362, 198] width 332 height 24
click at [461, 198] on textarea "Are any of the related entities listed above, involved in any pending lawsuits?…" at bounding box center [362, 198] width 332 height 24
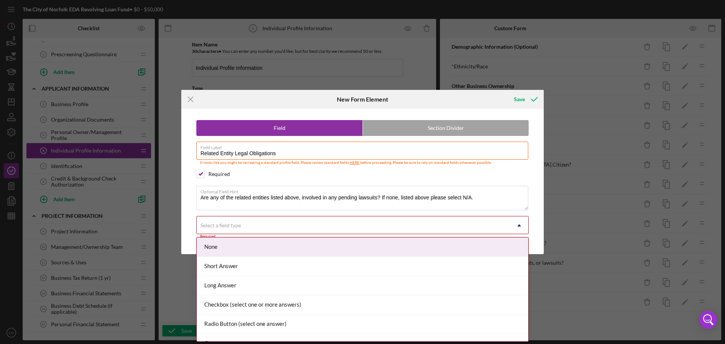
click at [386, 224] on div "Select a field type" at bounding box center [354, 225] width 314 height 17
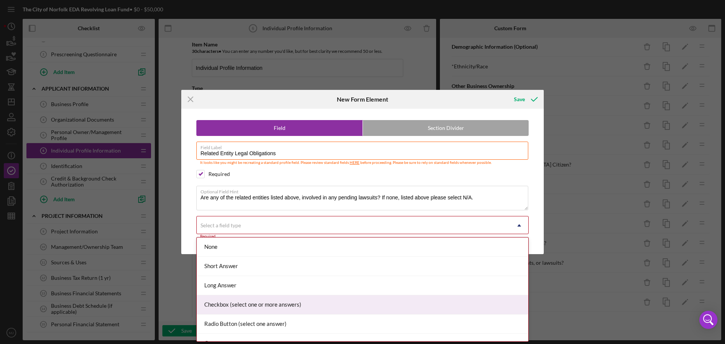
click at [257, 305] on div "Checkbox (select one or more answers)" at bounding box center [363, 304] width 332 height 19
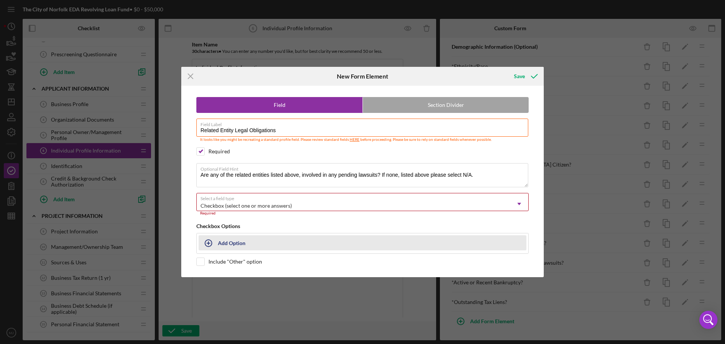
click at [210, 243] on icon "button" at bounding box center [208, 243] width 19 height 19
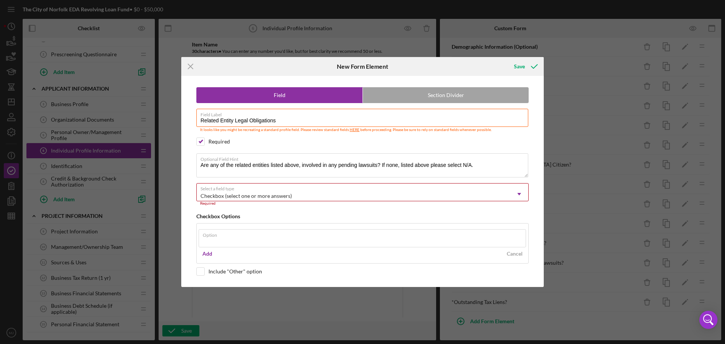
click at [250, 194] on div "Checkbox (select one or more answers) Icon/Dropdown Arrow" at bounding box center [362, 192] width 332 height 18
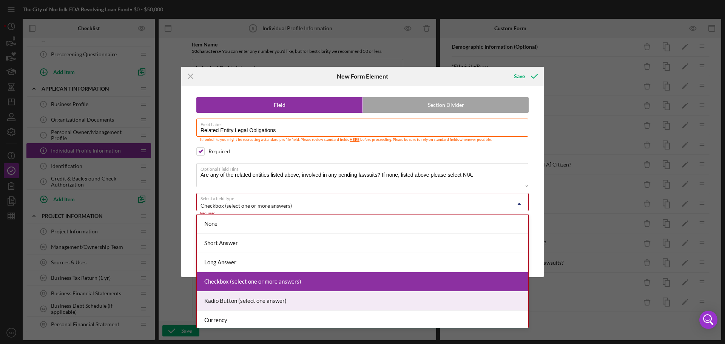
click at [253, 298] on div "Radio Button (select one answer)" at bounding box center [363, 301] width 332 height 19
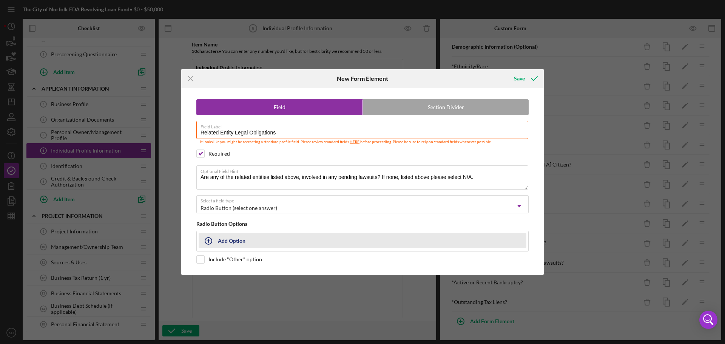
click at [211, 238] on icon "button" at bounding box center [208, 241] width 19 height 19
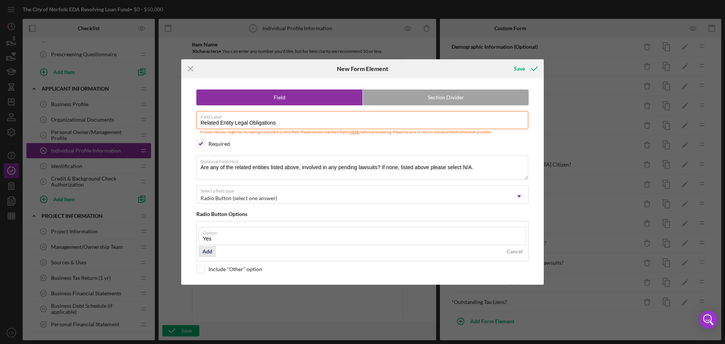
click at [212, 252] on button "Add" at bounding box center [207, 251] width 17 height 11
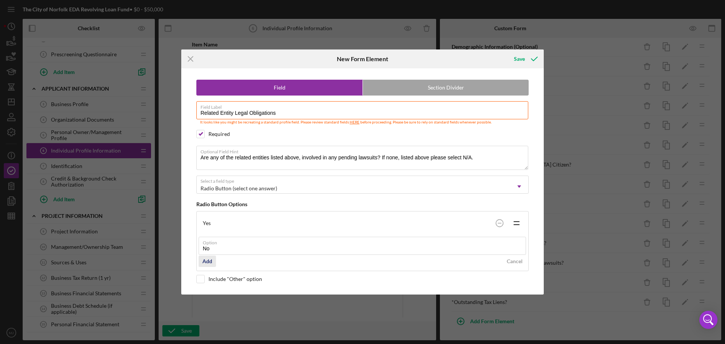
click at [208, 263] on div "Add" at bounding box center [208, 261] width 10 height 11
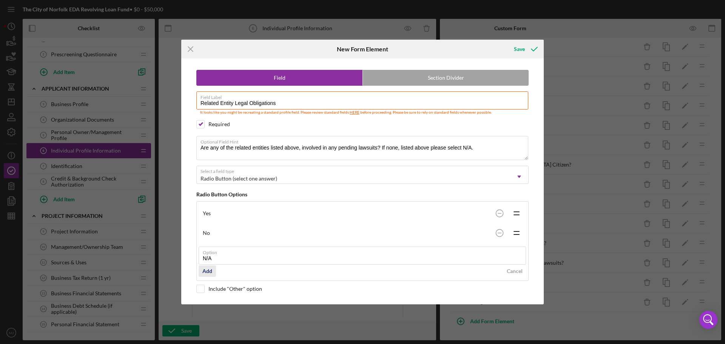
click at [210, 270] on div "Add" at bounding box center [208, 271] width 10 height 11
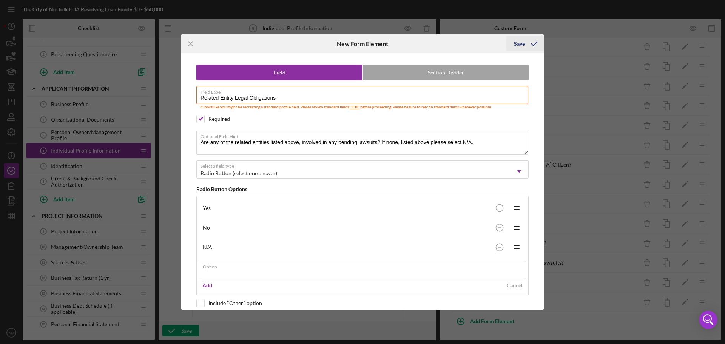
click at [529, 41] on div "Save" at bounding box center [525, 43] width 37 height 19
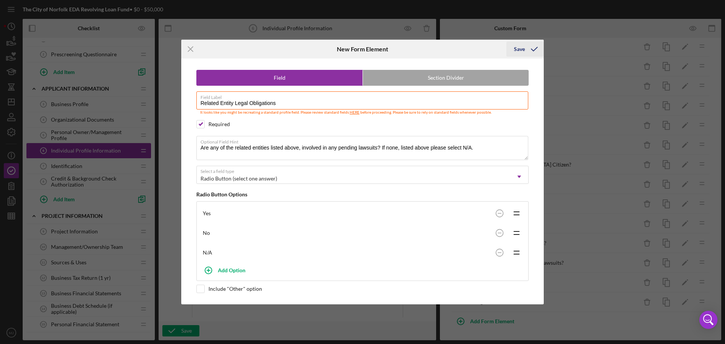
click at [529, 46] on icon "submit" at bounding box center [534, 49] width 19 height 19
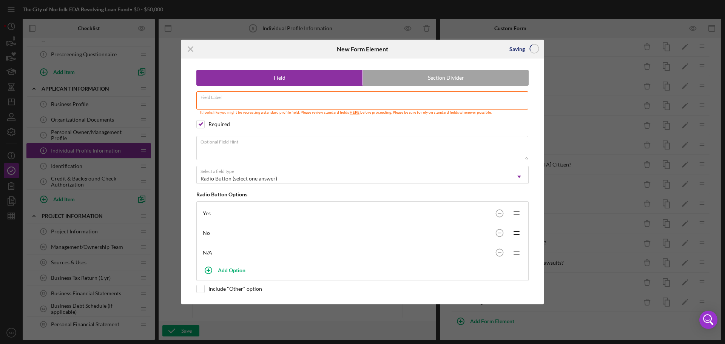
scroll to position [24, 0]
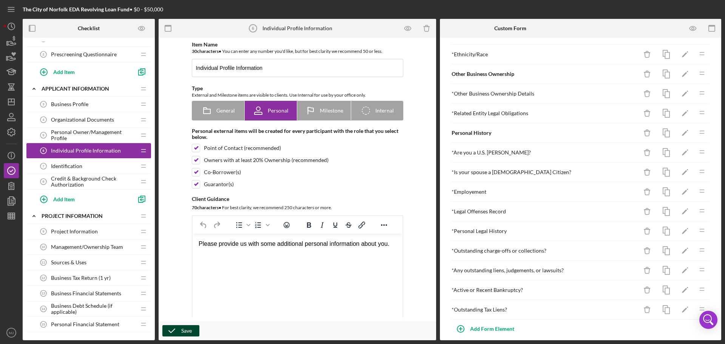
click at [189, 329] on div "Save" at bounding box center [186, 330] width 11 height 11
click at [88, 229] on span "Project Information" at bounding box center [74, 232] width 47 height 6
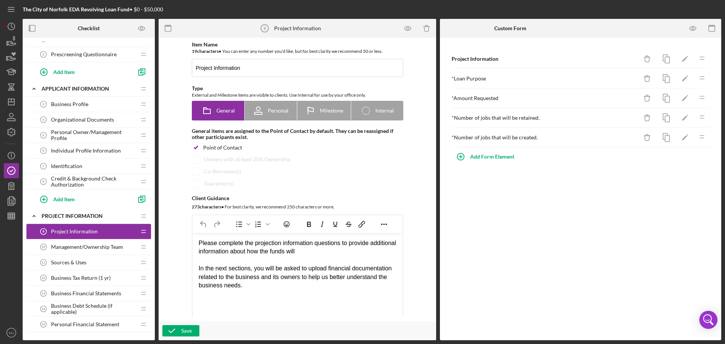
click at [102, 56] on span "Prescreening Questionnaire" at bounding box center [84, 54] width 66 height 6
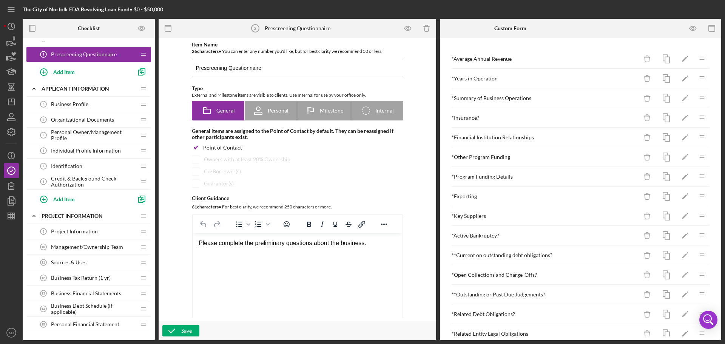
click at [62, 232] on span "Project Information" at bounding box center [74, 232] width 47 height 6
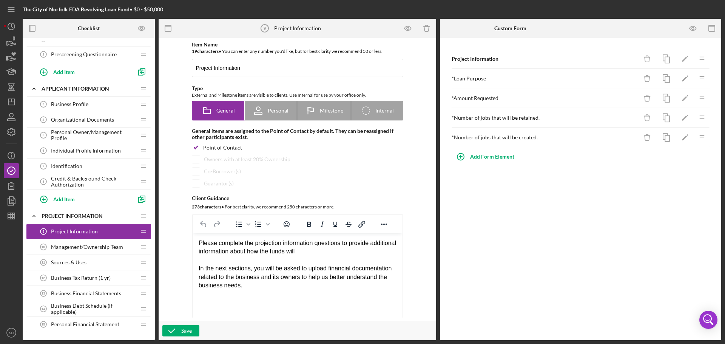
click at [104, 246] on span "Management/Ownership Team" at bounding box center [87, 247] width 72 height 6
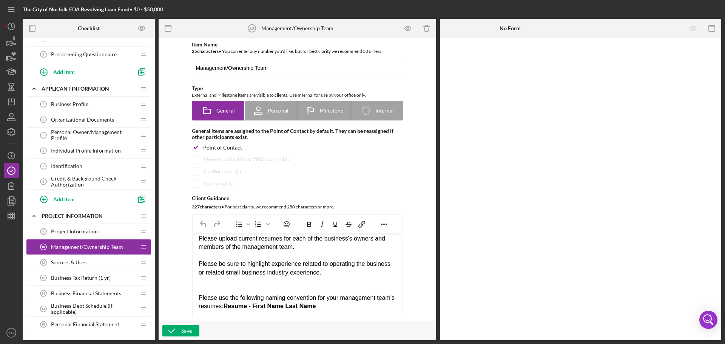
scroll to position [12, 0]
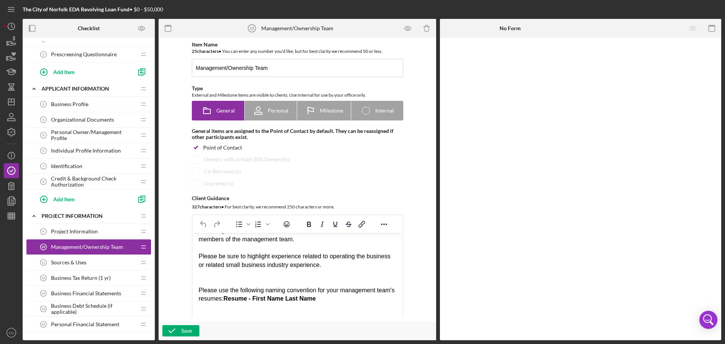
click at [76, 260] on span "Sources & Uses" at bounding box center [69, 263] width 36 height 6
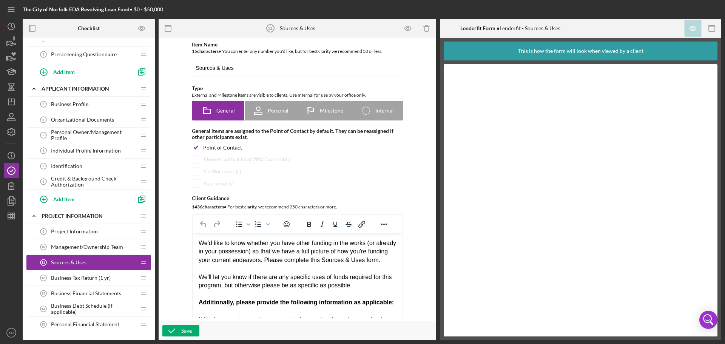
drag, startPoint x: 284, startPoint y: 262, endPoint x: 201, endPoint y: 247, distance: 85.2
click at [201, 247] on div "We'd like to know whether you have other funding in the works (or already in yo…" at bounding box center [297, 264] width 198 height 51
click at [272, 266] on div "We'd like to know whether you have other funding in the works (or already in yo…" at bounding box center [297, 264] width 198 height 51
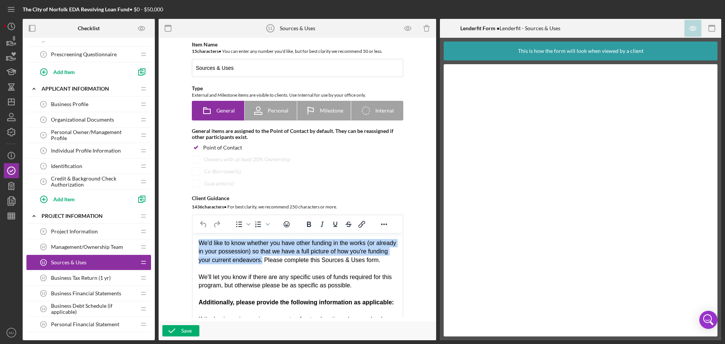
drag, startPoint x: 283, startPoint y: 260, endPoint x: 195, endPoint y: 242, distance: 90.2
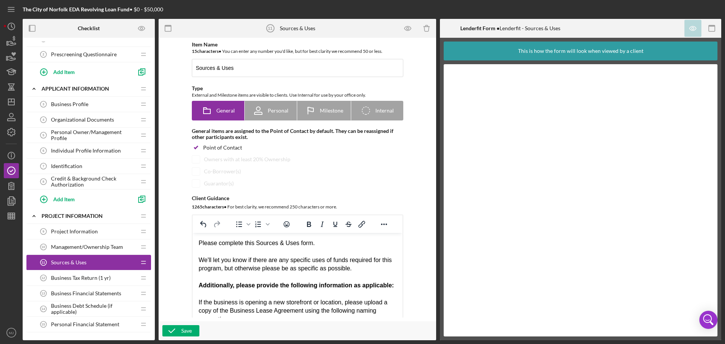
click at [334, 247] on div "Please complete this Sources & Uses form. We'll let you know if there are any s…" at bounding box center [297, 256] width 198 height 34
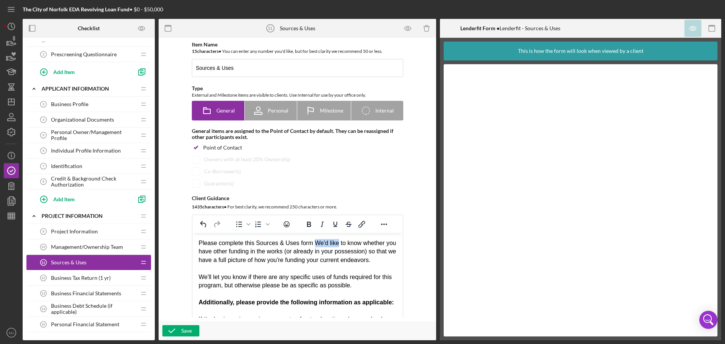
drag, startPoint x: 312, startPoint y: 243, endPoint x: 336, endPoint y: 246, distance: 24.0
click at [336, 246] on div "Please complete this Sources & Uses form We'd like to know whether you have oth…" at bounding box center [297, 264] width 198 height 51
drag, startPoint x: 351, startPoint y: 251, endPoint x: 311, endPoint y: 244, distance: 40.3
click at [311, 244] on div "Please complete this Sources & Uses form to know whether you have other funding…" at bounding box center [297, 264] width 198 height 51
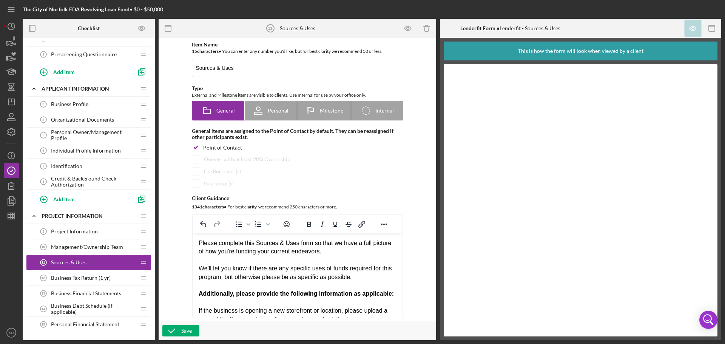
click at [335, 254] on div "Please complete this Sources & Uses form so that we have a full picture of how …" at bounding box center [297, 260] width 198 height 42
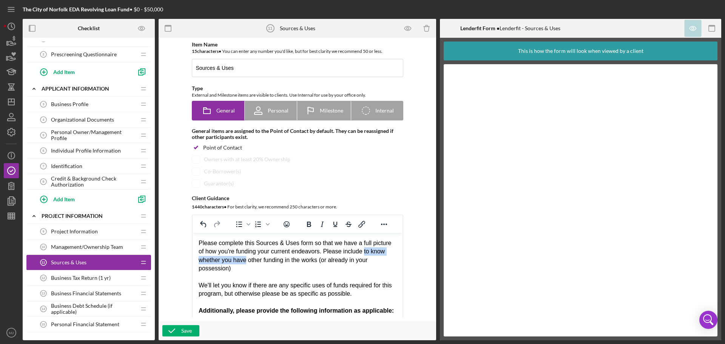
drag, startPoint x: 245, startPoint y: 259, endPoint x: 362, endPoint y: 254, distance: 117.3
click at [362, 254] on div "Please complete this Sources & Uses form so that we have a full picture of how …" at bounding box center [297, 268] width 198 height 59
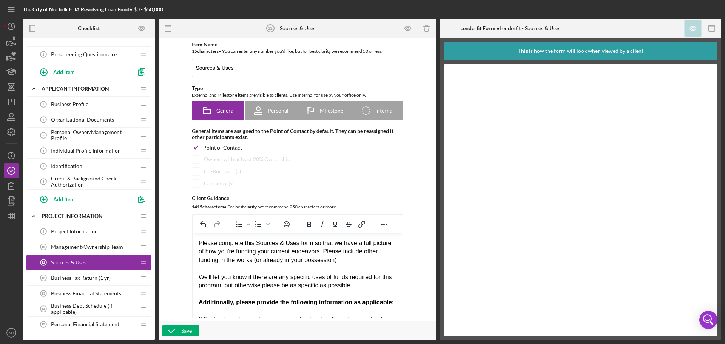
click at [358, 260] on div "Please complete this Sources & Uses form so that we have a full picture of how …" at bounding box center [297, 264] width 198 height 51
drag, startPoint x: 320, startPoint y: 251, endPoint x: 272, endPoint y: 251, distance: 48.4
click at [272, 251] on div "Please complete this Sources & Uses form so that we have a full picture of how …" at bounding box center [297, 264] width 198 height 51
click at [357, 260] on div "Please complete this Sources & Uses form so that we have a full picture of how …" at bounding box center [297, 264] width 198 height 51
drag, startPoint x: 377, startPoint y: 286, endPoint x: 184, endPoint y: 282, distance: 192.3
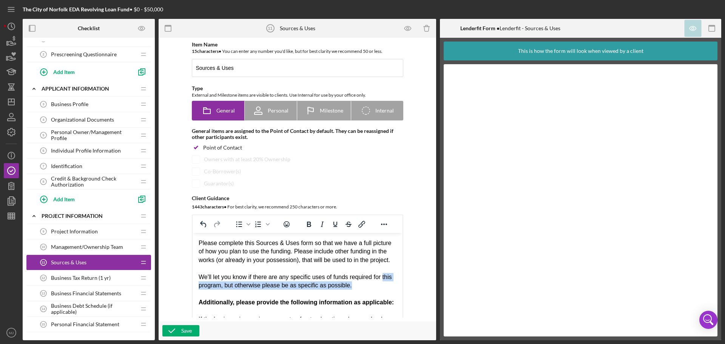
click at [276, 284] on div "Please complete this Sources & Uses form so that we have a full picture of how …" at bounding box center [297, 264] width 198 height 51
drag, startPoint x: 272, startPoint y: 286, endPoint x: 191, endPoint y: 277, distance: 81.1
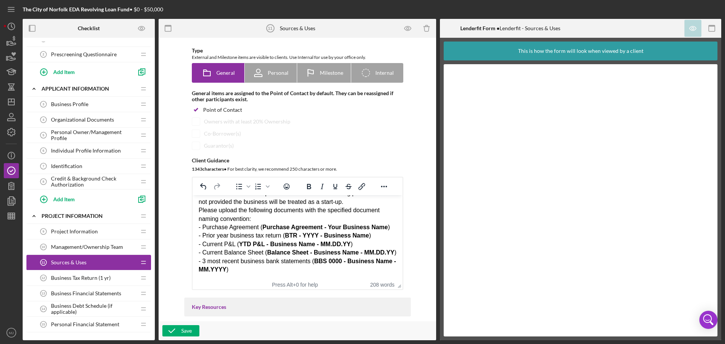
scroll to position [76, 0]
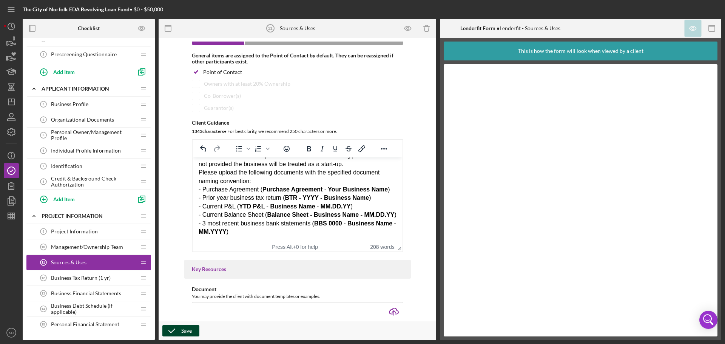
click at [179, 331] on icon "button" at bounding box center [171, 331] width 19 height 19
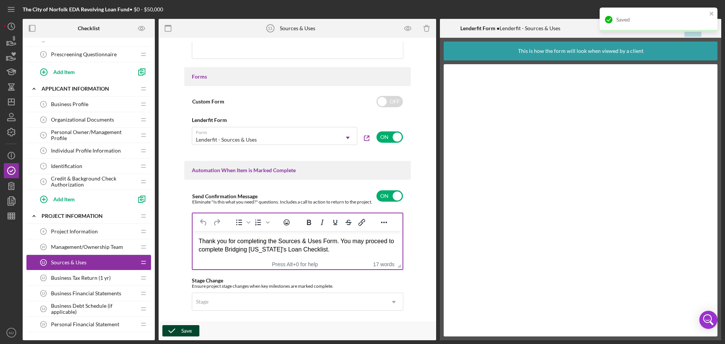
scroll to position [416, 0]
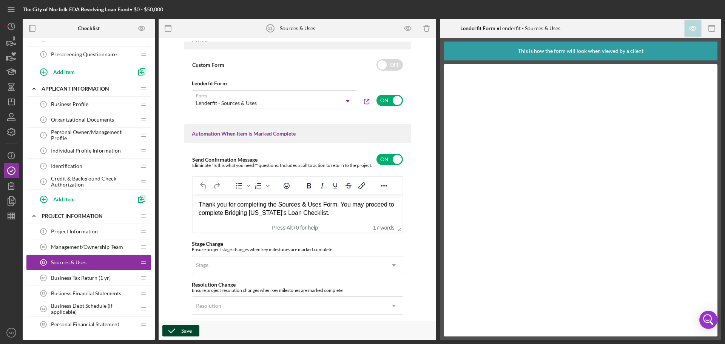
click at [82, 279] on span "Business Tax Return (1 yr)" at bounding box center [81, 278] width 60 height 6
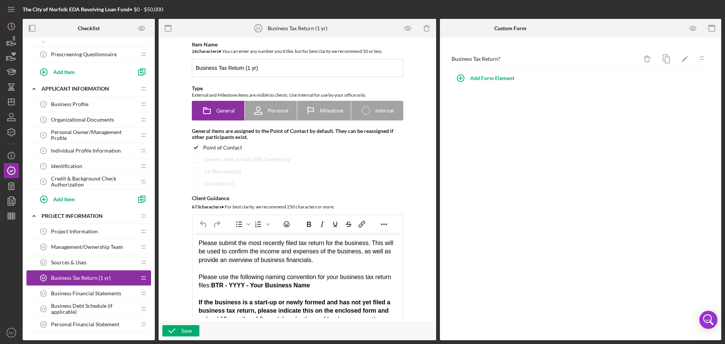
click at [557, 108] on div "Business Tax Return? Icon/Delete Icon/Edit Icon/Drag Add Form Element" at bounding box center [580, 189] width 281 height 303
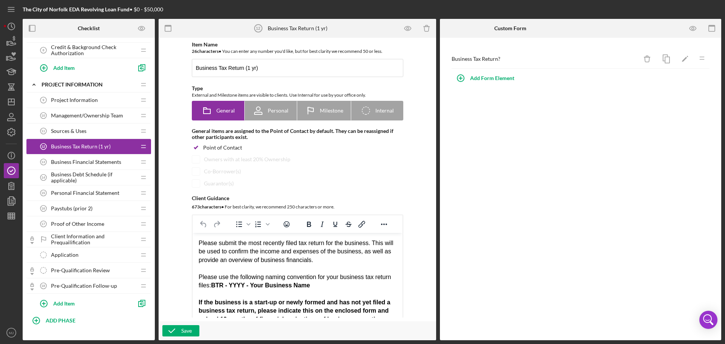
scroll to position [217, 0]
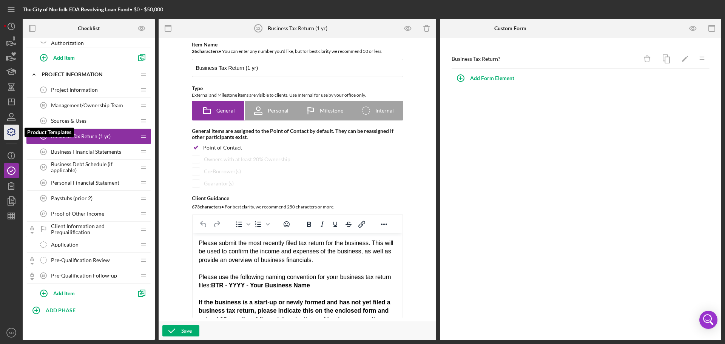
click at [15, 134] on icon "button" at bounding box center [12, 132] width 8 height 8
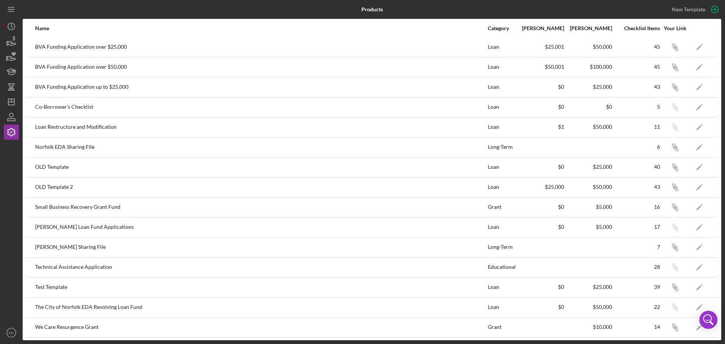
scroll to position [42, 0]
click at [91, 303] on div "The City of Norfolk EDA Revolving Loan Fund" at bounding box center [261, 306] width 452 height 19
click at [693, 302] on icon "Icon/Edit" at bounding box center [699, 306] width 17 height 17
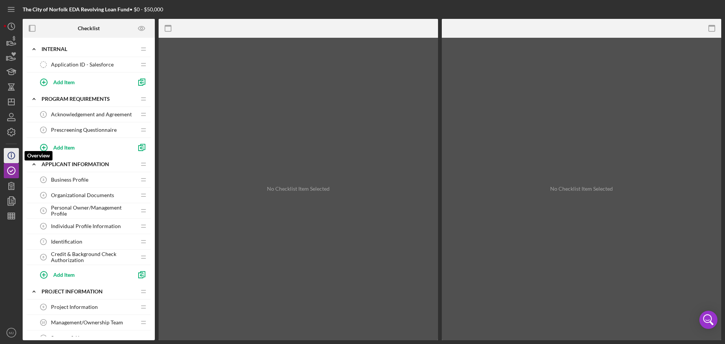
click at [14, 154] on icon "Icon/Info" at bounding box center [11, 155] width 19 height 19
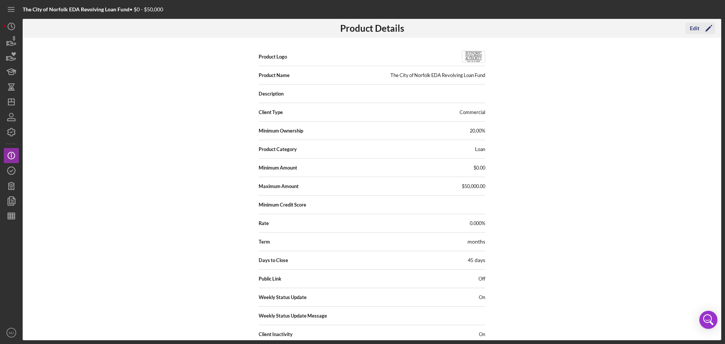
click at [693, 31] on div "Edit" at bounding box center [694, 28] width 9 height 11
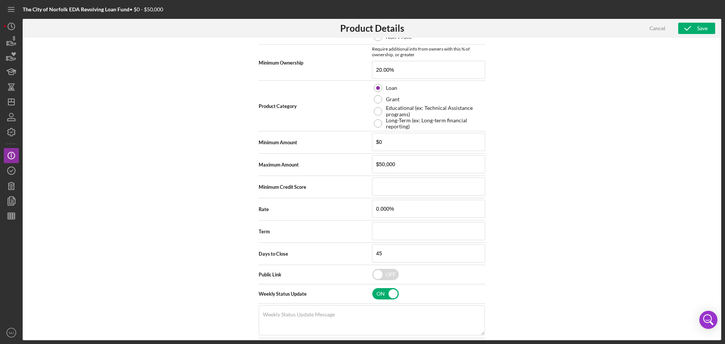
scroll to position [189, 0]
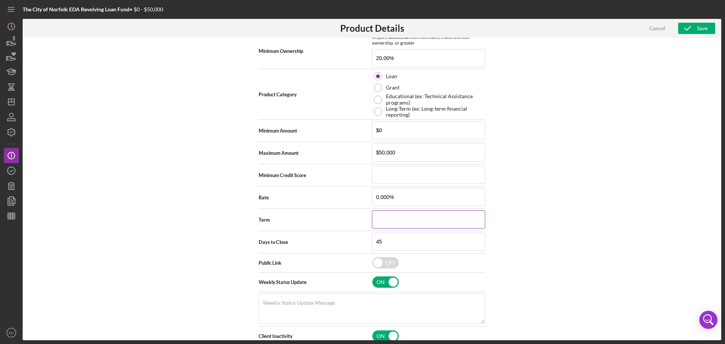
click at [381, 221] on input at bounding box center [428, 219] width 113 height 18
click at [377, 199] on input "0.000%" at bounding box center [428, 197] width 113 height 18
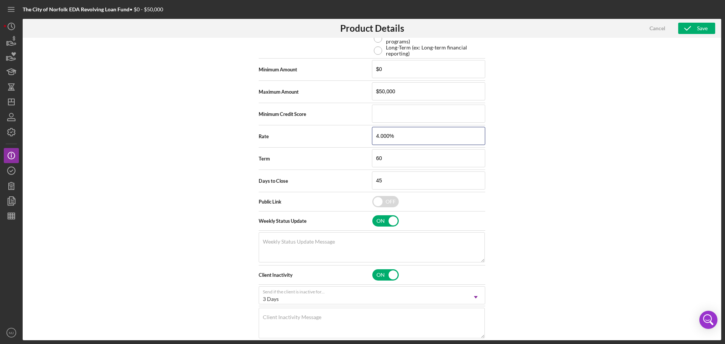
scroll to position [261, 0]
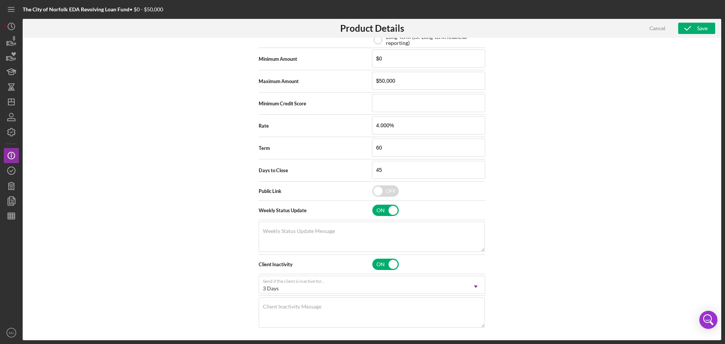
click at [699, 35] on div "Cancel Save" at bounding box center [677, 28] width 77 height 19
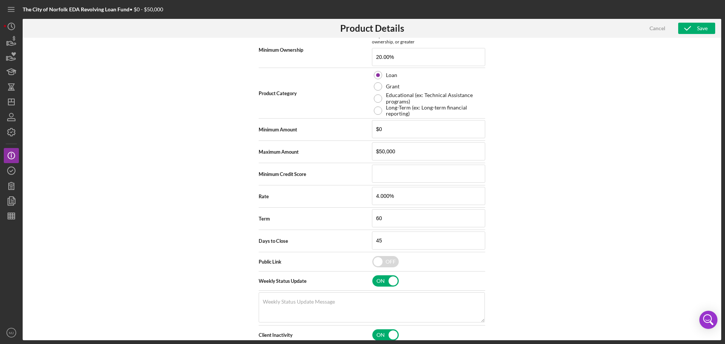
scroll to position [110, 0]
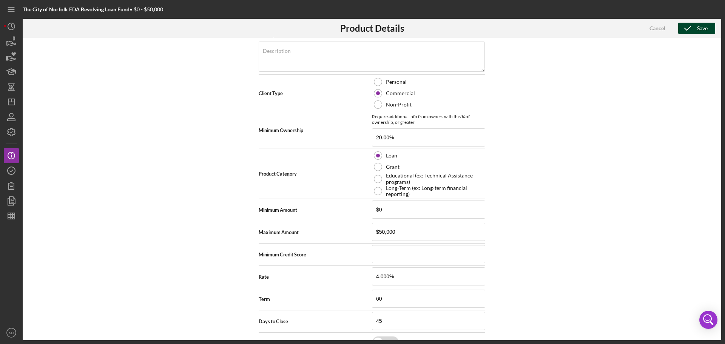
click at [702, 30] on div "Save" at bounding box center [702, 28] width 11 height 11
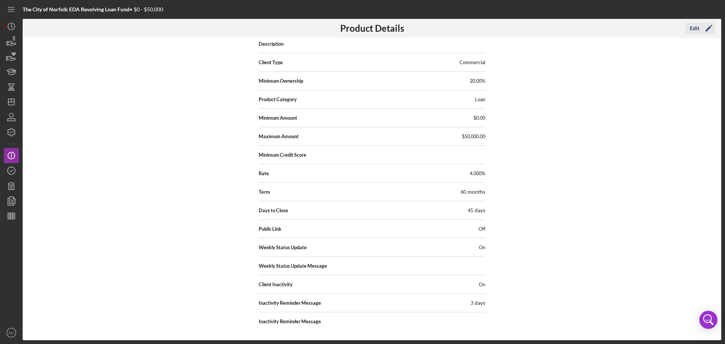
click at [702, 29] on icon "Icon/Edit" at bounding box center [709, 28] width 19 height 19
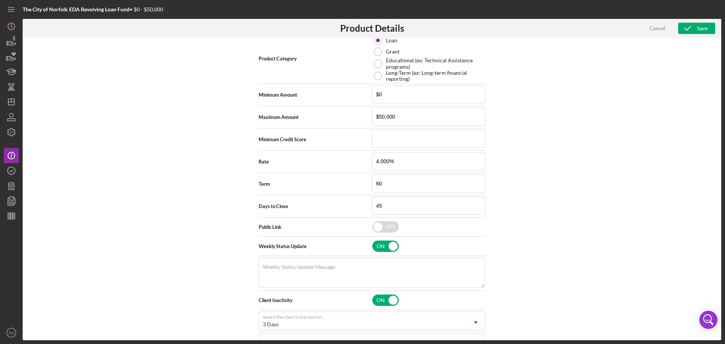
scroll to position [261, 0]
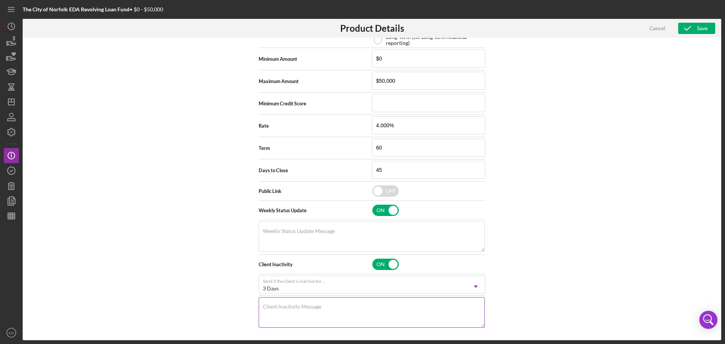
click at [292, 311] on textarea "Client Inactivity Message" at bounding box center [372, 312] width 226 height 30
paste textarea "Hey there, we noticed you haven't made any progress on your application in the …"
click at [340, 241] on textarea "Weekly Status Update Message" at bounding box center [372, 237] width 226 height 30
paste textarea "Here's a snapshot of information that has been fully reviewed, as well as the i…"
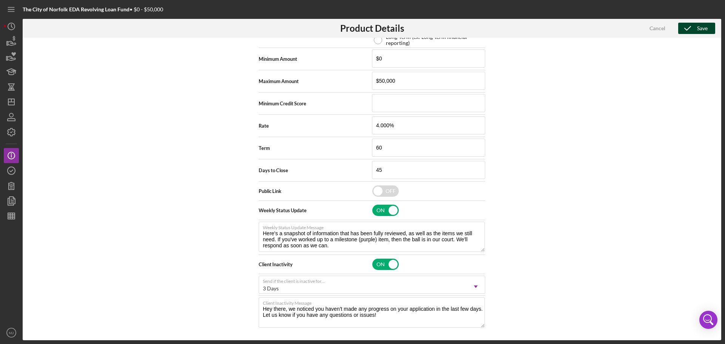
click at [709, 23] on button "Save" at bounding box center [697, 28] width 37 height 11
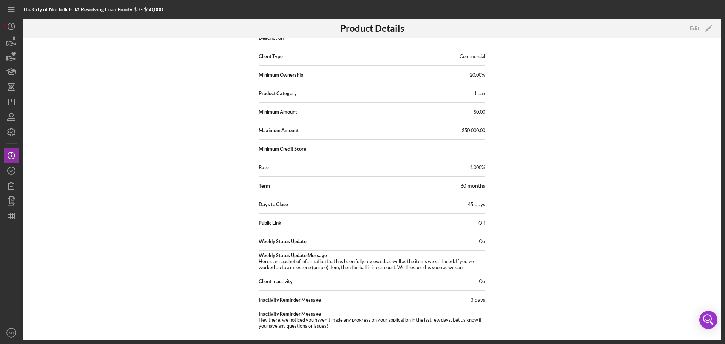
scroll to position [56, 0]
click at [13, 172] on icon "button" at bounding box center [11, 170] width 19 height 19
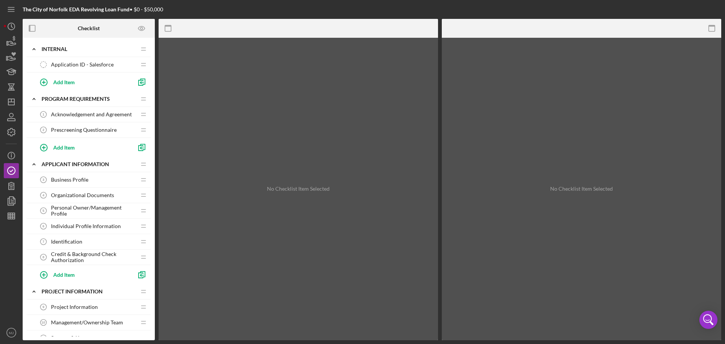
click at [498, 125] on div "No Checklist Item Selected" at bounding box center [582, 189] width 280 height 303
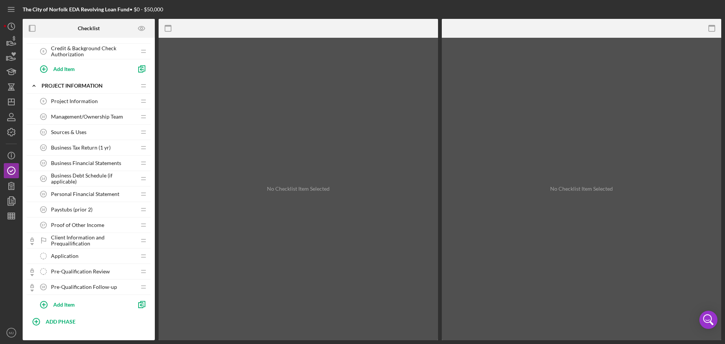
scroll to position [217, 0]
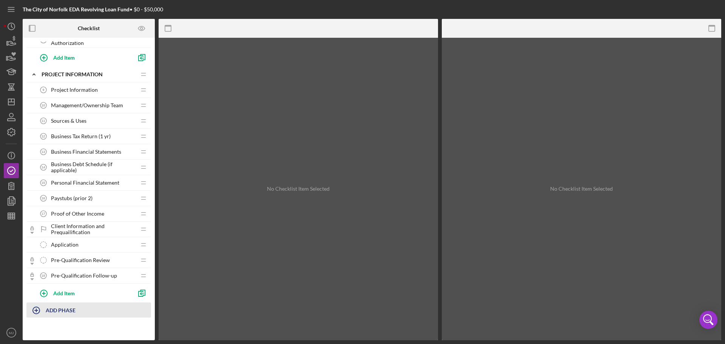
click at [56, 312] on b "ADD PHASE" at bounding box center [61, 310] width 30 height 6
click at [38, 336] on div "Add" at bounding box center [35, 330] width 10 height 11
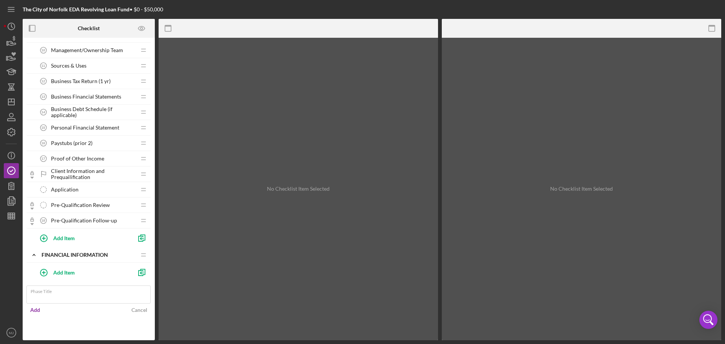
scroll to position [252, 0]
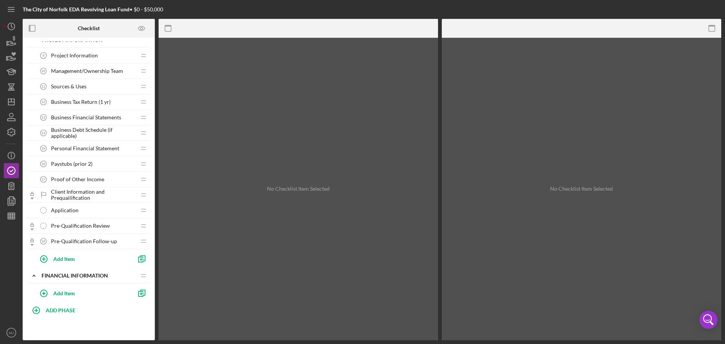
click at [86, 82] on div "Project Information 9 Project Information Icon/Drag Management/Ownership Team 1…" at bounding box center [88, 158] width 125 height 220
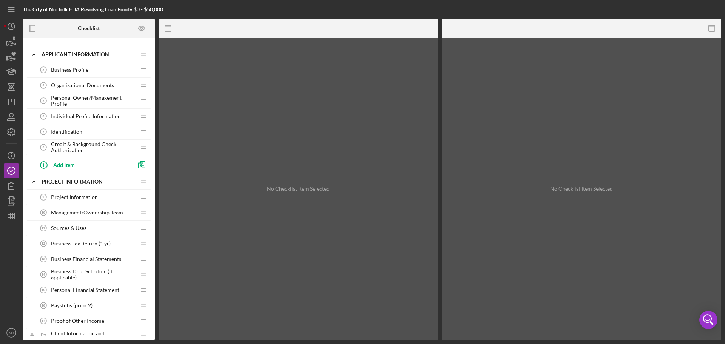
scroll to position [100, 0]
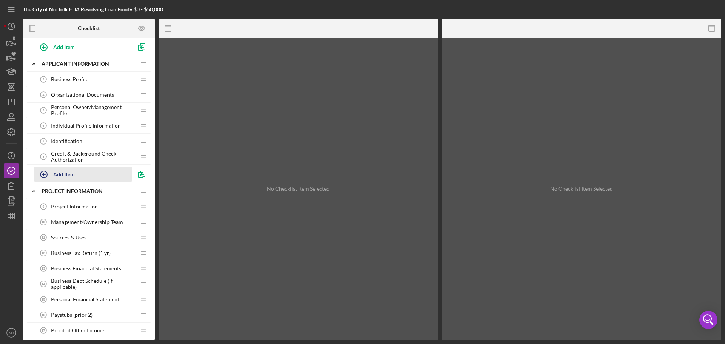
drag, startPoint x: 119, startPoint y: 223, endPoint x: 123, endPoint y: 181, distance: 42.2
click at [123, 181] on div "Icon/Expander Internal Icon/Edit Icon/Drag Application ID - Salesforce Applicat…" at bounding box center [88, 197] width 125 height 513
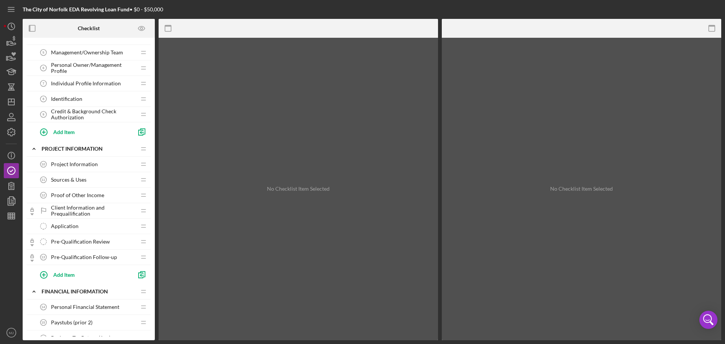
scroll to position [252, 0]
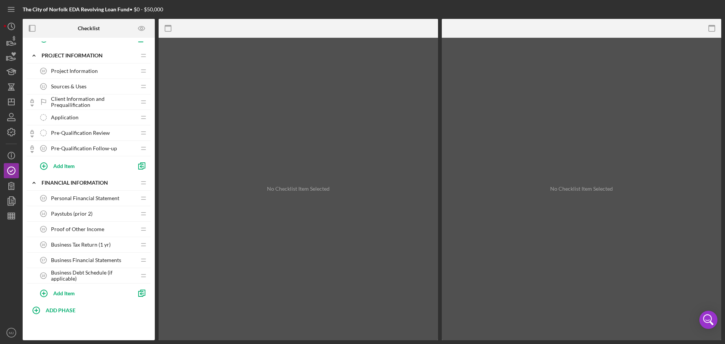
click at [96, 102] on span "Client Information and Prequailification" at bounding box center [93, 102] width 85 height 12
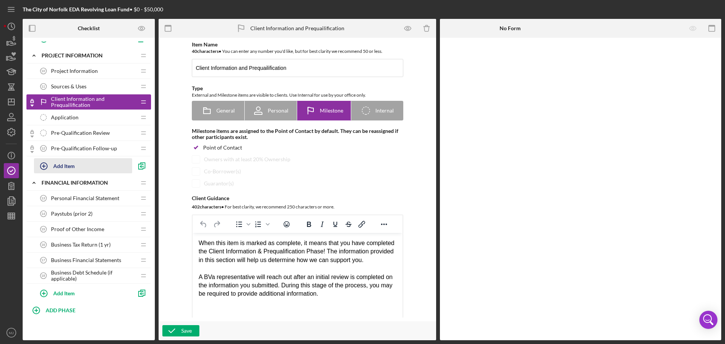
drag, startPoint x: 95, startPoint y: 102, endPoint x: 104, endPoint y: 163, distance: 61.8
click at [104, 163] on div "Project Information 10 Project Information Icon/Drag Sources & Uses 11 Sources …" at bounding box center [88, 119] width 125 height 112
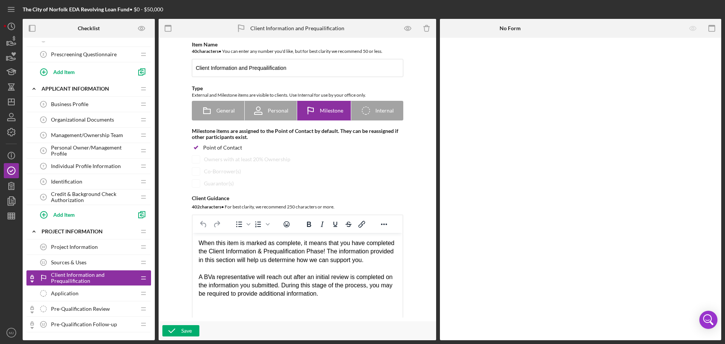
scroll to position [113, 0]
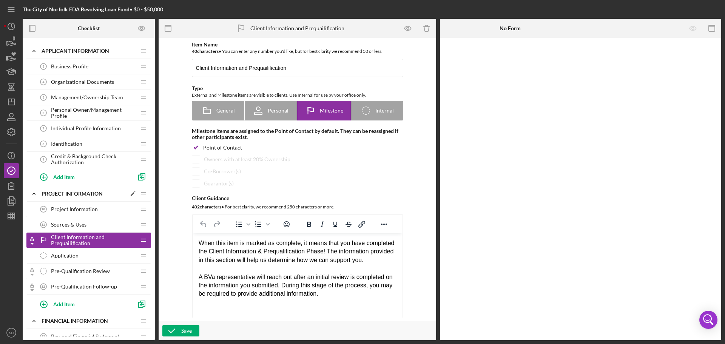
drag, startPoint x: 96, startPoint y: 272, endPoint x: 96, endPoint y: 191, distance: 81.6
click at [96, 191] on div "Icon/Expander PROJECT INFORMATION Icon/Edit Icon/Drag Project Information 10 Pr…" at bounding box center [88, 249] width 125 height 127
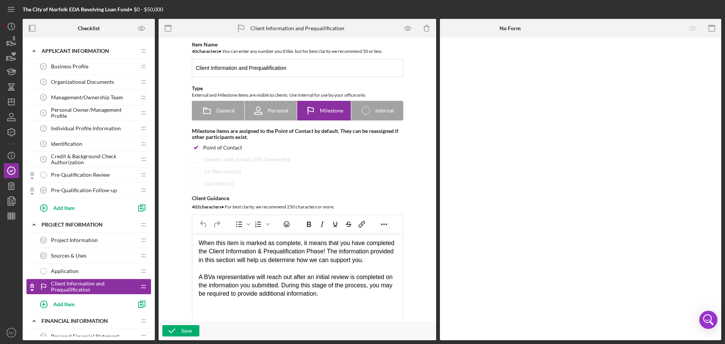
click at [101, 177] on span "Pre-Qualification Review" at bounding box center [80, 175] width 59 height 6
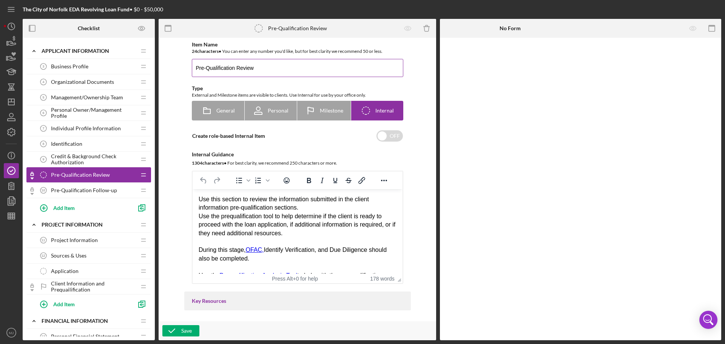
drag, startPoint x: 233, startPoint y: 66, endPoint x: 204, endPoint y: 69, distance: 28.8
click at [204, 69] on input "Pre-Qualification Review" at bounding box center [298, 68] width 212 height 18
click at [110, 188] on span "Pre-Qualification Follow-up" at bounding box center [84, 190] width 66 height 6
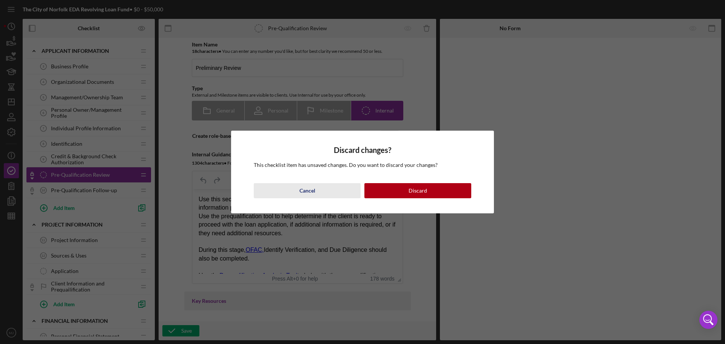
drag, startPoint x: 342, startPoint y: 193, endPoint x: 47, endPoint y: 73, distance: 318.2
click at [342, 193] on button "Cancel" at bounding box center [307, 190] width 107 height 15
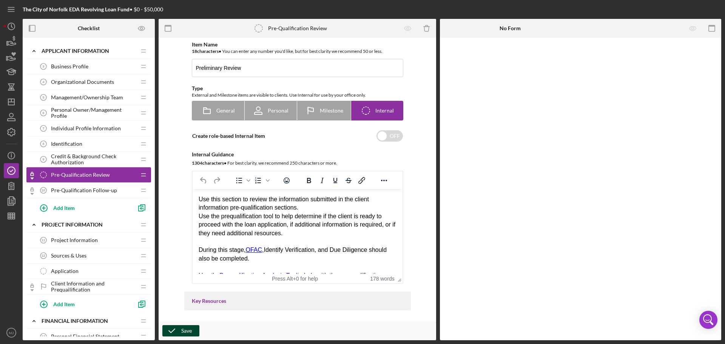
click at [193, 325] on button "Save" at bounding box center [180, 330] width 37 height 11
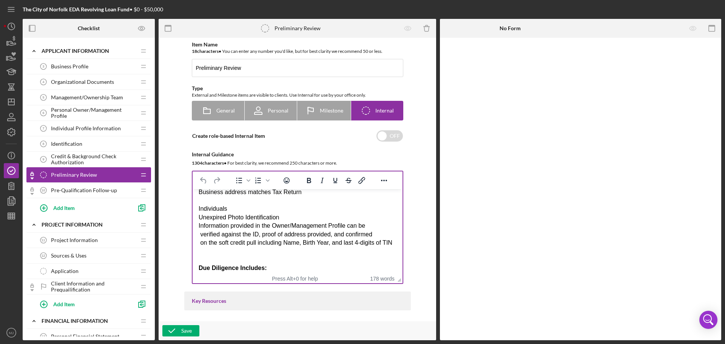
scroll to position [189, 0]
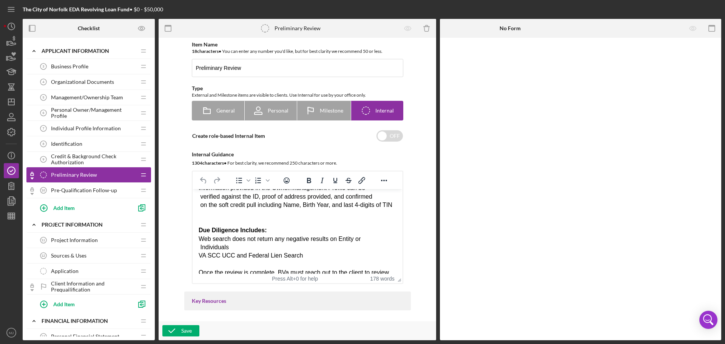
click at [72, 188] on span "Pre-Qualification Follow-up" at bounding box center [84, 190] width 66 height 6
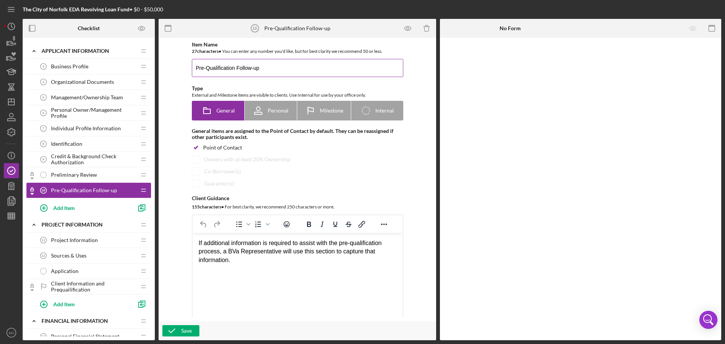
drag, startPoint x: 235, startPoint y: 66, endPoint x: 205, endPoint y: 66, distance: 29.8
click at [205, 66] on input "Pre-Qualification Follow-up" at bounding box center [298, 68] width 212 height 18
drag, startPoint x: 239, startPoint y: 251, endPoint x: 227, endPoint y: 252, distance: 12.5
click at [227, 252] on div "If additional information is required to assist with the pre-qualification proc…" at bounding box center [297, 251] width 198 height 25
click at [300, 244] on div "If additional information is required to assist with the pre-qualification proc…" at bounding box center [297, 247] width 198 height 17
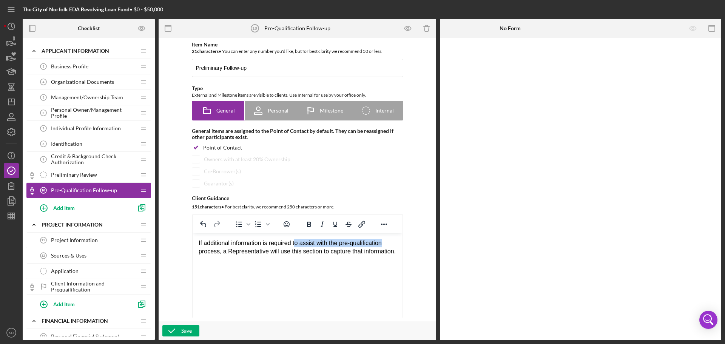
drag, startPoint x: 295, startPoint y: 243, endPoint x: 408, endPoint y: 243, distance: 112.2
click at [402, 243] on html "If additional information is required to assist with the pre-qualification proc…" at bounding box center [297, 247] width 210 height 29
click at [174, 329] on icon "button" at bounding box center [171, 331] width 19 height 19
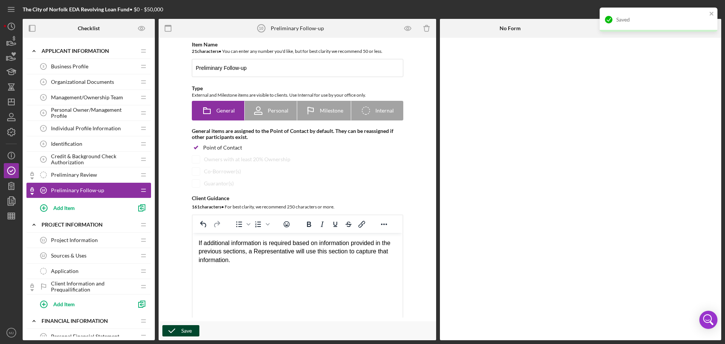
click at [100, 177] on div "Preliminary Review Preliminary Review" at bounding box center [86, 174] width 100 height 15
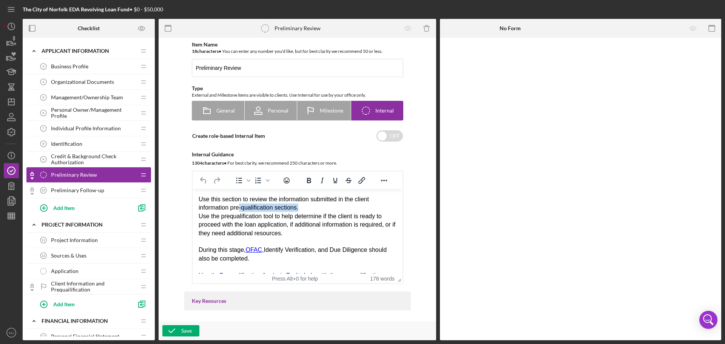
drag, startPoint x: 304, startPoint y: 209, endPoint x: 240, endPoint y: 207, distance: 64.3
click at [240, 207] on div "Use this section to review the information submitted in the client information …" at bounding box center [297, 203] width 198 height 17
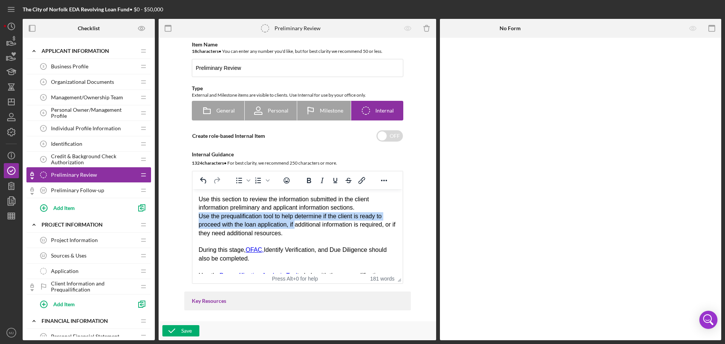
drag, startPoint x: 198, startPoint y: 217, endPoint x: 297, endPoint y: 226, distance: 99.0
click at [297, 226] on div "Use the prequalification tool to help determine if the client is ready to proce…" at bounding box center [297, 224] width 198 height 25
click at [287, 220] on div "Use the prequalification tool to help determine if the client is ready to proce…" at bounding box center [297, 224] width 198 height 25
drag, startPoint x: 290, startPoint y: 223, endPoint x: 194, endPoint y: 215, distance: 95.9
click at [194, 215] on html "Use this section to review the information submitted in the client information …" at bounding box center [297, 334] width 210 height 291
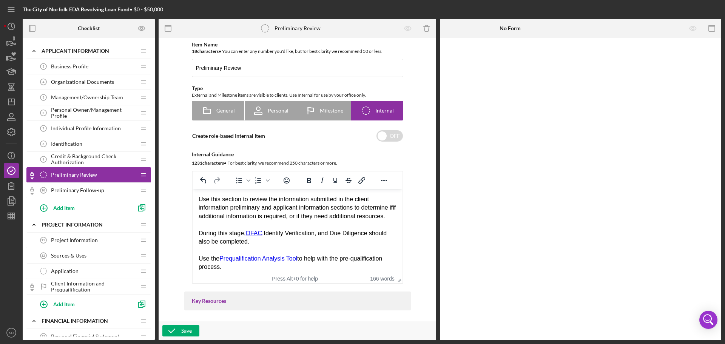
click at [264, 217] on div "Use this section to review the information submitted in the client information …" at bounding box center [297, 207] width 198 height 25
drag, startPoint x: 238, startPoint y: 215, endPoint x: 228, endPoint y: 214, distance: 10.2
click at [228, 214] on div "Use this section to review the information submitted in the client information …" at bounding box center [297, 207] width 198 height 25
drag, startPoint x: 322, startPoint y: 215, endPoint x: 359, endPoint y: 226, distance: 38.3
click at [359, 221] on div "Use this section to review the information submitted in the client information …" at bounding box center [297, 207] width 198 height 25
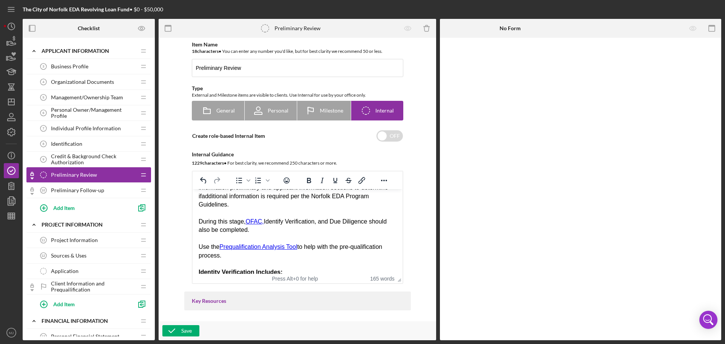
scroll to position [38, 0]
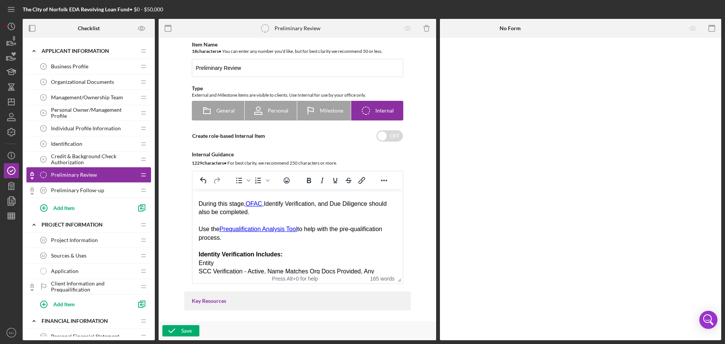
drag, startPoint x: 229, startPoint y: 240, endPoint x: 192, endPoint y: 226, distance: 39.9
click at [192, 226] on html "Use this section to review the information submitted in the client information …" at bounding box center [297, 293] width 210 height 283
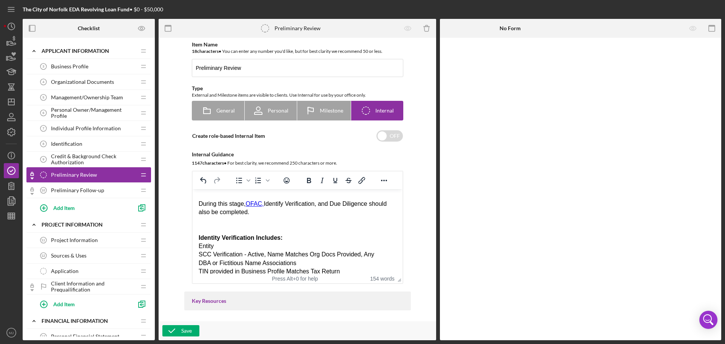
click at [199, 246] on div "Entity" at bounding box center [297, 246] width 198 height 8
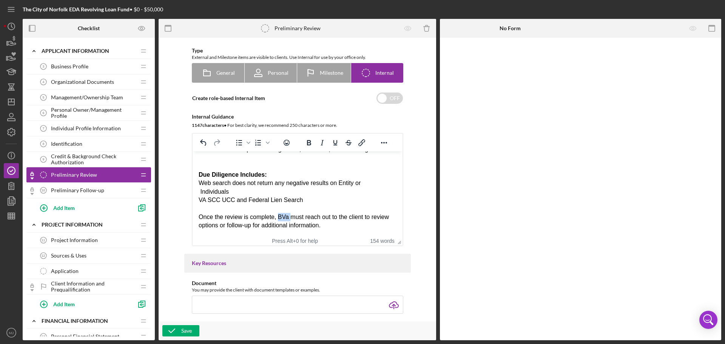
drag, startPoint x: 288, startPoint y: 219, endPoint x: 277, endPoint y: 218, distance: 10.2
click at [277, 218] on div "Once the review is complete, BVa must reach out to the client to review options…" at bounding box center [297, 221] width 198 height 17
click at [177, 331] on icon "button" at bounding box center [171, 331] width 19 height 19
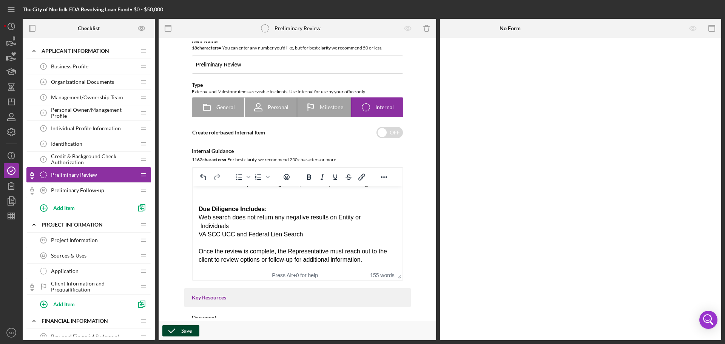
scroll to position [0, 0]
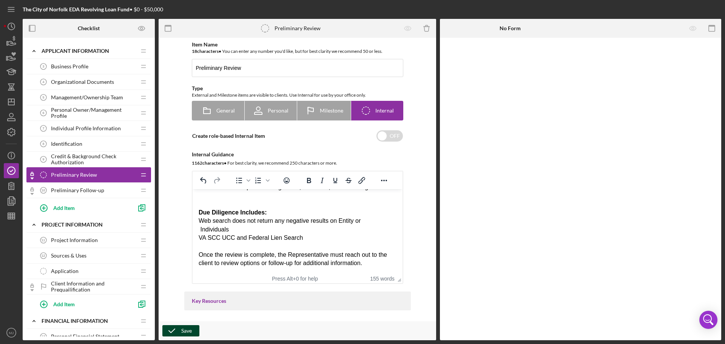
click at [60, 191] on span "Preliminary Follow-up" at bounding box center [77, 190] width 53 height 6
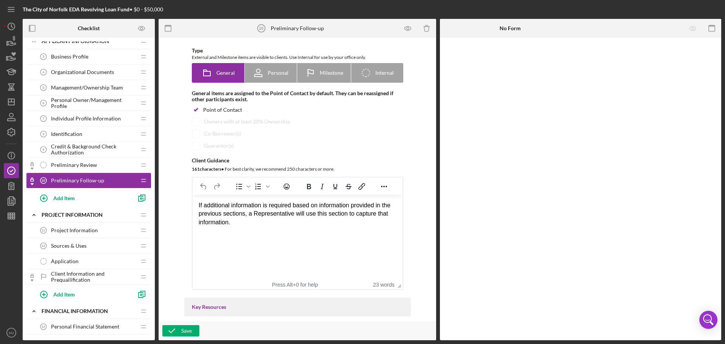
scroll to position [38, 0]
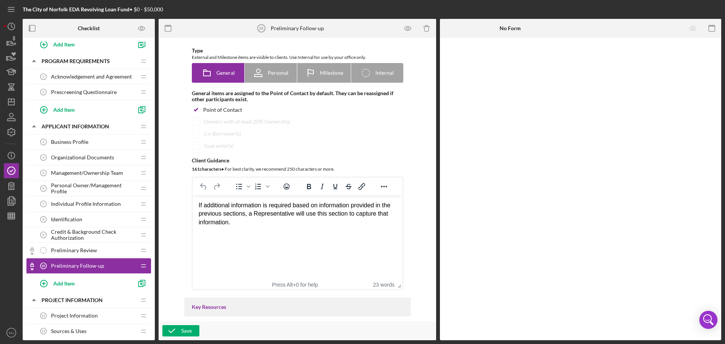
click at [89, 155] on span "Organizational Documents" at bounding box center [82, 158] width 63 height 6
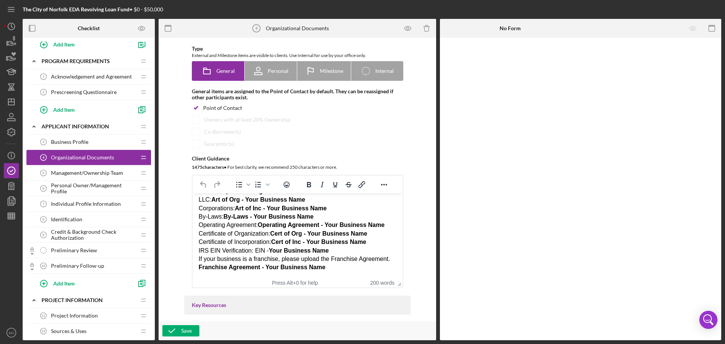
scroll to position [38, 0]
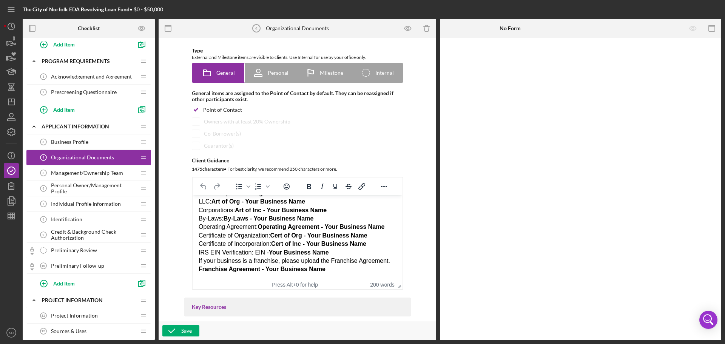
click at [269, 241] on div "Certificate of Incorporation: Cert of Inc - Your Business Name IRS EIN Verifica…" at bounding box center [297, 248] width 198 height 17
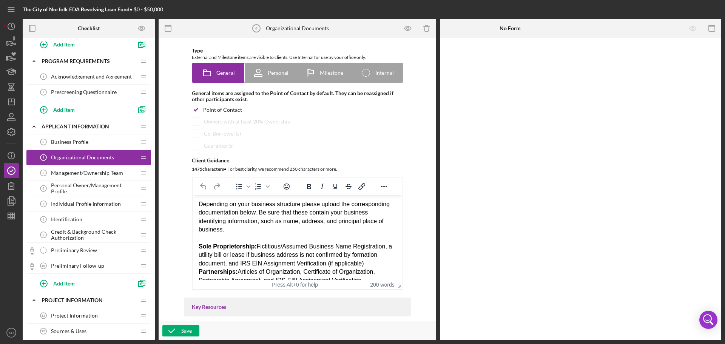
scroll to position [0, 0]
click at [203, 240] on div "Depending on your business structure please upload the corresponding documentat…" at bounding box center [297, 273] width 198 height 144
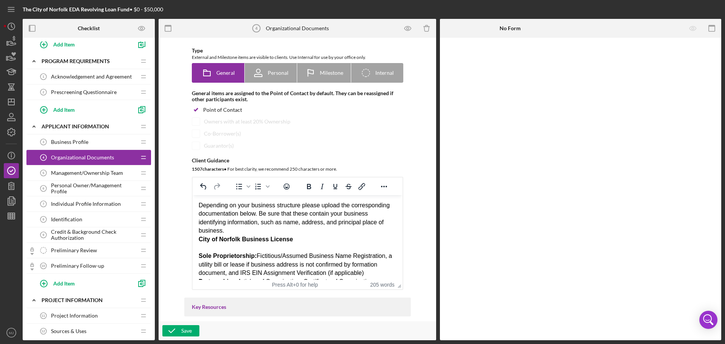
click at [236, 231] on div "Depending on your business structure please upload the corresponding documentat…" at bounding box center [297, 218] width 198 height 34
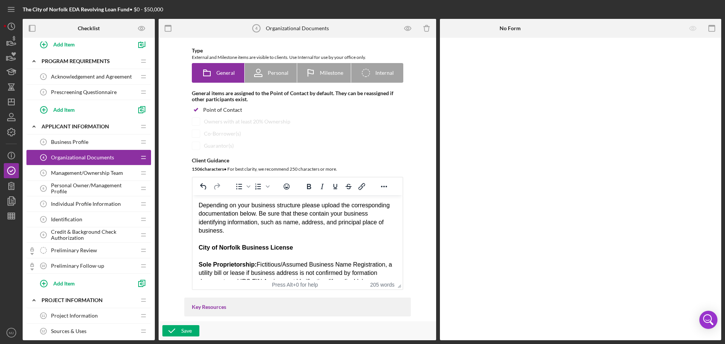
click at [310, 252] on div "Sole Proprietorship: Fictitious/Assumed Business Name Registration, a utility b…" at bounding box center [297, 307] width 198 height 110
click at [309, 247] on div "City of Norfolk Business License" at bounding box center [297, 248] width 198 height 8
drag, startPoint x: 325, startPoint y: 246, endPoint x: 291, endPoint y: 248, distance: 33.7
click at [293, 248] on span "﻿(If applicable)" at bounding box center [311, 247] width 36 height 6
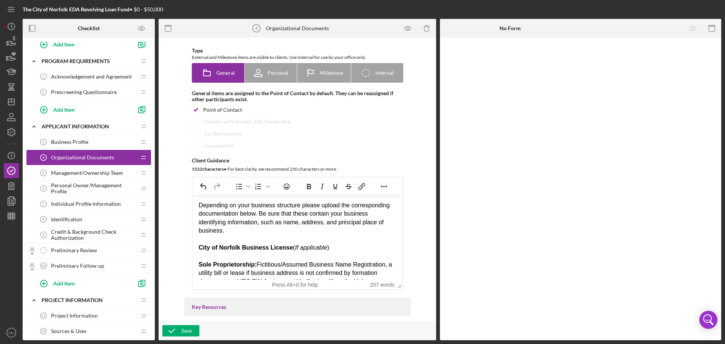
click at [335, 246] on div "City of Norfolk Business License ﻿( If applicable )" at bounding box center [297, 248] width 198 height 8
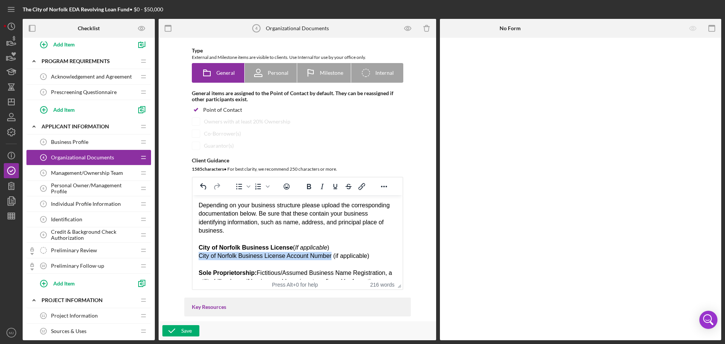
drag, startPoint x: 330, startPoint y: 256, endPoint x: 367, endPoint y: 451, distance: 199.1
click at [192, 256] on html "Depending on your business structure please upload the corresponding documentat…" at bounding box center [297, 340] width 210 height 291
drag, startPoint x: 374, startPoint y: 255, endPoint x: 342, endPoint y: 254, distance: 32.1
click at [342, 254] on div "City of Norfolk Business License Account Number (if applicable)" at bounding box center [297, 256] width 198 height 8
click at [340, 254] on div "City of Norfolk Business License Account Number ( if applicable )" at bounding box center [297, 256] width 198 height 8
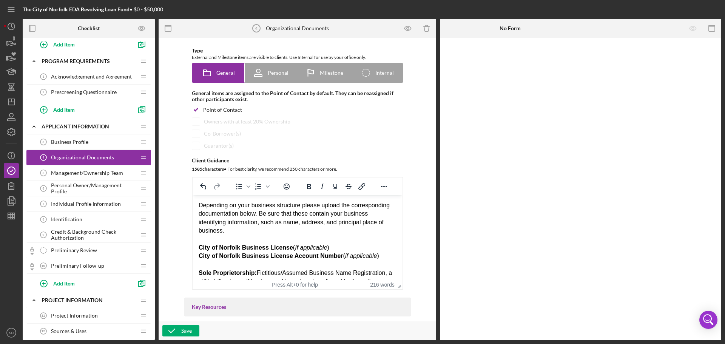
click at [345, 256] on em "if applicable" at bounding box center [361, 256] width 32 height 6
click at [197, 256] on html "Depending on your business structure please upload the corresponding documentat…" at bounding box center [297, 340] width 210 height 291
click at [202, 264] on div "Sole Proprietorship: Fictitious/Assumed Business Name Registration, a utility b…" at bounding box center [297, 316] width 198 height 110
click at [198, 255] on strong "City of Norfolk Business License Account Number" at bounding box center [270, 256] width 145 height 6
drag, startPoint x: 379, startPoint y: 256, endPoint x: 379, endPoint y: 451, distance: 195.3
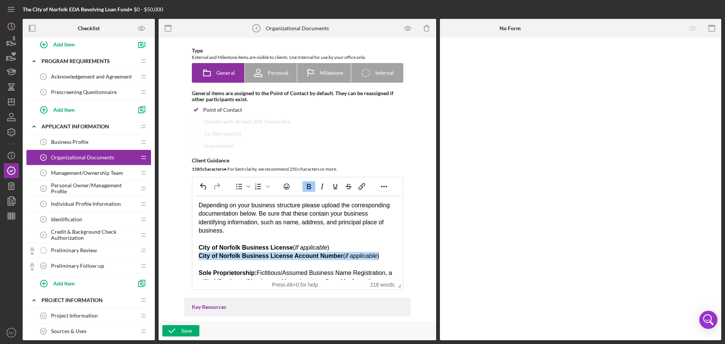
click at [192, 255] on html "Depending on your business structure please upload the corresponding documentat…" at bounding box center [297, 340] width 210 height 291
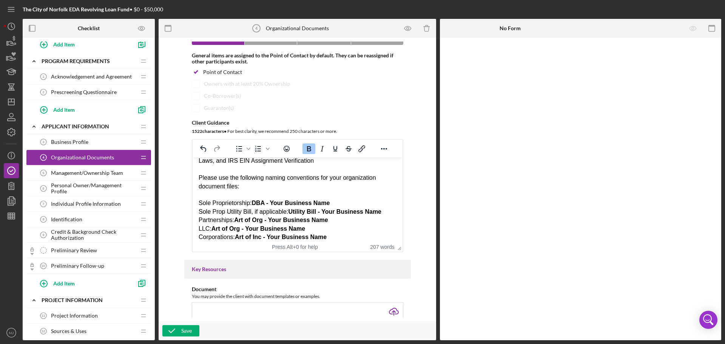
scroll to position [114, 0]
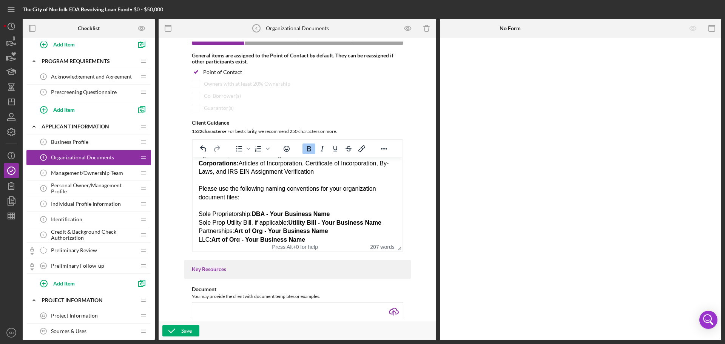
click at [220, 207] on div "Sole Proprietorship: DBA - Your Business Name Sole Prop Utility Bill, if applic…" at bounding box center [297, 227] width 198 height 51
click at [189, 327] on div "Save" at bounding box center [186, 330] width 11 height 11
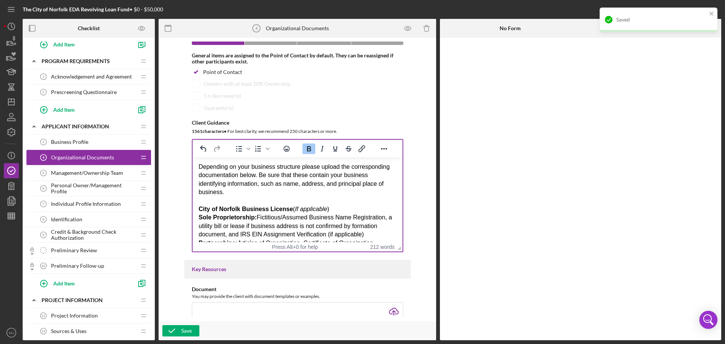
scroll to position [0, 0]
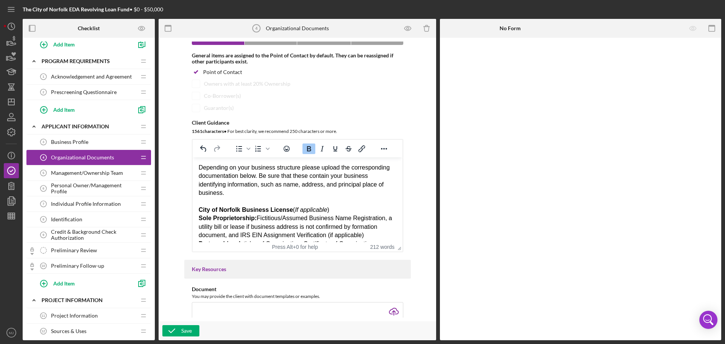
click at [89, 90] on span "Prescreening Questionnaire" at bounding box center [84, 92] width 66 height 6
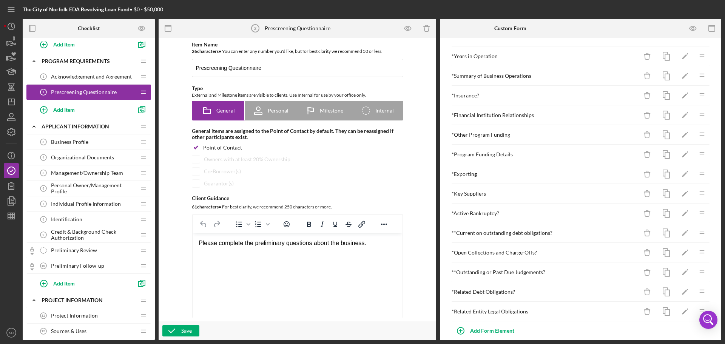
scroll to position [32, 0]
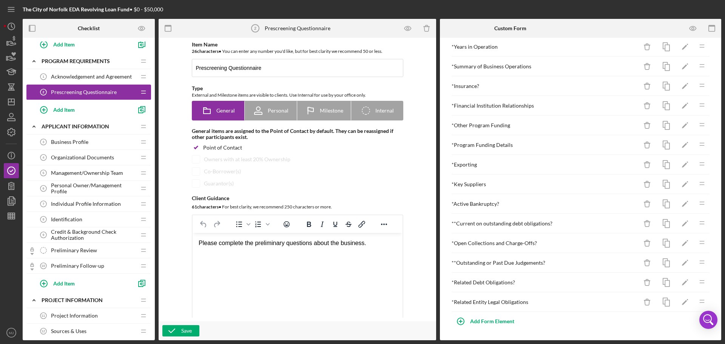
click at [85, 141] on span "Business Profile" at bounding box center [69, 142] width 37 height 6
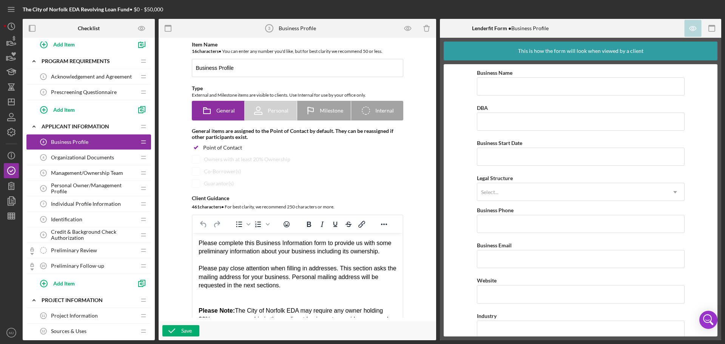
click at [94, 161] on div "Organizational Documents 4 Organizational Documents" at bounding box center [86, 157] width 100 height 15
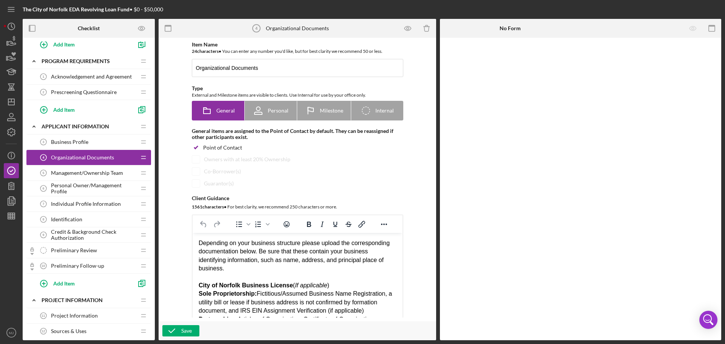
click at [97, 173] on span "Management/Ownership Team" at bounding box center [87, 173] width 72 height 6
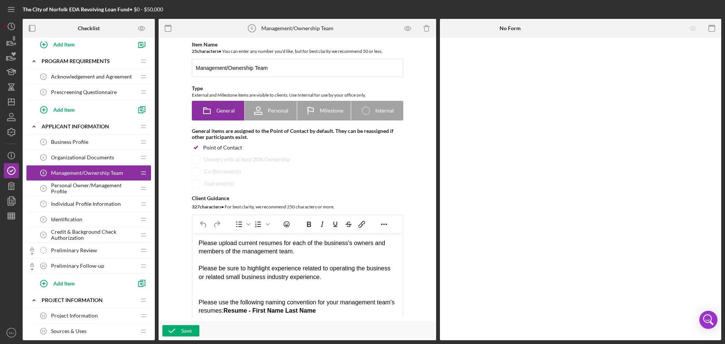
click at [102, 186] on span "Personal Owner/Management Profile" at bounding box center [93, 188] width 85 height 12
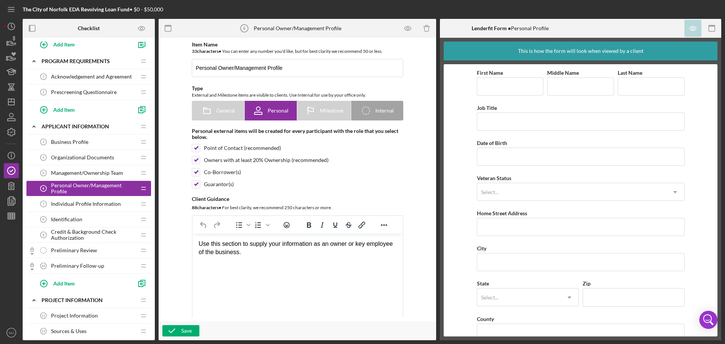
click at [106, 202] on span "Individual Profile Information" at bounding box center [86, 204] width 70 height 6
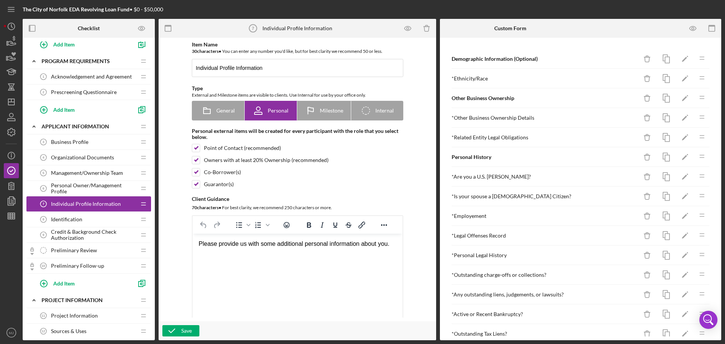
click at [79, 93] on span "Prescreening Questionnaire" at bounding box center [84, 92] width 66 height 6
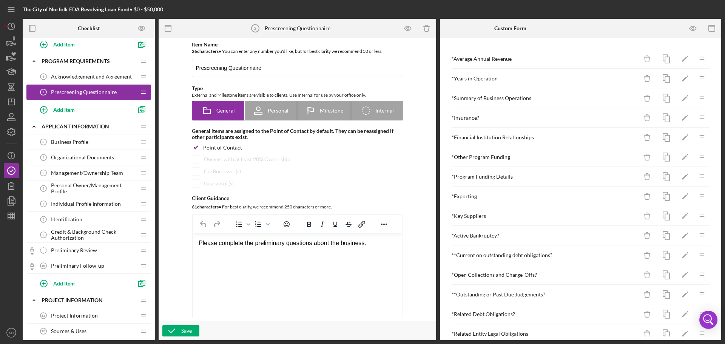
scroll to position [32, 0]
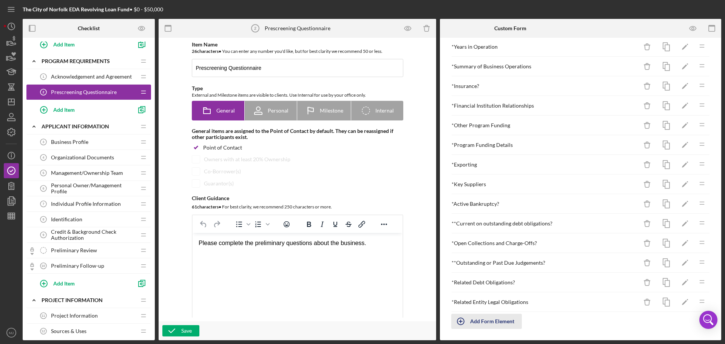
click at [499, 322] on div "Add Form Element" at bounding box center [492, 321] width 44 height 15
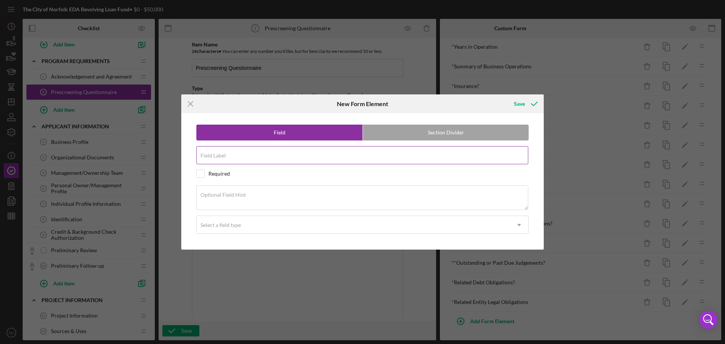
click at [229, 156] on input "Field Label" at bounding box center [362, 155] width 332 height 18
click at [203, 173] on input "checkbox" at bounding box center [201, 174] width 8 height 8
click at [292, 196] on textarea "Optional Field Hint" at bounding box center [362, 198] width 332 height 24
drag, startPoint x: 334, startPoint y: 202, endPoint x: 275, endPoint y: 198, distance: 58.7
click at [275, 198] on textarea "If applicable, please provide the City of Norfolk's" at bounding box center [362, 198] width 332 height 24
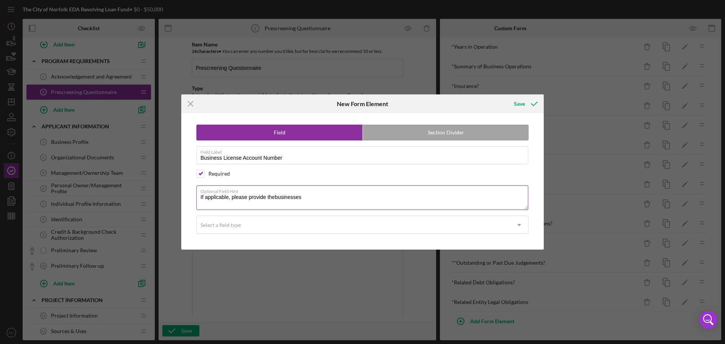
click at [275, 199] on textarea "If applicable, please provide thebusinesses" at bounding box center [362, 198] width 332 height 24
click at [318, 195] on textarea "If applicable, please provide the businesses" at bounding box center [362, 198] width 332 height 24
click at [275, 196] on textarea "If applicable, please provide the business license account number related" at bounding box center [362, 198] width 332 height 24
click at [442, 195] on textarea "If applicable, please provide the City of Norfolk business license account numb…" at bounding box center [362, 198] width 332 height 24
click at [373, 224] on div "Select a field type" at bounding box center [354, 224] width 314 height 17
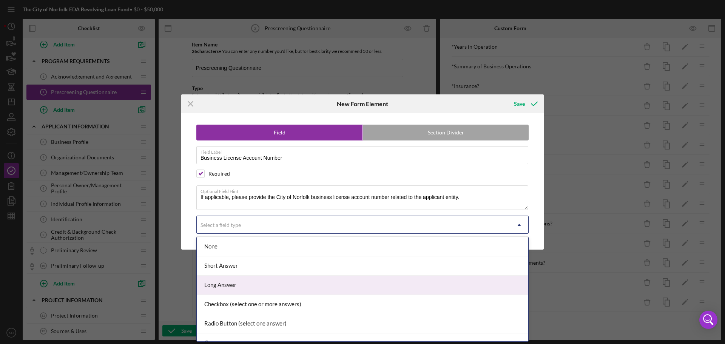
click at [225, 281] on div "Long Answer" at bounding box center [363, 285] width 332 height 19
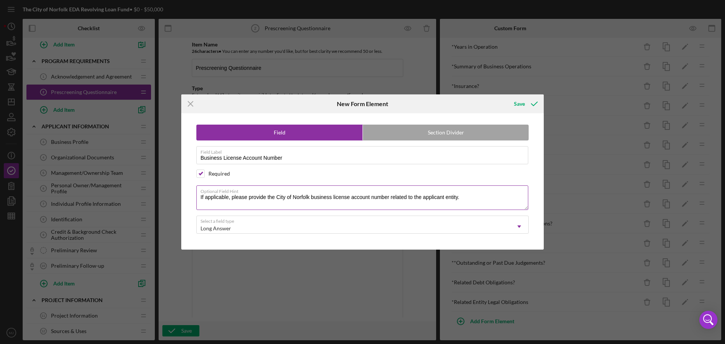
click at [479, 199] on textarea "If applicable, please provide the City of Norfolk business license account numb…" at bounding box center [362, 198] width 332 height 24
click at [518, 100] on div "Save" at bounding box center [519, 103] width 11 height 15
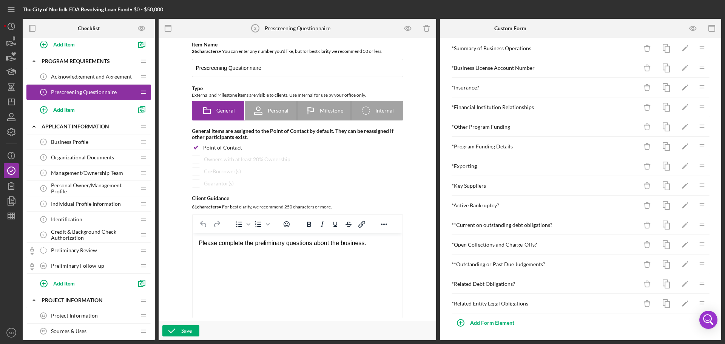
scroll to position [51, 0]
click at [173, 328] on icon "button" at bounding box center [171, 331] width 19 height 19
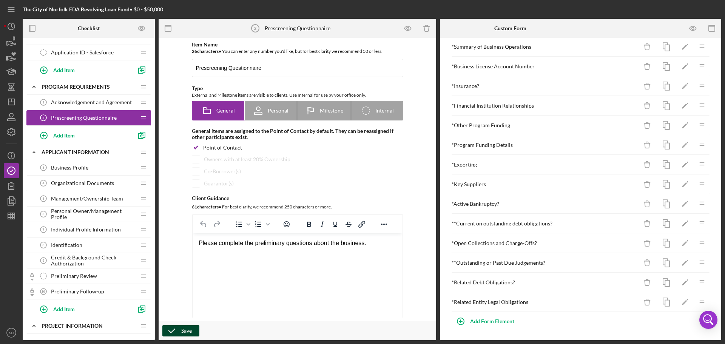
scroll to position [0, 0]
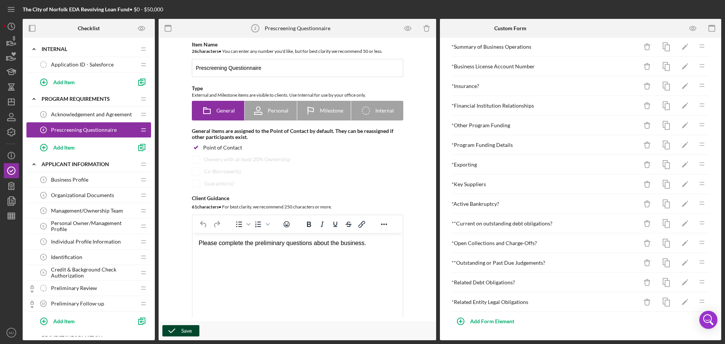
click at [96, 179] on div "Business Profile 3 Business Profile" at bounding box center [86, 179] width 100 height 15
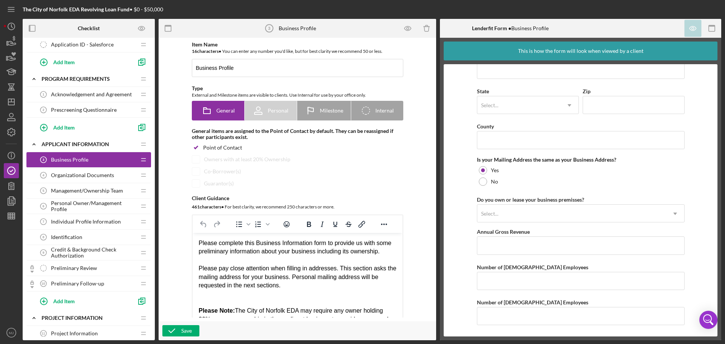
scroll to position [38, 0]
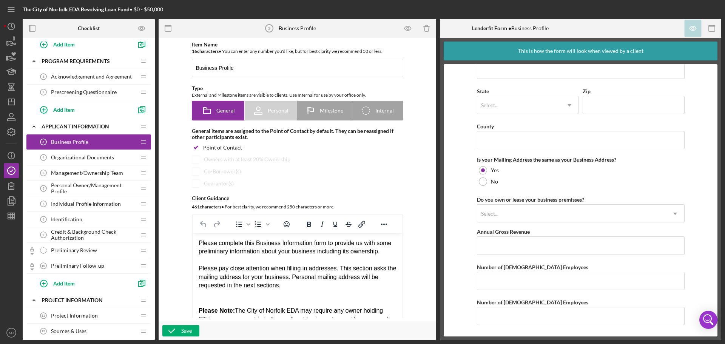
click at [88, 316] on span "Project Information" at bounding box center [74, 316] width 47 height 6
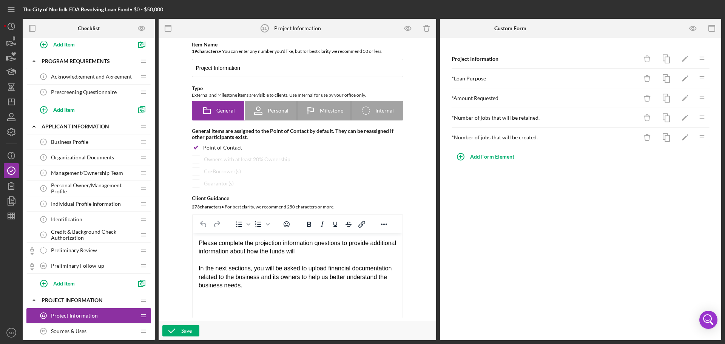
click at [93, 96] on div "Prescreening Questionnaire 2 Prescreening Questionnaire" at bounding box center [86, 92] width 100 height 15
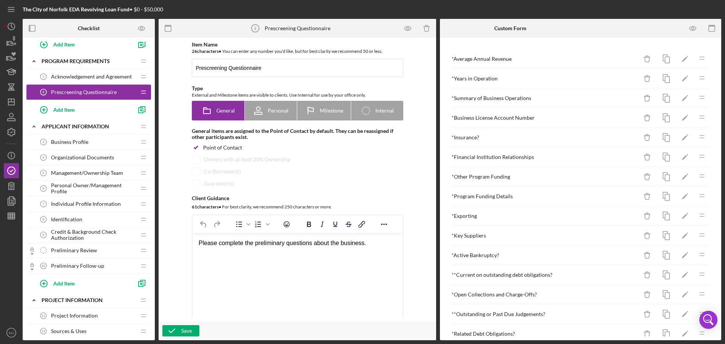
click at [86, 144] on span "Business Profile" at bounding box center [69, 142] width 37 height 6
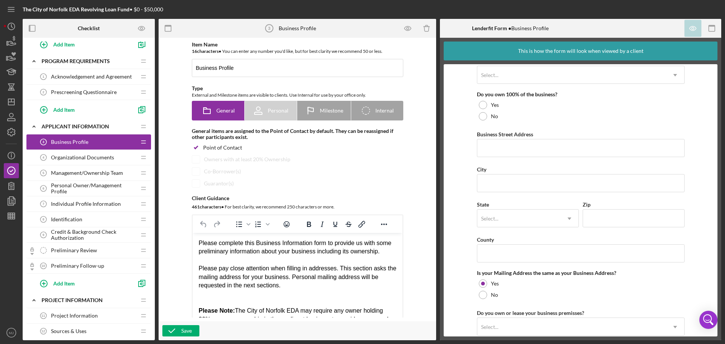
scroll to position [349, 0]
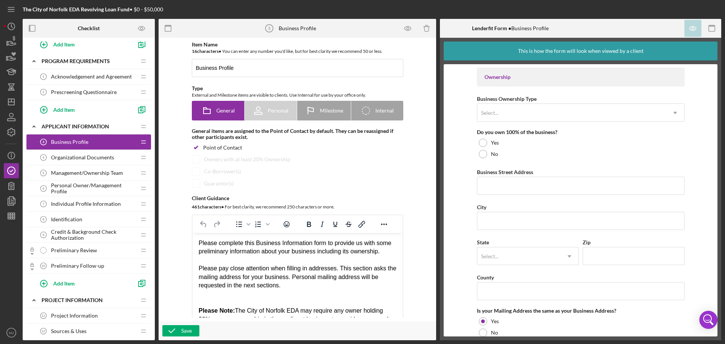
click at [83, 89] on span "Prescreening Questionnaire" at bounding box center [84, 92] width 66 height 6
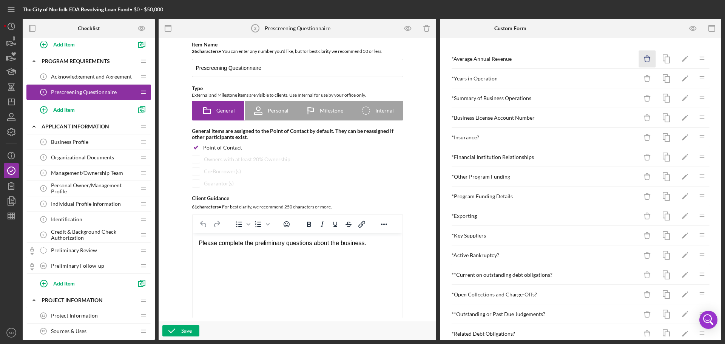
click at [643, 56] on icon "Icon/Delete" at bounding box center [647, 59] width 17 height 17
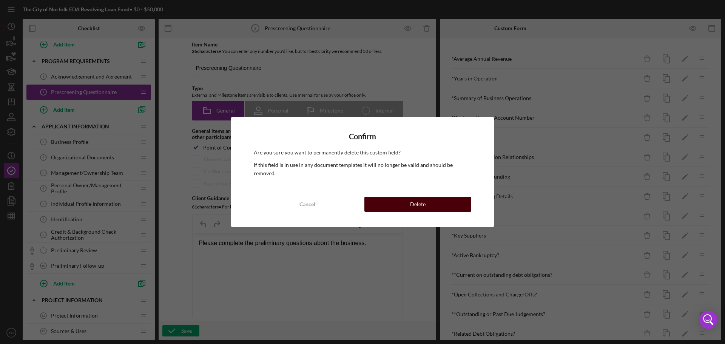
click at [422, 202] on div "Delete" at bounding box center [417, 204] width 15 height 15
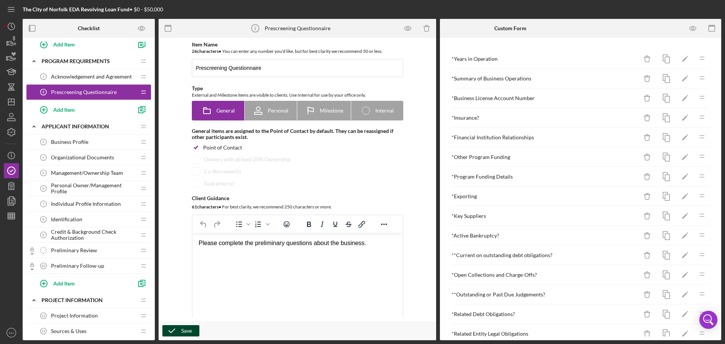
click at [182, 328] on div "Save" at bounding box center [186, 330] width 11 height 11
click at [76, 183] on span "Personal Owner/Management Profile" at bounding box center [93, 188] width 85 height 12
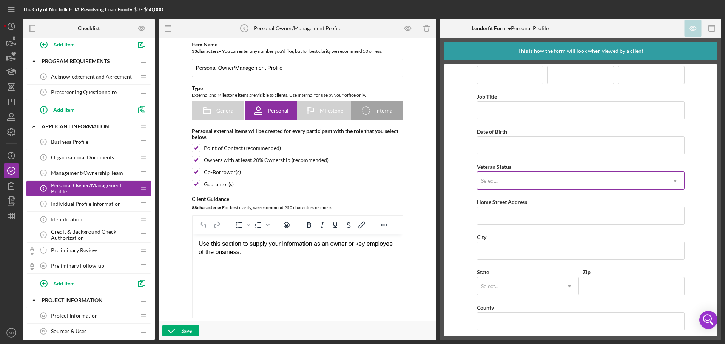
scroll to position [17, 0]
click at [89, 205] on span "Individual Profile Information" at bounding box center [86, 204] width 70 height 6
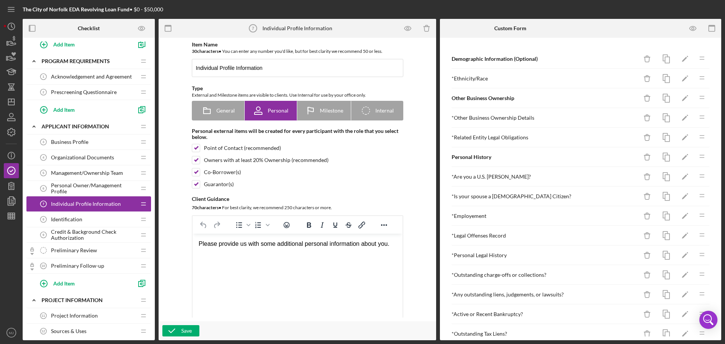
scroll to position [32, 0]
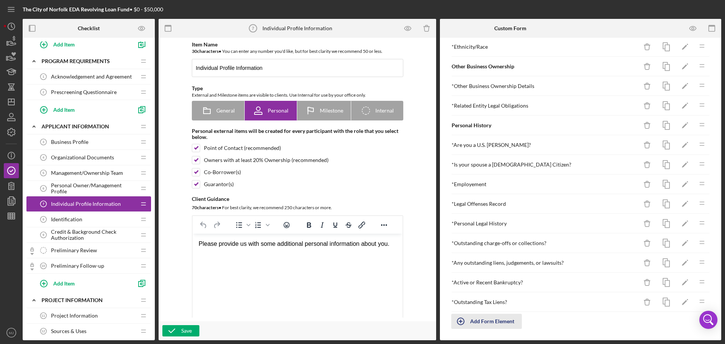
click at [500, 325] on div "Add Form Element" at bounding box center [492, 321] width 44 height 15
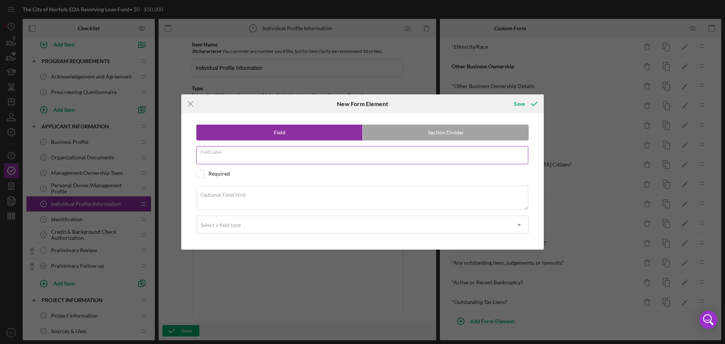
click at [290, 159] on input "Field Label" at bounding box center [362, 155] width 332 height 18
drag, startPoint x: 242, startPoint y: 153, endPoint x: 214, endPoint y: 159, distance: 28.5
click at [214, 159] on div "Field Label Residency" at bounding box center [362, 155] width 332 height 19
drag, startPoint x: 231, startPoint y: 163, endPoint x: 193, endPoint y: 163, distance: 37.8
click at [193, 163] on div "Field Section Divider Field Label Residency Required Optional Field Hint Select…" at bounding box center [362, 181] width 355 height 136
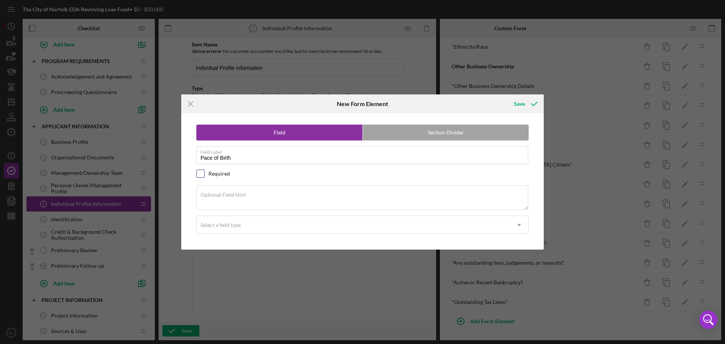
click at [203, 173] on input "checkbox" at bounding box center [201, 174] width 8 height 8
click at [230, 196] on label "Optional Field Hint" at bounding box center [223, 195] width 45 height 6
click at [230, 196] on textarea "Optional Field Hint" at bounding box center [362, 198] width 332 height 24
click at [233, 220] on div "Select a field type" at bounding box center [354, 224] width 314 height 17
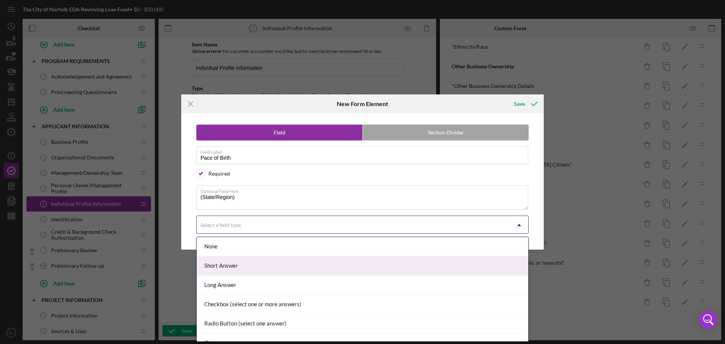
click at [233, 271] on div "Short Answer" at bounding box center [363, 266] width 332 height 19
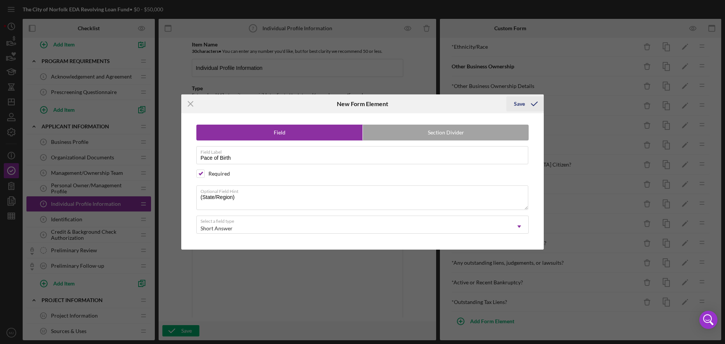
click at [519, 107] on div "Save" at bounding box center [519, 103] width 11 height 15
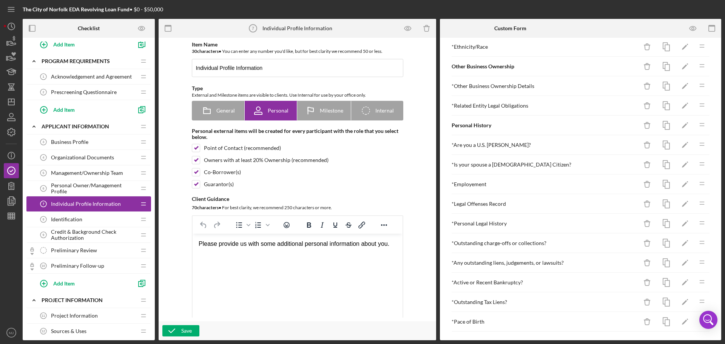
scroll to position [44, 0]
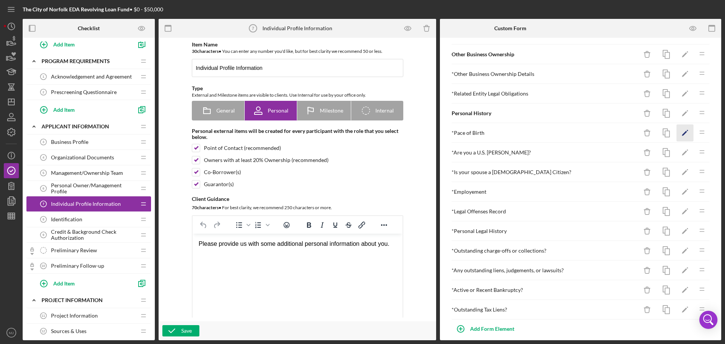
click at [677, 132] on icon "Icon/Edit" at bounding box center [685, 133] width 17 height 17
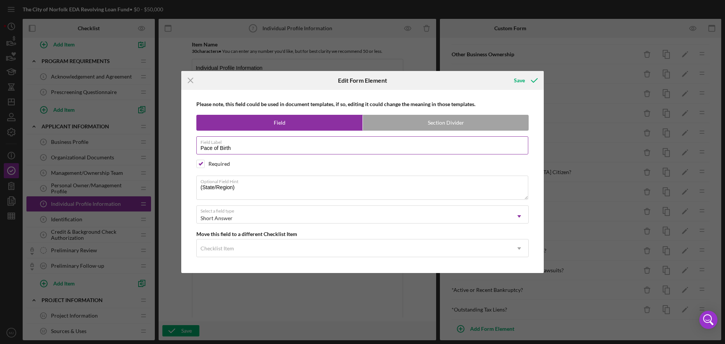
click at [204, 148] on input "Pace of Birth" at bounding box center [362, 145] width 332 height 18
click at [522, 81] on div "Save" at bounding box center [519, 80] width 11 height 15
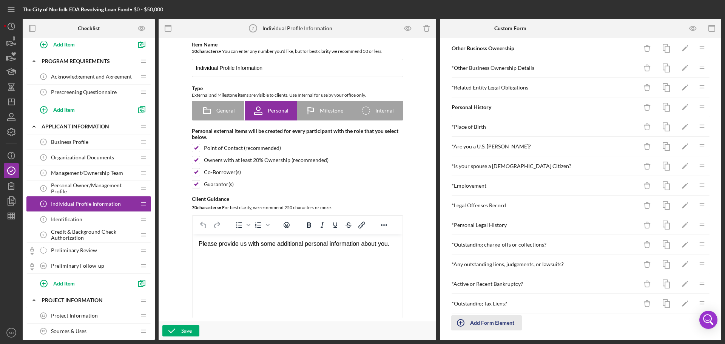
scroll to position [51, 0]
click at [500, 321] on div "Add Form Element" at bounding box center [492, 321] width 44 height 15
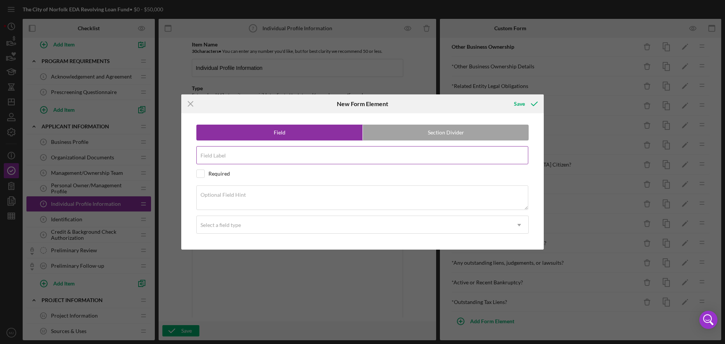
click at [254, 150] on div "Field Label" at bounding box center [362, 155] width 332 height 19
click at [201, 174] on input "checkbox" at bounding box center [201, 174] width 8 height 8
click at [247, 197] on textarea "Optional Field Hint" at bounding box center [362, 198] width 332 height 24
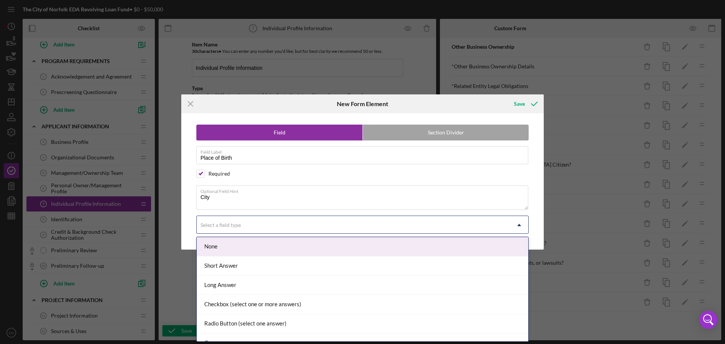
click at [231, 225] on div "Select a field type" at bounding box center [221, 225] width 40 height 6
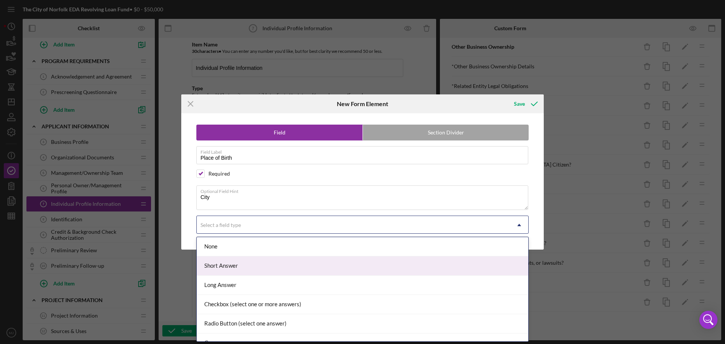
click at [233, 265] on div "Short Answer" at bounding box center [363, 266] width 332 height 19
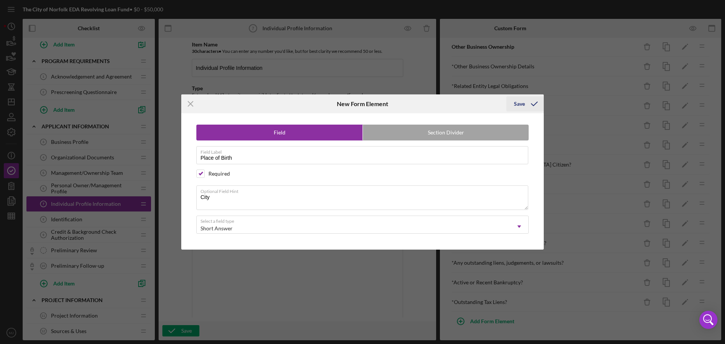
click at [524, 102] on div "Save" at bounding box center [519, 103] width 11 height 15
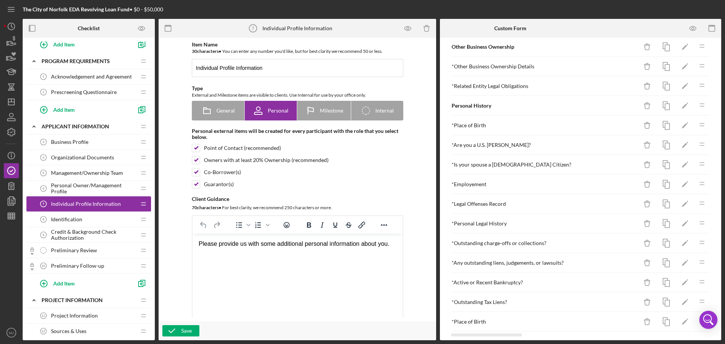
scroll to position [63, 0]
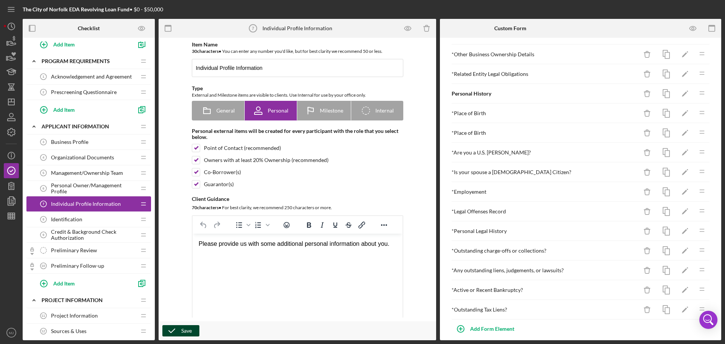
click at [179, 326] on icon "button" at bounding box center [171, 331] width 19 height 19
click at [505, 326] on div "Add Form Element" at bounding box center [492, 329] width 44 height 15
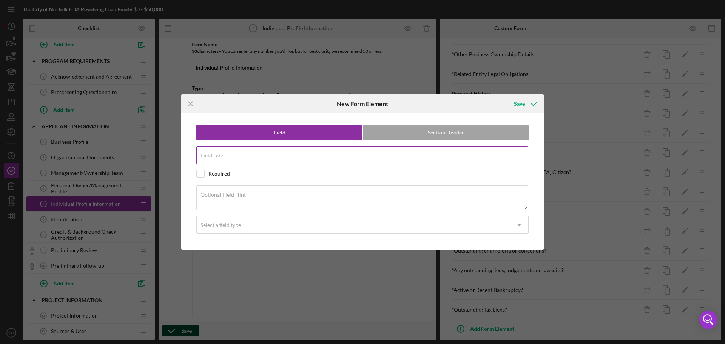
click at [221, 156] on label "Field Label" at bounding box center [213, 156] width 25 height 6
click at [221, 156] on input "Field Label" at bounding box center [362, 155] width 332 height 18
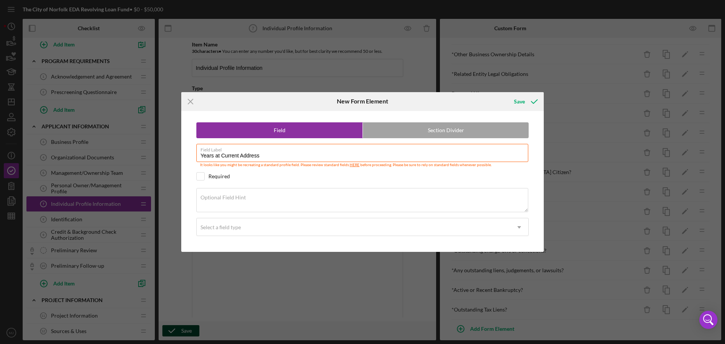
click at [193, 179] on div "Field Section Divider Field Label Years at Current Address It looks like you mi…" at bounding box center [362, 181] width 355 height 141
click at [204, 177] on div "Required" at bounding box center [362, 176] width 332 height 8
click at [203, 177] on input "checkbox" at bounding box center [201, 177] width 8 height 8
click at [224, 222] on div "Select a field type" at bounding box center [354, 227] width 314 height 17
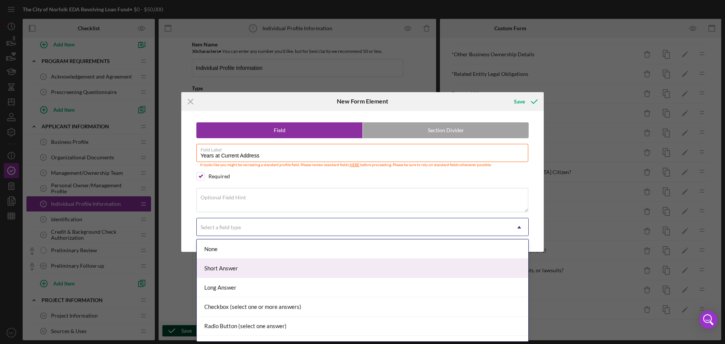
click at [227, 268] on div "Short Answer" at bounding box center [363, 268] width 332 height 19
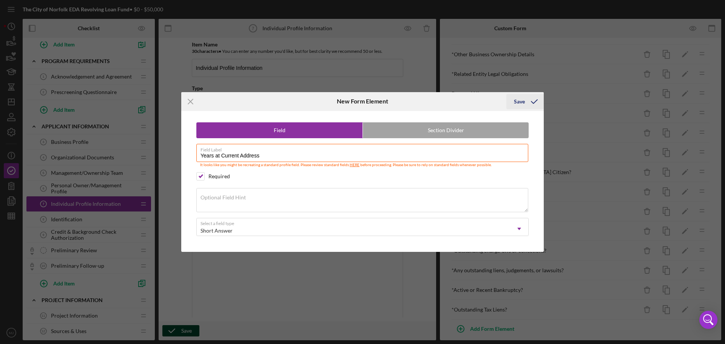
click at [515, 99] on div "Save" at bounding box center [519, 101] width 11 height 15
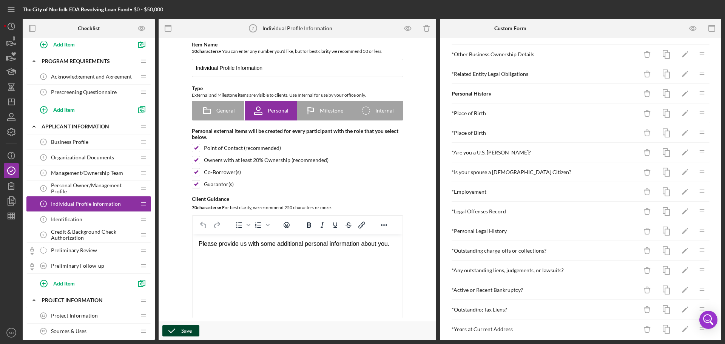
scroll to position [91, 0]
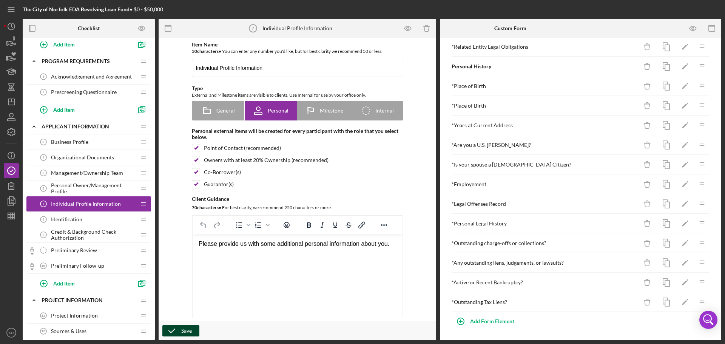
click at [180, 327] on icon "button" at bounding box center [171, 331] width 19 height 19
click at [74, 183] on span "Personal Owner/Management Profile" at bounding box center [93, 188] width 85 height 12
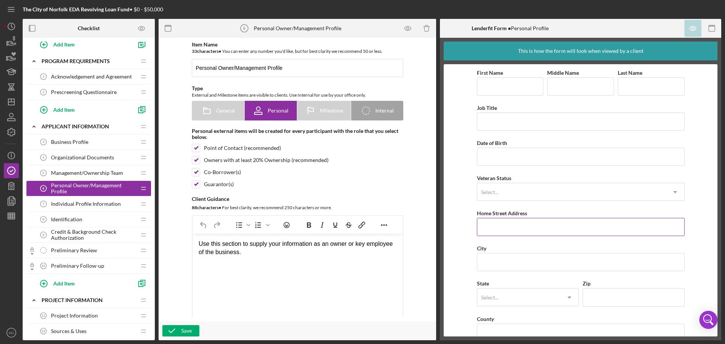
click at [515, 221] on input "Home Street Address" at bounding box center [581, 227] width 208 height 18
click at [92, 204] on span "Individual Profile Information" at bounding box center [86, 204] width 70 height 6
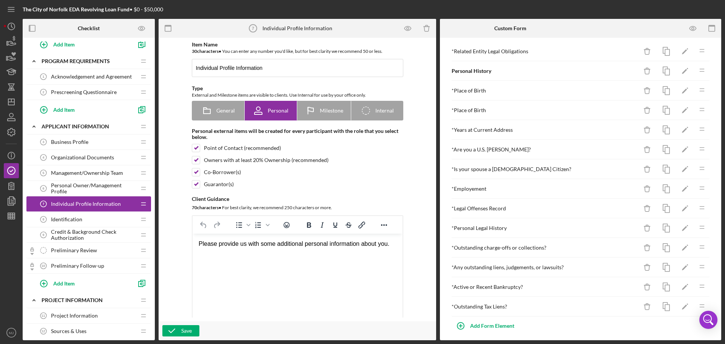
scroll to position [91, 0]
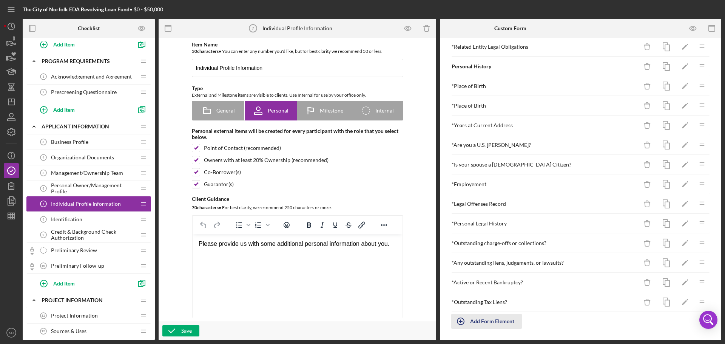
click at [488, 321] on div "Add Form Element" at bounding box center [492, 321] width 44 height 15
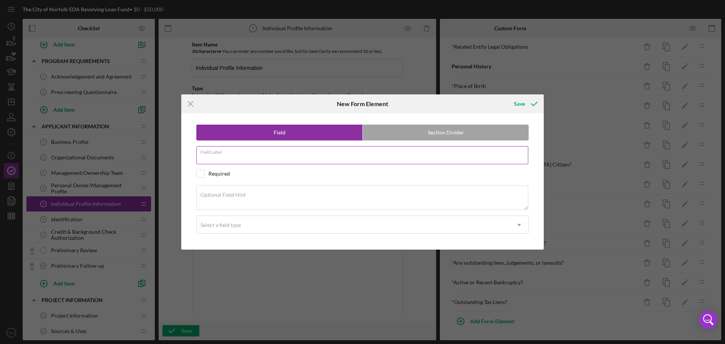
click at [238, 159] on input "Field Label" at bounding box center [362, 155] width 332 height 18
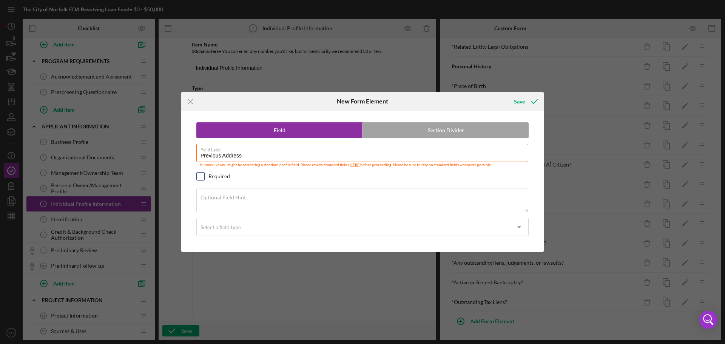
click at [201, 176] on input "checkbox" at bounding box center [201, 177] width 8 height 8
click at [250, 203] on textarea "Optional Field Hint" at bounding box center [362, 200] width 332 height 24
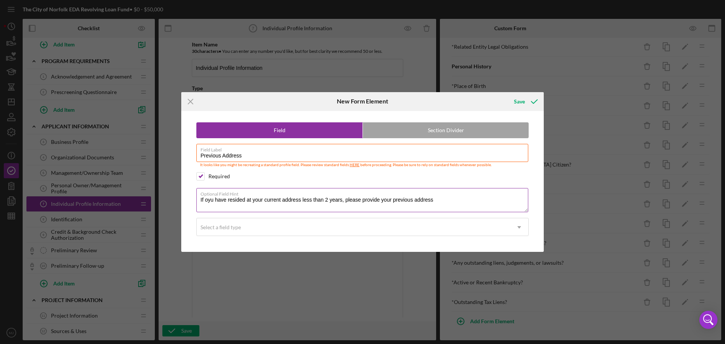
drag, startPoint x: 213, startPoint y: 198, endPoint x: 206, endPoint y: 202, distance: 8.3
click at [206, 202] on textarea "If oyu have resided at your current address less than 2 years, please provide y…" at bounding box center [362, 200] width 332 height 24
click at [451, 194] on label "Optional Field Hint" at bounding box center [365, 193] width 328 height 8
click at [451, 194] on textarea "If you have resided at your current address less than 2 years, please provide y…" at bounding box center [362, 200] width 332 height 24
click at [445, 203] on textarea "If you have resided at your current address less than 2 years, please provide y…" at bounding box center [362, 200] width 332 height 24
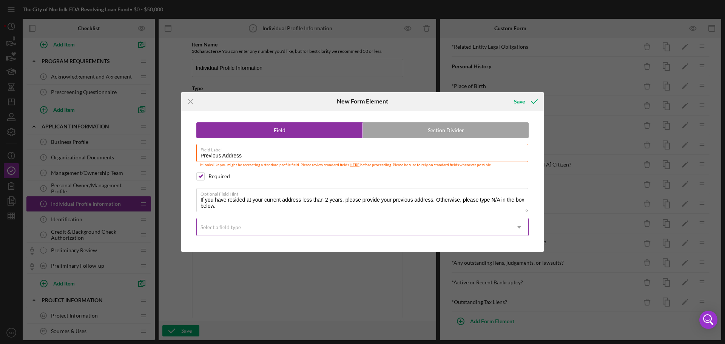
click at [375, 229] on div "Select a field type" at bounding box center [354, 227] width 314 height 17
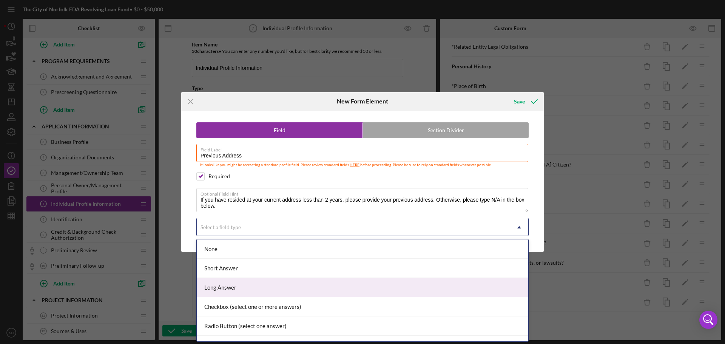
click at [240, 286] on div "Long Answer" at bounding box center [363, 287] width 332 height 19
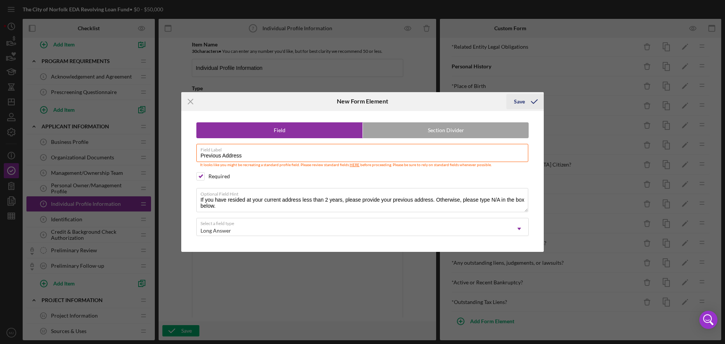
click at [526, 105] on icon "submit" at bounding box center [534, 101] width 19 height 19
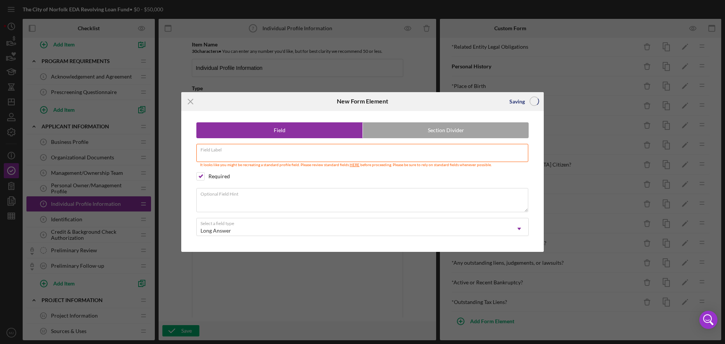
scroll to position [103, 0]
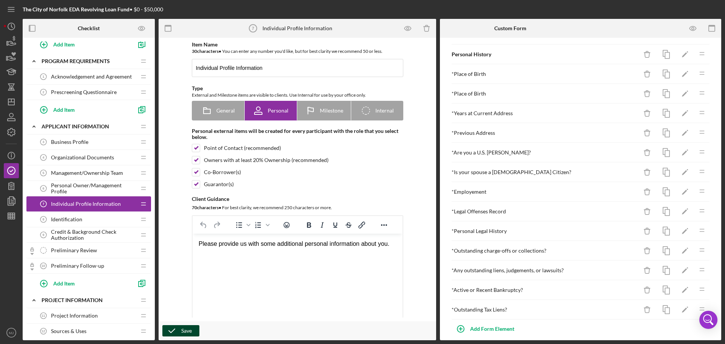
click at [181, 332] on button "Save" at bounding box center [180, 330] width 37 height 11
click at [88, 183] on span "Personal Owner/Management Profile" at bounding box center [93, 188] width 85 height 12
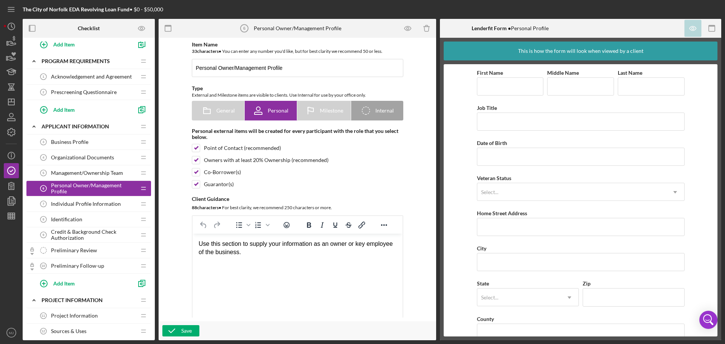
click at [92, 199] on div "Individual Profile Information 7 Individual Profile Information" at bounding box center [86, 203] width 100 height 15
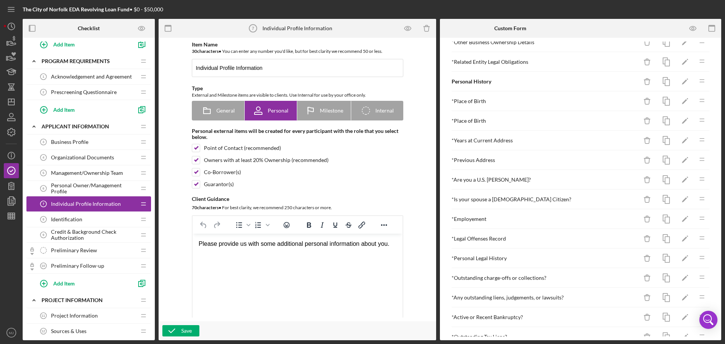
scroll to position [110, 0]
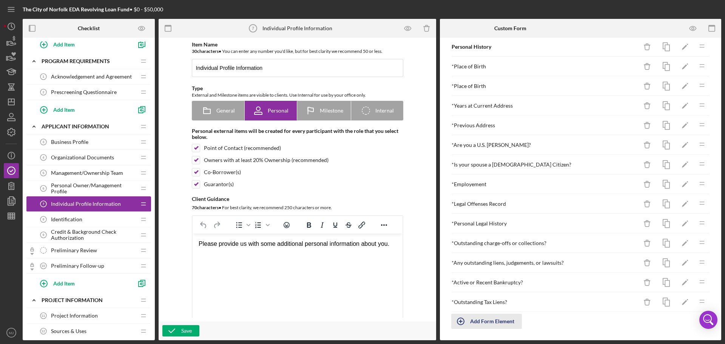
click at [487, 321] on div "Add Form Element" at bounding box center [492, 321] width 44 height 15
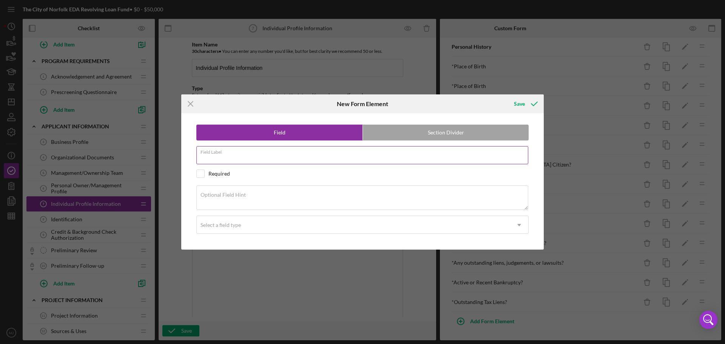
click at [241, 154] on div "Field Label" at bounding box center [362, 155] width 332 height 19
click at [220, 173] on div "Required" at bounding box center [220, 174] width 22 height 6
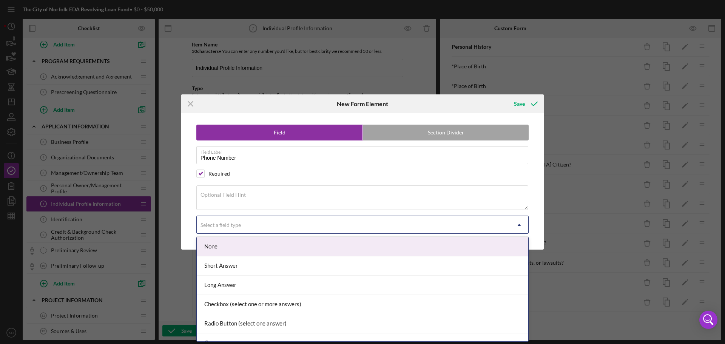
click at [225, 222] on div "Select a field type" at bounding box center [221, 225] width 40 height 6
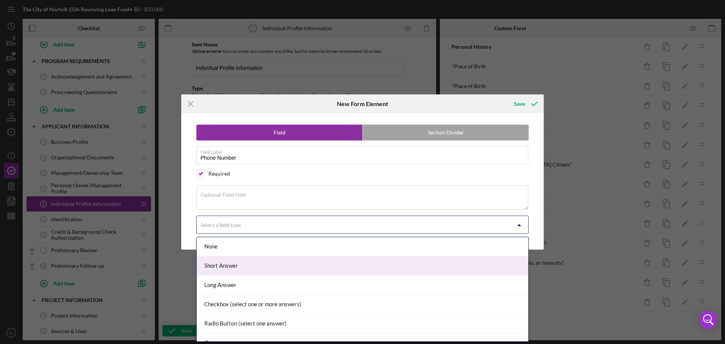
click at [238, 267] on div "Short Answer" at bounding box center [363, 266] width 332 height 19
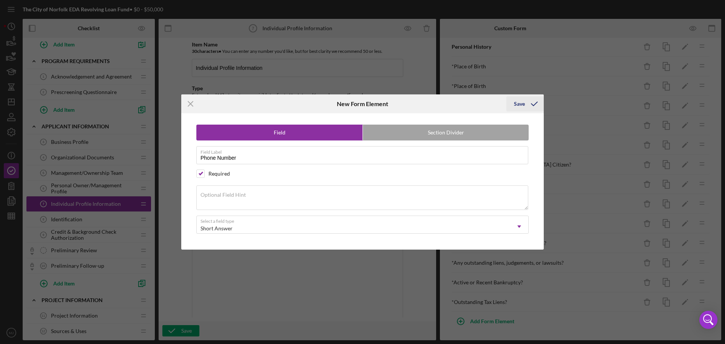
click at [529, 100] on icon "submit" at bounding box center [534, 103] width 19 height 19
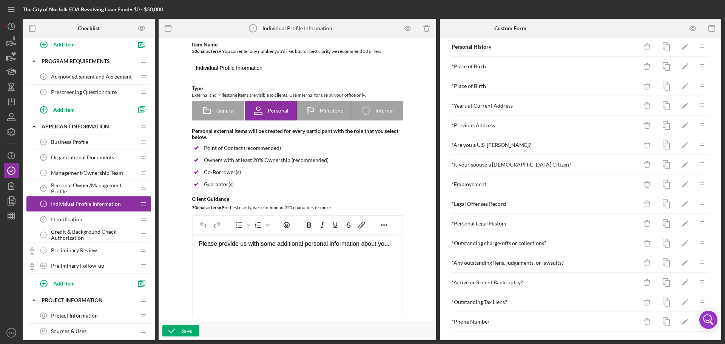
scroll to position [122, 0]
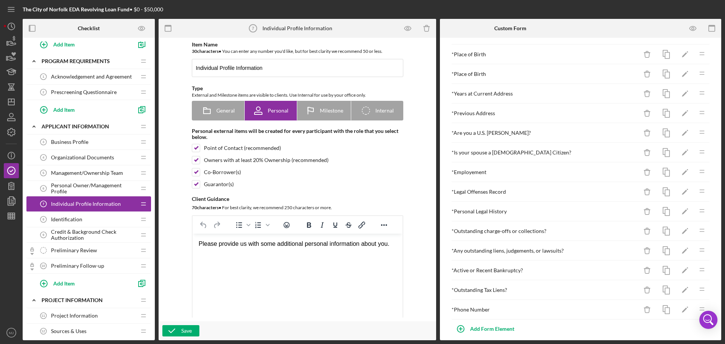
click at [695, 309] on icon "Icon/Drag" at bounding box center [702, 308] width 15 height 15
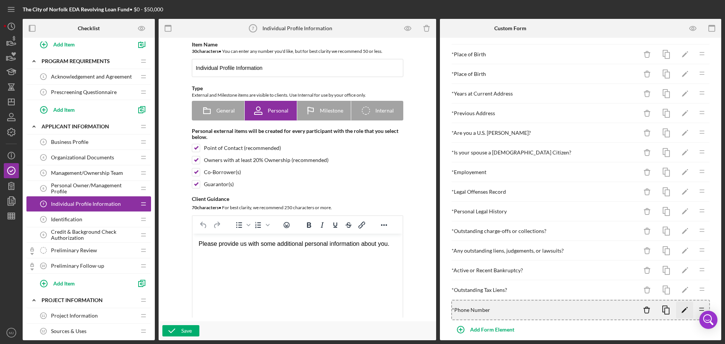
click at [677, 309] on icon "Icon/Edit" at bounding box center [685, 310] width 17 height 17
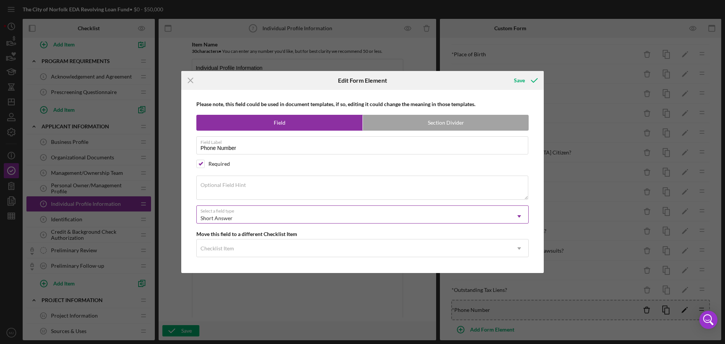
click at [263, 221] on div "Short Answer" at bounding box center [354, 218] width 314 height 17
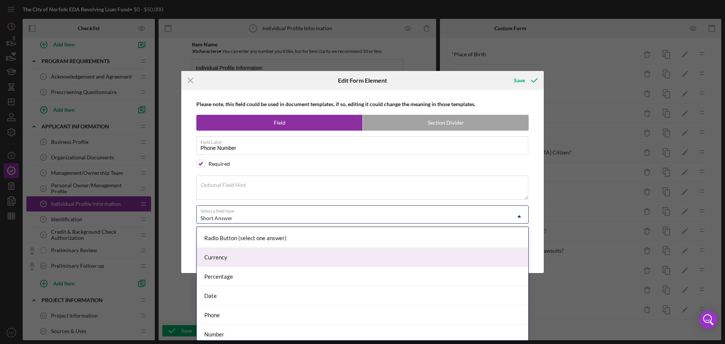
scroll to position [79, 0]
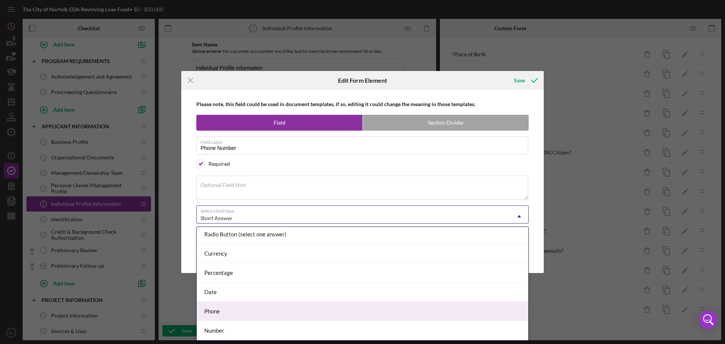
click at [243, 310] on div "Phone" at bounding box center [363, 311] width 332 height 19
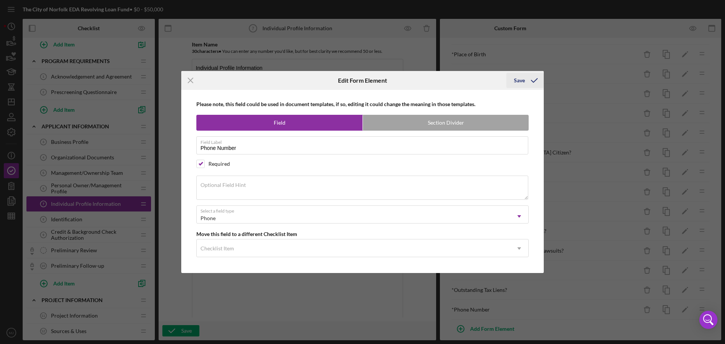
click at [513, 85] on button "Save" at bounding box center [525, 80] width 37 height 15
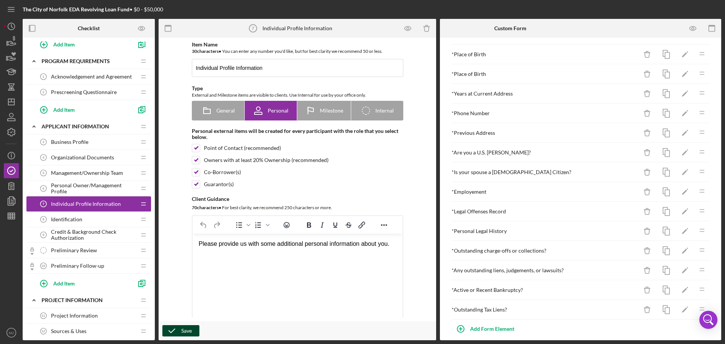
click at [192, 331] on button "Save" at bounding box center [180, 330] width 37 height 11
click at [642, 113] on icon "Icon/Delete" at bounding box center [647, 113] width 17 height 17
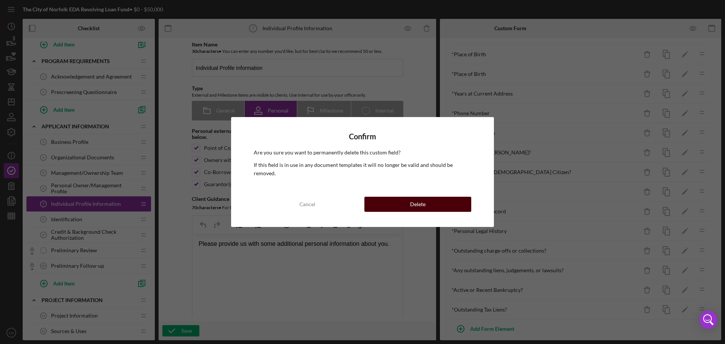
click at [448, 199] on button "Delete" at bounding box center [418, 204] width 107 height 15
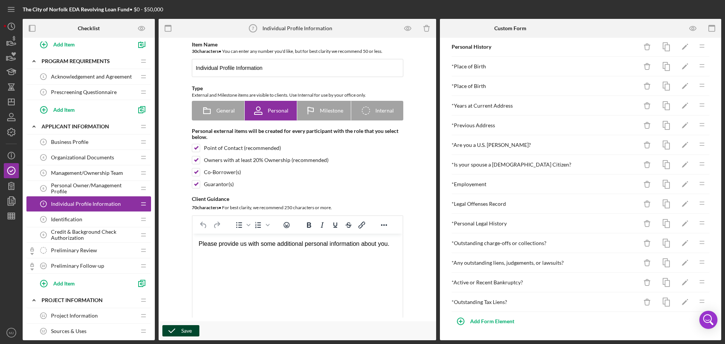
click at [182, 328] on div "Save" at bounding box center [186, 330] width 11 height 11
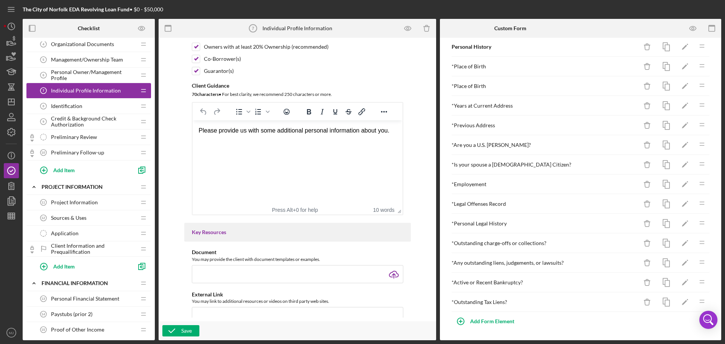
scroll to position [189, 0]
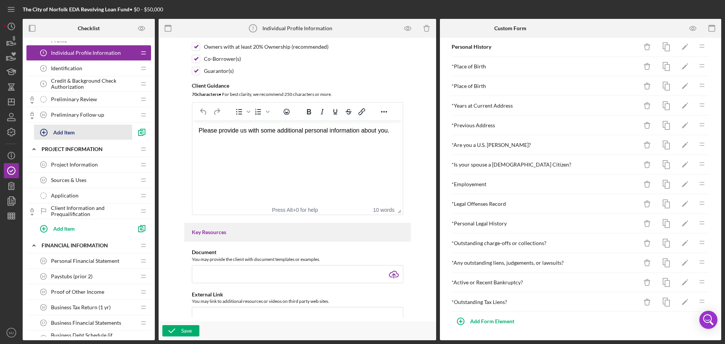
drag, startPoint x: 74, startPoint y: 212, endPoint x: 75, endPoint y: 127, distance: 85.0
click at [75, 127] on div "Icon/Expander Internal Icon/Edit Icon/Drag Application ID - Salesforce Applicat…" at bounding box center [88, 109] width 125 height 513
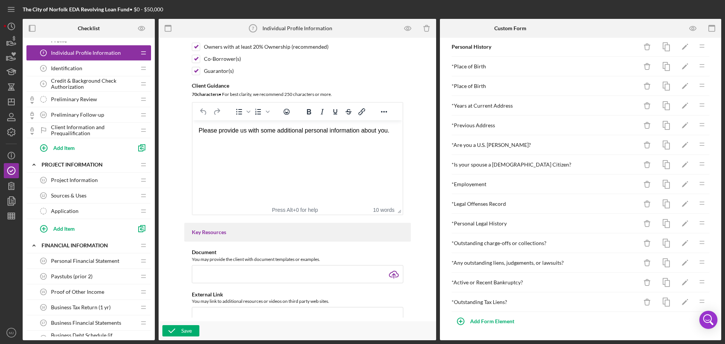
click at [76, 126] on span "Client Information and Prequailification" at bounding box center [93, 130] width 85 height 12
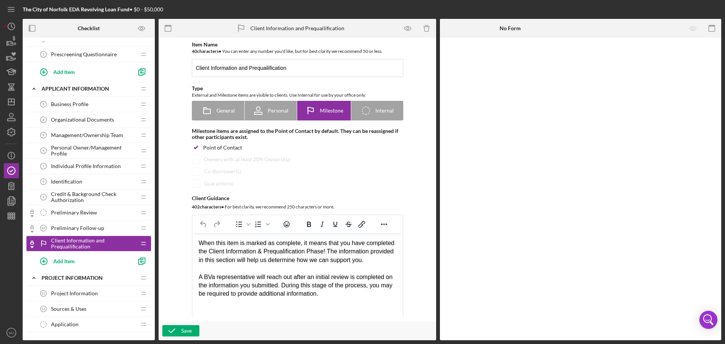
scroll to position [38, 0]
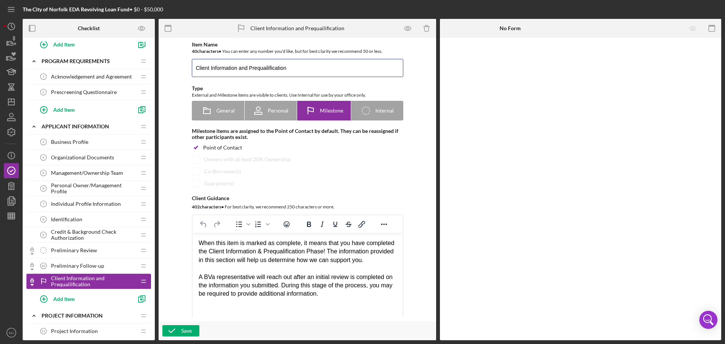
drag, startPoint x: 293, startPoint y: 68, endPoint x: 143, endPoint y: 72, distance: 150.4
click at [143, 72] on div "Checklist Icon/Expander Internal Icon/Edit Icon/Drag Application ID - Salesforc…" at bounding box center [372, 180] width 699 height 322
drag, startPoint x: 216, startPoint y: 278, endPoint x: 204, endPoint y: 279, distance: 12.1
click at [204, 279] on div "A BVa representative will reach out after an initial review is completed on the…" at bounding box center [297, 285] width 198 height 25
drag, startPoint x: 309, startPoint y: 252, endPoint x: 429, endPoint y: 466, distance: 245.5
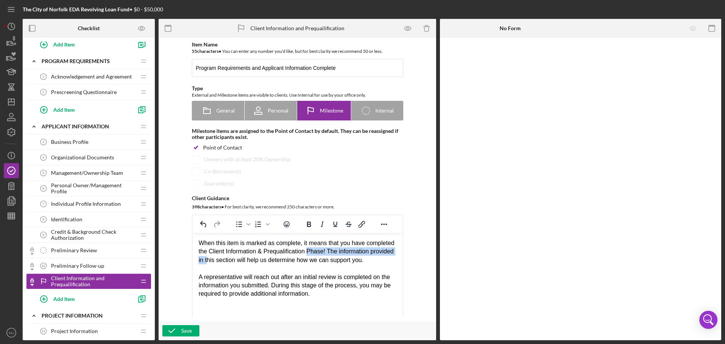
click at [208, 256] on div "When this item is marked as complete, it means that you have completed the Clie…" at bounding box center [297, 251] width 198 height 25
drag, startPoint x: 312, startPoint y: 67, endPoint x: 178, endPoint y: 71, distance: 133.4
click at [178, 71] on div "Item Name 55 character s • You can enter any number you'd like, but for best cl…" at bounding box center [297, 180] width 270 height 276
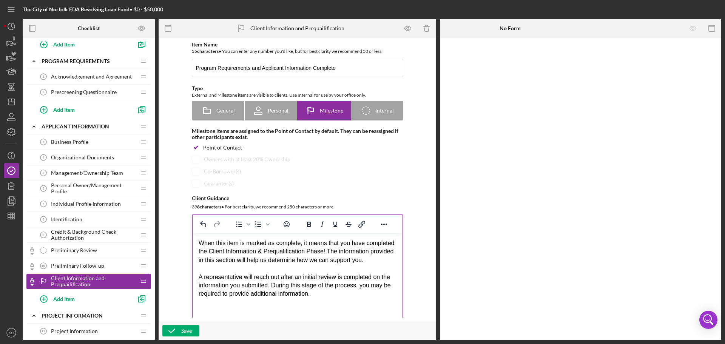
click at [301, 250] on div "When this item is marked as complete, it means that you have completed the Clie…" at bounding box center [297, 251] width 198 height 25
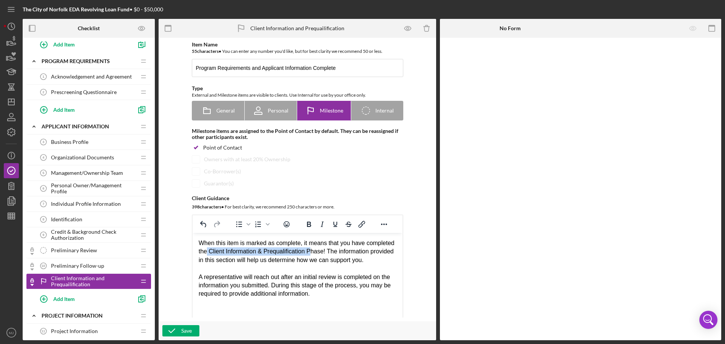
drag, startPoint x: 310, startPoint y: 252, endPoint x: 207, endPoint y: 252, distance: 103.1
click at [207, 252] on div "When this item is marked as complete, it means that you have completed the Clie…" at bounding box center [297, 251] width 198 height 25
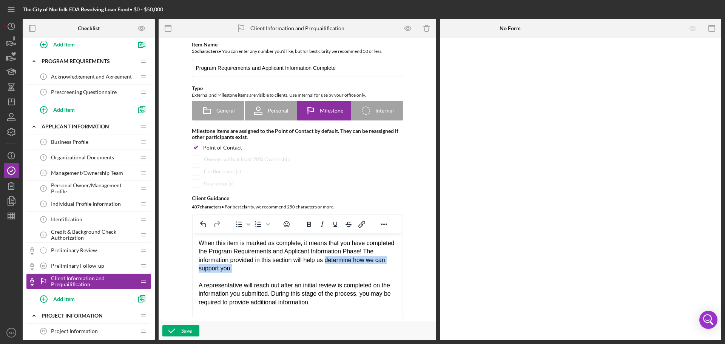
drag, startPoint x: 325, startPoint y: 260, endPoint x: 386, endPoint y: 272, distance: 62.2
click at [386, 272] on div "When this item is marked as complete, it means that you have completed the Prog…" at bounding box center [297, 256] width 198 height 34
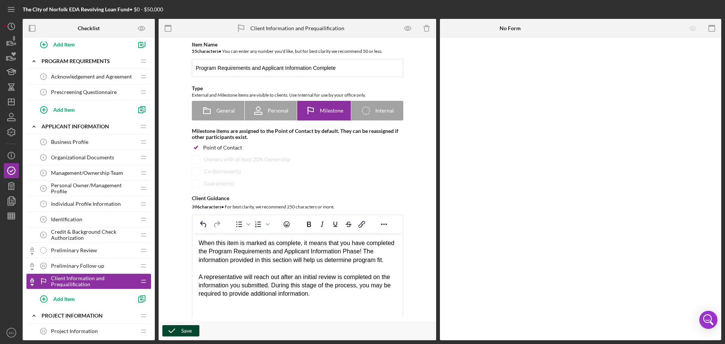
click at [194, 331] on button "Save" at bounding box center [180, 330] width 37 height 11
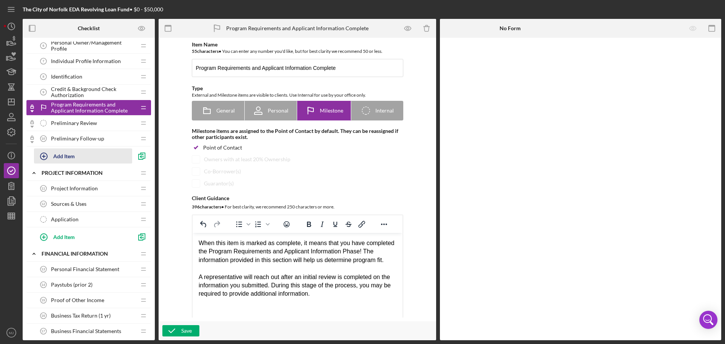
scroll to position [189, 0]
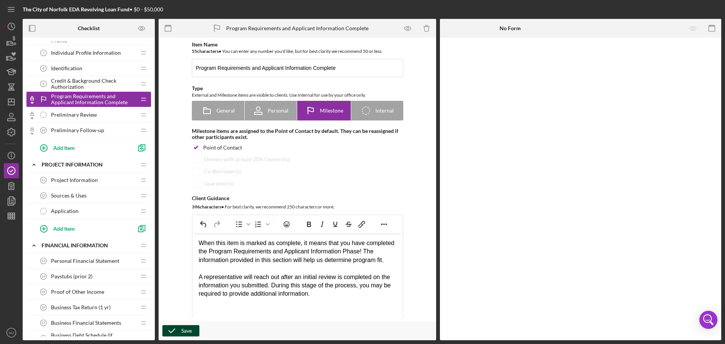
click at [186, 331] on div "Save" at bounding box center [186, 330] width 11 height 11
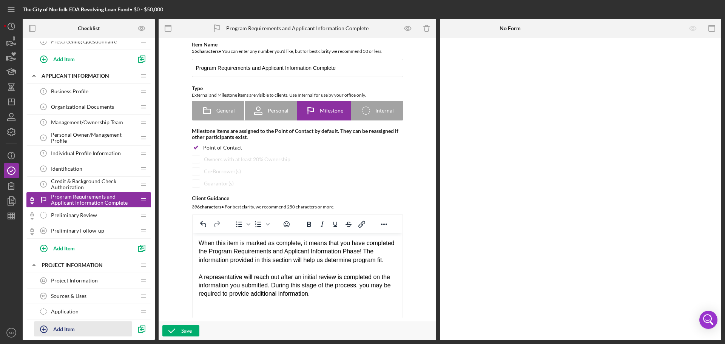
scroll to position [76, 0]
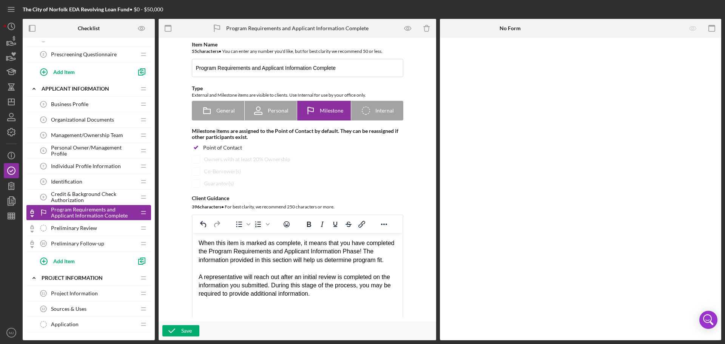
click at [89, 199] on span "Credit & Background Check Authorization" at bounding box center [93, 197] width 85 height 12
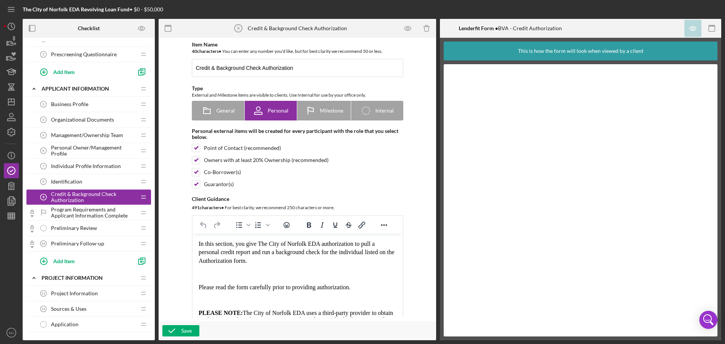
click at [81, 164] on span "Individual Profile Information" at bounding box center [86, 166] width 70 height 6
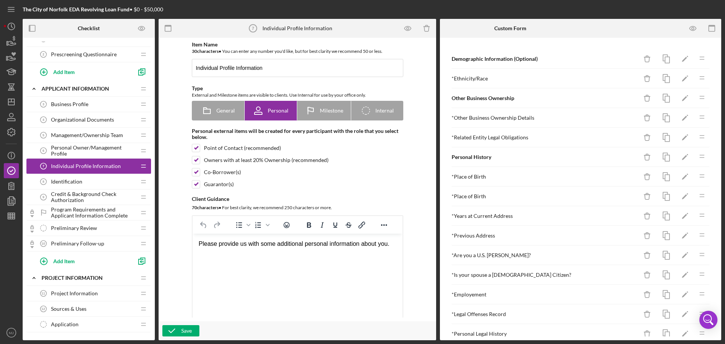
click at [72, 151] on span "Personal Owner/Management Profile" at bounding box center [93, 151] width 85 height 12
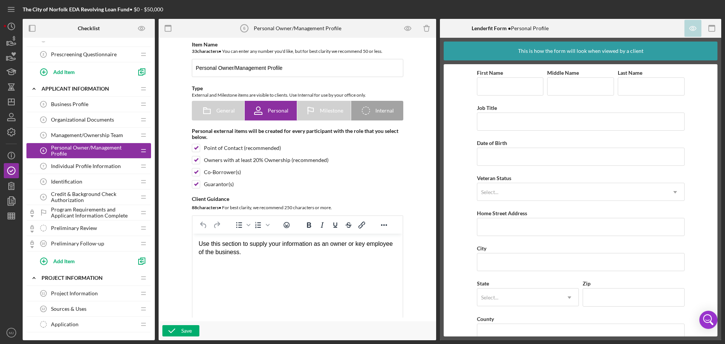
click at [82, 196] on span "Credit & Background Check Authorization" at bounding box center [93, 197] width 85 height 12
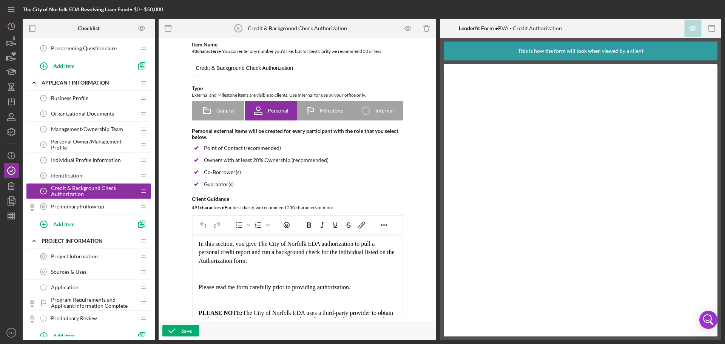
scroll to position [100, 0]
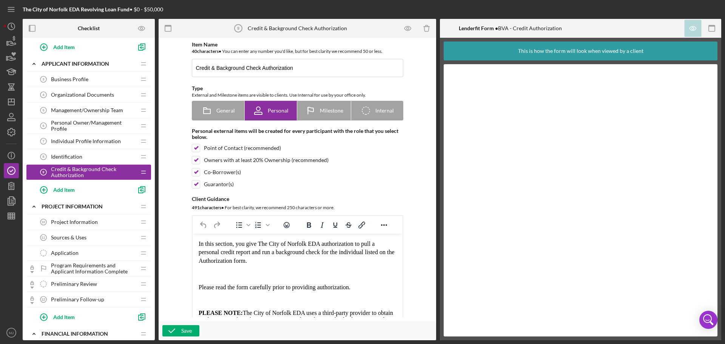
click at [87, 275] on div "Program Requirements and Applicant Information Complete Program Requirements an…" at bounding box center [86, 268] width 100 height 15
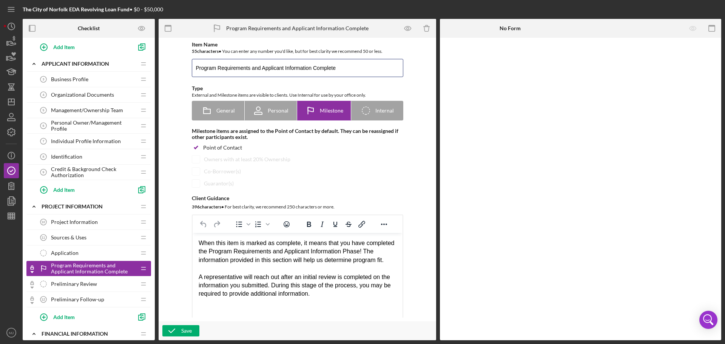
drag, startPoint x: 350, startPoint y: 69, endPoint x: 182, endPoint y: 71, distance: 167.4
click at [182, 71] on div "Item Name 55 character s • You can enter any number you'd like, but for best cl…" at bounding box center [297, 180] width 270 height 276
drag, startPoint x: 260, startPoint y: 69, endPoint x: 185, endPoint y: 76, distance: 75.5
click at [185, 76] on div "Item Name 19 character s • You can enter any number you'd like, but for best cl…" at bounding box center [297, 185] width 227 height 286
click at [198, 68] on input "preliminary Requirements" at bounding box center [298, 68] width 212 height 18
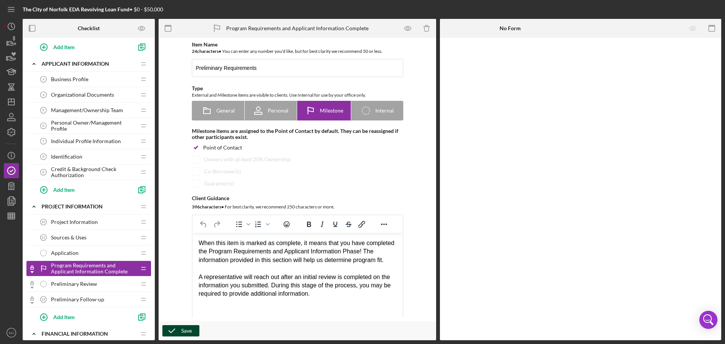
click at [190, 327] on div "Save" at bounding box center [186, 330] width 11 height 11
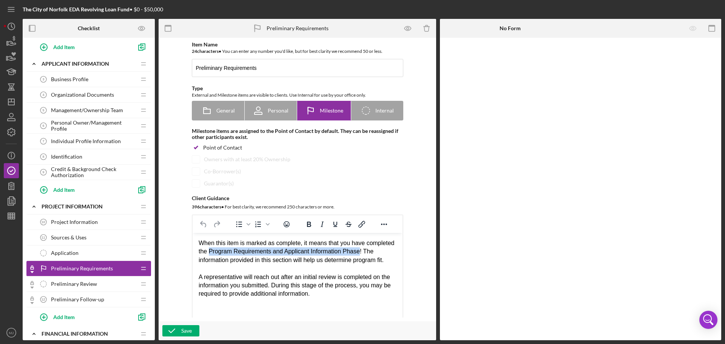
drag, startPoint x: 359, startPoint y: 250, endPoint x: 209, endPoint y: 251, distance: 150.0
click at [209, 251] on div "When this item is marked as complete, it means that you have completed the Prog…" at bounding box center [297, 251] width 198 height 25
click at [212, 252] on div "When this item is marked as complete, it means that you have completed the prel…" at bounding box center [297, 251] width 198 height 25
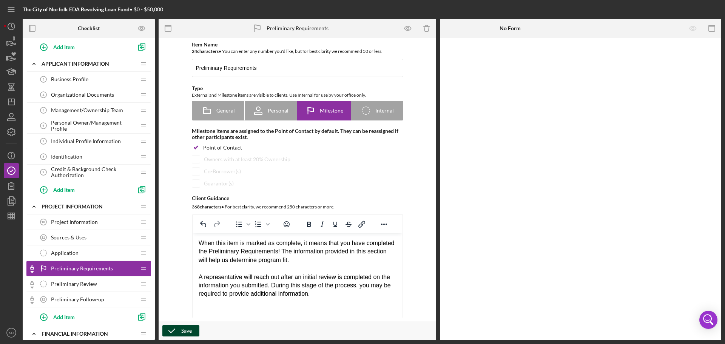
click at [178, 328] on icon "button" at bounding box center [171, 331] width 19 height 19
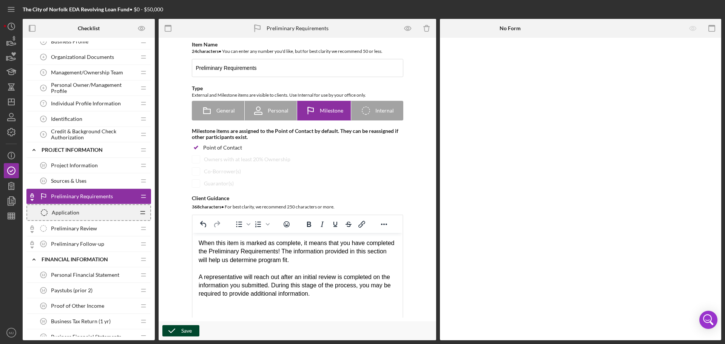
scroll to position [138, 0]
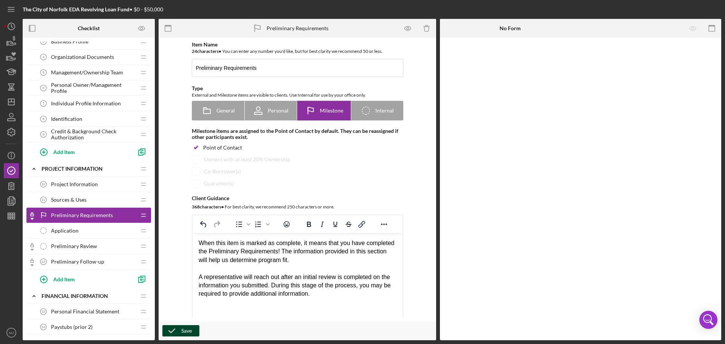
click at [187, 328] on div "Save" at bounding box center [186, 330] width 11 height 11
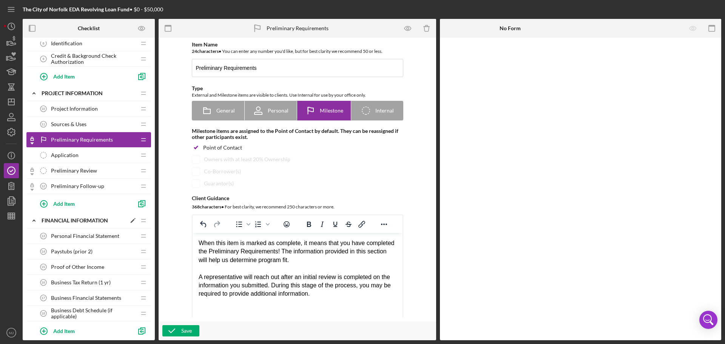
scroll to position [252, 0]
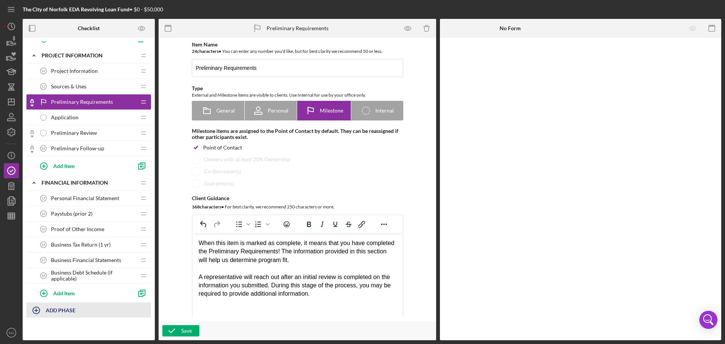
click at [51, 308] on b "ADD PHASE" at bounding box center [61, 310] width 30 height 6
click at [37, 332] on div "Add" at bounding box center [35, 330] width 10 height 11
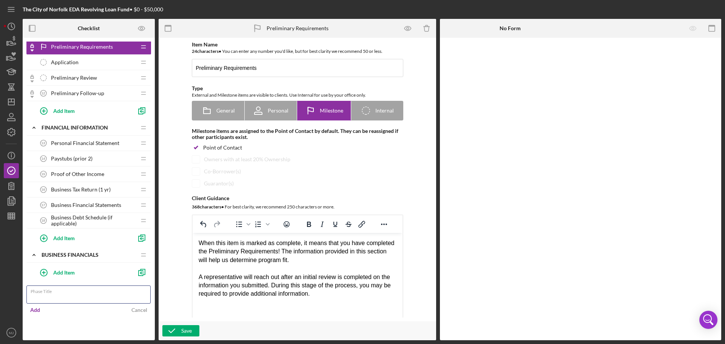
scroll to position [269, 0]
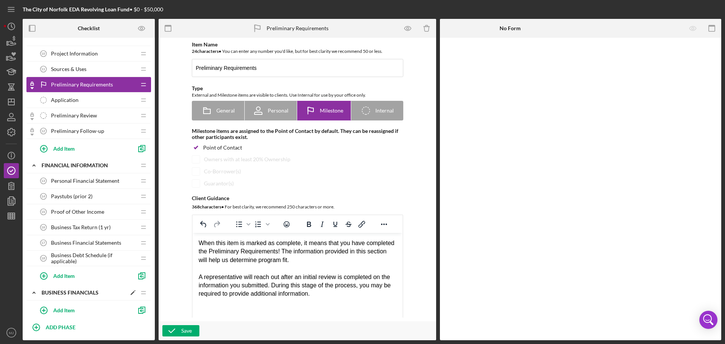
drag, startPoint x: 82, startPoint y: 226, endPoint x: 89, endPoint y: 300, distance: 75.1
click at [89, 300] on div "Icon/Expander Internal Icon/Edit Icon/Drag Application ID - Salesforce Applicat…" at bounding box center [88, 46] width 125 height 547
click at [132, 165] on icon "Icon/Edit" at bounding box center [133, 166] width 14 height 14
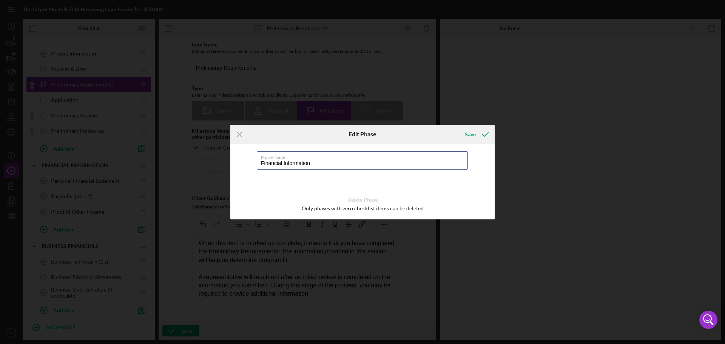
drag, startPoint x: 282, startPoint y: 163, endPoint x: 240, endPoint y: 161, distance: 42.8
click at [242, 163] on div "Phase Name Financial Information Delete Phase Only phases with zero checklist i…" at bounding box center [362, 182] width 264 height 76
click at [473, 133] on div "Save" at bounding box center [470, 134] width 11 height 15
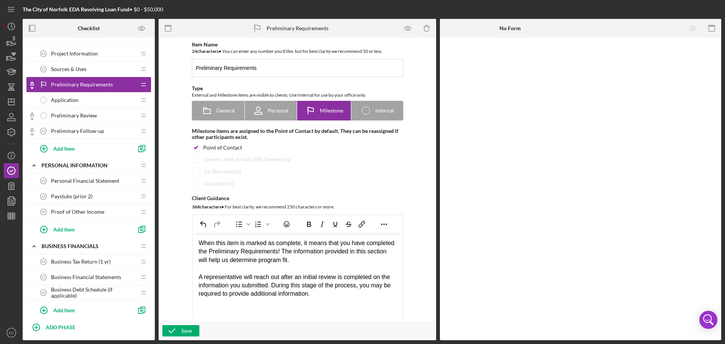
click at [82, 178] on span "Personal Financial Statement" at bounding box center [85, 181] width 68 height 6
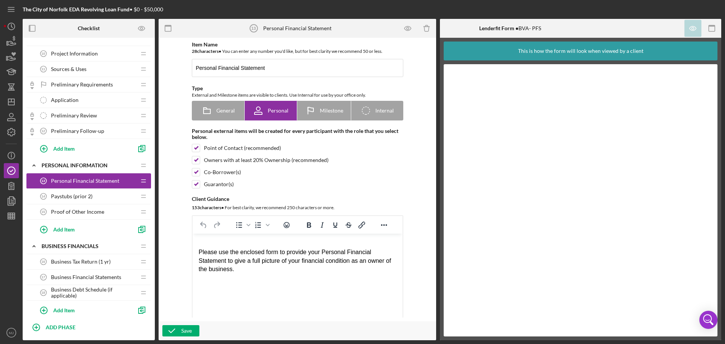
click at [86, 195] on span "Paystubs (prior 2)" at bounding box center [72, 196] width 42 height 6
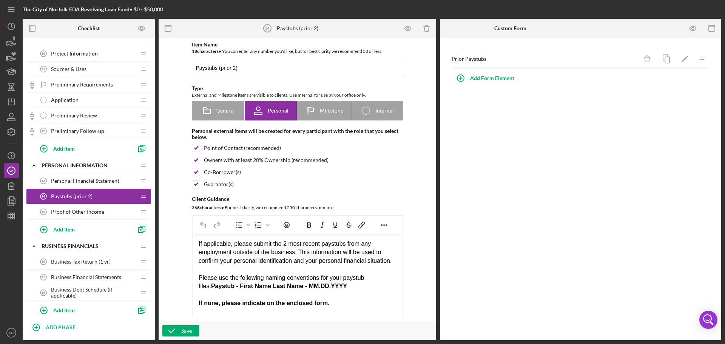
click at [87, 175] on div "Personal Financial Statement 13 Personal Financial Statement" at bounding box center [86, 180] width 100 height 15
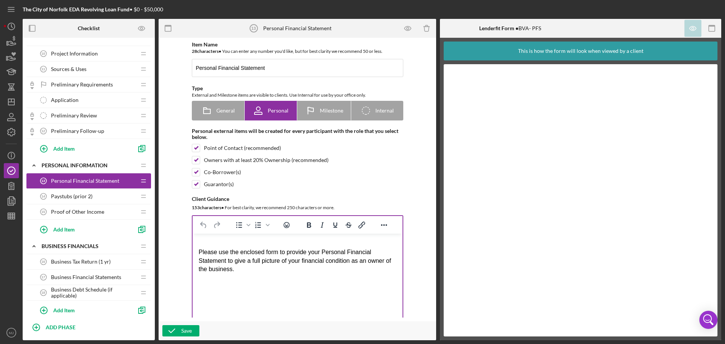
click at [266, 268] on div "Please use the enclosed form to provide your Personal Financial Statement to gi…" at bounding box center [297, 260] width 198 height 25
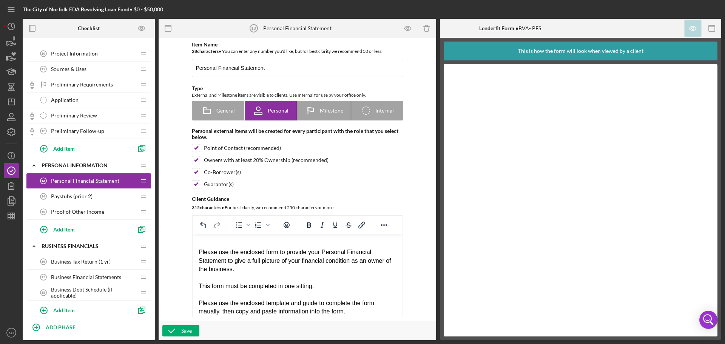
click at [333, 313] on div "Please use the enclosed template and guide to complete the form maually, then c…" at bounding box center [297, 307] width 198 height 17
click at [214, 312] on div "Please use the enclosed template and guide to complete the form maually, then c…" at bounding box center [297, 307] width 198 height 17
click at [175, 332] on icon "button" at bounding box center [171, 331] width 19 height 19
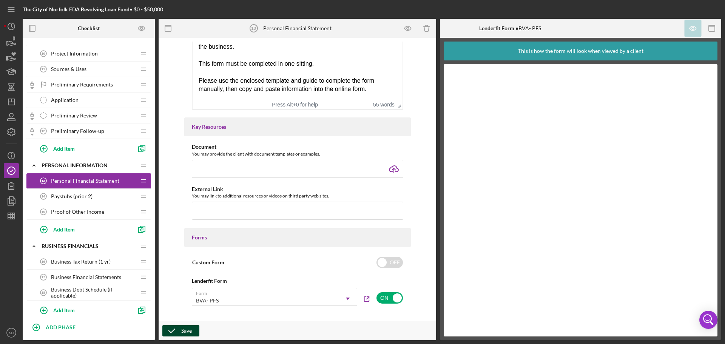
scroll to position [227, 0]
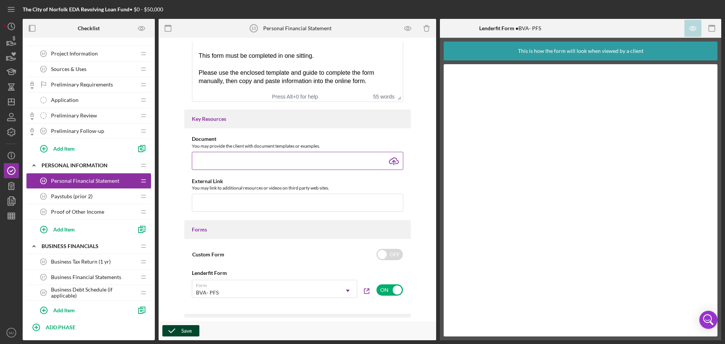
click at [396, 161] on input "file" at bounding box center [298, 161] width 212 height 18
click at [186, 326] on div "Save" at bounding box center [186, 330] width 11 height 11
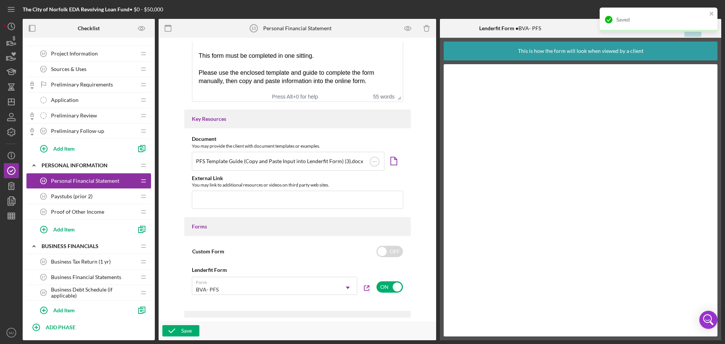
click at [86, 198] on span "Paystubs (prior 2)" at bounding box center [72, 196] width 42 height 6
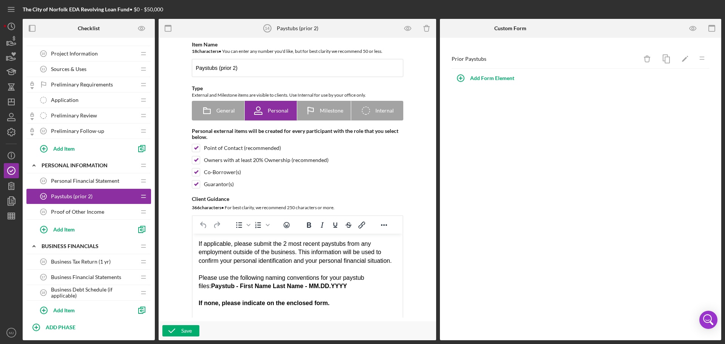
click at [81, 210] on span "Proof of Other Income" at bounding box center [77, 212] width 53 height 6
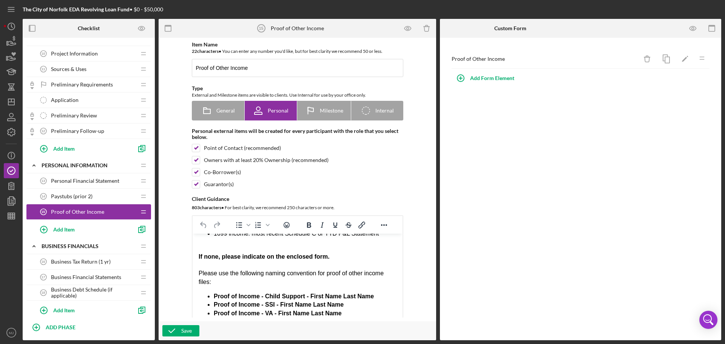
scroll to position [115, 0]
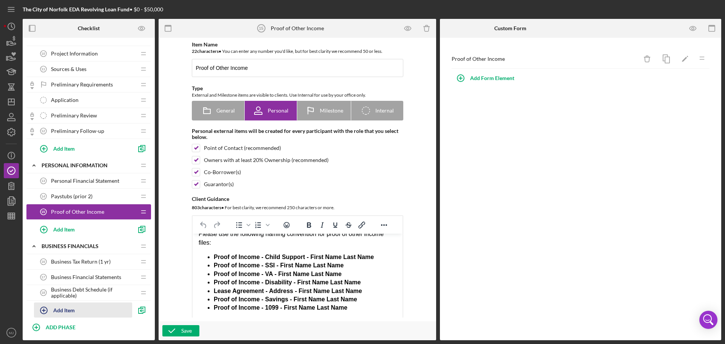
click at [68, 311] on div "Add Item" at bounding box center [64, 310] width 22 height 14
click at [43, 328] on div "Add" at bounding box center [43, 332] width 10 height 11
drag, startPoint x: 91, startPoint y: 317, endPoint x: 97, endPoint y: 323, distance: 8.6
click at [92, 319] on input "Item Title" at bounding box center [92, 314] width 117 height 18
click at [137, 330] on div "Cancel" at bounding box center [139, 332] width 16 height 11
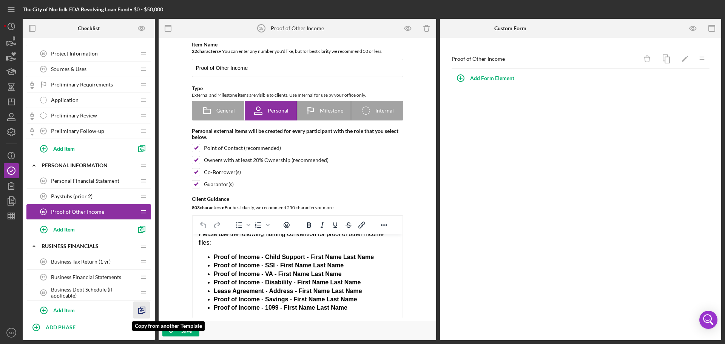
click at [141, 309] on icon "button" at bounding box center [141, 310] width 17 height 17
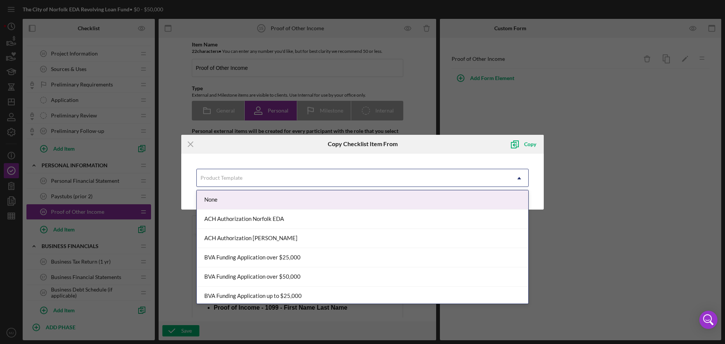
click at [332, 184] on div "Product Template" at bounding box center [354, 178] width 314 height 17
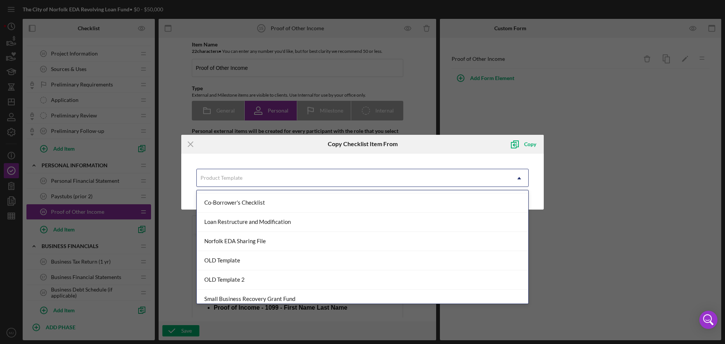
scroll to position [113, 0]
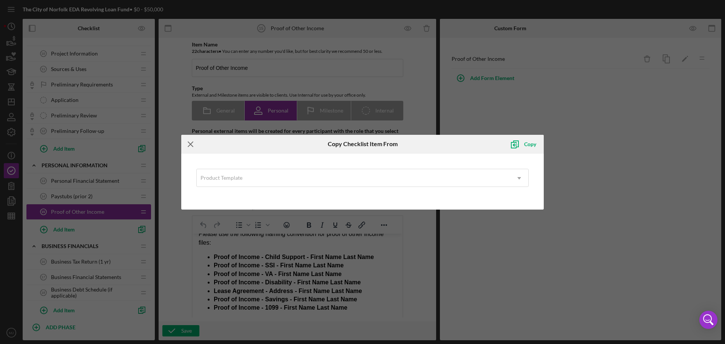
click at [192, 144] on icon "Icon/Menu Close" at bounding box center [190, 144] width 19 height 19
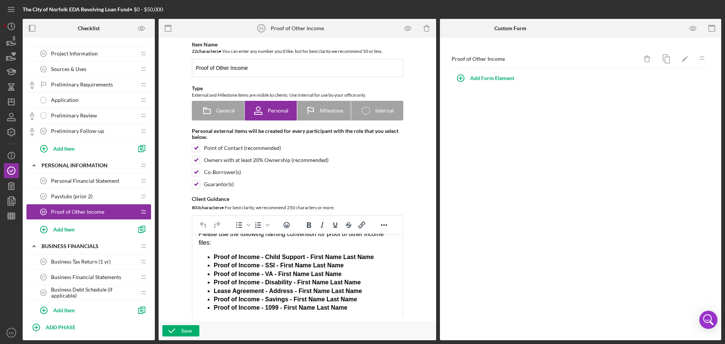
click at [95, 278] on span "Business Financial Statements" at bounding box center [86, 277] width 70 height 6
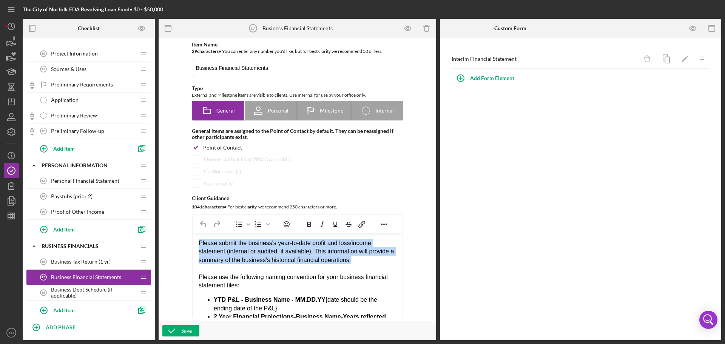
drag, startPoint x: 360, startPoint y: 258, endPoint x: 198, endPoint y: 242, distance: 162.1
click at [198, 242] on div "Please submit the business's year-to-date profit and loss/income statement (int…" at bounding box center [297, 251] width 198 height 25
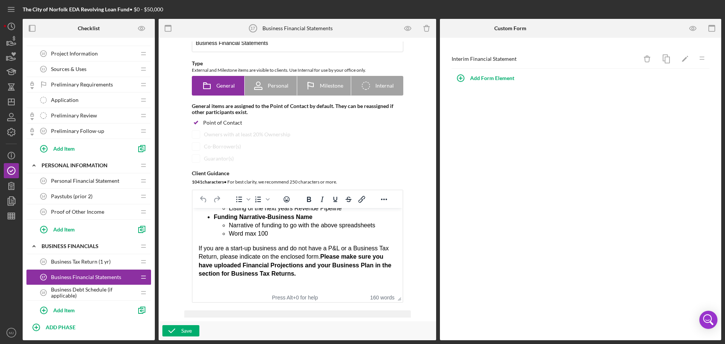
scroll to position [38, 0]
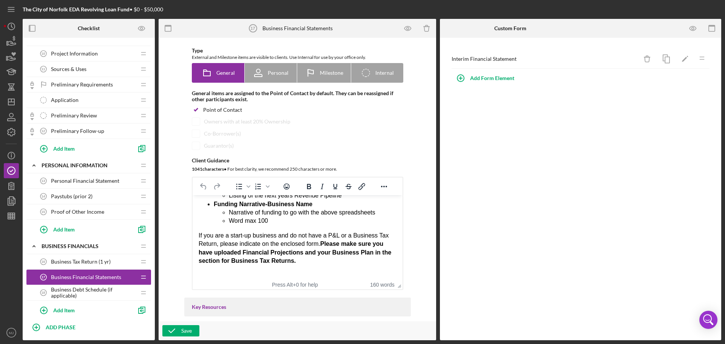
click at [95, 263] on span "Business Tax Return (1 yr)" at bounding box center [81, 262] width 60 height 6
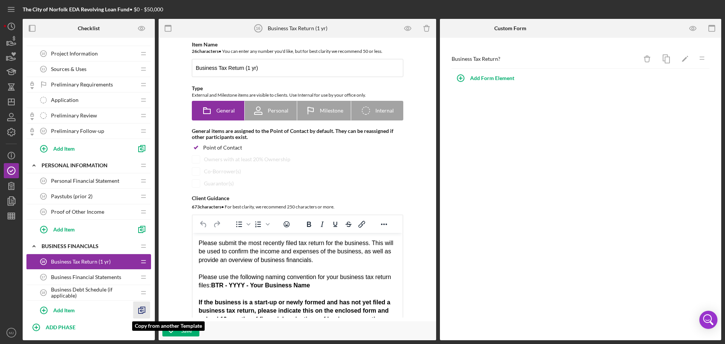
click at [146, 309] on icon "button" at bounding box center [141, 310] width 17 height 17
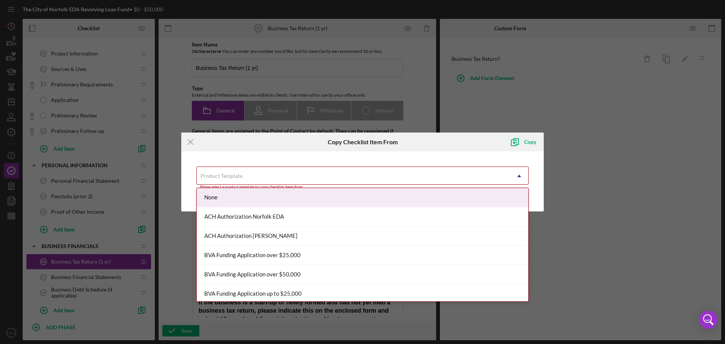
click at [354, 173] on div "Product Template" at bounding box center [354, 175] width 314 height 17
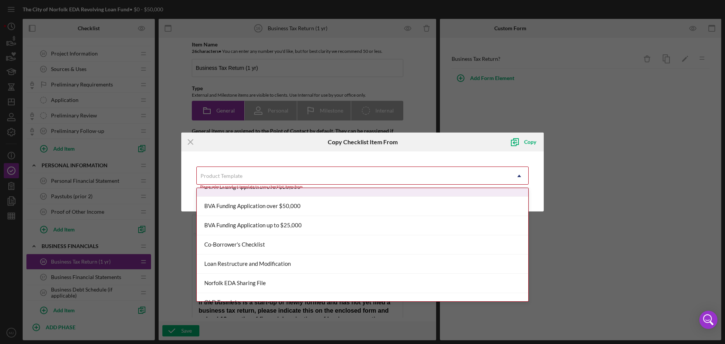
scroll to position [76, 0]
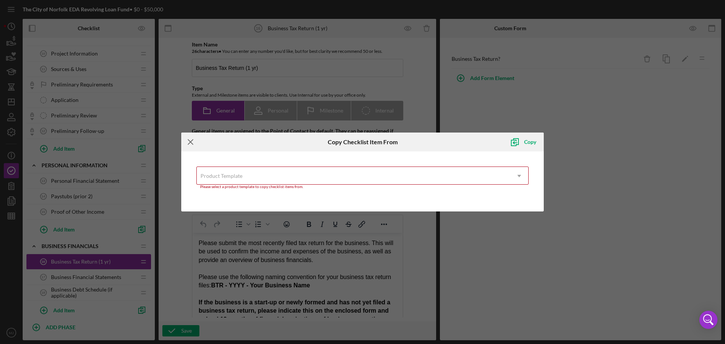
click at [191, 143] on line at bounding box center [190, 141] width 5 height 5
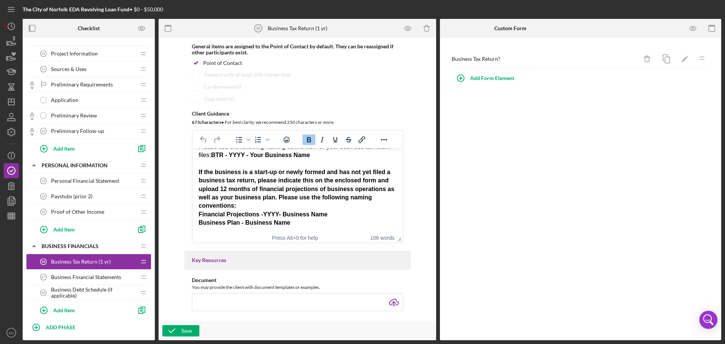
scroll to position [92, 0]
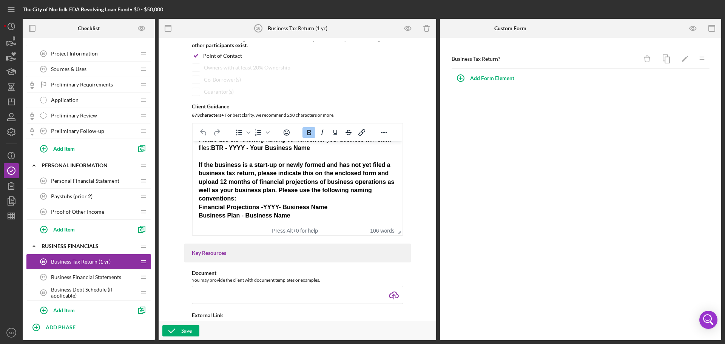
drag, startPoint x: 199, startPoint y: 165, endPoint x: 368, endPoint y: 213, distance: 176.1
click at [368, 213] on div "If the business is a start-up or newly formed and has not yet filed a business …" at bounding box center [297, 190] width 198 height 59
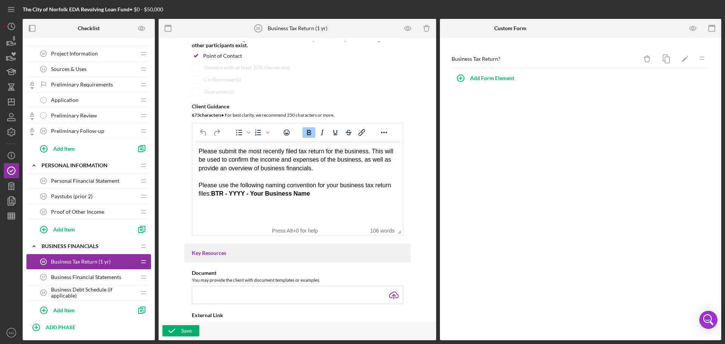
scroll to position [0, 0]
click at [184, 330] on div "Save" at bounding box center [186, 330] width 11 height 11
click at [138, 226] on icon "button" at bounding box center [141, 229] width 17 height 17
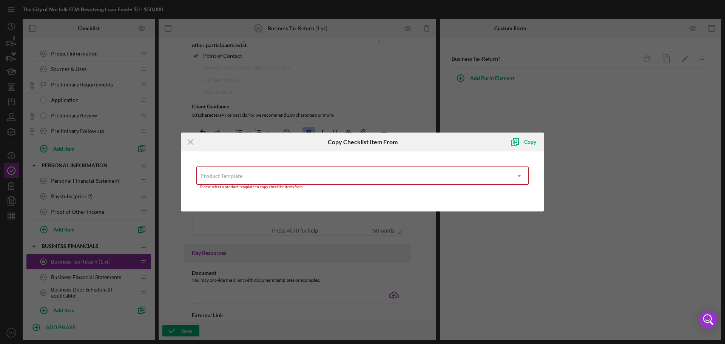
click at [241, 180] on div "Product Template" at bounding box center [354, 175] width 314 height 17
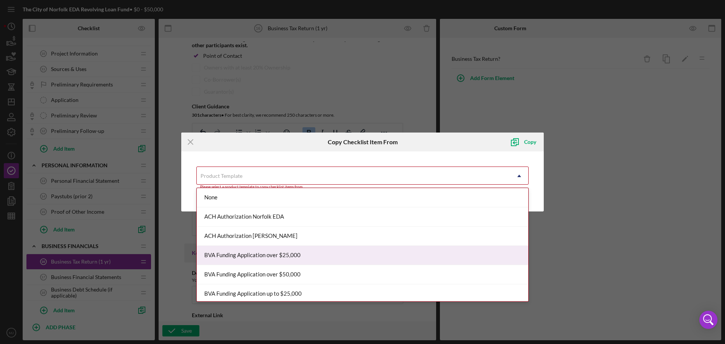
click at [250, 252] on div "BVA Funding Application over $25,000" at bounding box center [363, 255] width 332 height 19
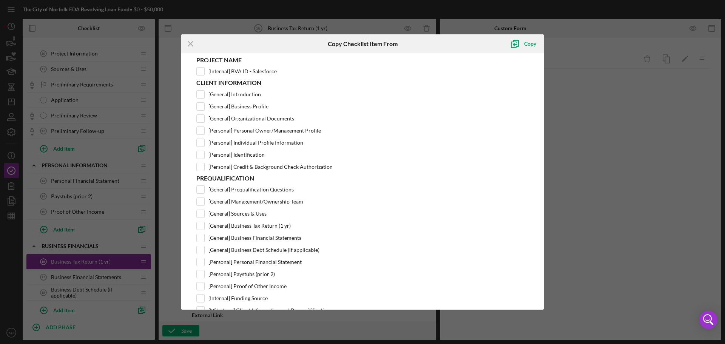
scroll to position [189, 0]
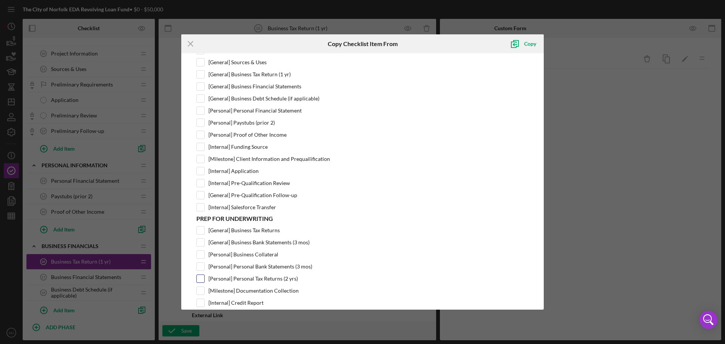
click at [269, 279] on label "[Personal] Personal Tax Returns (2 yrs)" at bounding box center [254, 279] width 90 height 8
click at [204, 279] on input "[Personal] Personal Tax Returns (2 yrs)" at bounding box center [201, 279] width 8 height 8
click at [522, 44] on icon "submit" at bounding box center [515, 43] width 19 height 19
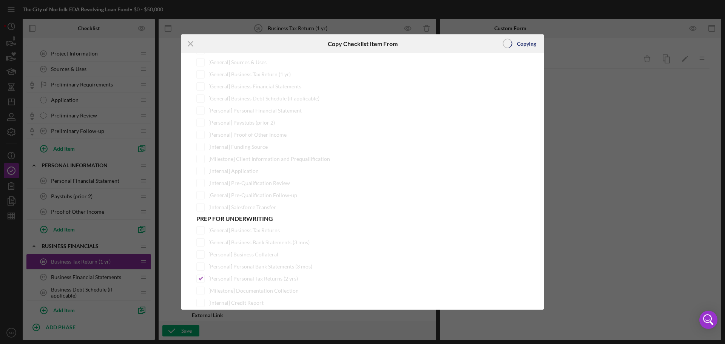
scroll to position [0, 0]
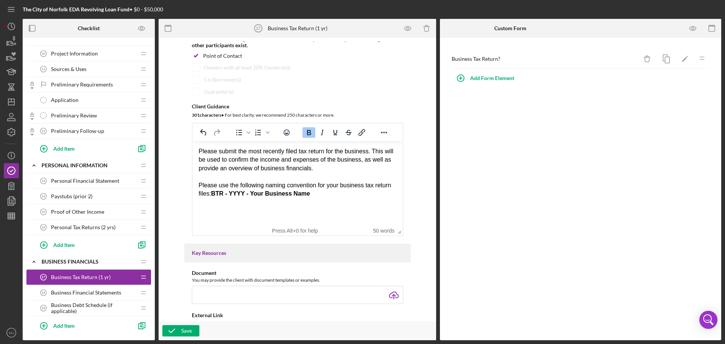
drag, startPoint x: 112, startPoint y: 226, endPoint x: 110, endPoint y: 189, distance: 36.7
click at [110, 189] on div "Personal Financial Statement 13 Personal Financial Statement Icon/Drag Paystubs…" at bounding box center [88, 213] width 125 height 81
click at [95, 229] on span "Personal Tax Returns (2 yrs)" at bounding box center [83, 227] width 65 height 6
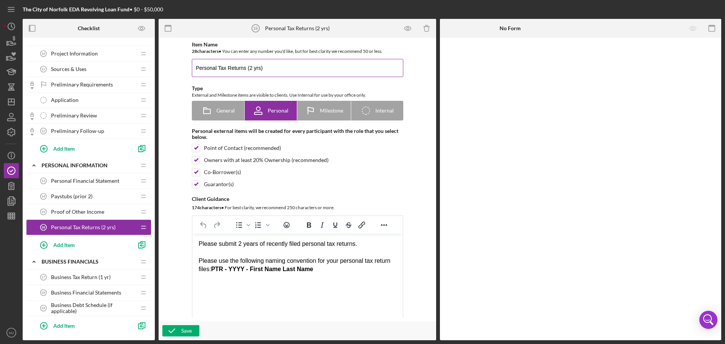
drag, startPoint x: 260, startPoint y: 69, endPoint x: 241, endPoint y: 70, distance: 18.9
click at [241, 70] on input "Personal Tax Returns (2 yrs)" at bounding box center [298, 68] width 212 height 18
drag, startPoint x: 360, startPoint y: 242, endPoint x: 216, endPoint y: 249, distance: 144.1
click at [216, 249] on body "Please submit 2 years of recently filed personal tax returns. Please use the fo…" at bounding box center [297, 257] width 198 height 34
click at [303, 255] on div "Please use the following naming convention for your personal tax return files: …" at bounding box center [297, 260] width 198 height 25
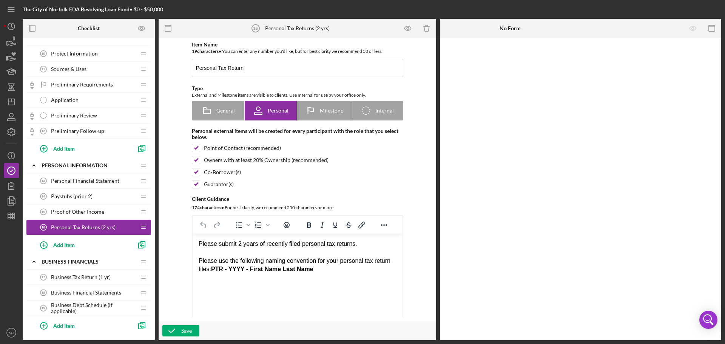
click at [365, 240] on div "Please submit 2 years of recently filed personal tax returns." at bounding box center [297, 244] width 198 height 8
drag, startPoint x: 361, startPoint y: 244, endPoint x: 216, endPoint y: 246, distance: 145.1
click at [216, 246] on div "Please submit 2 years of recently filed personal tax returns." at bounding box center [297, 244] width 198 height 8
click at [189, 334] on div "Save" at bounding box center [186, 330] width 11 height 11
click at [76, 280] on span "Business Tax Return (1 yr)" at bounding box center [81, 277] width 60 height 6
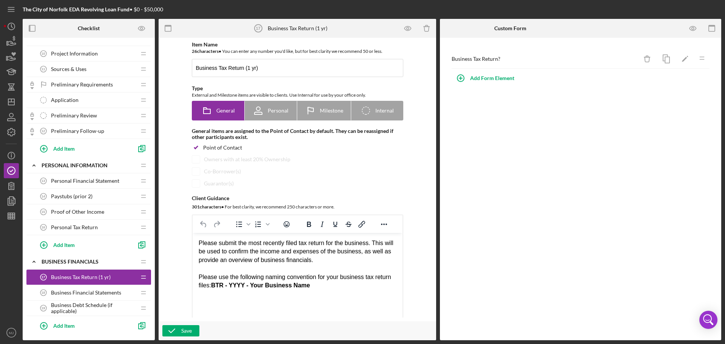
click at [68, 295] on span "Business Financial Statements" at bounding box center [86, 293] width 70 height 6
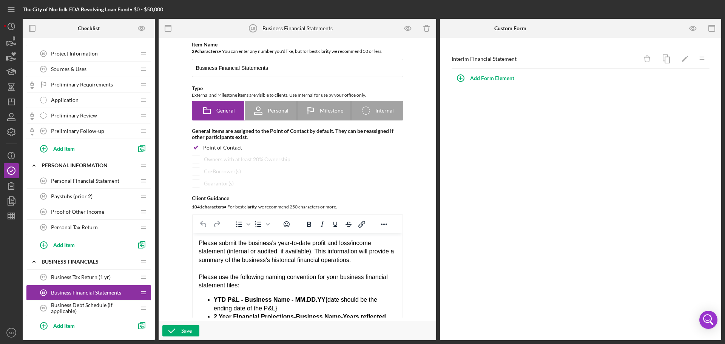
scroll to position [38, 0]
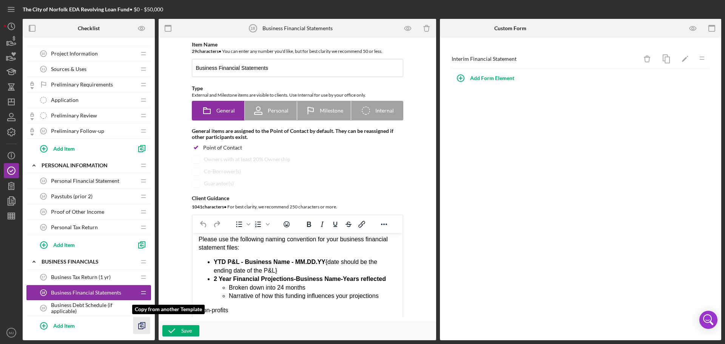
click at [141, 328] on icon "button" at bounding box center [141, 325] width 17 height 17
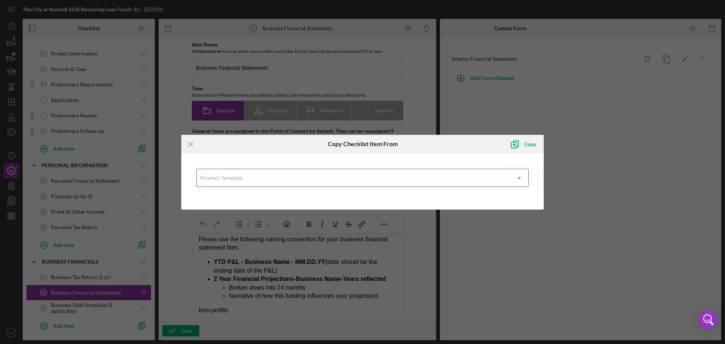
click at [289, 181] on div "Product Template" at bounding box center [354, 178] width 314 height 17
click at [186, 141] on icon "Icon/Menu Close" at bounding box center [190, 144] width 19 height 19
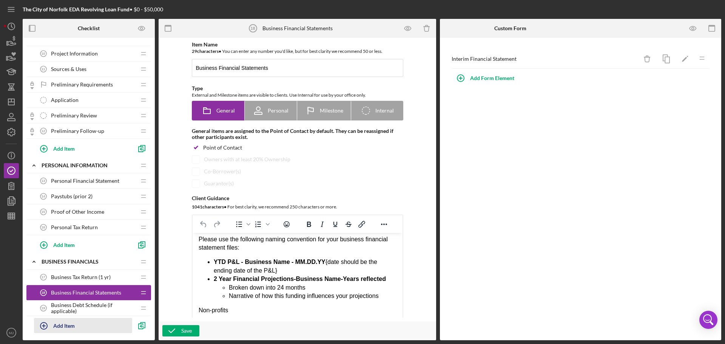
click at [62, 330] on div "Add Item" at bounding box center [64, 325] width 22 height 14
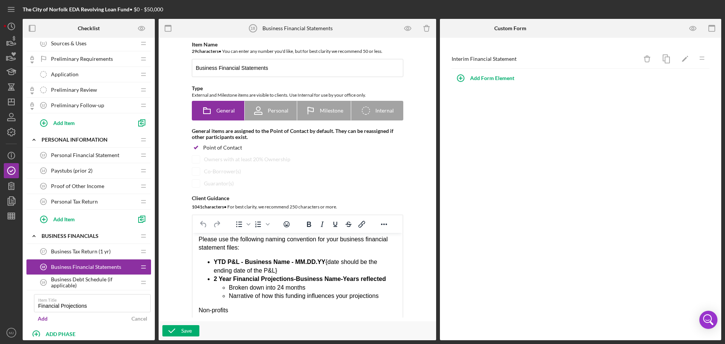
scroll to position [318, 0]
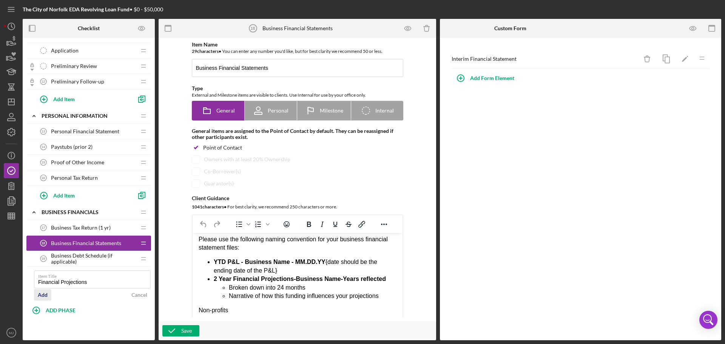
click at [37, 297] on button "Add" at bounding box center [42, 294] width 17 height 11
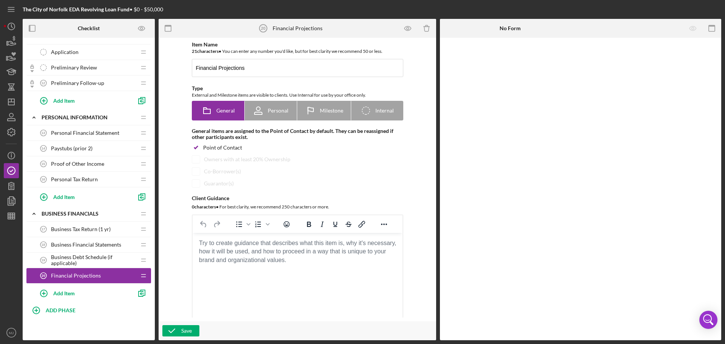
scroll to position [317, 0]
drag, startPoint x: 93, startPoint y: 273, endPoint x: 93, endPoint y: 234, distance: 38.9
click at [93, 234] on div "Business Tax Return (1 yr) 17 Business Tax Return (1 yr) Icon/Drag Business Fin…" at bounding box center [88, 262] width 125 height 81
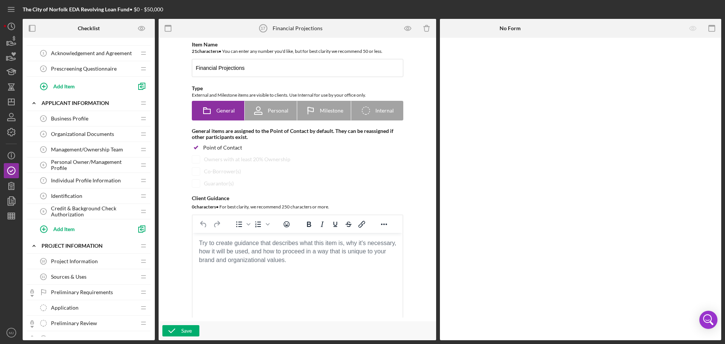
scroll to position [80, 0]
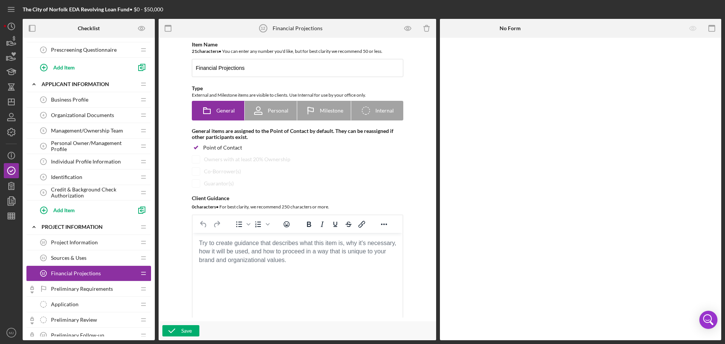
click at [93, 275] on span "Financial Projections" at bounding box center [76, 274] width 50 height 6
click at [259, 247] on body "Rich Text Area. Press ALT-0 for help." at bounding box center [297, 243] width 198 height 8
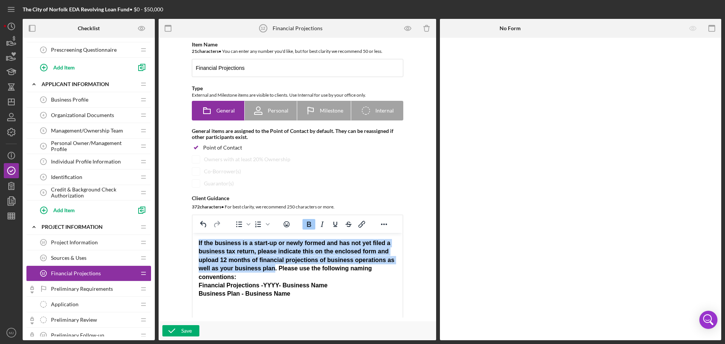
drag, startPoint x: 272, startPoint y: 267, endPoint x: 191, endPoint y: 244, distance: 83.8
click at [192, 244] on html "If the business is a start-up or newly formed and has not yet filed a business …" at bounding box center [297, 268] width 210 height 71
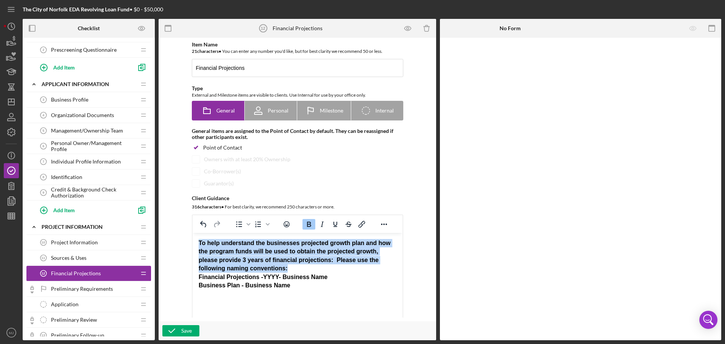
drag, startPoint x: 272, startPoint y: 265, endPoint x: 179, endPoint y: 233, distance: 98.5
click at [192, 233] on html "To help understand the businesses projected growth plan and how the program fun…" at bounding box center [297, 264] width 210 height 63
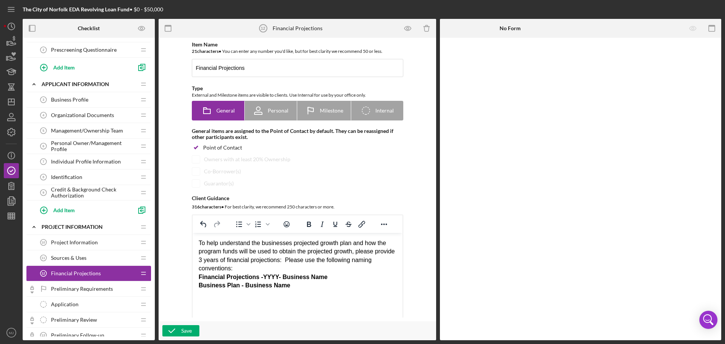
click at [301, 260] on div "To help understand the businesses projected growth plan and how the program fun…" at bounding box center [297, 256] width 198 height 34
click at [252, 68] on input "Financial Projections" at bounding box center [298, 68] width 212 height 18
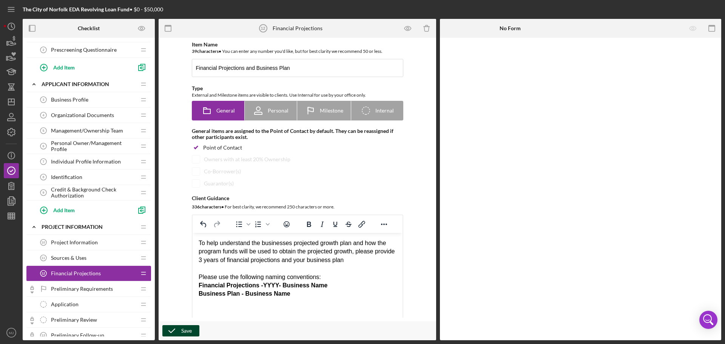
click at [192, 328] on button "Save" at bounding box center [180, 330] width 37 height 11
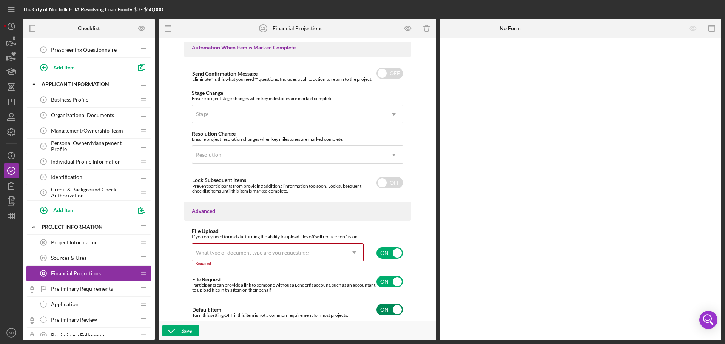
scroll to position [502, 0]
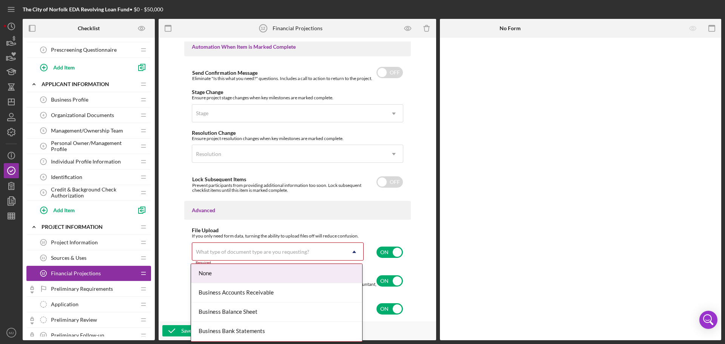
click at [253, 253] on div "What type of document type are you requesting?" at bounding box center [252, 252] width 113 height 6
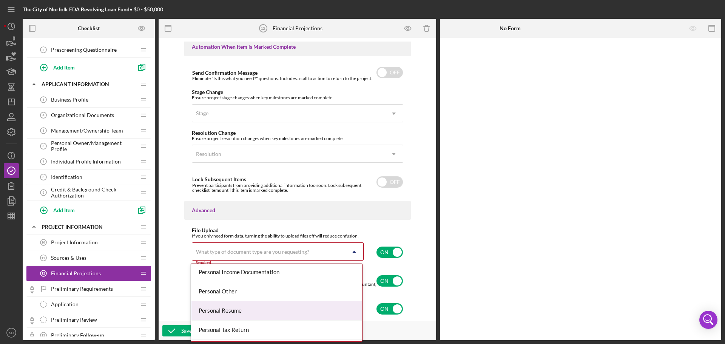
scroll to position [616, 0]
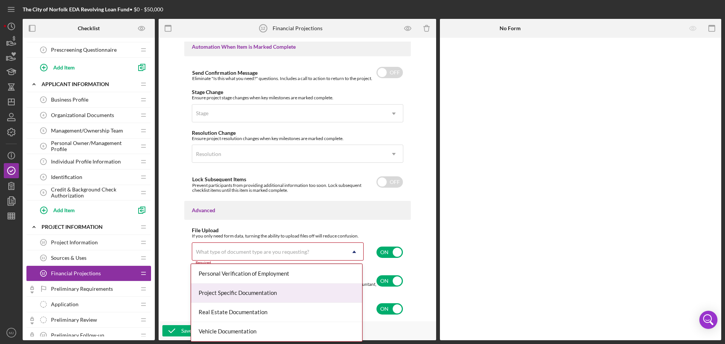
click at [252, 293] on div "Project Specific Documentation" at bounding box center [276, 293] width 171 height 19
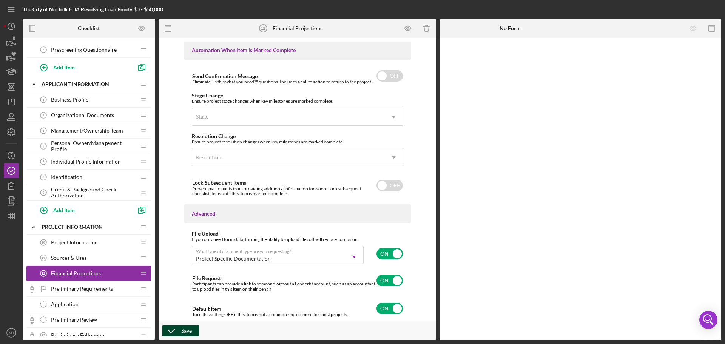
click at [183, 333] on div "Save" at bounding box center [186, 330] width 11 height 11
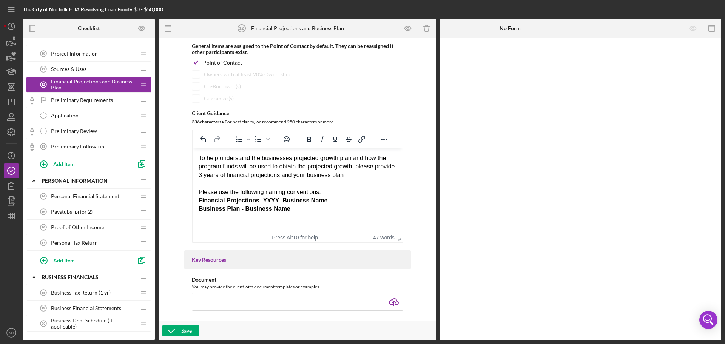
scroll to position [0, 0]
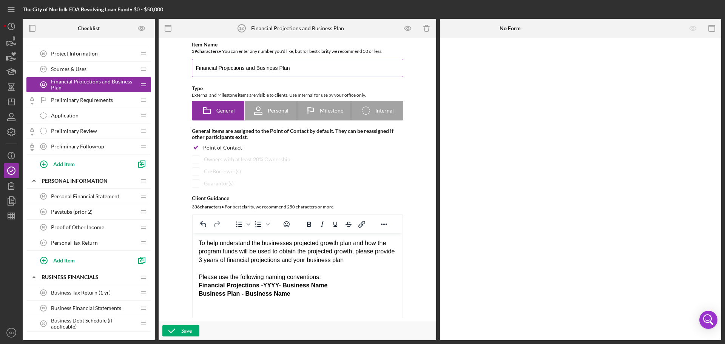
click at [243, 68] on input "Financial Projections and Business Plan" at bounding box center [298, 68] width 212 height 18
click at [371, 261] on div "To help understand the businesses projected growth plan and how the program fun…" at bounding box center [297, 251] width 198 height 25
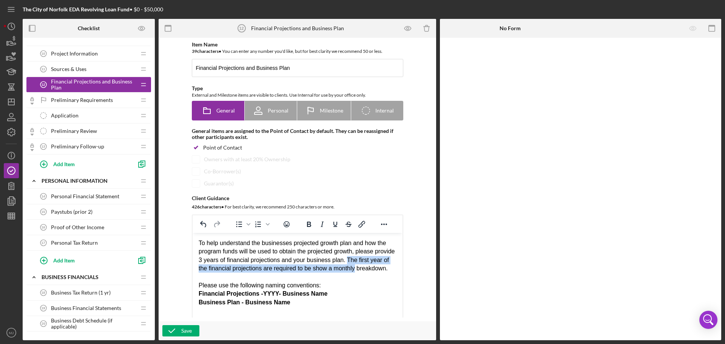
drag, startPoint x: 366, startPoint y: 258, endPoint x: 382, endPoint y: 270, distance: 19.1
click at [382, 270] on div "To help understand the businesses projected growth plan and how the program fun…" at bounding box center [297, 256] width 198 height 34
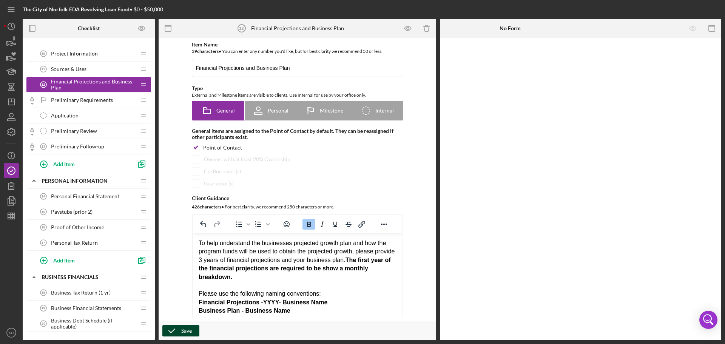
click at [192, 335] on button "Save" at bounding box center [180, 330] width 37 height 11
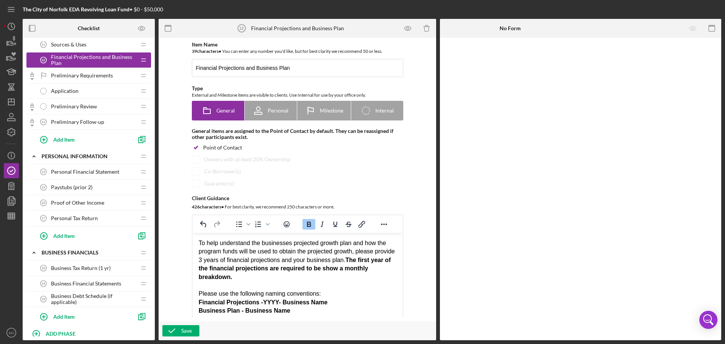
scroll to position [307, 0]
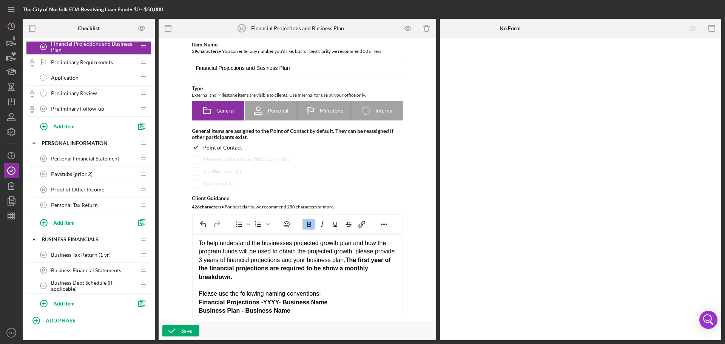
click at [95, 270] on span "Business Financial Statements" at bounding box center [86, 270] width 70 height 6
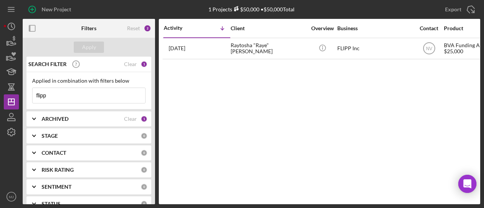
click at [70, 90] on input "flipp" at bounding box center [88, 95] width 113 height 15
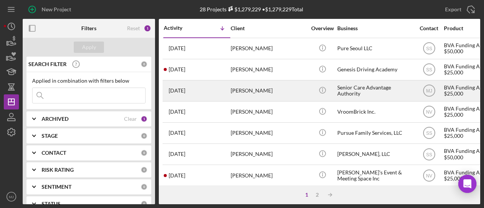
click at [360, 86] on div "Senior Care Advantage Authority" at bounding box center [375, 91] width 76 height 20
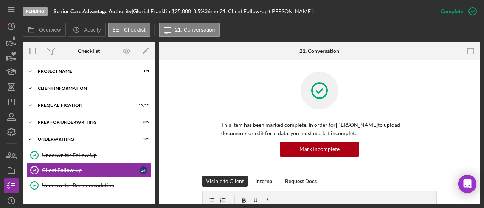
click at [69, 83] on div "Icon/Expander Client Information 7 / 7" at bounding box center [89, 88] width 132 height 15
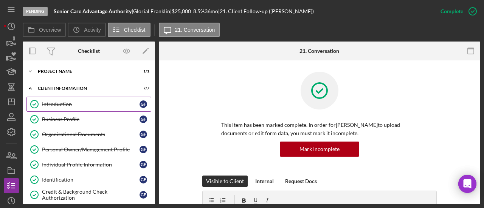
click at [69, 109] on link "Introduction Introduction G F" at bounding box center [88, 104] width 125 height 15
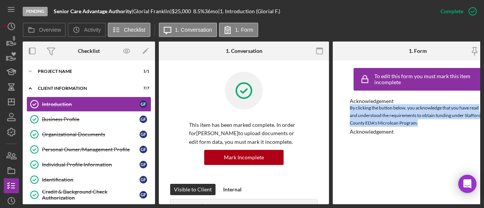
drag, startPoint x: 349, startPoint y: 108, endPoint x: 422, endPoint y: 122, distance: 74.5
click at [422, 122] on div "To edit this form you must mark this item incomplete Acknowledgement By clickin…" at bounding box center [417, 132] width 170 height 144
copy div "By clicking the button below, you acknowledge that you have read and understood…"
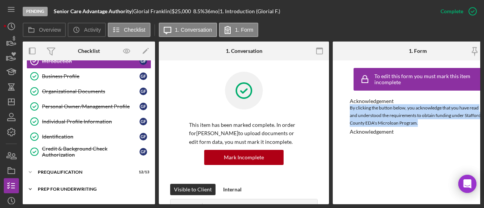
scroll to position [113, 0]
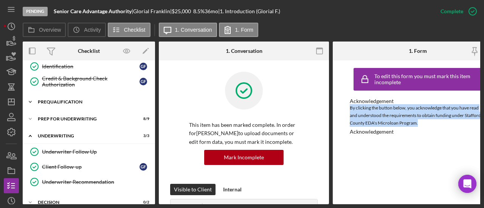
click at [63, 100] on div "Prequalification" at bounding box center [92, 102] width 108 height 5
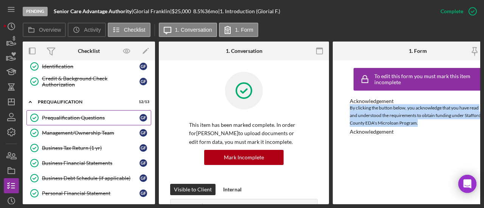
click at [62, 120] on link "Prequalification Questions Prequalification Questions G F" at bounding box center [88, 117] width 125 height 15
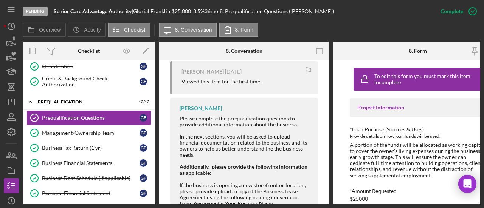
scroll to position [543, 0]
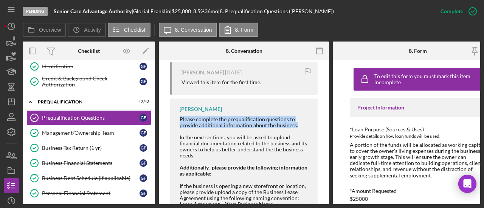
drag, startPoint x: 180, startPoint y: 124, endPoint x: 305, endPoint y: 133, distance: 125.0
click at [305, 128] on div "Please complete the prequalification questions to provide additional informatio…" at bounding box center [244, 122] width 130 height 12
copy div "Please complete the prequalification questions to provide additional informatio…"
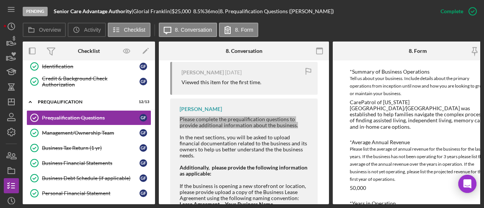
scroll to position [189, 0]
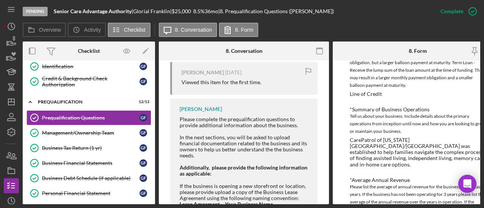
click at [353, 139] on div "CarePatrol of [US_STATE][GEOGRAPHIC_DATA]/[GEOGRAPHIC_DATA] was established to …" at bounding box center [417, 152] width 136 height 30
drag, startPoint x: 351, startPoint y: 111, endPoint x: 434, endPoint y: 106, distance: 83.3
copy div "Summary of Business Operations"
click at [395, 158] on div "CarePatrol of [US_STATE][GEOGRAPHIC_DATA]/[GEOGRAPHIC_DATA] was established to …" at bounding box center [417, 152] width 136 height 30
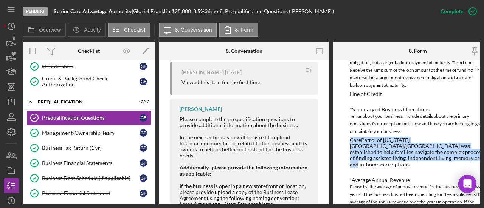
drag, startPoint x: 393, startPoint y: 158, endPoint x: 348, endPoint y: 139, distance: 48.4
click at [348, 139] on div "To edit this form you must mark this item incomplete Project Information *Loan …" at bounding box center [417, 132] width 170 height 144
copy div "CarePatrol of [US_STATE][GEOGRAPHIC_DATA]/[GEOGRAPHIC_DATA] was established to …"
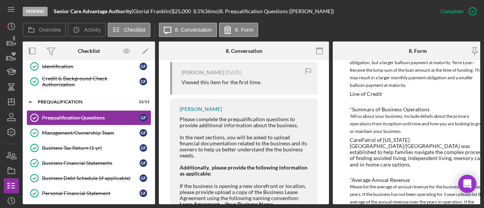
click at [363, 113] on div "Tell us about your business. Include details about the primary operations from …" at bounding box center [417, 124] width 136 height 23
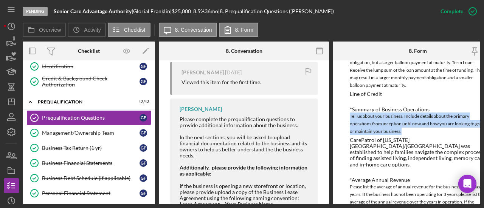
drag, startPoint x: 416, startPoint y: 131, endPoint x: 340, endPoint y: 117, distance: 77.5
click at [340, 117] on div "To edit this form you must mark this item incomplete Project Information *Loan …" at bounding box center [417, 132] width 170 height 144
copy div "Tell us about your business. Include details about the primary operations from …"
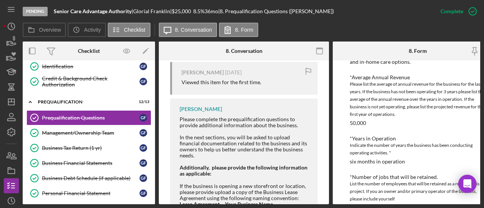
scroll to position [264, 0]
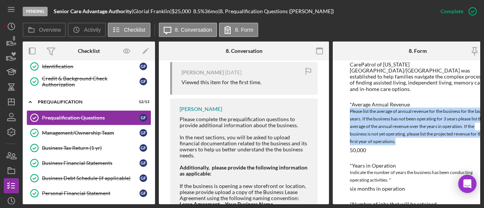
drag, startPoint x: 350, startPoint y: 106, endPoint x: 416, endPoint y: 133, distance: 72.0
click at [416, 133] on div "Please list the average of annual revenue for the business for the last 3 years…" at bounding box center [417, 127] width 136 height 38
copy div "Please list the average of annual revenue for the business for the last 3 years…"
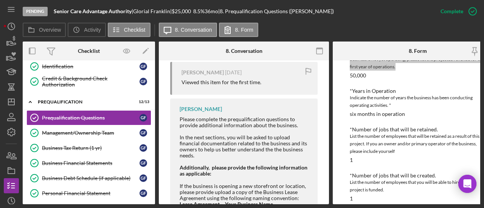
scroll to position [340, 0]
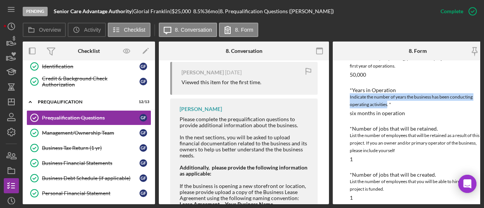
drag, startPoint x: 387, startPoint y: 99, endPoint x: 345, endPoint y: 92, distance: 42.2
click at [345, 92] on div "To edit this form you must mark this item incomplete Project Information *Loan …" at bounding box center [417, 132] width 170 height 144
copy div "Indicate the number of years the business has been conducting operating activit…"
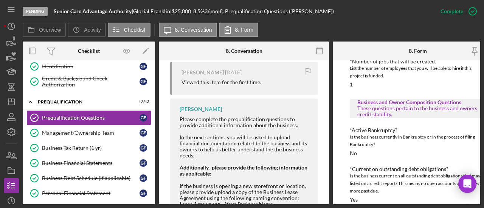
scroll to position [491, 0]
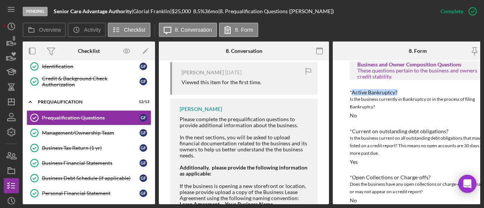
drag, startPoint x: 397, startPoint y: 87, endPoint x: 351, endPoint y: 88, distance: 45.7
click at [351, 90] on div "*Active Bankruptcy?" at bounding box center [417, 93] width 136 height 6
copy div "Active Bankruptcy?"
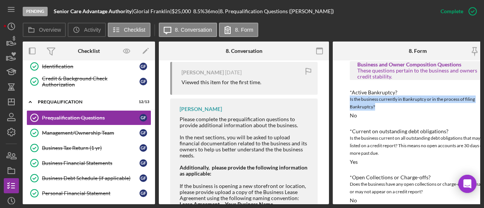
drag, startPoint x: 380, startPoint y: 103, endPoint x: 346, endPoint y: 96, distance: 34.8
click at [346, 96] on div "To edit this form you must mark this item incomplete Project Information *Loan …" at bounding box center [417, 132] width 170 height 144
copy div "Is the business currently in Bankruptcy or in the process of filing Bankruptcy?"
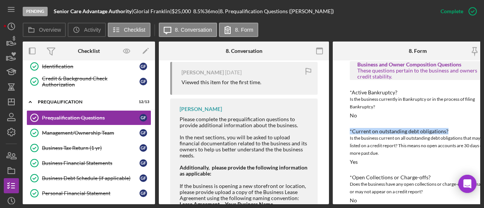
drag, startPoint x: 450, startPoint y: 124, endPoint x: 350, endPoint y: 128, distance: 99.8
click at [350, 128] on div "*Current on outstanding debt obligations?" at bounding box center [417, 131] width 136 height 6
copy div "*Current on outstanding debt obligations?"
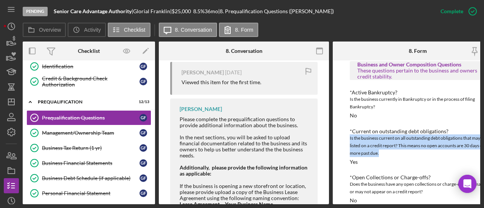
drag, startPoint x: 398, startPoint y: 150, endPoint x: 347, endPoint y: 135, distance: 53.1
click at [347, 135] on div "To edit this form you must mark this item incomplete Project Information *Loan …" at bounding box center [417, 132] width 170 height 144
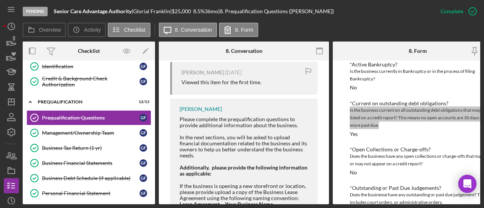
scroll to position [529, 0]
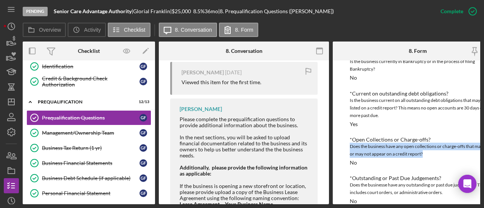
drag, startPoint x: 423, startPoint y: 148, endPoint x: 350, endPoint y: 143, distance: 73.1
click at [350, 143] on div "Does the business have any open collections or charge-offs that may or may not …" at bounding box center [417, 150] width 136 height 15
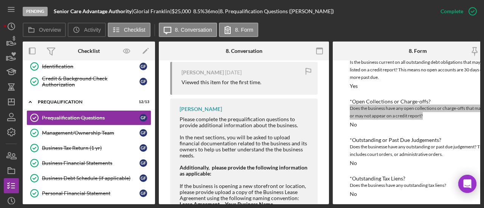
scroll to position [567, 0]
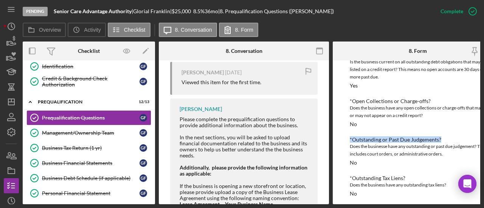
drag, startPoint x: 441, startPoint y: 134, endPoint x: 336, endPoint y: 134, distance: 104.7
click at [336, 134] on div "To edit this form you must mark this item incomplete Project Information *Loan …" at bounding box center [417, 132] width 170 height 144
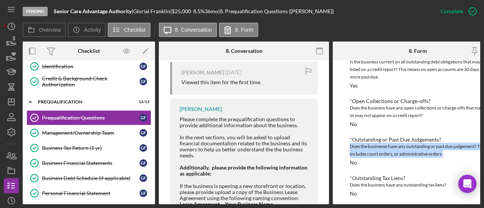
drag, startPoint x: 460, startPoint y: 150, endPoint x: 347, endPoint y: 142, distance: 112.8
click at [347, 142] on div "To edit this form you must mark this item incomplete Project Information *Loan …" at bounding box center [417, 132] width 170 height 144
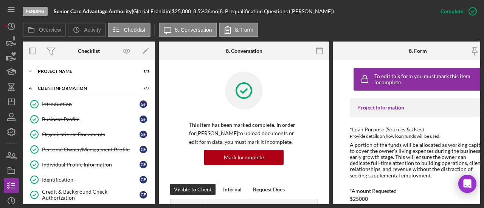
scroll to position [567, 0]
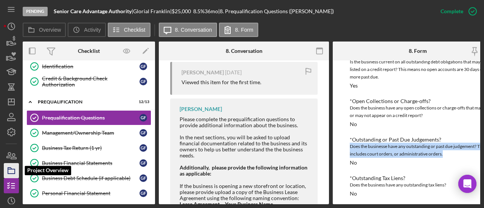
click at [12, 173] on icon "button" at bounding box center [11, 170] width 19 height 19
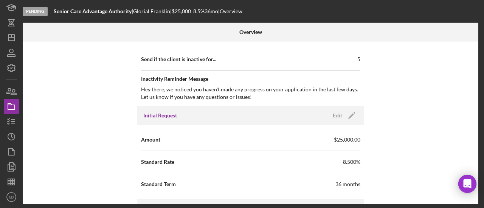
scroll to position [340, 0]
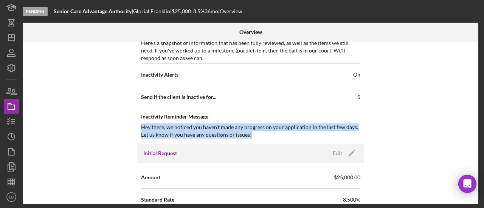
drag, startPoint x: 256, startPoint y: 134, endPoint x: 128, endPoint y: 124, distance: 128.0
click at [128, 124] on div "Internal Workflow Stage Pending Icon/Dropdown Arrow Archive (can unarchive late…" at bounding box center [250, 123] width 455 height 163
copy div "Hey there, we noticed you haven't made any progress on your application in the …"
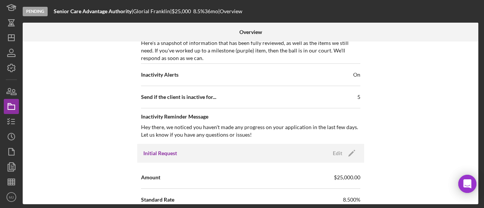
click at [205, 55] on div "Here's a snapshot of information that has been fully reviewed, as well as the i…" at bounding box center [250, 50] width 219 height 23
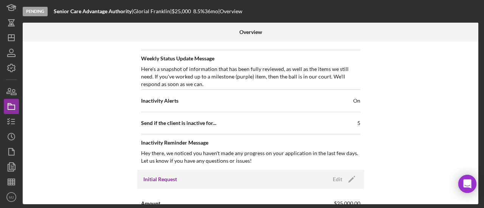
scroll to position [302, 0]
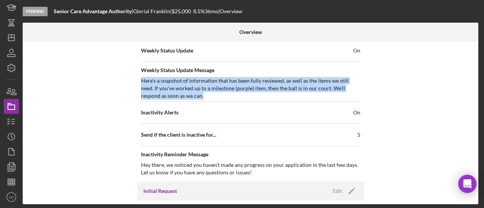
drag, startPoint x: 193, startPoint y: 95, endPoint x: 138, endPoint y: 80, distance: 57.0
click at [138, 80] on div "Status Ongoing Risk Rating Sentiment Rating 5 Product Name BVA Funding Applicat…" at bounding box center [250, 8] width 227 height 346
copy div "Here's a snapshot of information that has been fully reviewed, as well as the i…"
